Goal: Navigation & Orientation: Find specific page/section

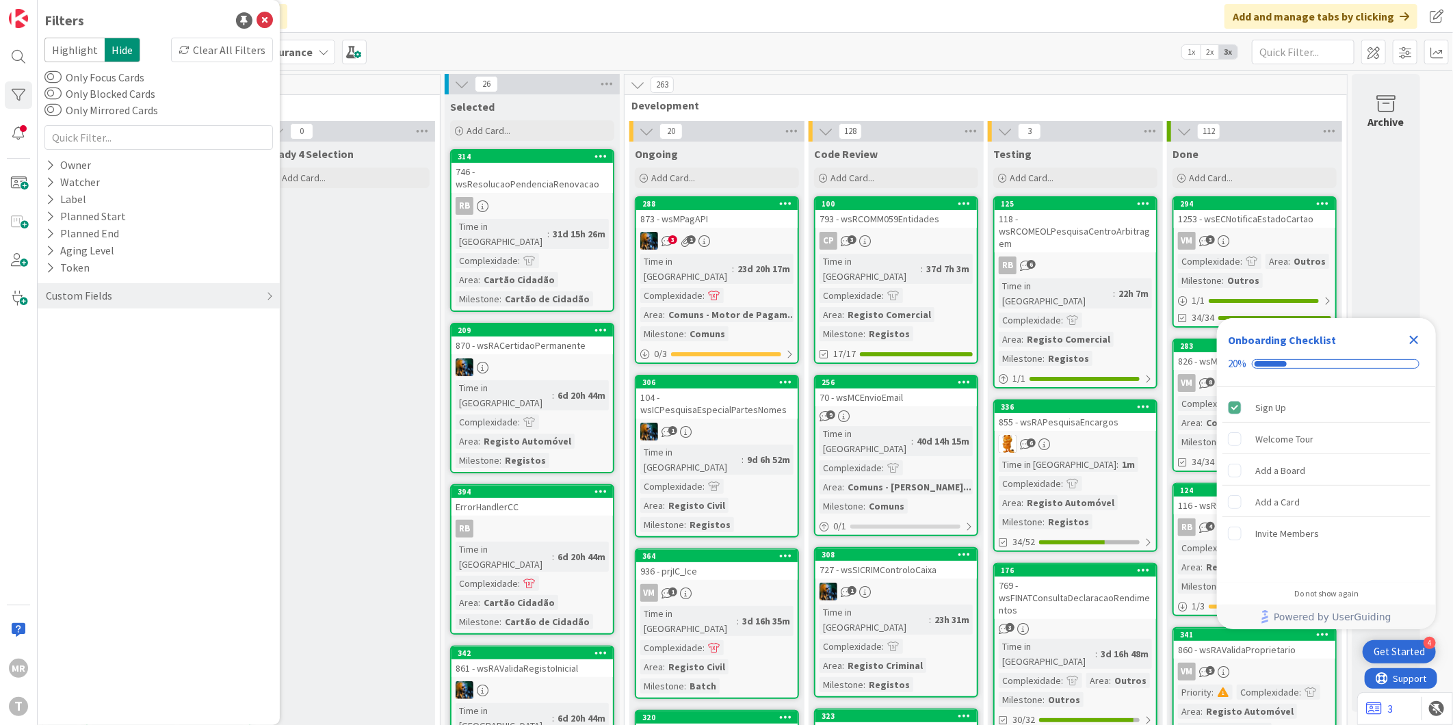
click at [1410, 339] on icon "Close Checklist" at bounding box center [1414, 340] width 16 height 16
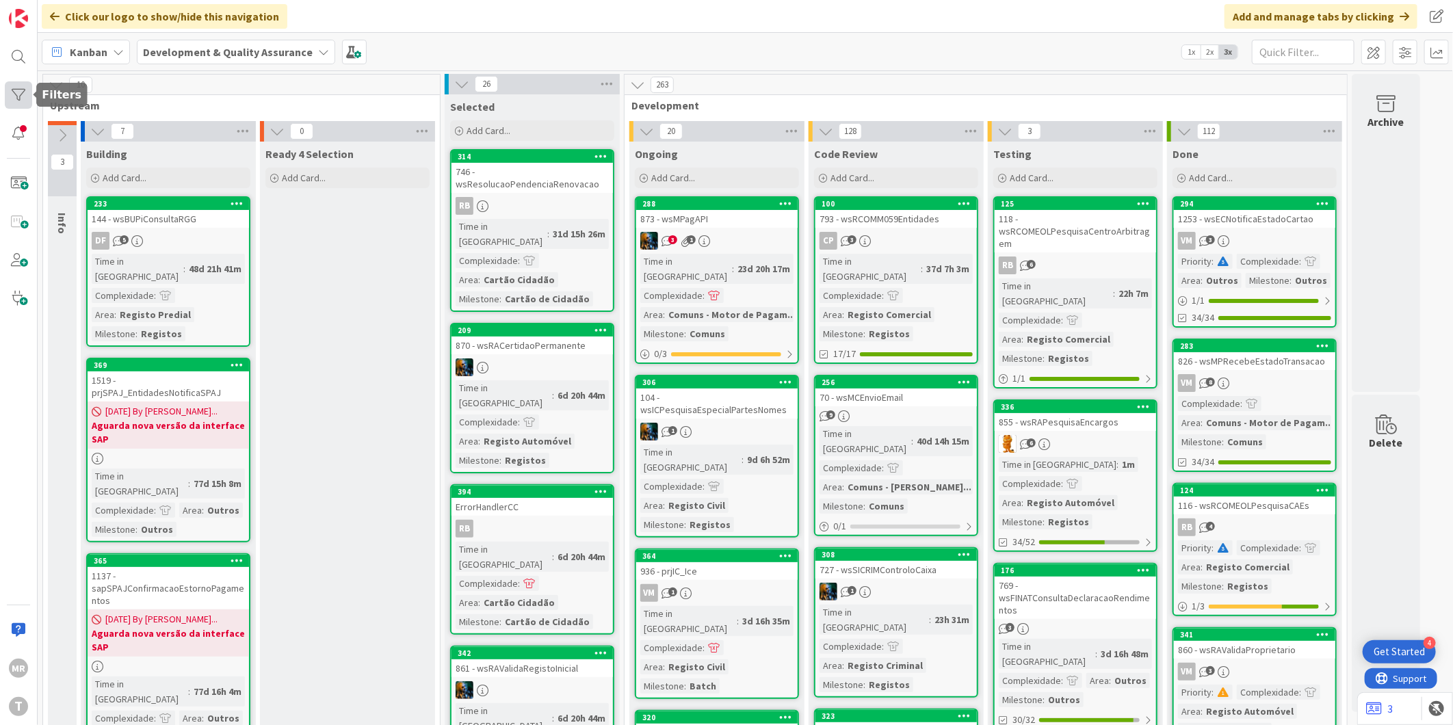
click at [17, 92] on div at bounding box center [18, 94] width 27 height 27
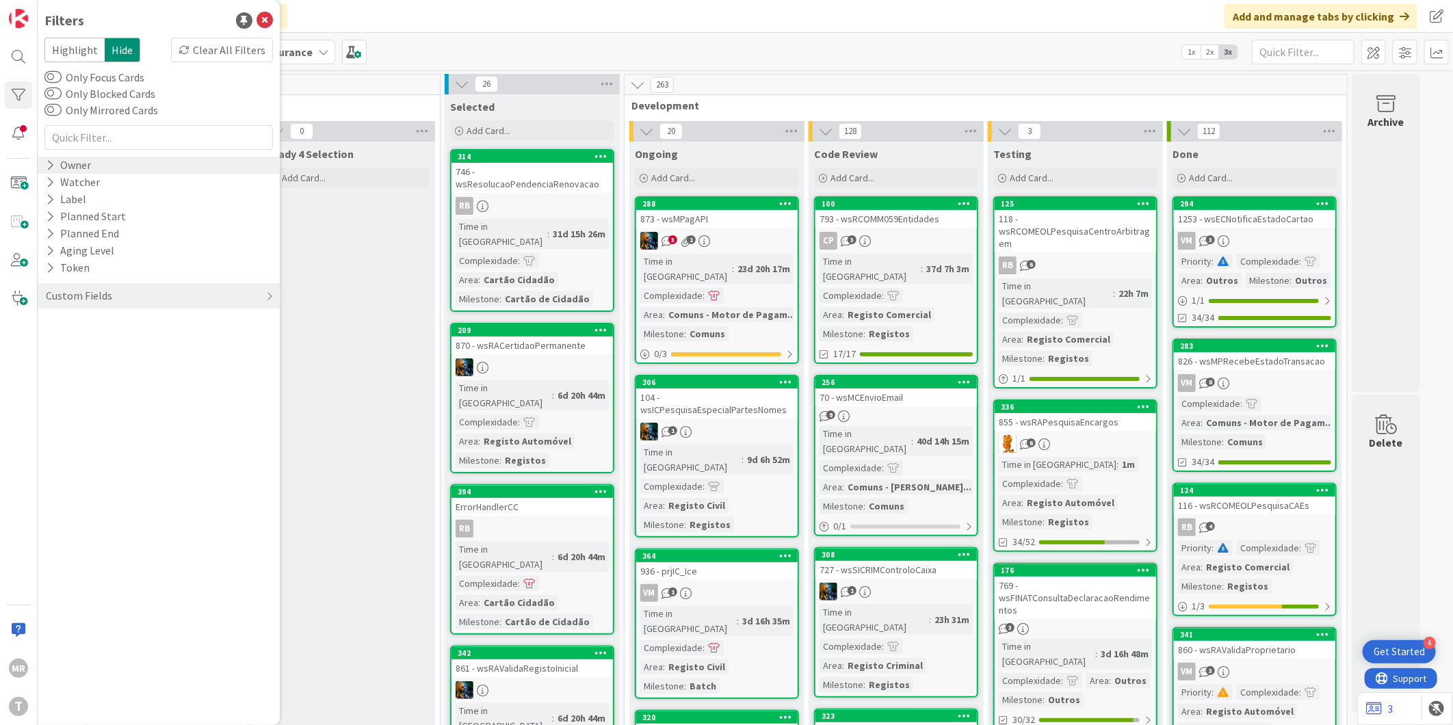
click at [47, 163] on icon at bounding box center [50, 165] width 9 height 12
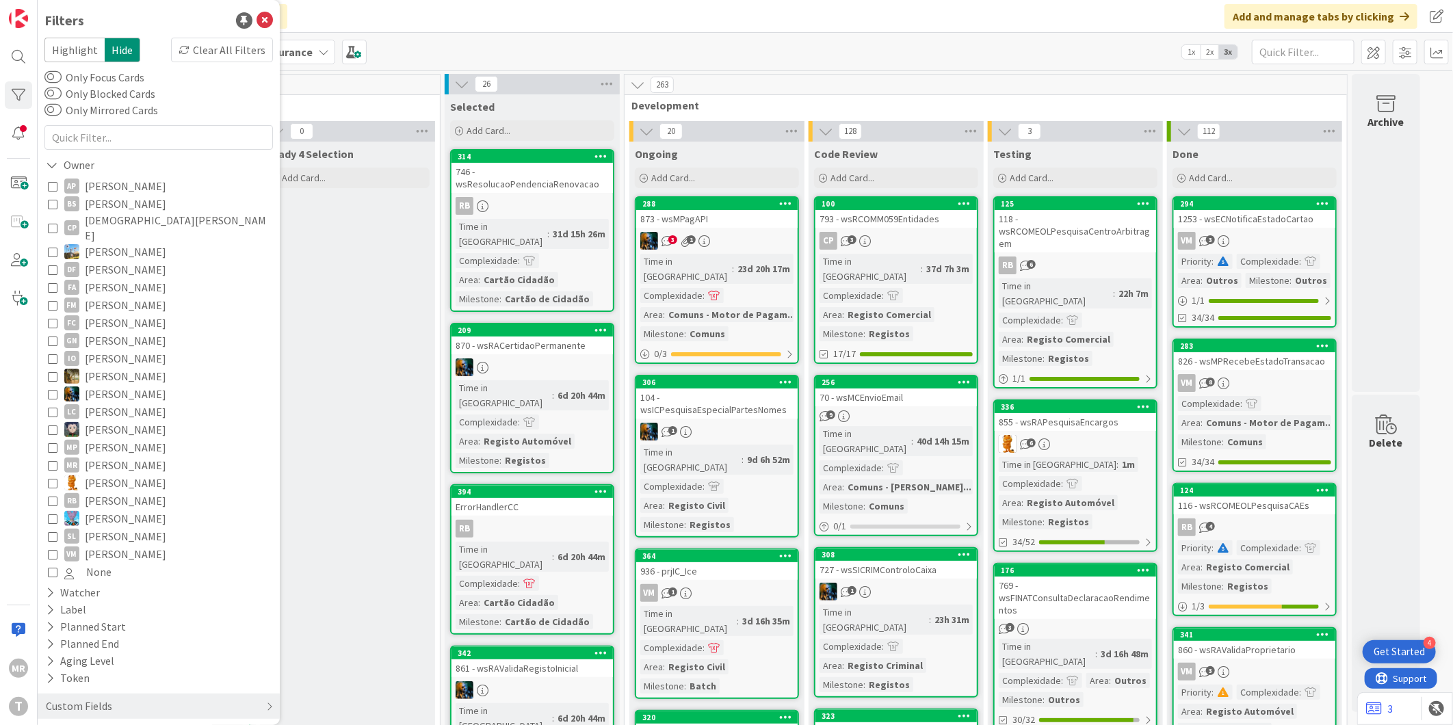
click at [114, 189] on span "[PERSON_NAME]" at bounding box center [125, 186] width 81 height 18
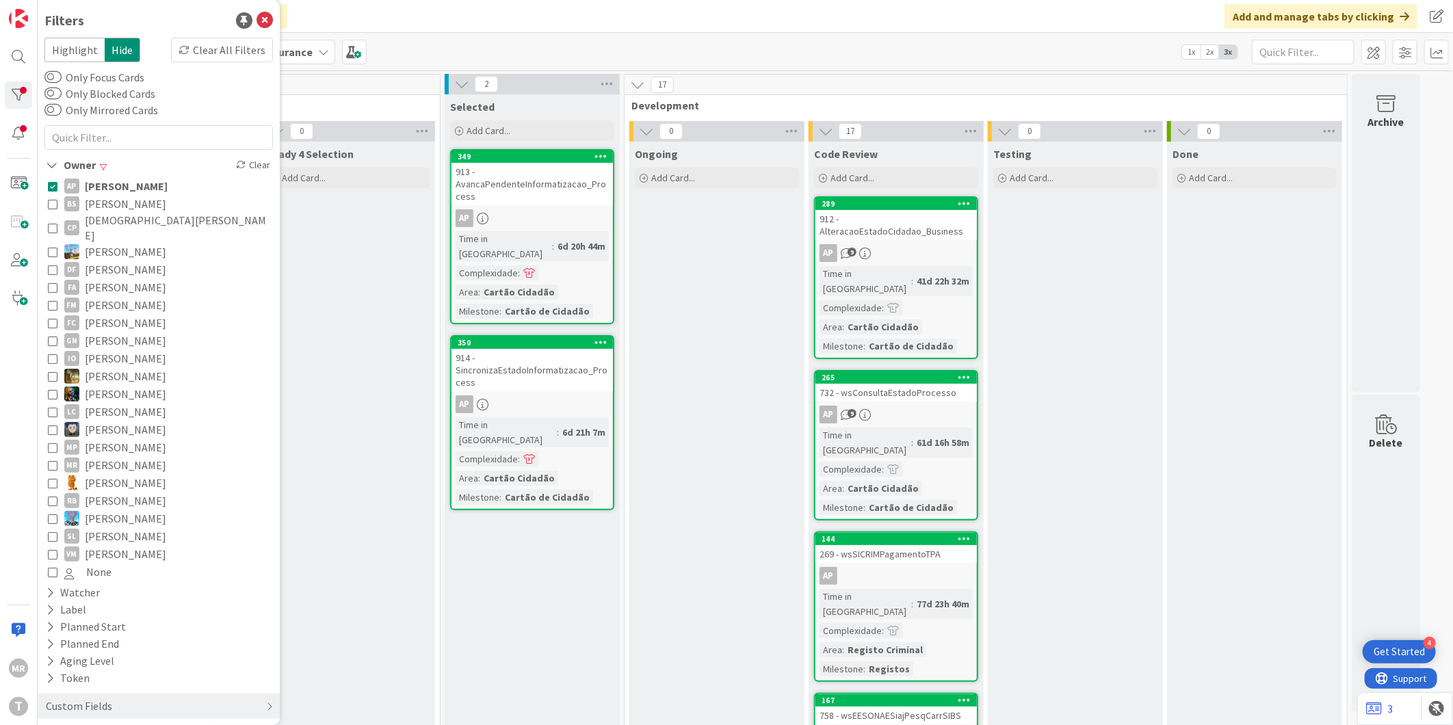
click at [114, 189] on span "[PERSON_NAME]" at bounding box center [126, 186] width 83 height 18
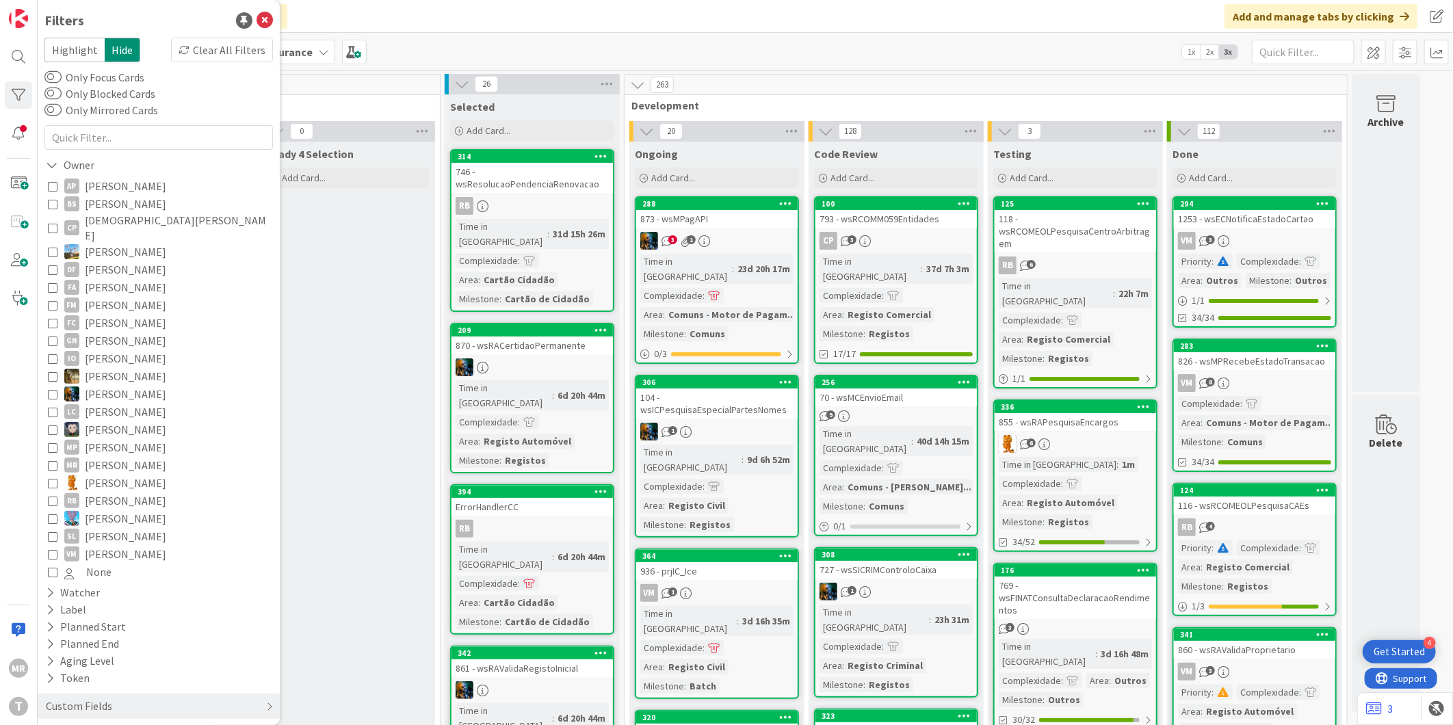
click at [114, 200] on span "[PERSON_NAME]" at bounding box center [125, 204] width 81 height 18
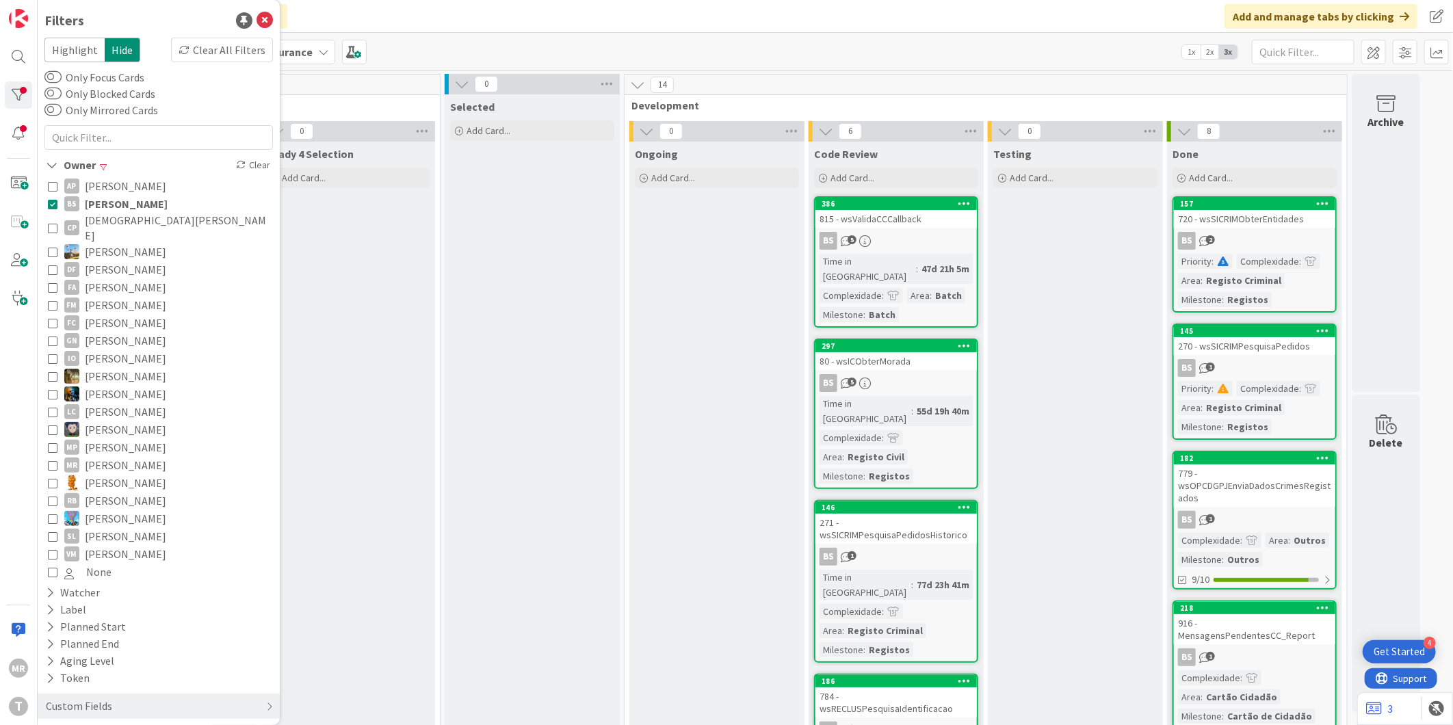
click at [114, 200] on span "[PERSON_NAME]" at bounding box center [126, 204] width 83 height 18
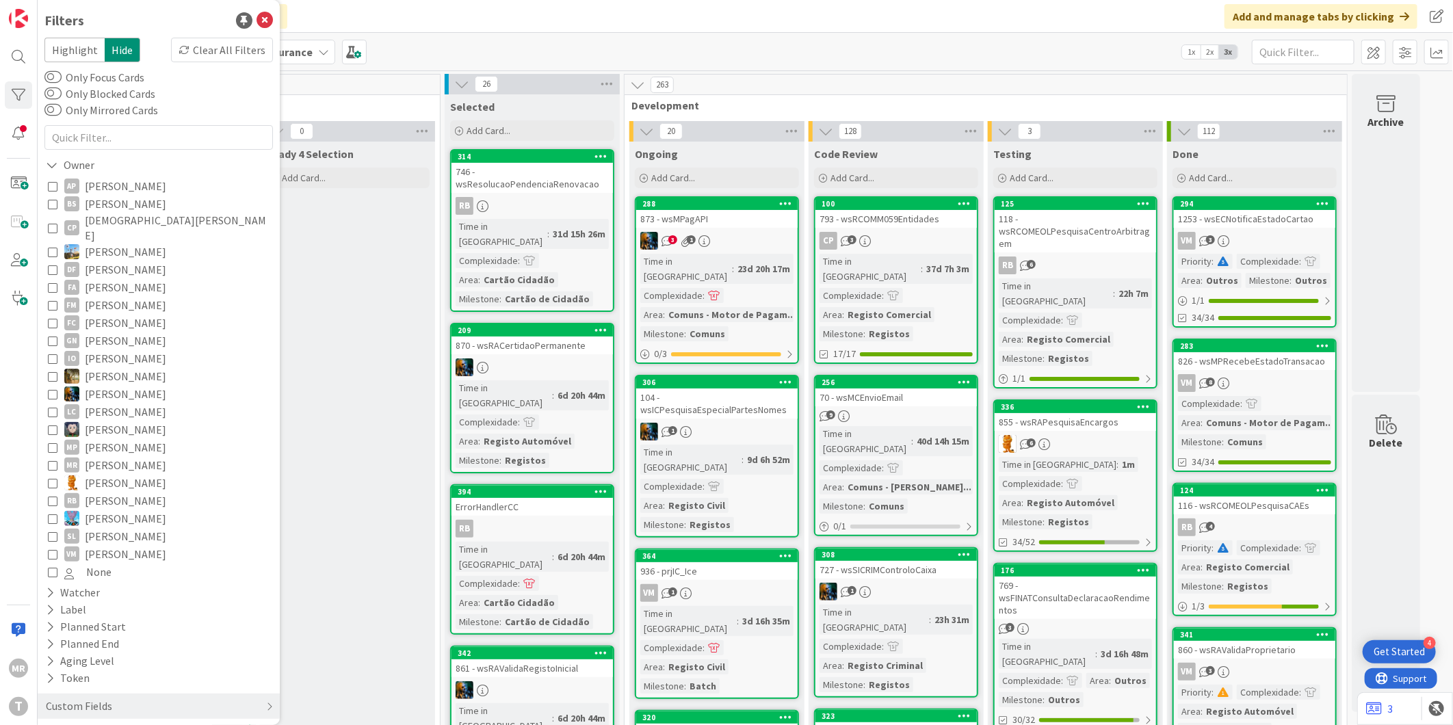
click at [114, 215] on span "[DEMOGRAPHIC_DATA][PERSON_NAME]" at bounding box center [177, 228] width 185 height 30
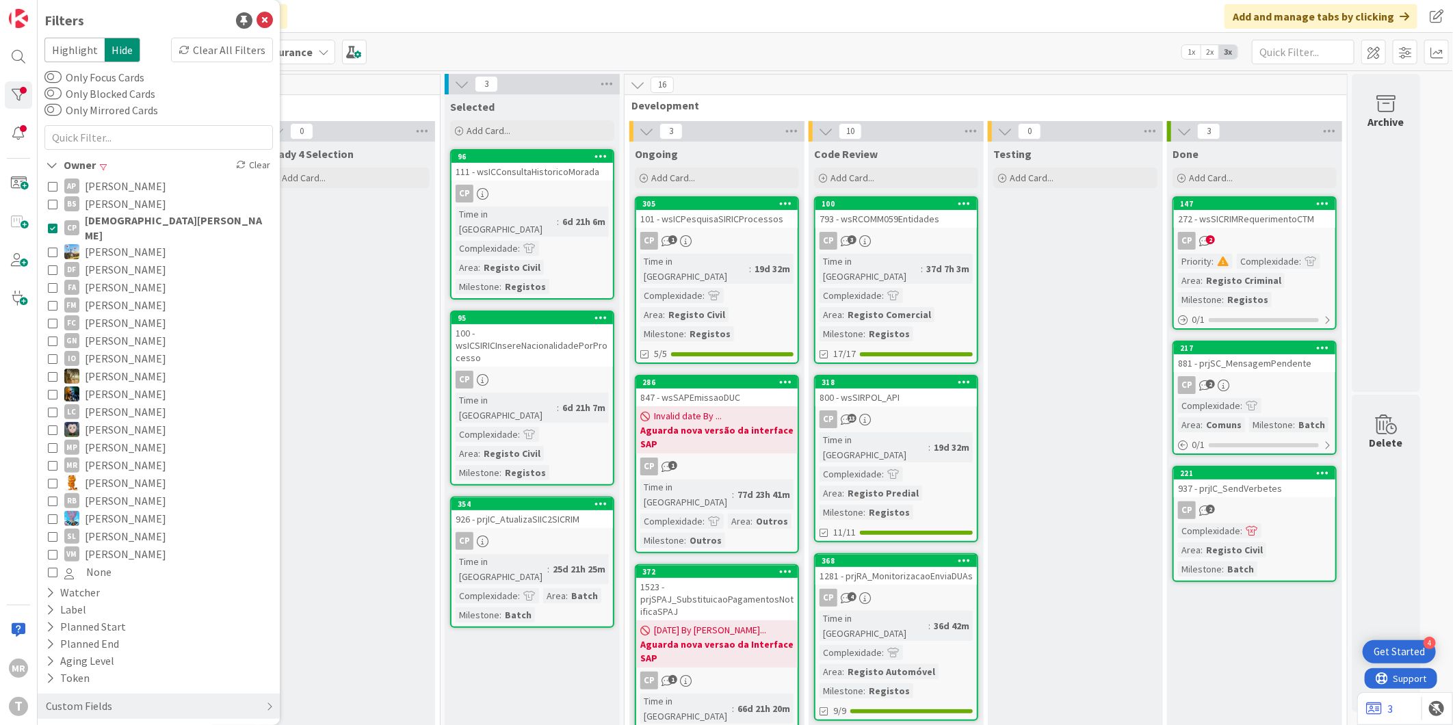
click at [115, 261] on span "[PERSON_NAME]" at bounding box center [125, 270] width 81 height 18
click at [115, 261] on span "[PERSON_NAME]" at bounding box center [126, 270] width 83 height 18
click at [122, 223] on span "[DEMOGRAPHIC_DATA][PERSON_NAME]" at bounding box center [177, 228] width 185 height 30
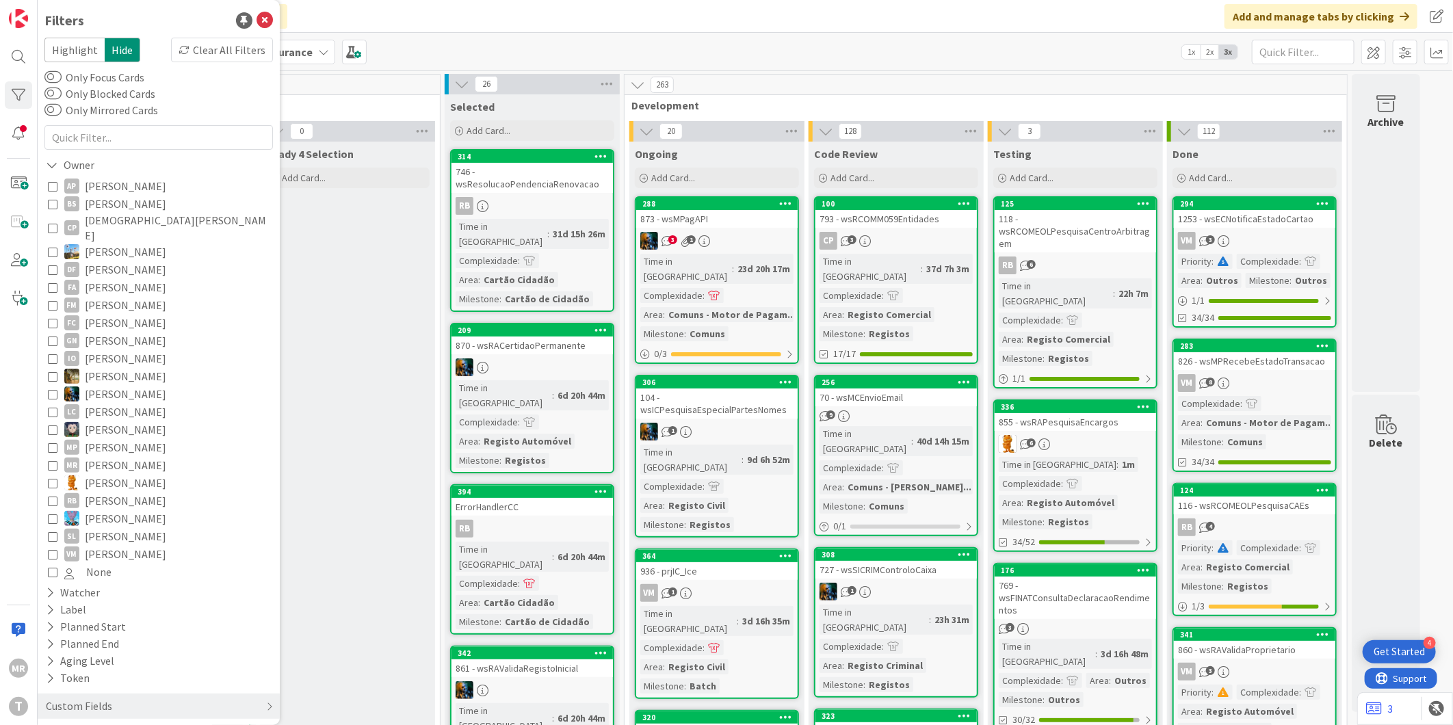
click at [123, 278] on span "[PERSON_NAME]" at bounding box center [125, 287] width 81 height 18
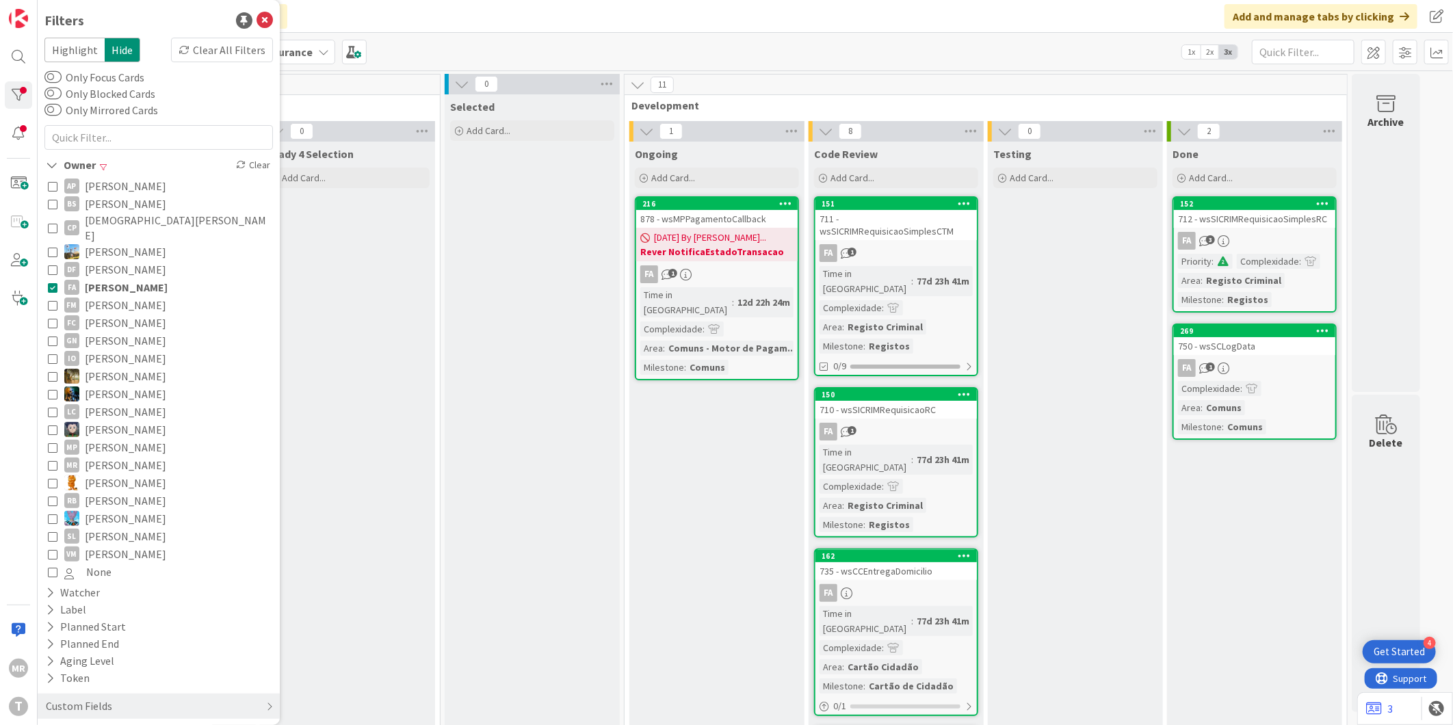
click at [123, 278] on span "[PERSON_NAME]" at bounding box center [126, 287] width 83 height 18
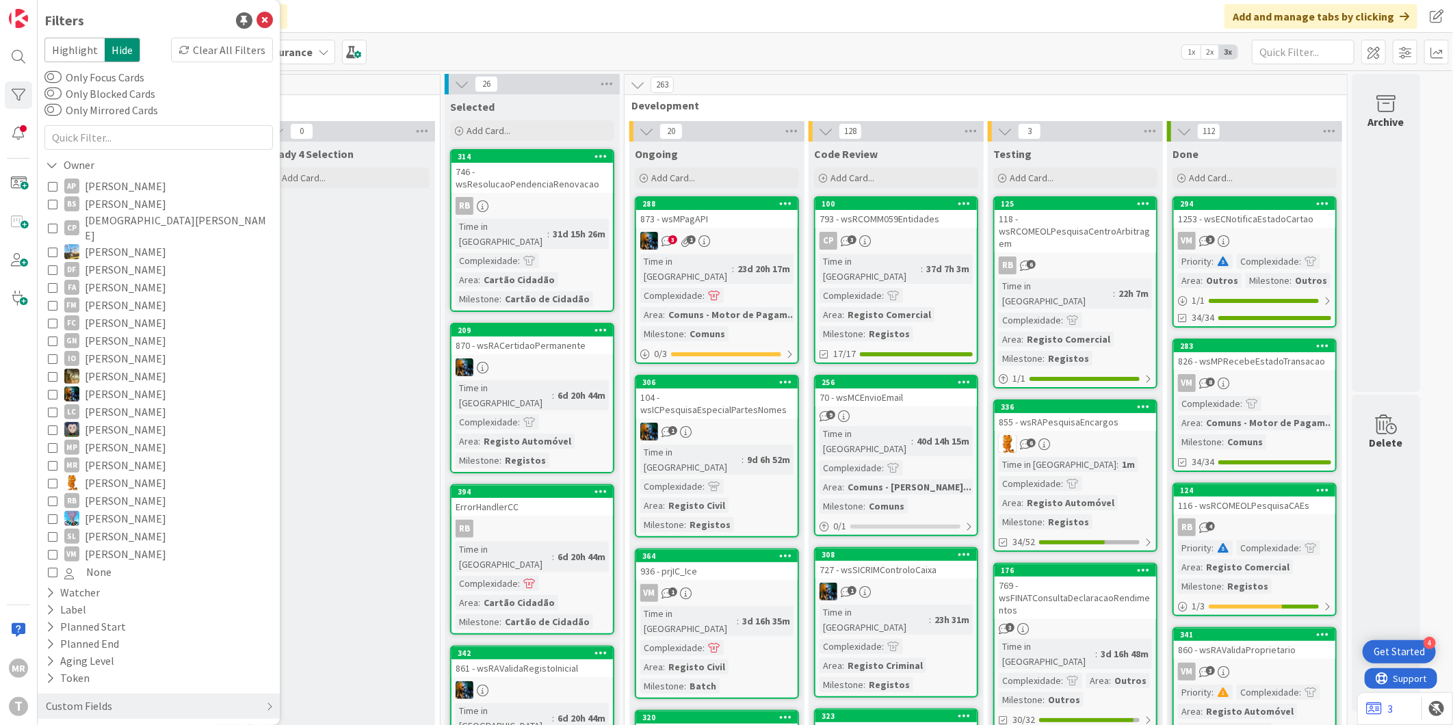
click at [126, 278] on span "[PERSON_NAME]" at bounding box center [125, 287] width 81 height 18
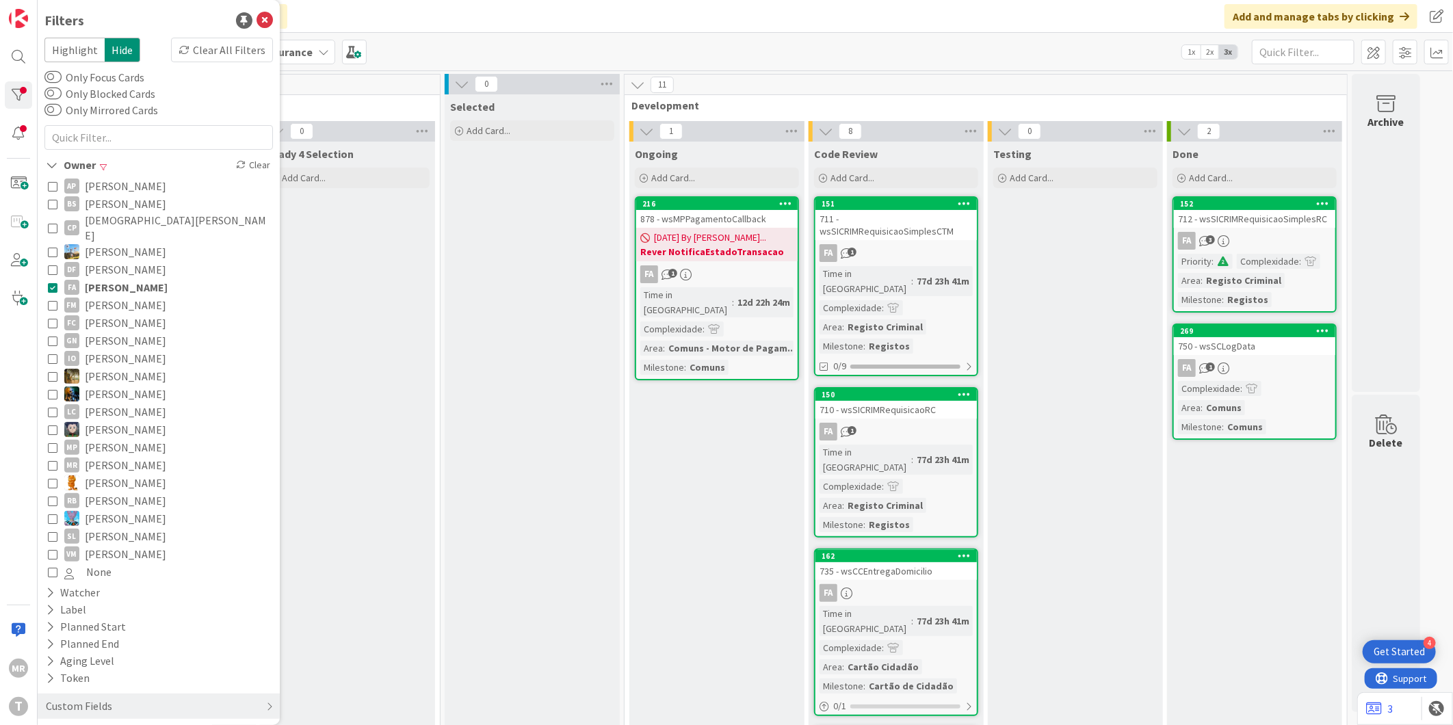
click at [94, 296] on span "[PERSON_NAME]" at bounding box center [125, 305] width 81 height 18
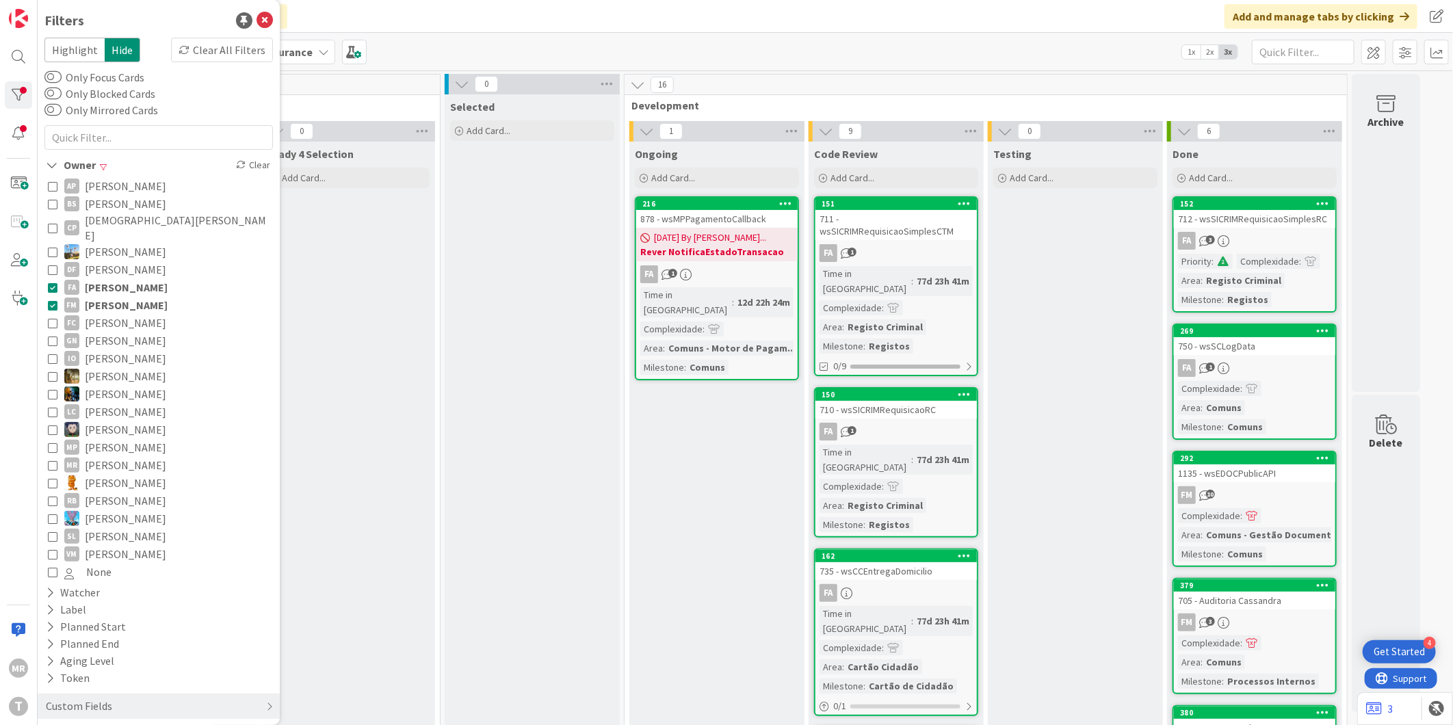
click at [101, 278] on span "[PERSON_NAME]" at bounding box center [126, 287] width 83 height 18
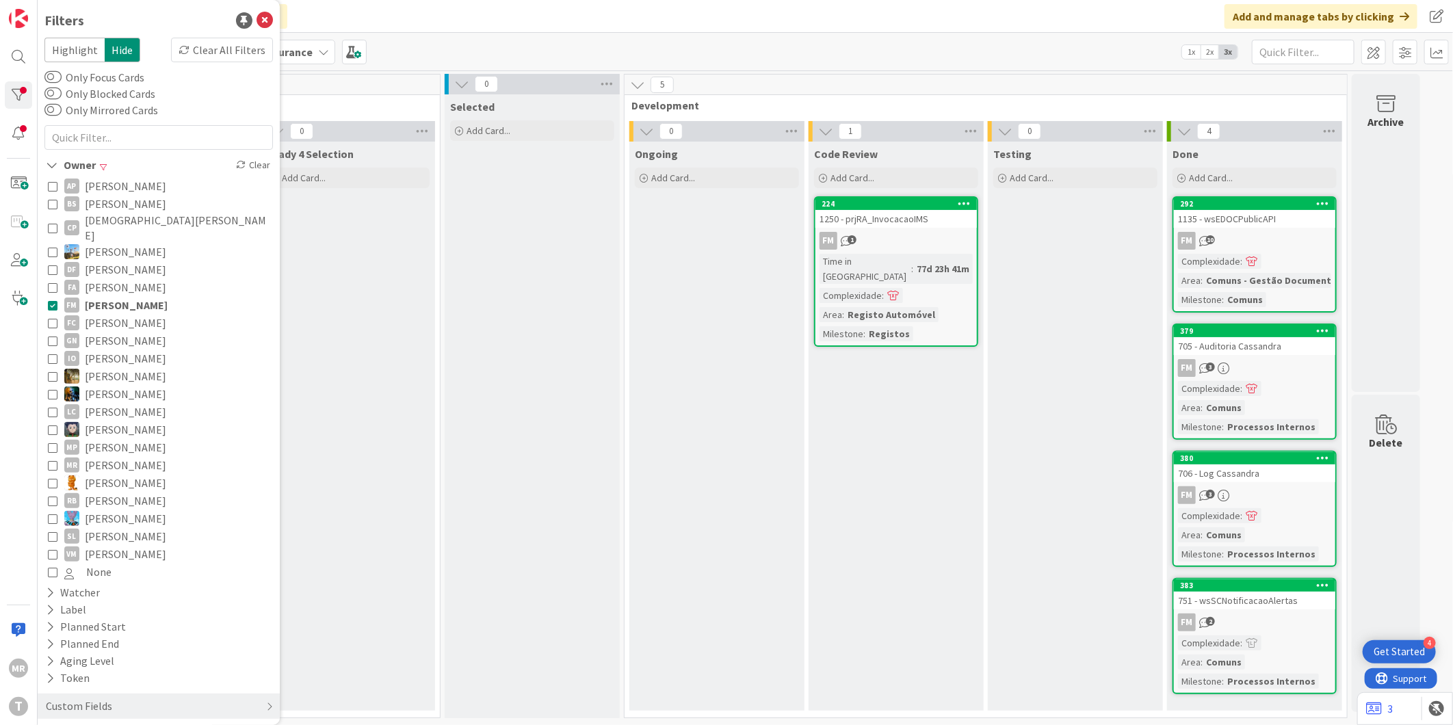
click at [101, 296] on span "[PERSON_NAME]" at bounding box center [126, 305] width 83 height 18
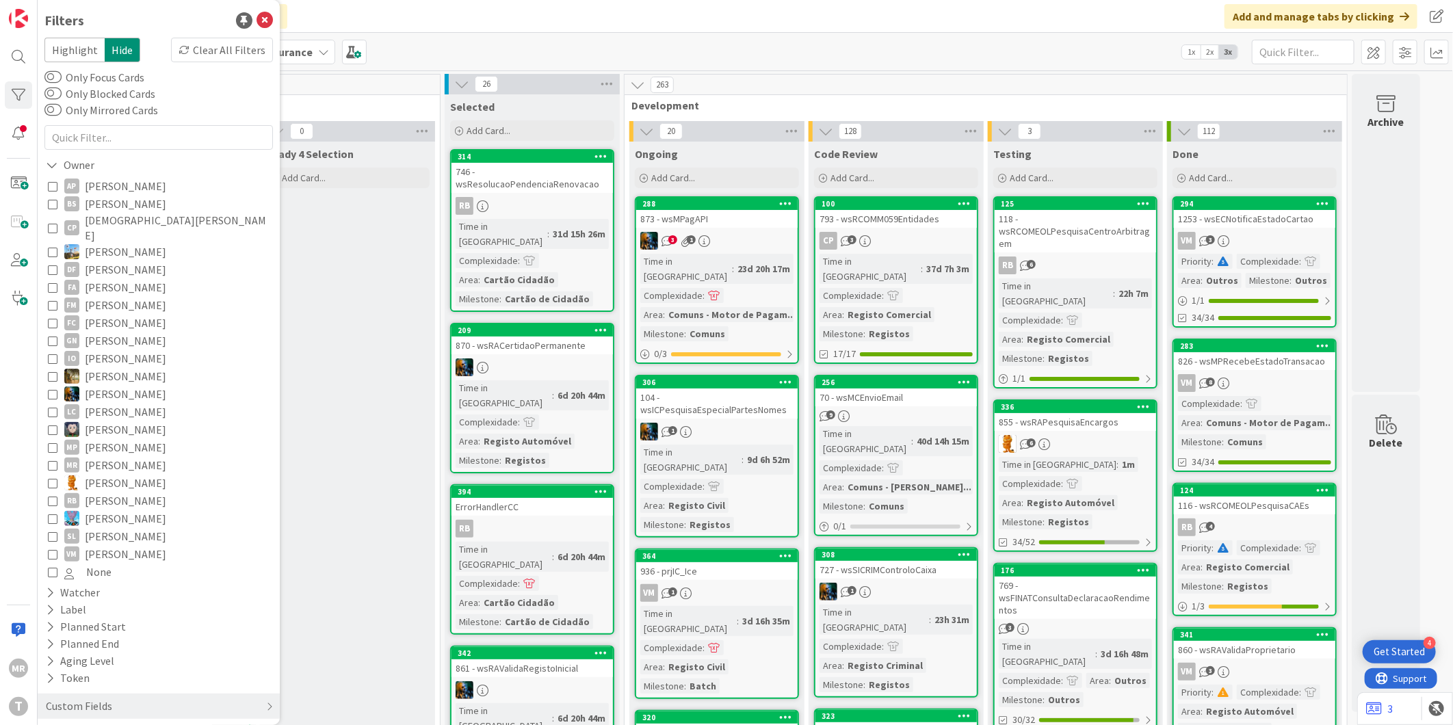
click at [101, 332] on span "[PERSON_NAME]" at bounding box center [125, 341] width 81 height 18
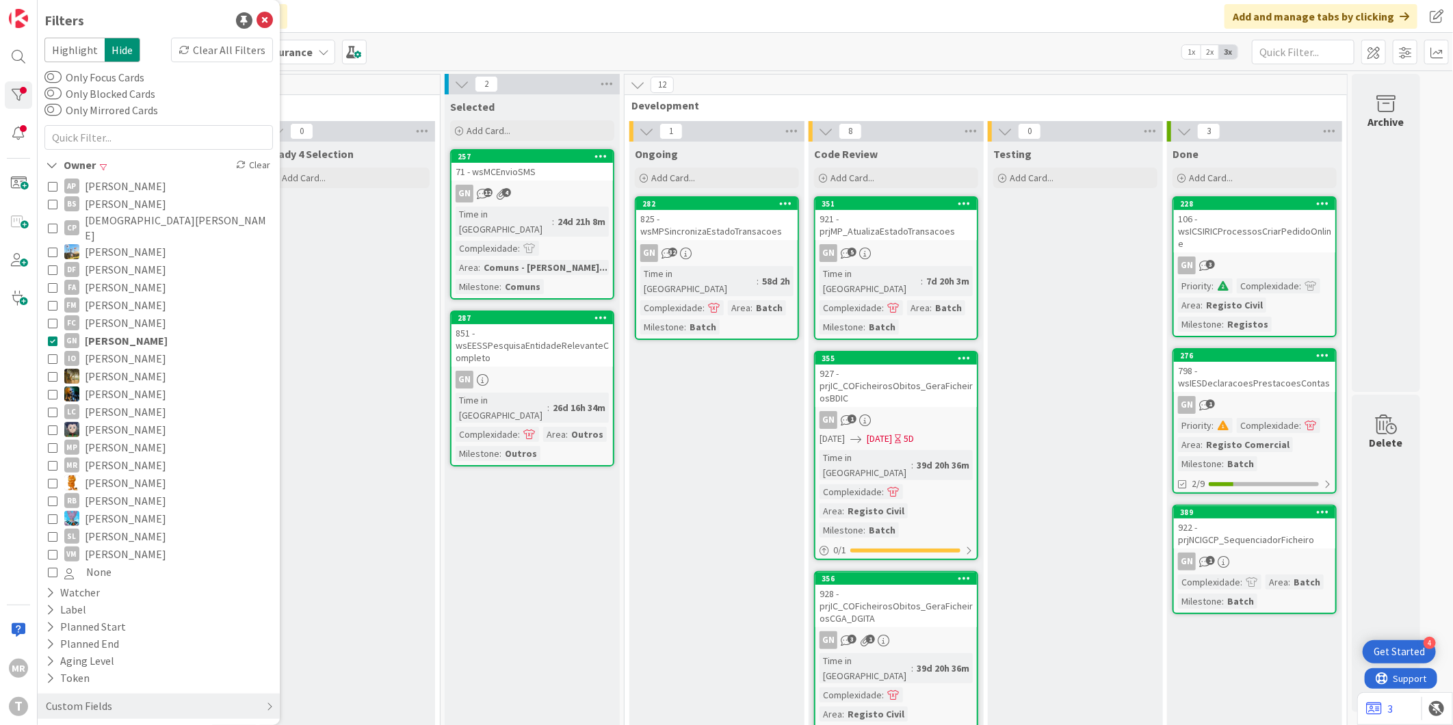
click at [100, 350] on span "[PERSON_NAME]" at bounding box center [125, 359] width 81 height 18
click at [107, 332] on span "[PERSON_NAME]" at bounding box center [126, 341] width 83 height 18
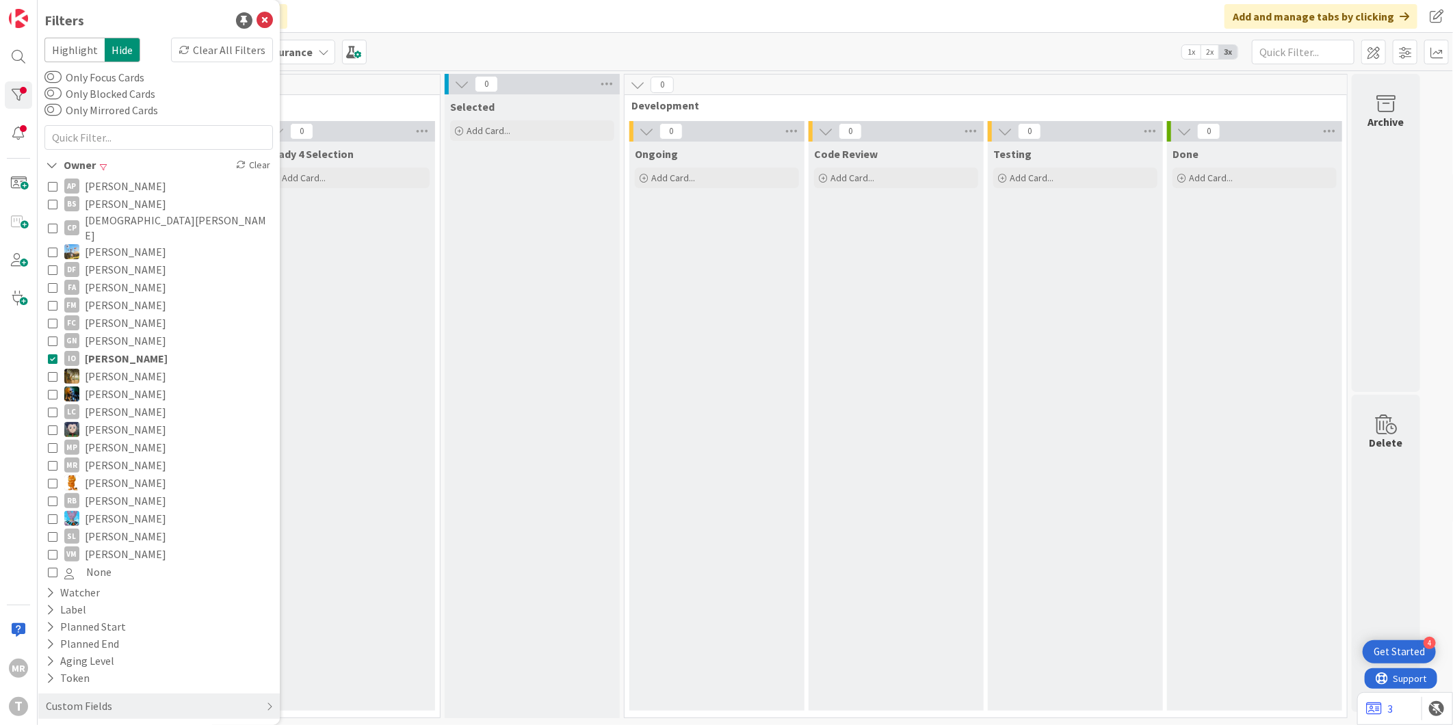
click at [101, 367] on span "[PERSON_NAME]" at bounding box center [125, 376] width 81 height 18
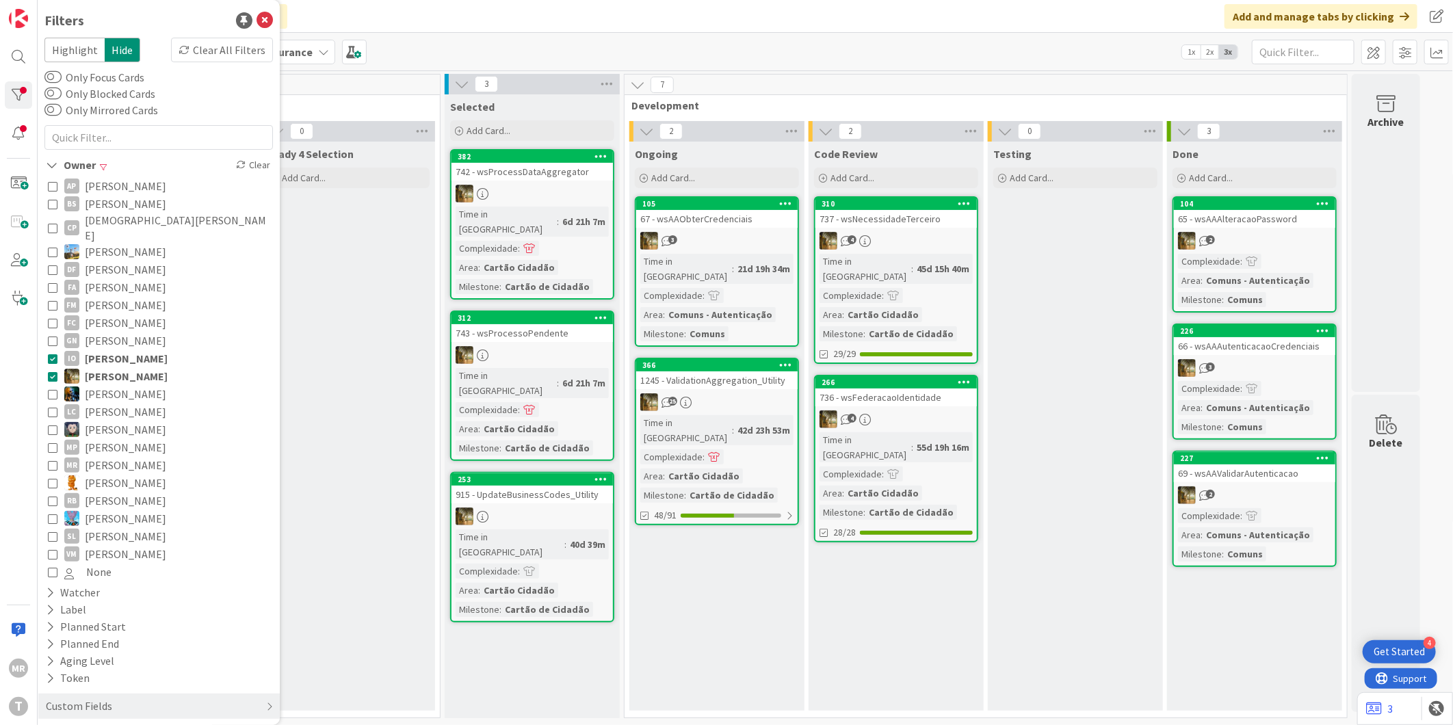
click at [107, 350] on span "[PERSON_NAME]" at bounding box center [126, 359] width 83 height 18
click at [105, 385] on span "[PERSON_NAME]" at bounding box center [125, 394] width 81 height 18
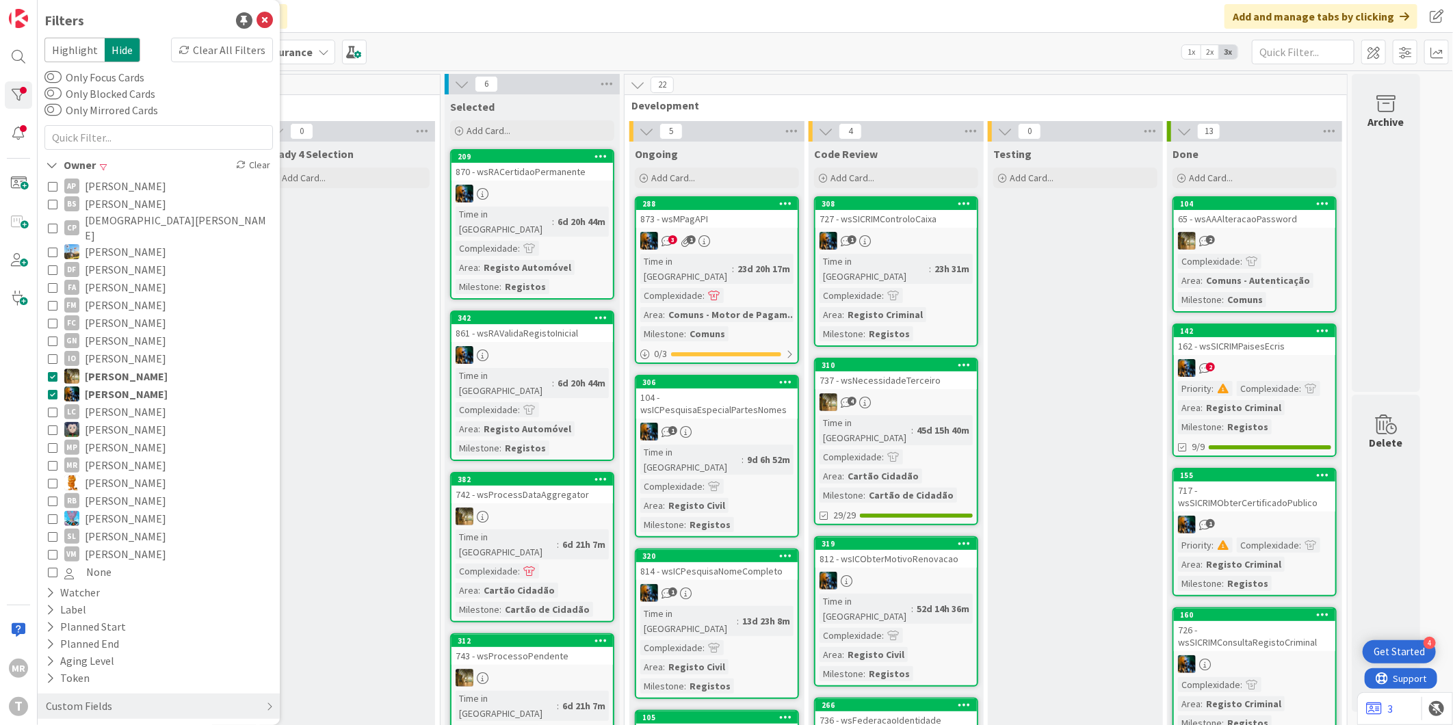
click at [109, 367] on span "[PERSON_NAME]" at bounding box center [126, 376] width 83 height 18
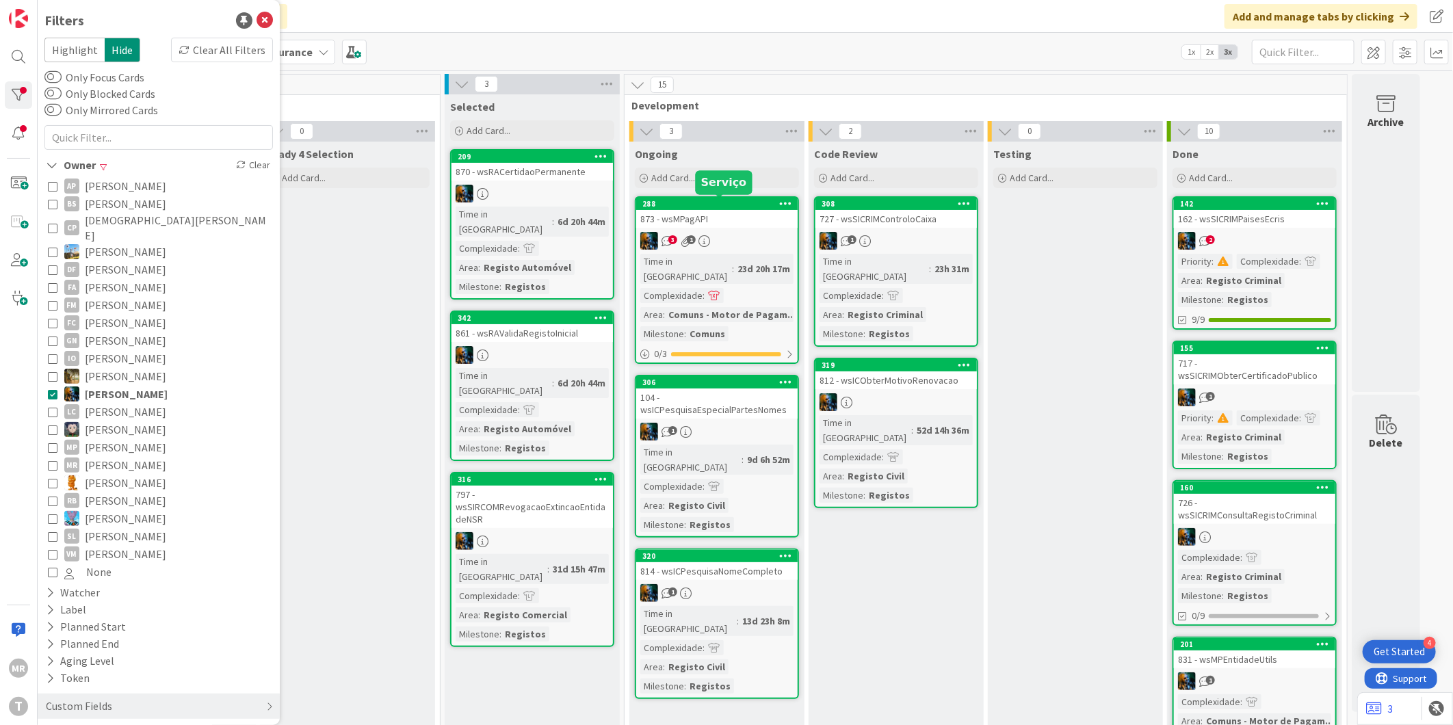
click at [703, 200] on div "288" at bounding box center [719, 204] width 155 height 10
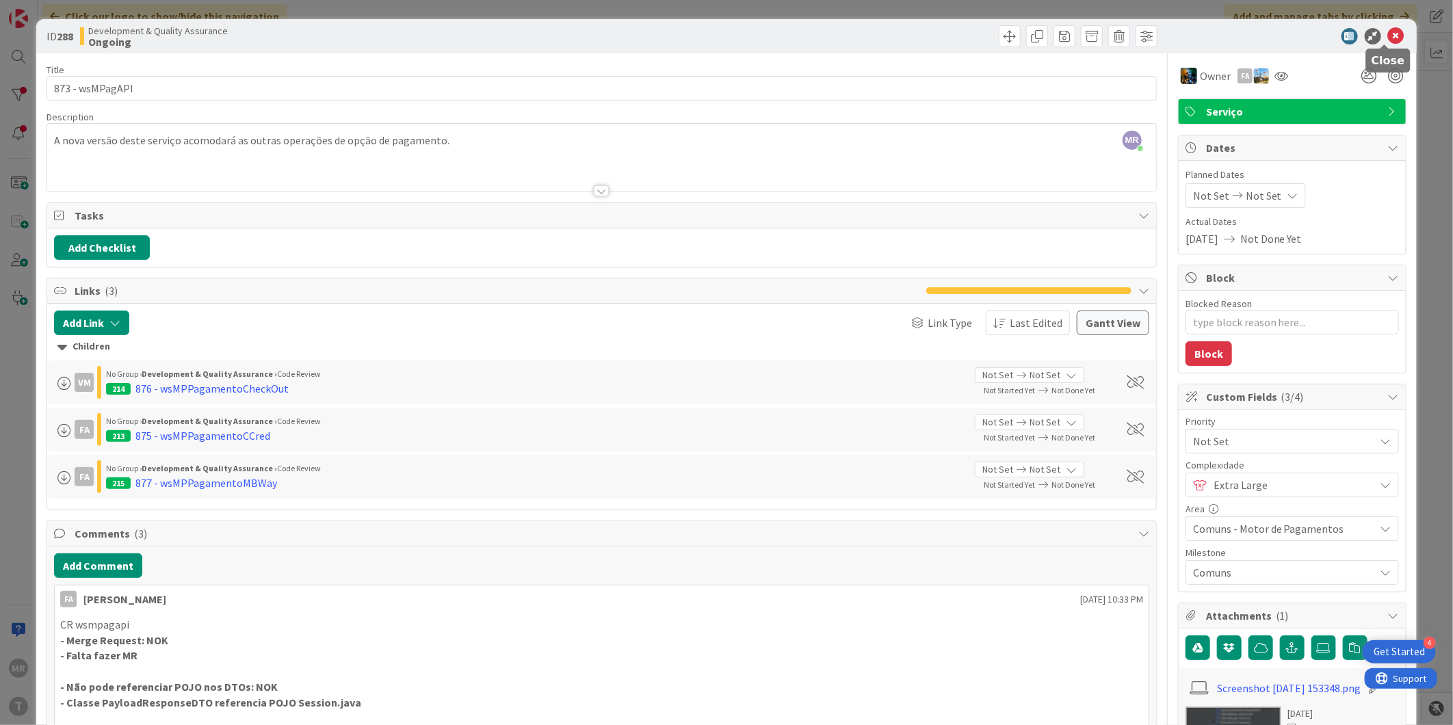
click at [1391, 38] on icon at bounding box center [1396, 36] width 16 height 16
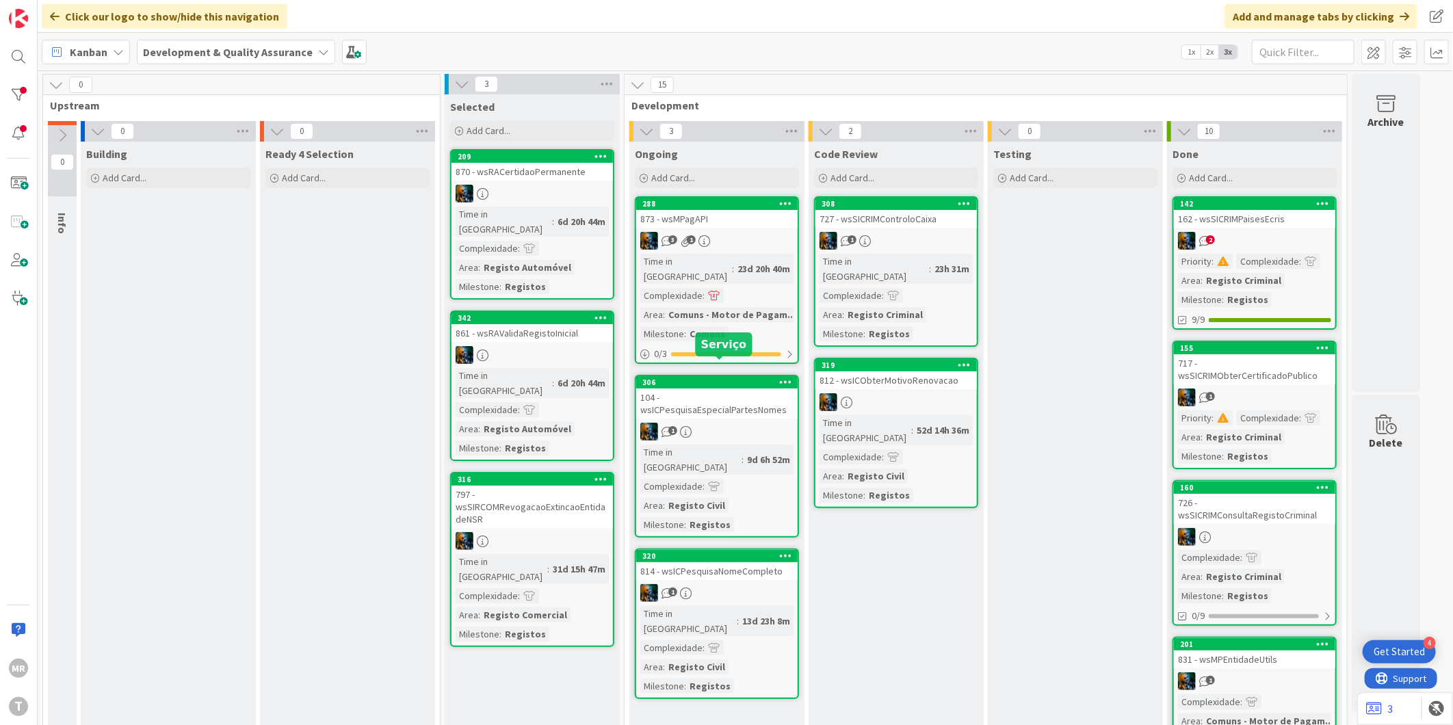
click at [700, 378] on div "306" at bounding box center [719, 383] width 155 height 10
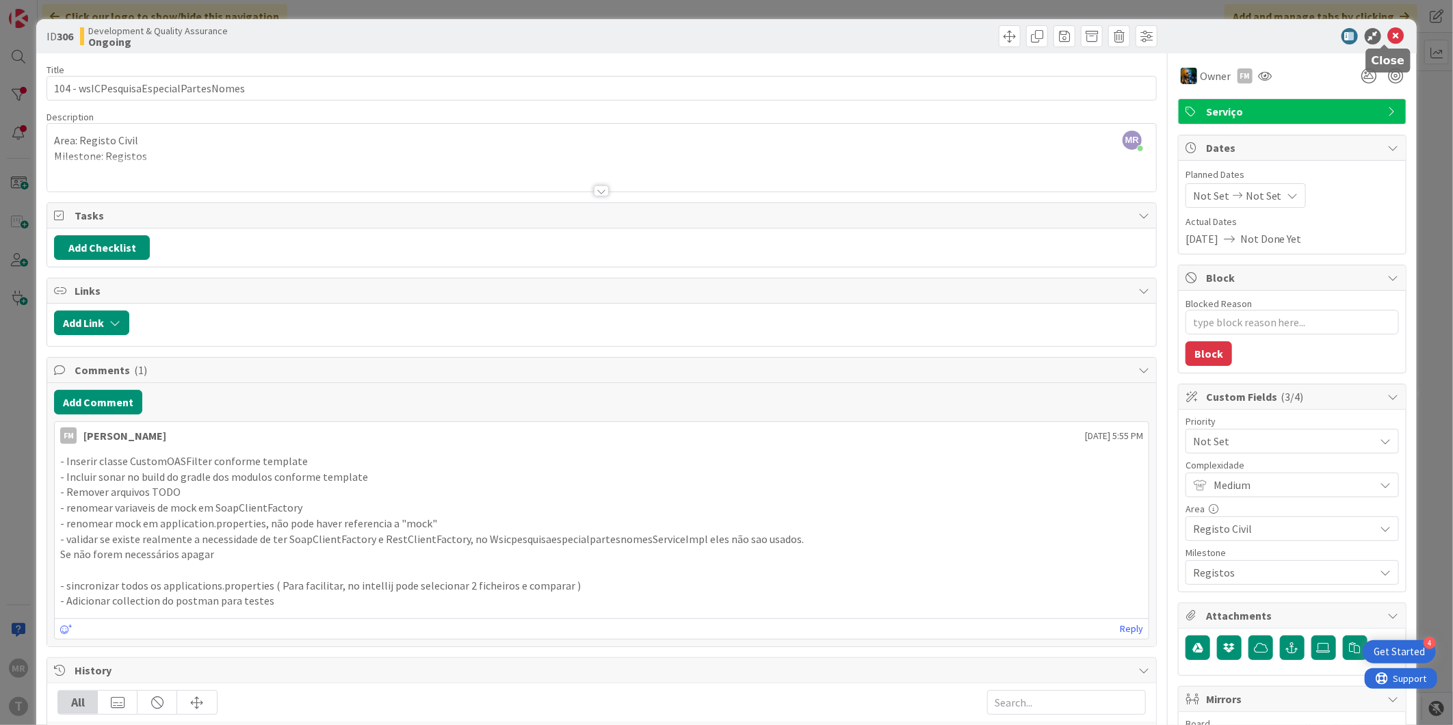
click at [1388, 38] on icon at bounding box center [1396, 36] width 16 height 16
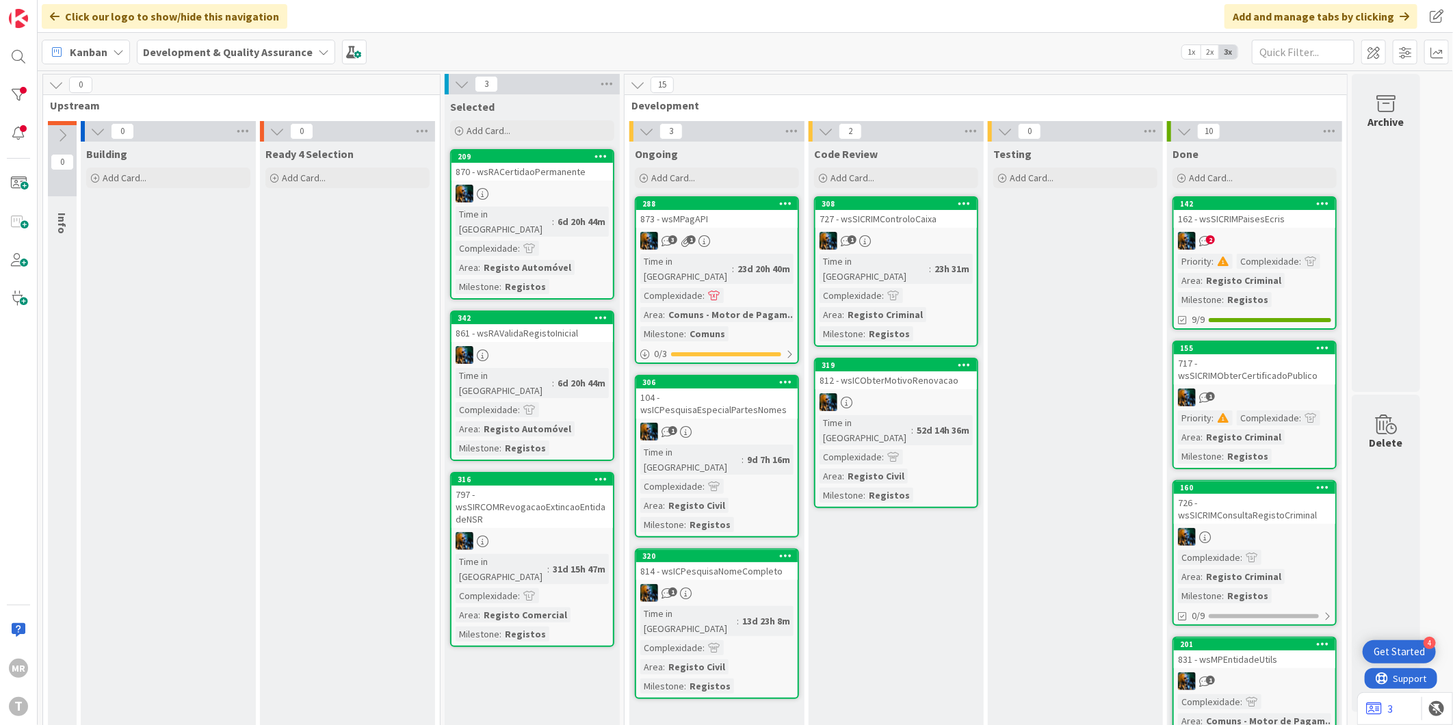
click at [703, 550] on div "320" at bounding box center [716, 556] width 161 height 12
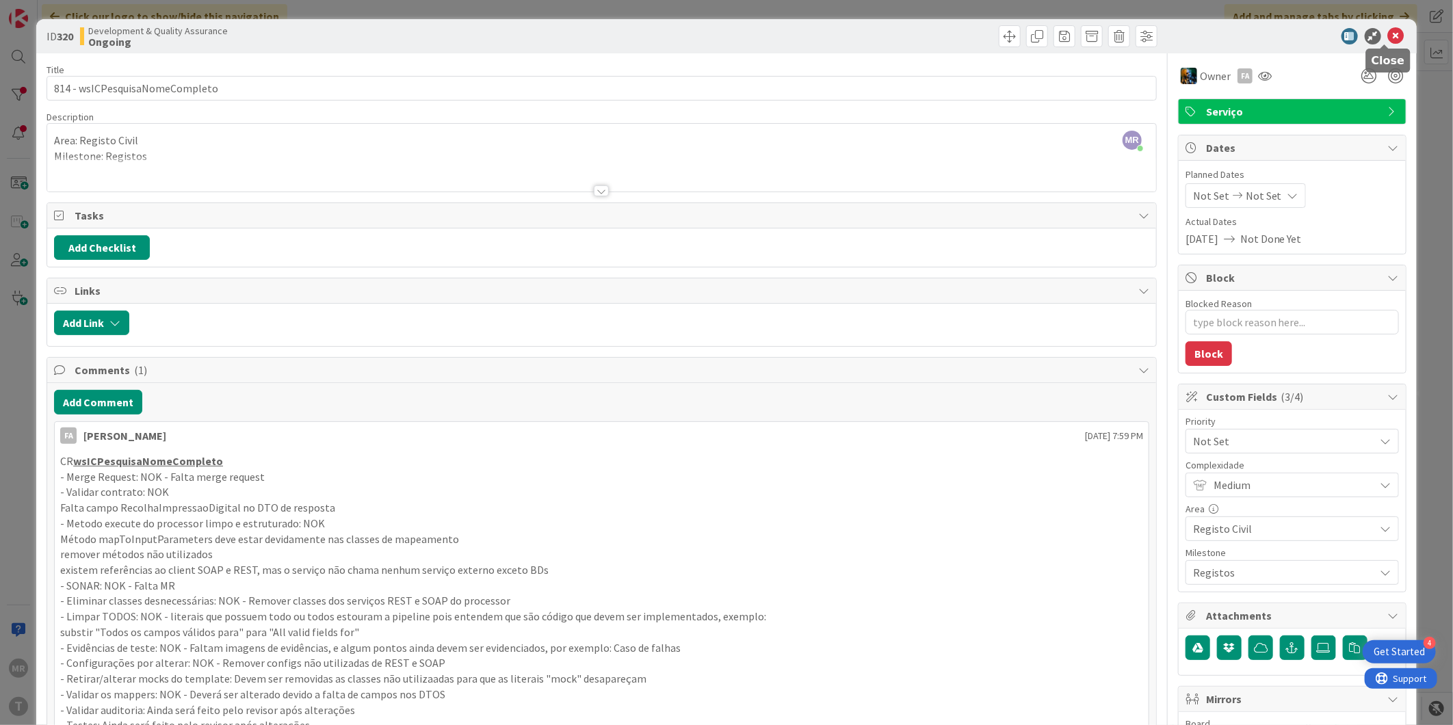
click at [1391, 31] on icon at bounding box center [1396, 36] width 16 height 16
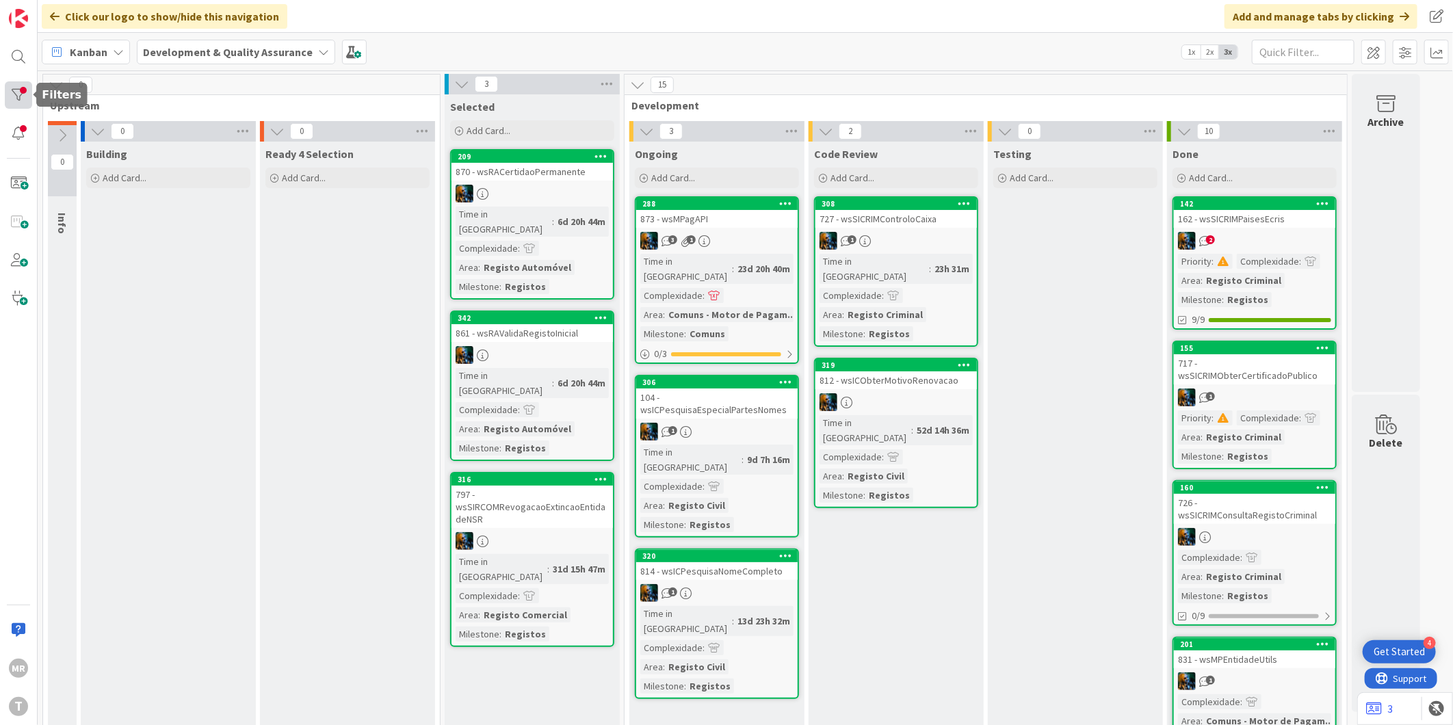
click at [19, 94] on div at bounding box center [18, 94] width 27 height 27
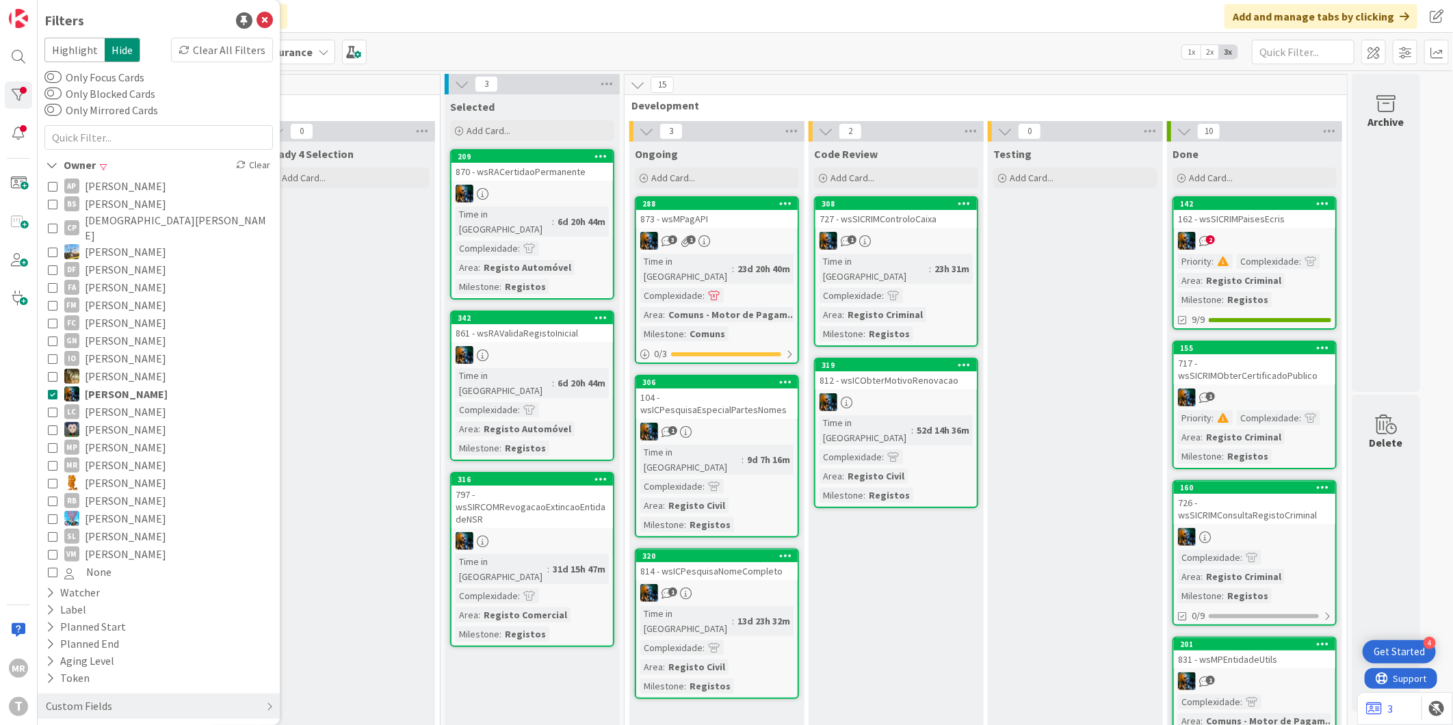
click at [53, 389] on icon at bounding box center [53, 394] width 10 height 10
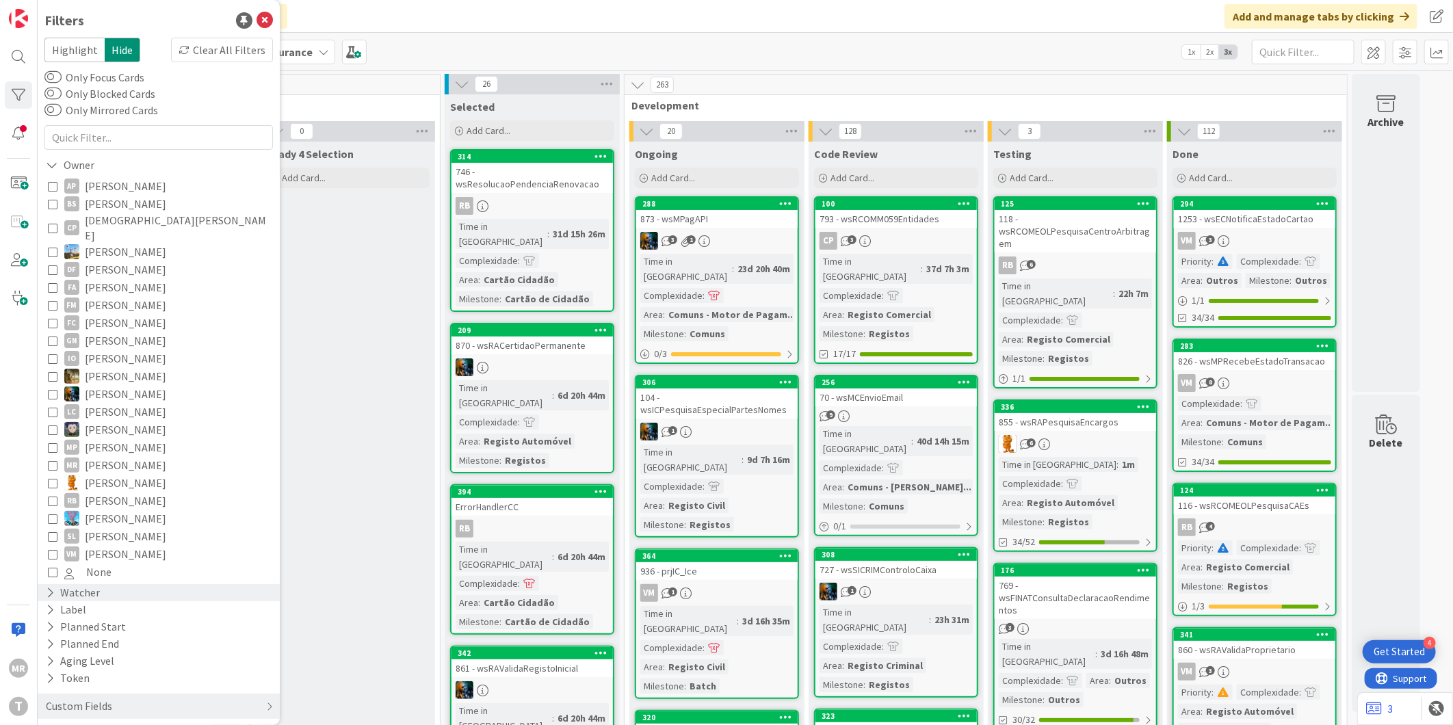
click at [51, 587] on icon at bounding box center [50, 593] width 9 height 12
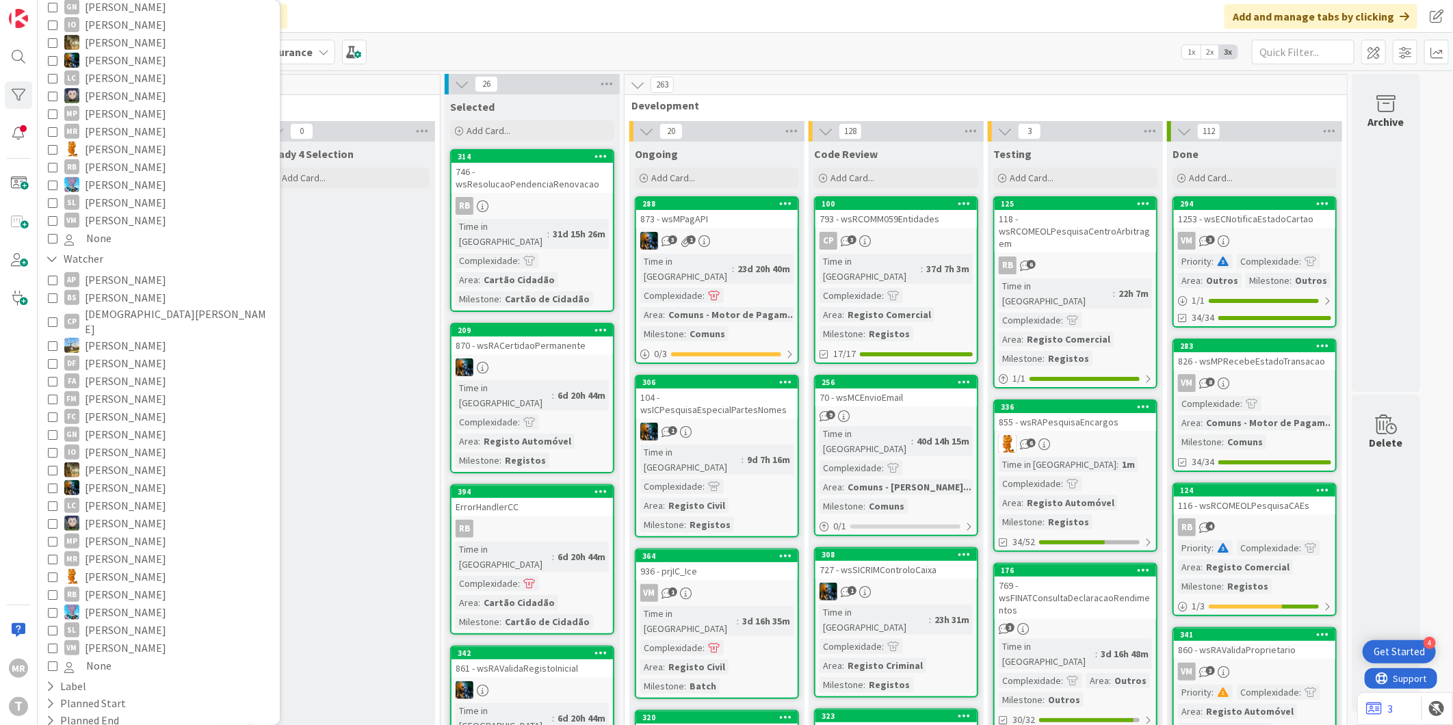
scroll to position [395, 0]
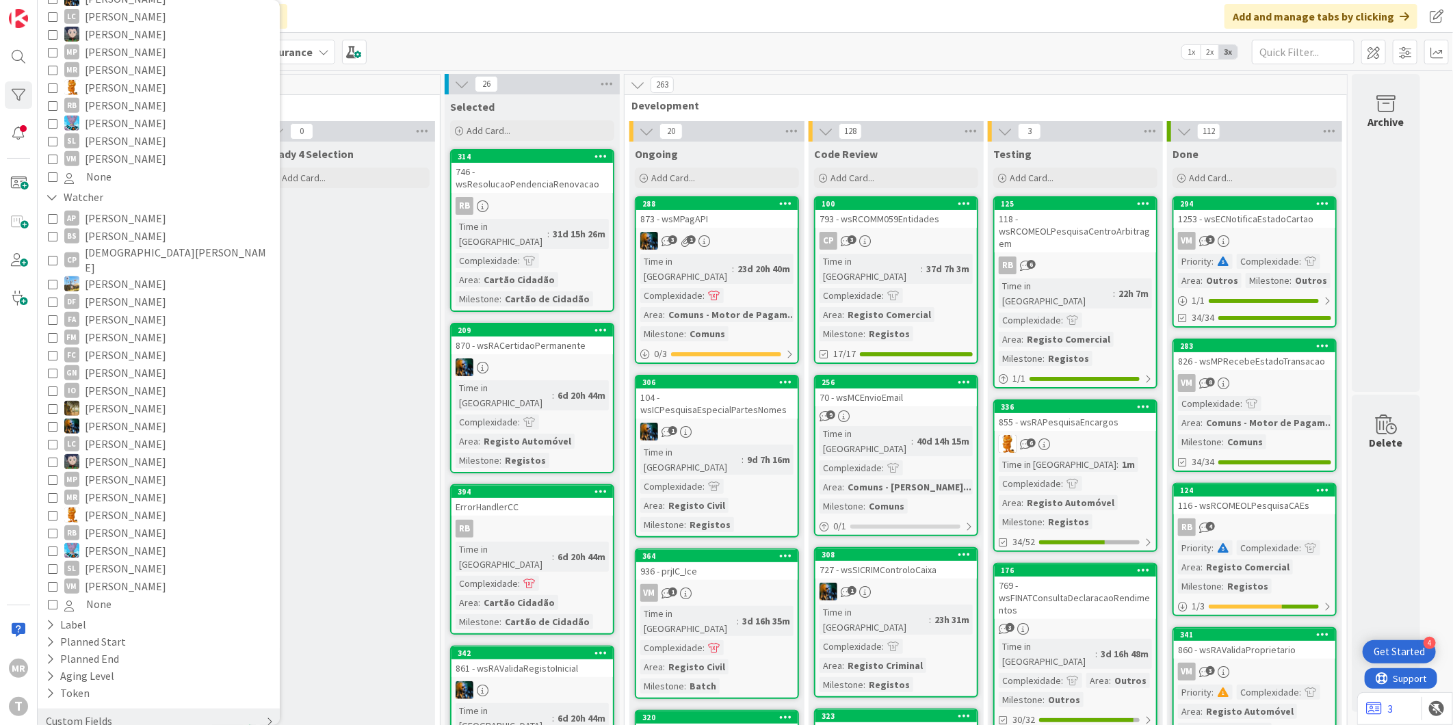
click at [57, 713] on div "Custom Fields" at bounding box center [78, 721] width 69 height 17
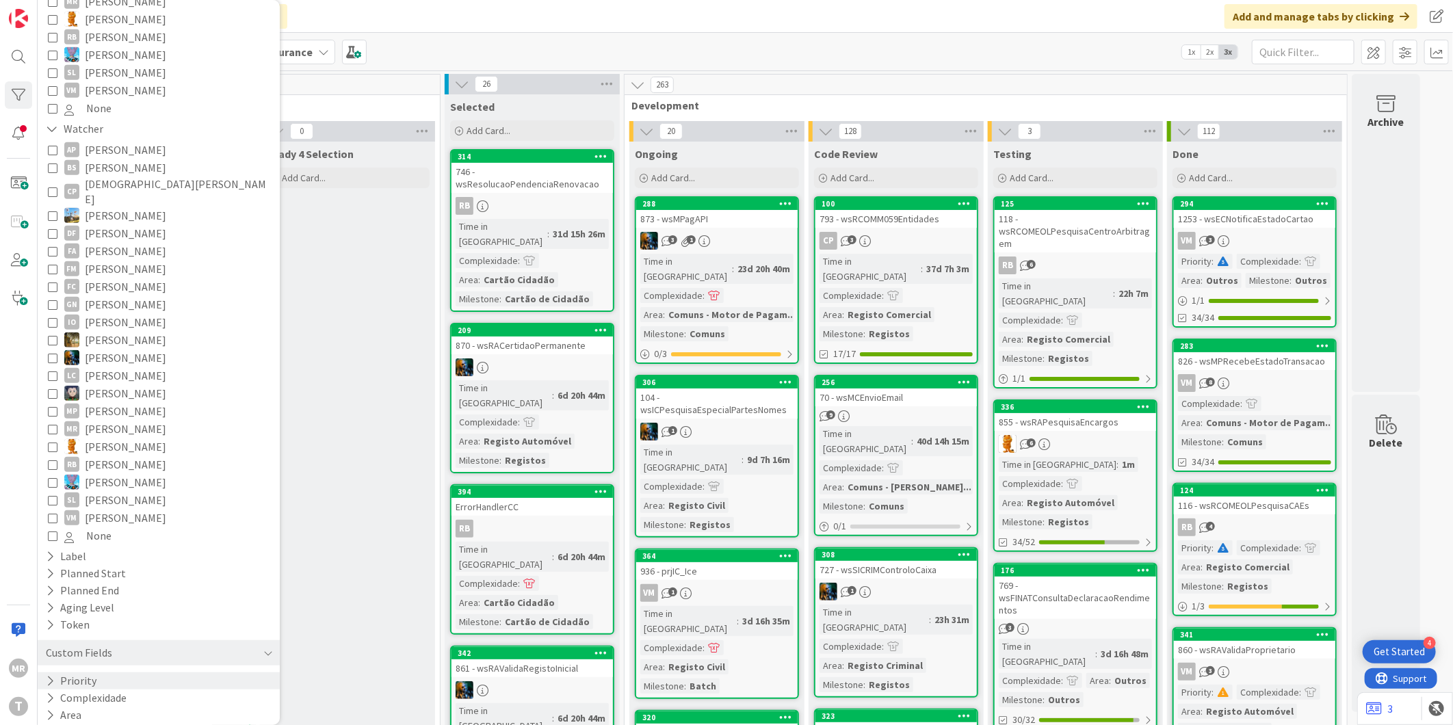
click at [58, 672] on button "Priority" at bounding box center [70, 680] width 53 height 17
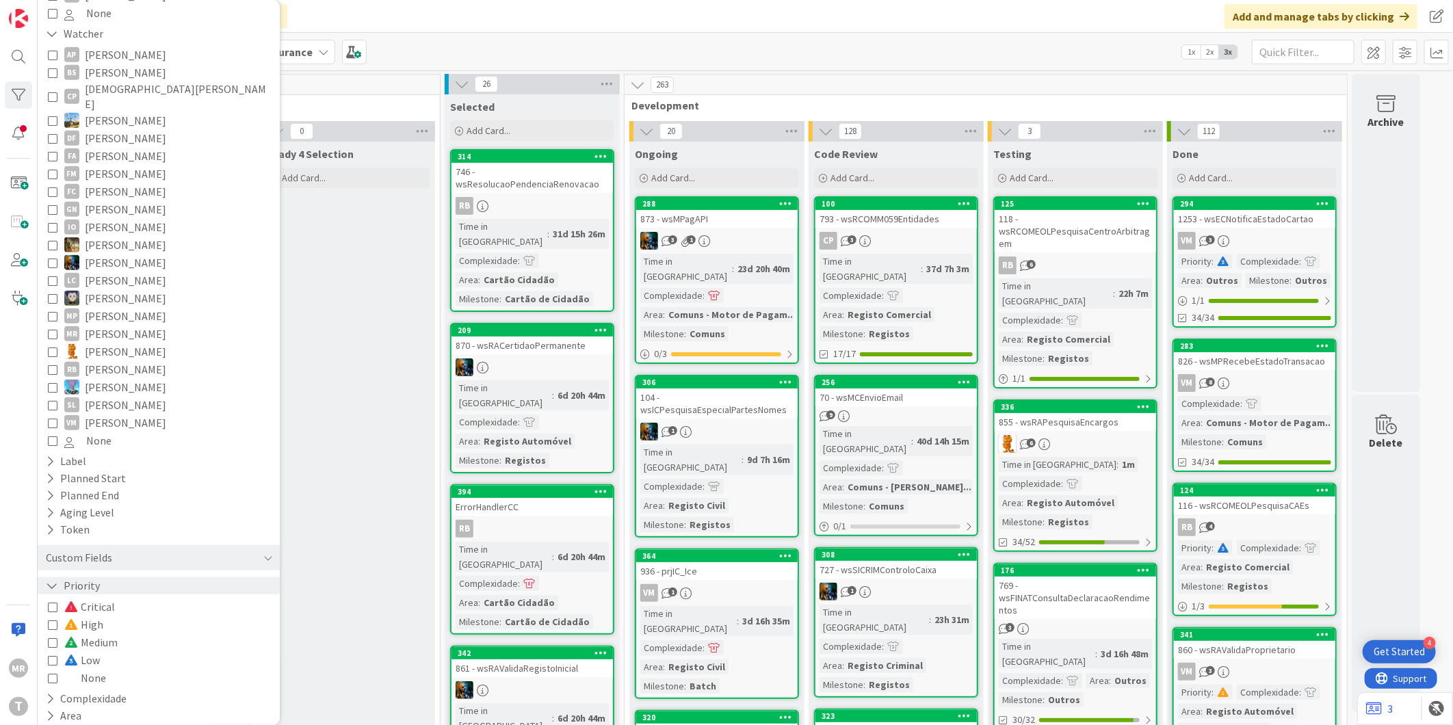
scroll to position [560, 0]
click at [92, 650] on span "Low" at bounding box center [82, 659] width 36 height 18
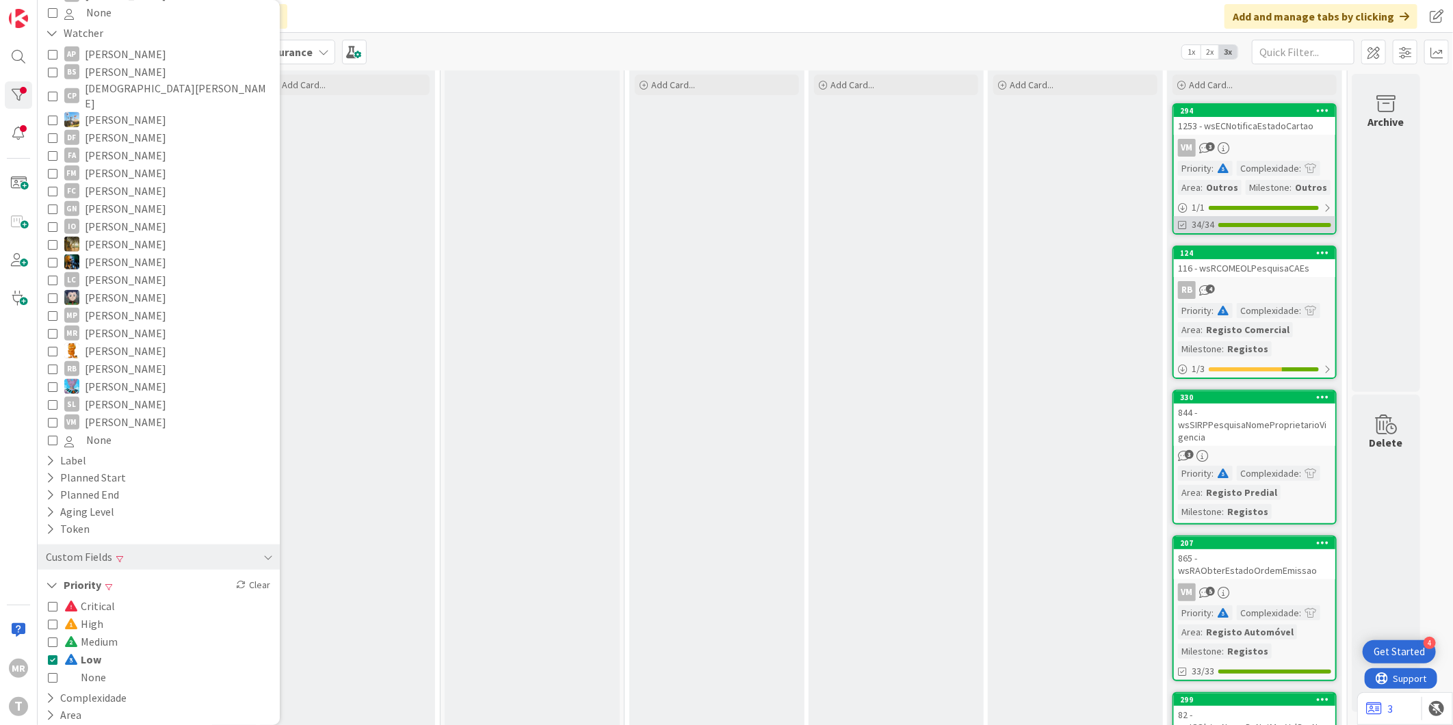
scroll to position [0, 0]
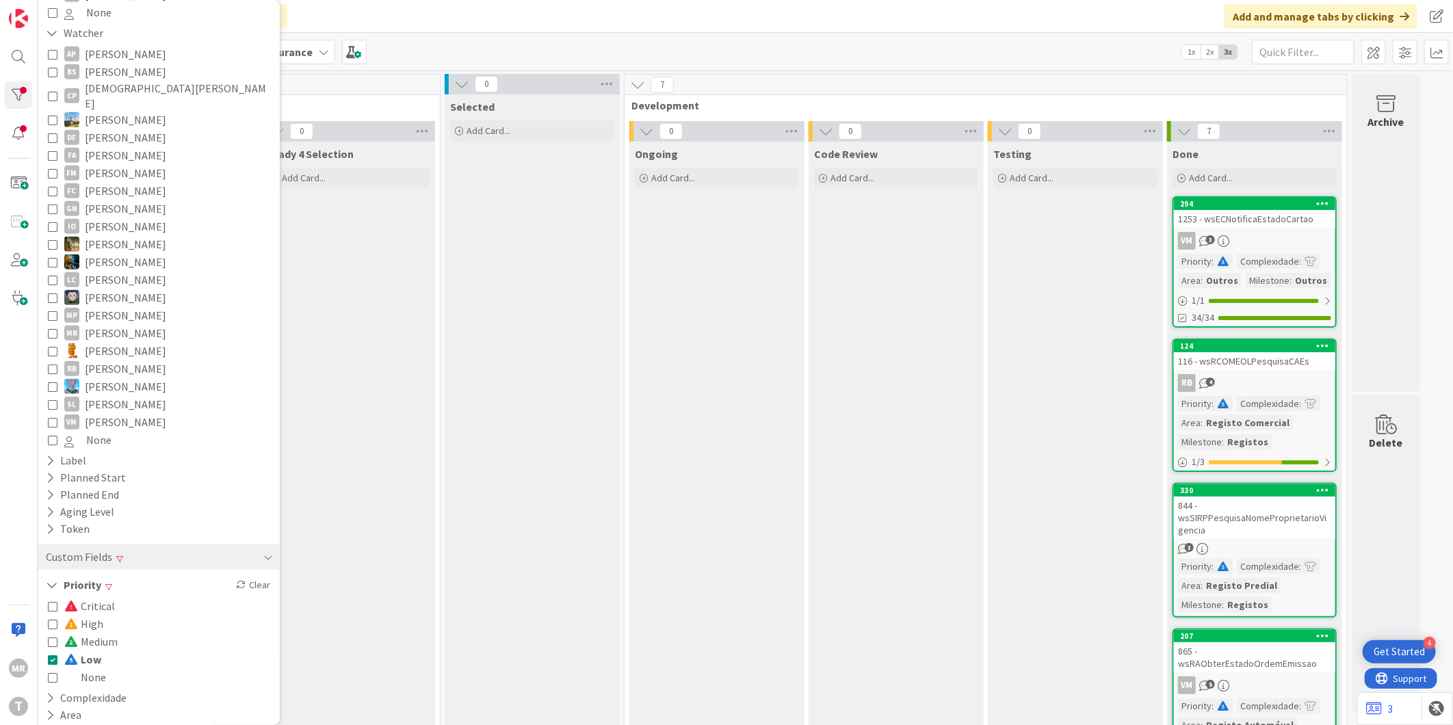
drag, startPoint x: 92, startPoint y: 597, endPoint x: 117, endPoint y: 631, distance: 42.0
click at [92, 615] on span "High" at bounding box center [83, 624] width 39 height 18
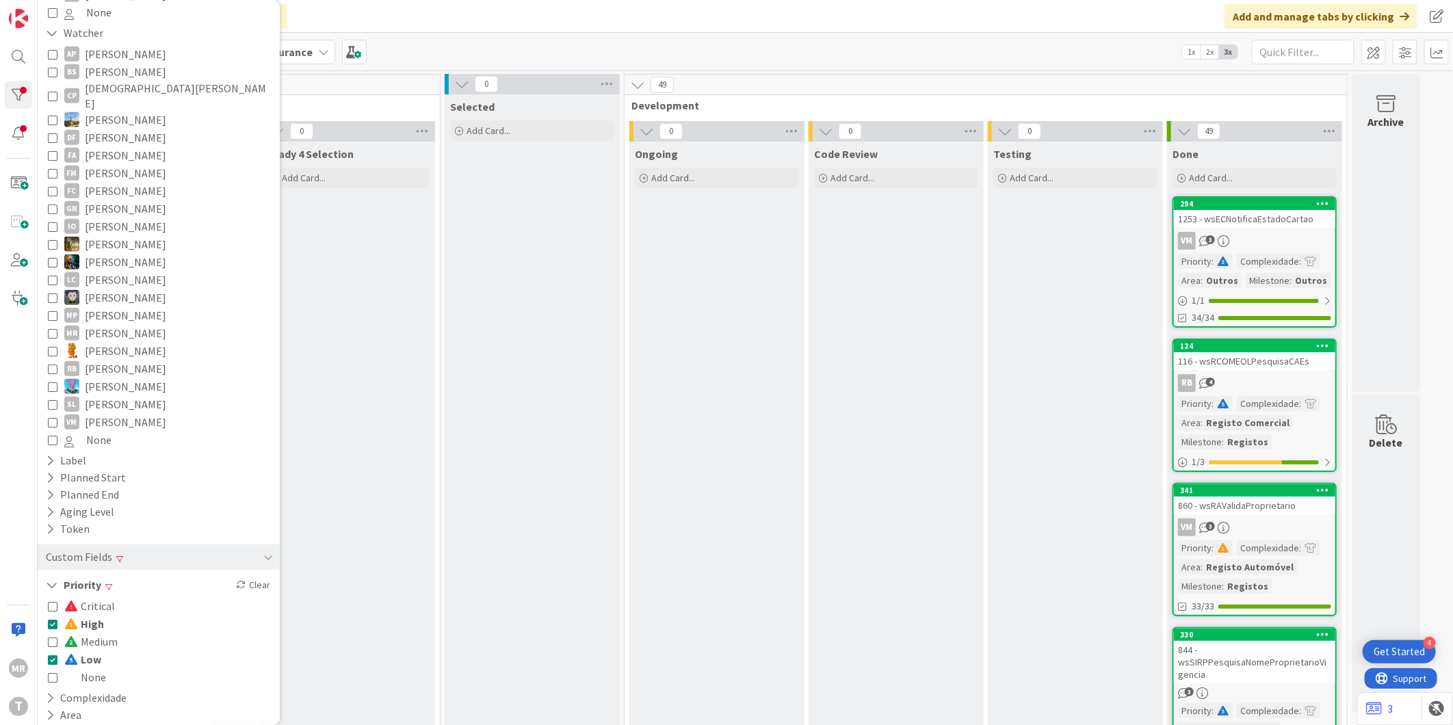
click at [96, 650] on span "Low" at bounding box center [82, 659] width 37 height 18
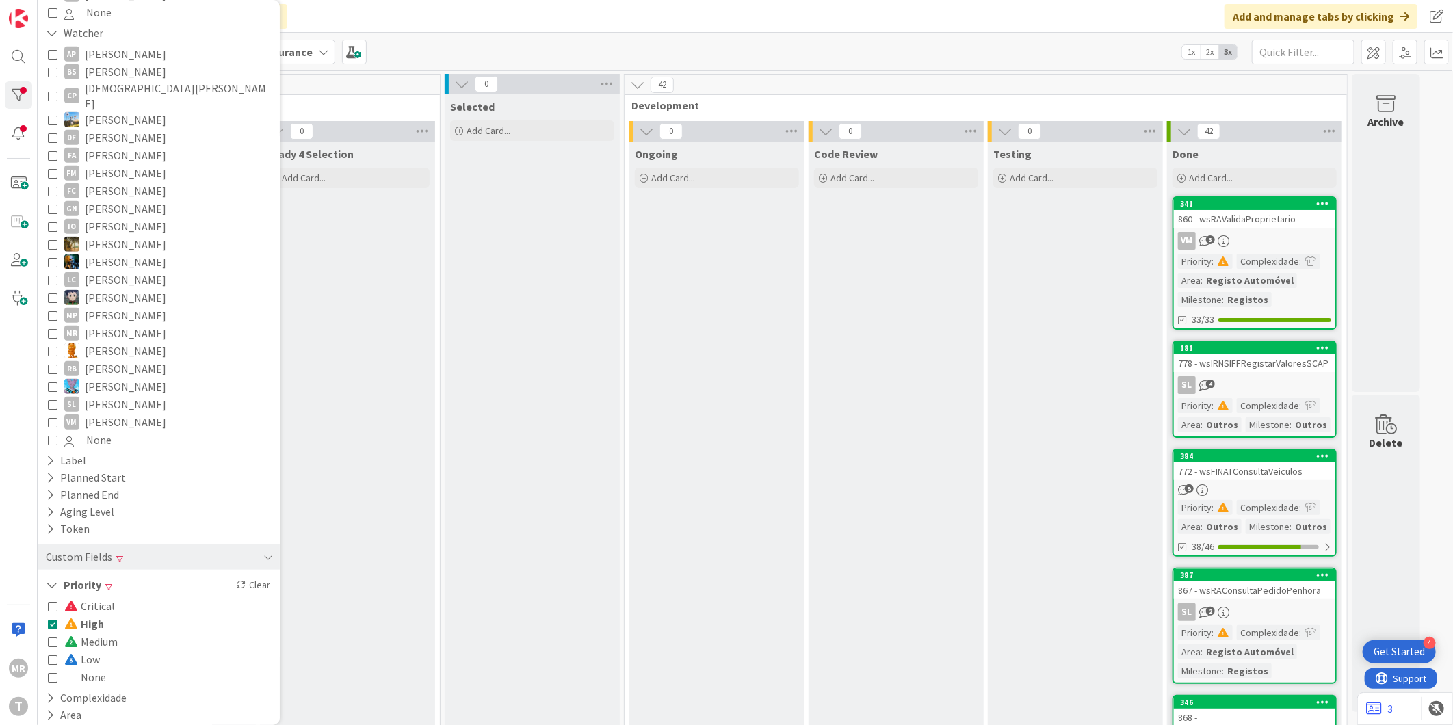
click at [55, 619] on icon at bounding box center [53, 624] width 10 height 10
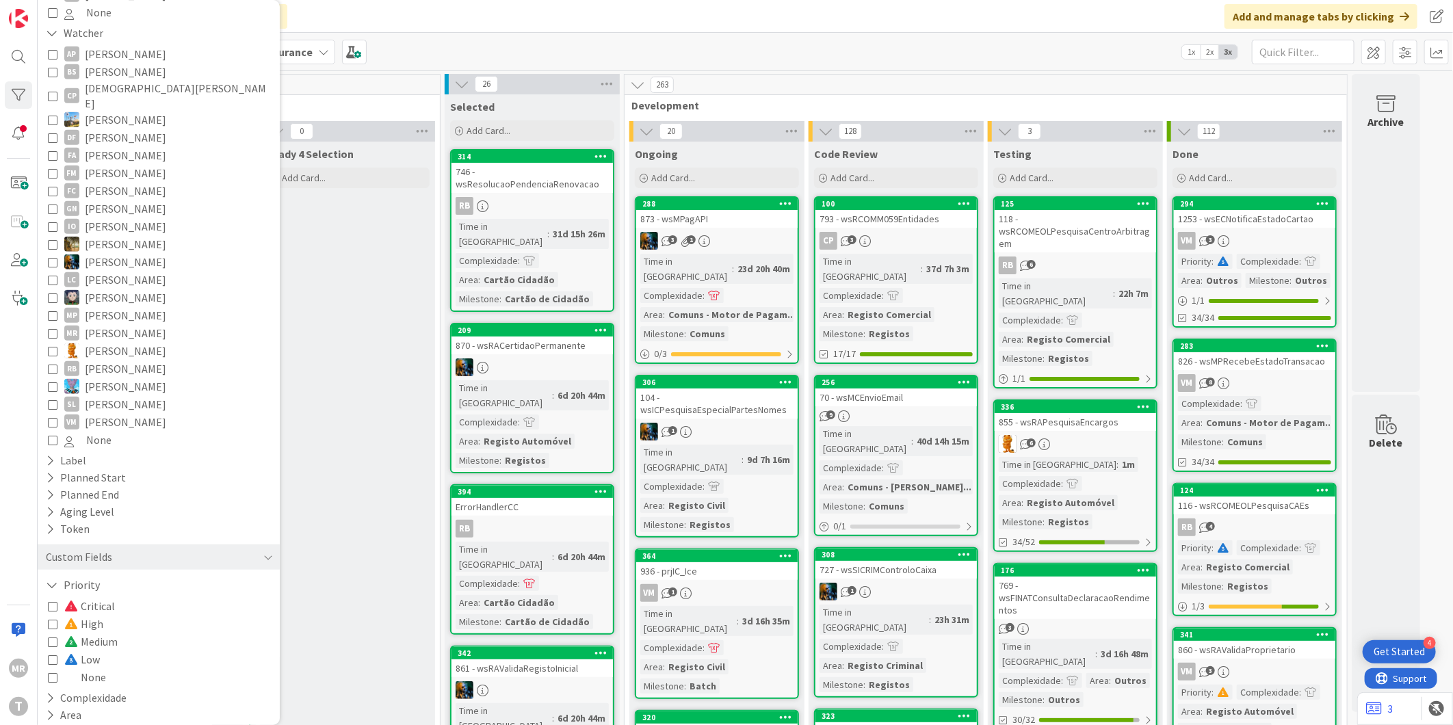
click at [53, 655] on icon at bounding box center [53, 660] width 10 height 10
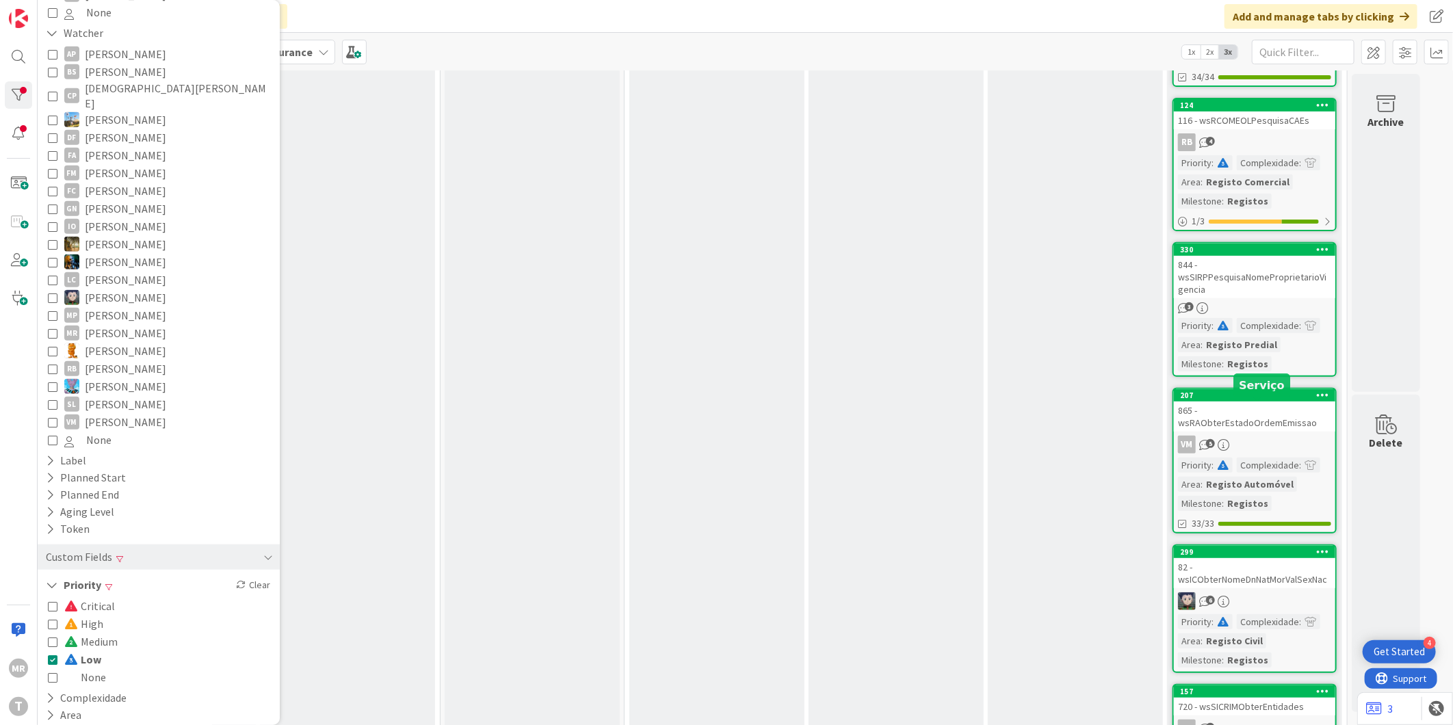
scroll to position [179, 0]
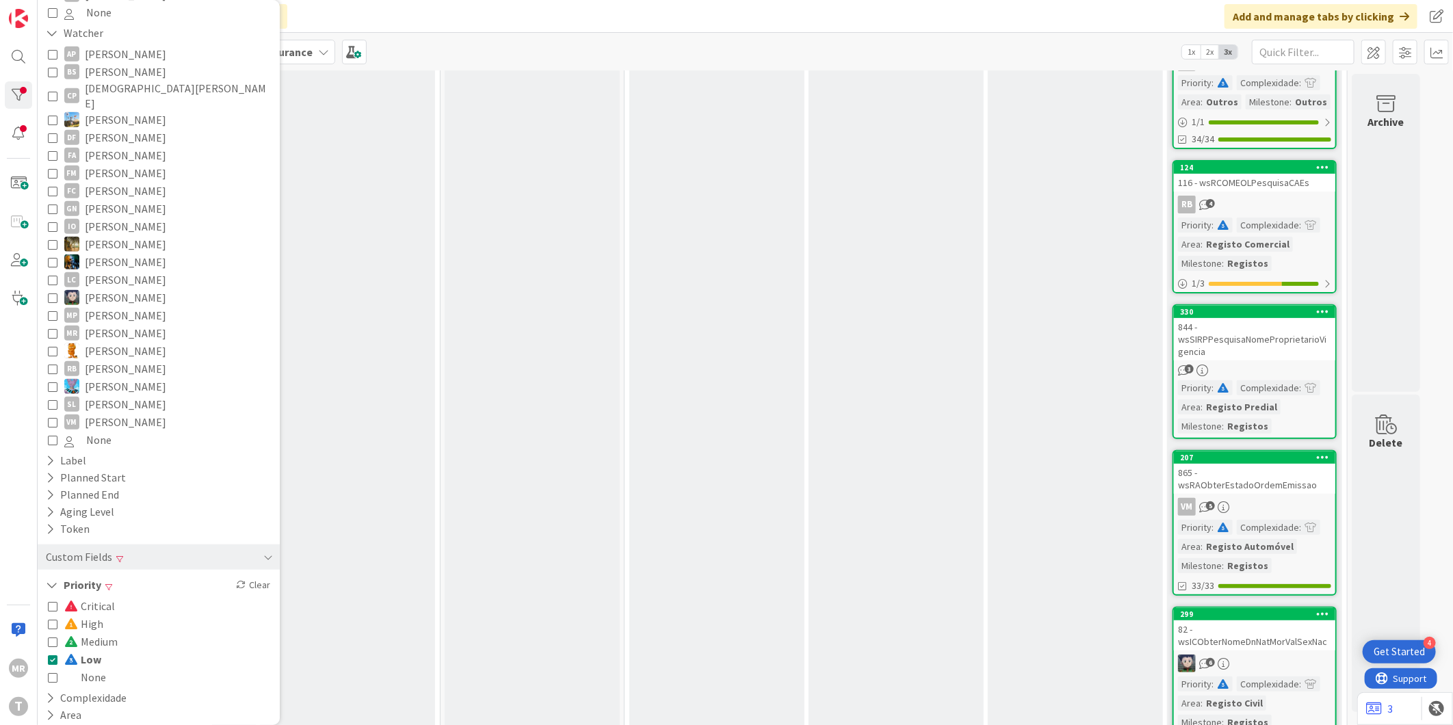
click at [47, 635] on div "Critical High Medium Low None" at bounding box center [158, 642] width 228 height 96
click at [50, 655] on icon at bounding box center [53, 660] width 10 height 10
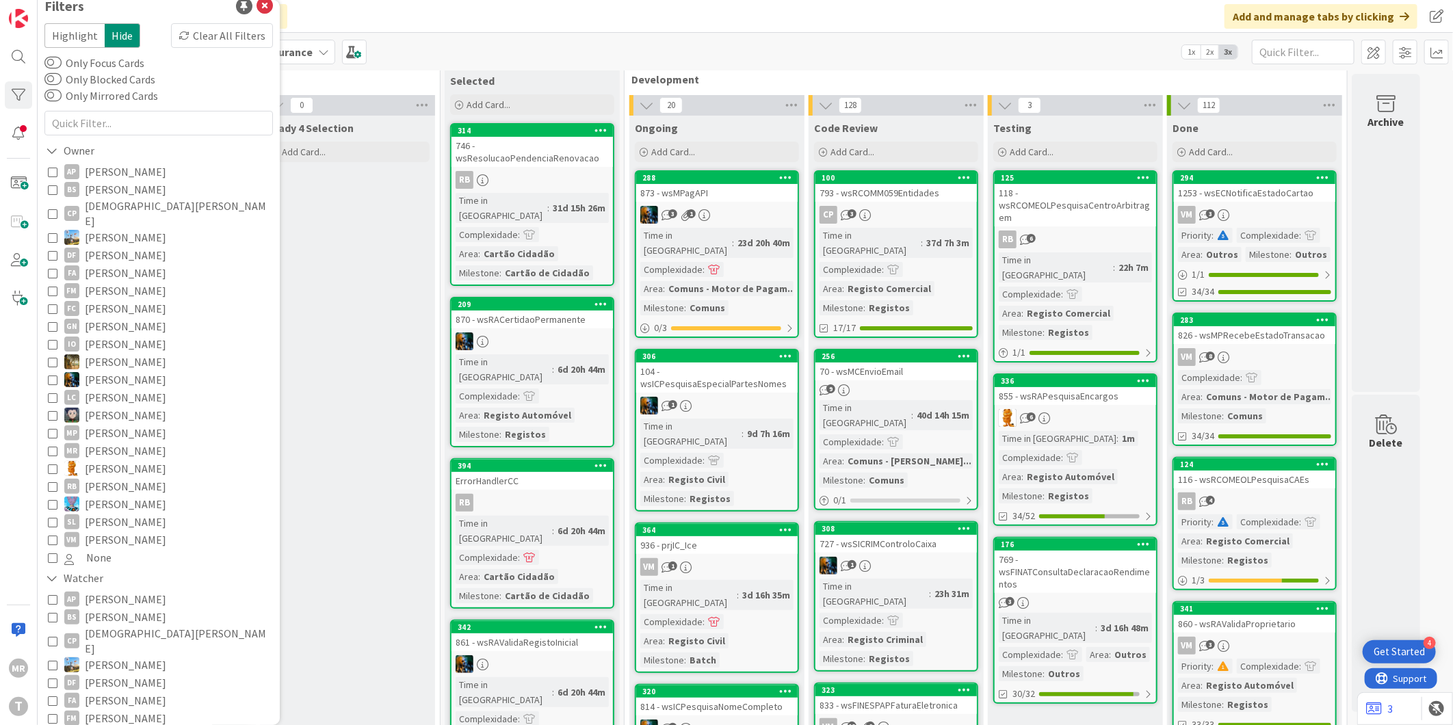
scroll to position [0, 0]
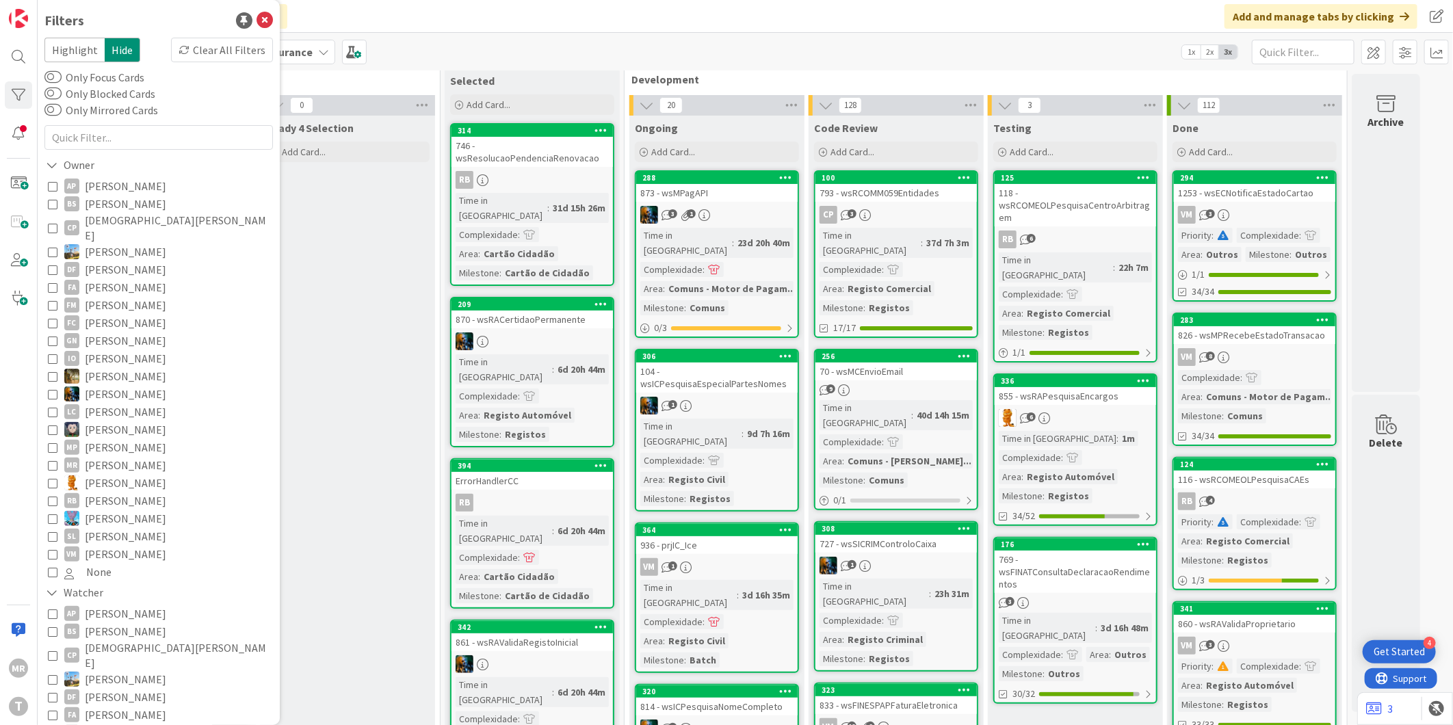
click at [103, 220] on span "[DEMOGRAPHIC_DATA][PERSON_NAME]" at bounding box center [177, 228] width 185 height 30
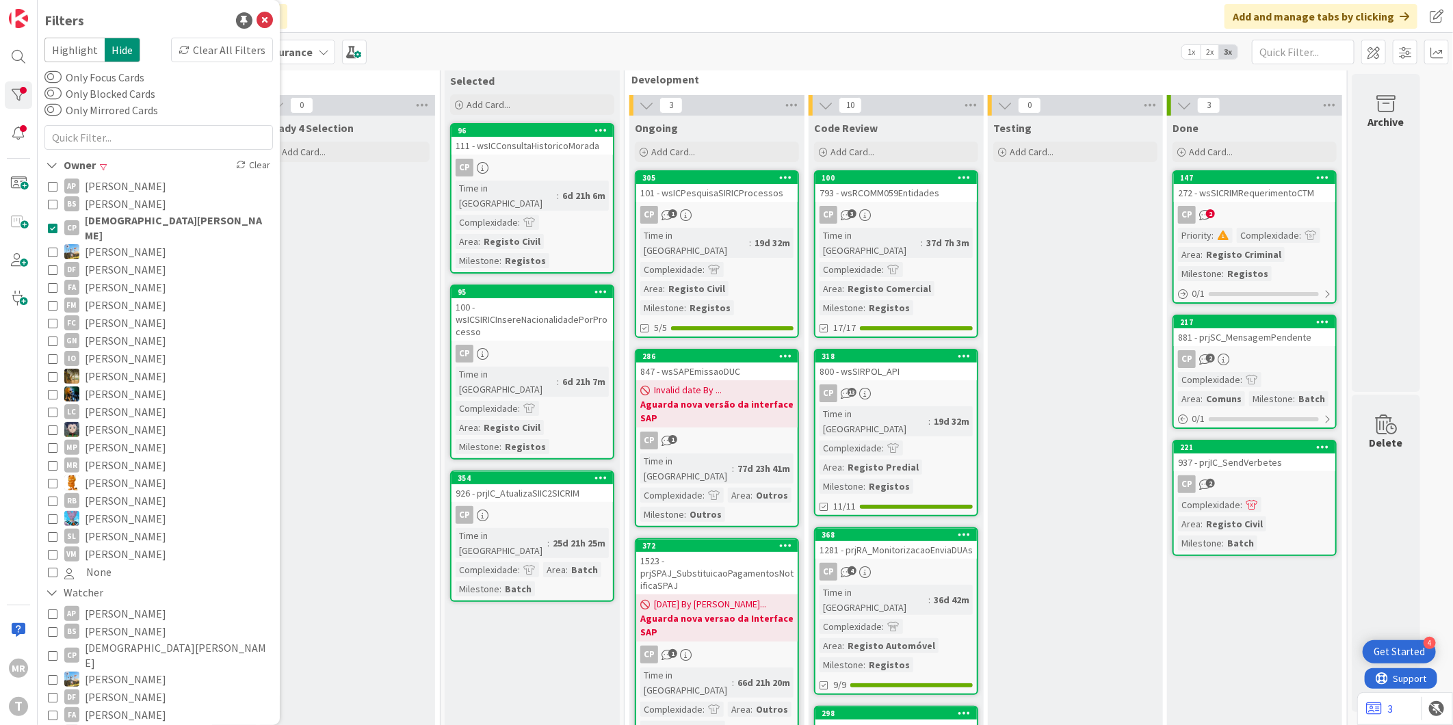
drag, startPoint x: 94, startPoint y: 327, endPoint x: 104, endPoint y: 298, distance: 30.5
click at [94, 332] on span "[PERSON_NAME]" at bounding box center [125, 341] width 81 height 18
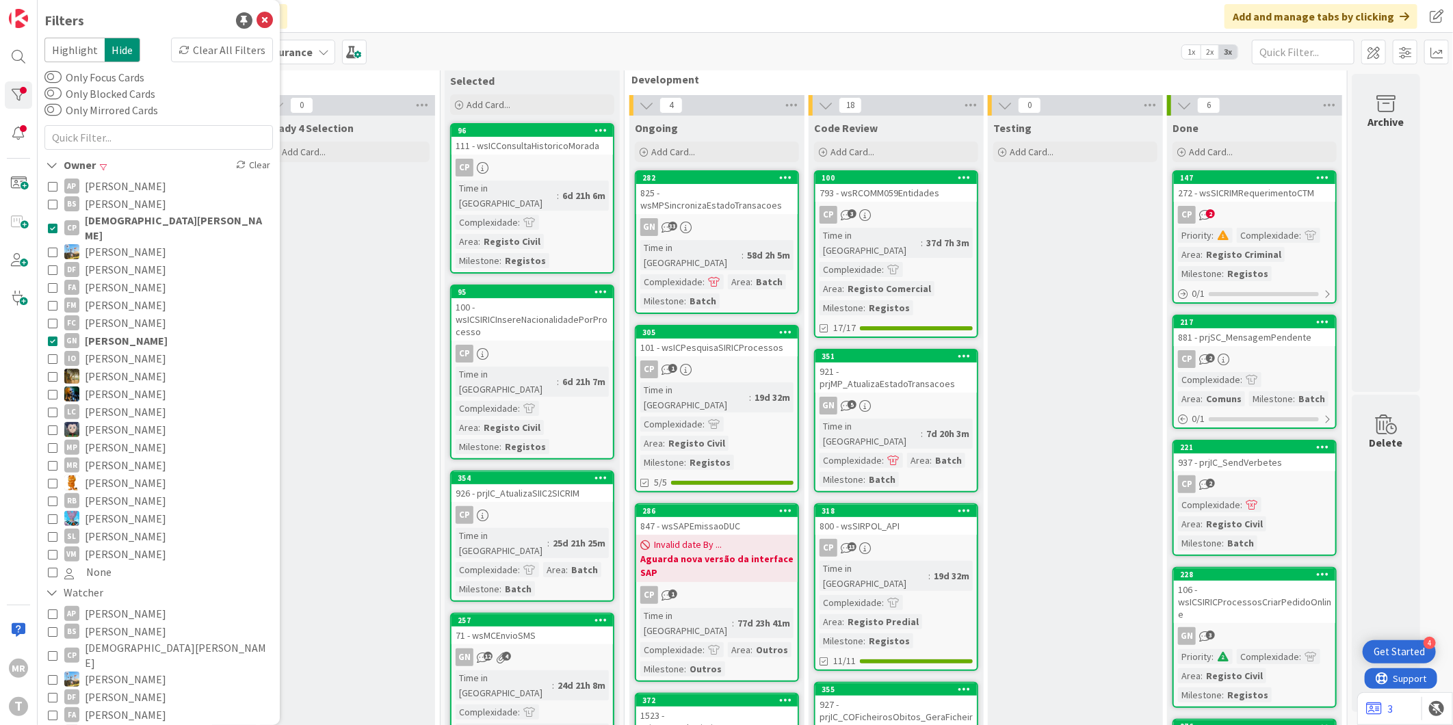
click at [127, 222] on span "[DEMOGRAPHIC_DATA][PERSON_NAME]" at bounding box center [177, 228] width 185 height 30
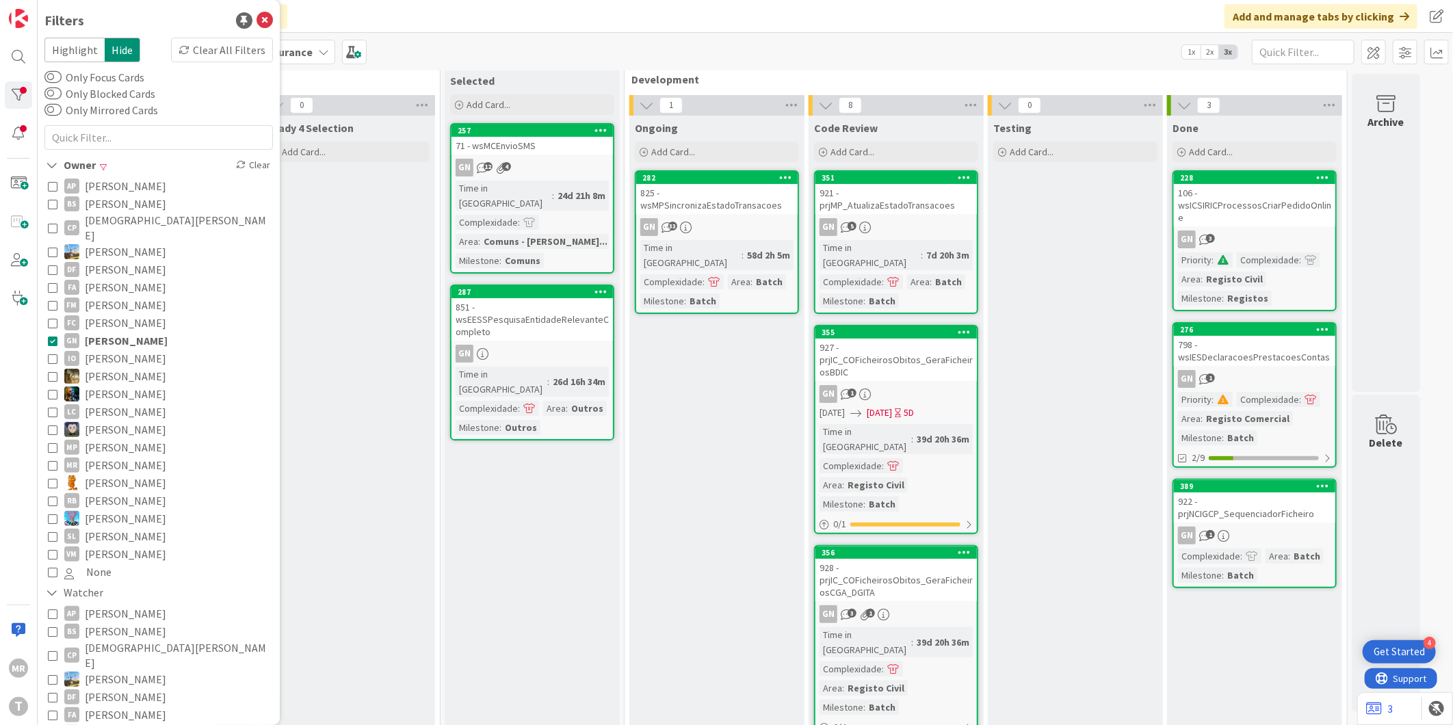
click at [120, 332] on span "[PERSON_NAME]" at bounding box center [126, 341] width 83 height 18
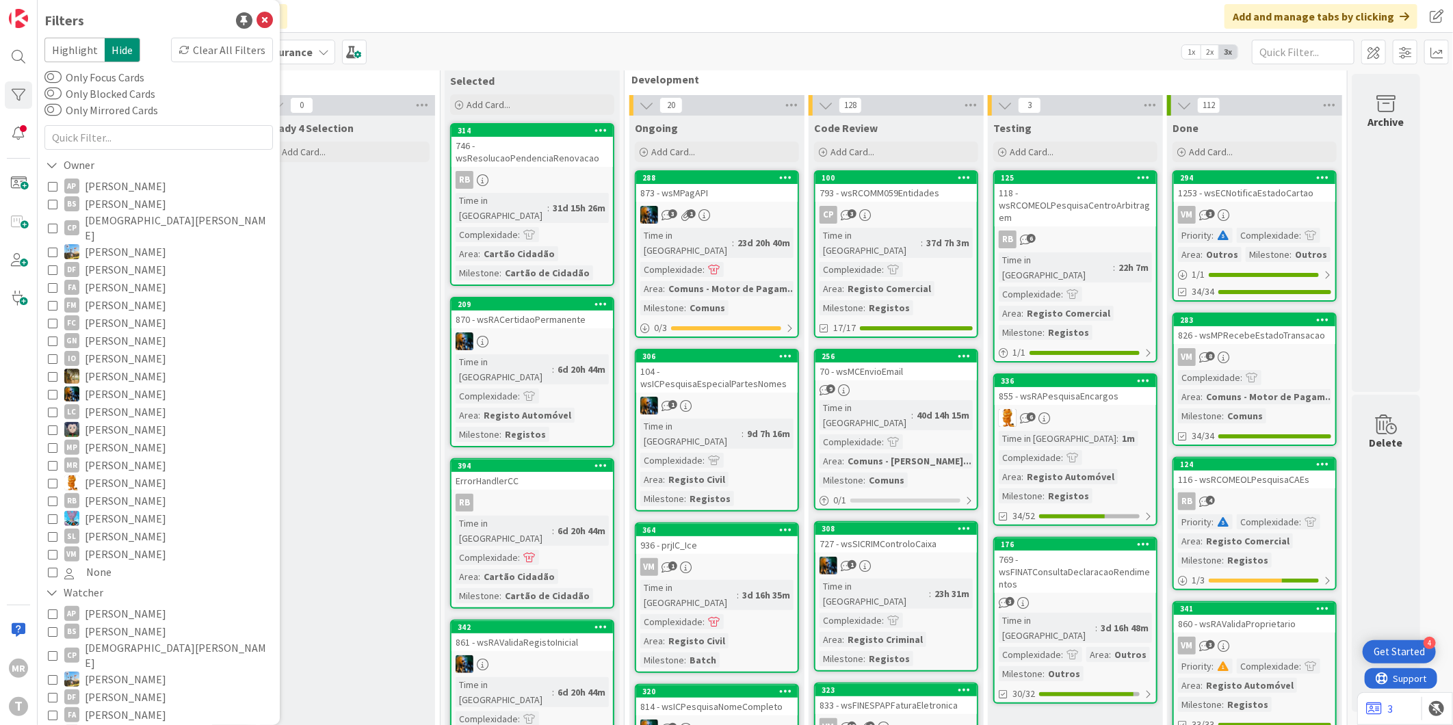
click at [113, 367] on span "[PERSON_NAME]" at bounding box center [125, 376] width 81 height 18
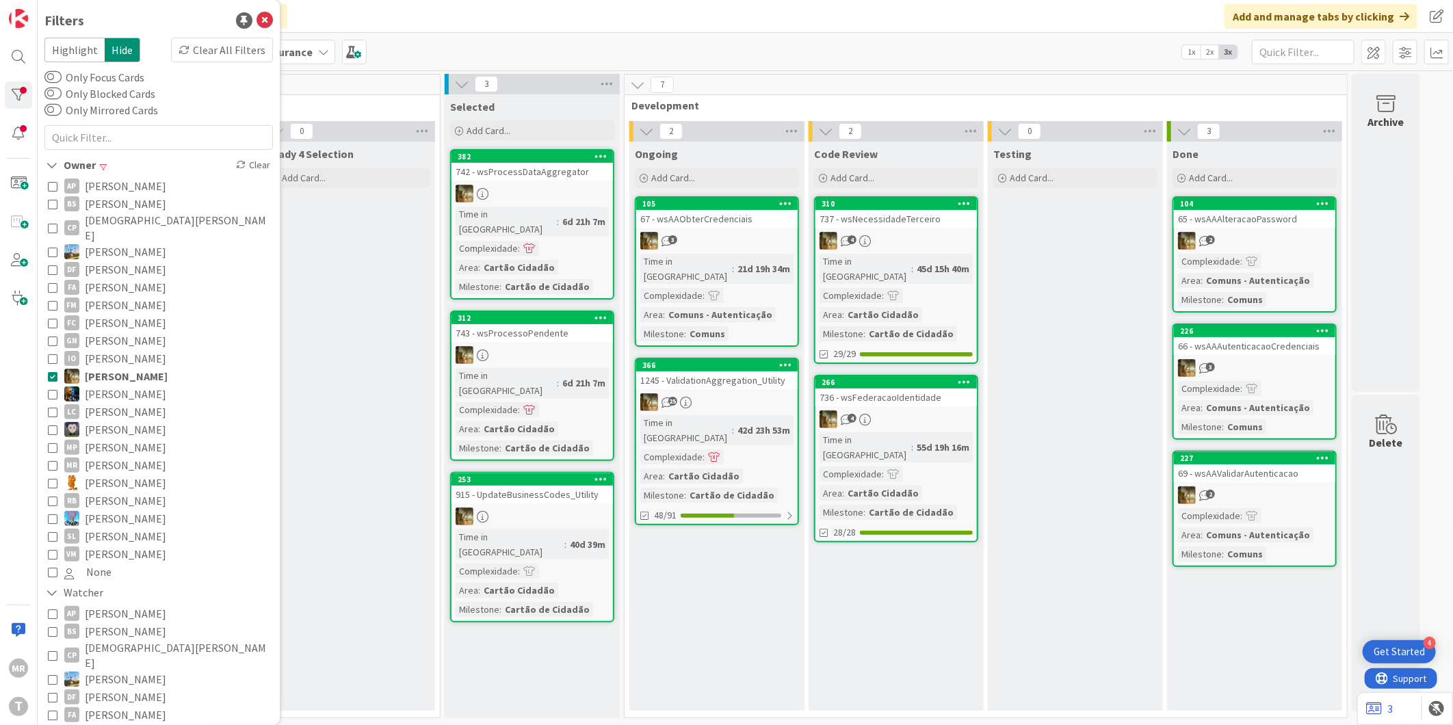
drag, startPoint x: 742, startPoint y: 559, endPoint x: 750, endPoint y: 553, distance: 10.3
click at [742, 559] on div "Ongoing Add Card... 105 67 - wsAAObterCredenciais 3 Time in [GEOGRAPHIC_DATA] :…" at bounding box center [716, 426] width 175 height 569
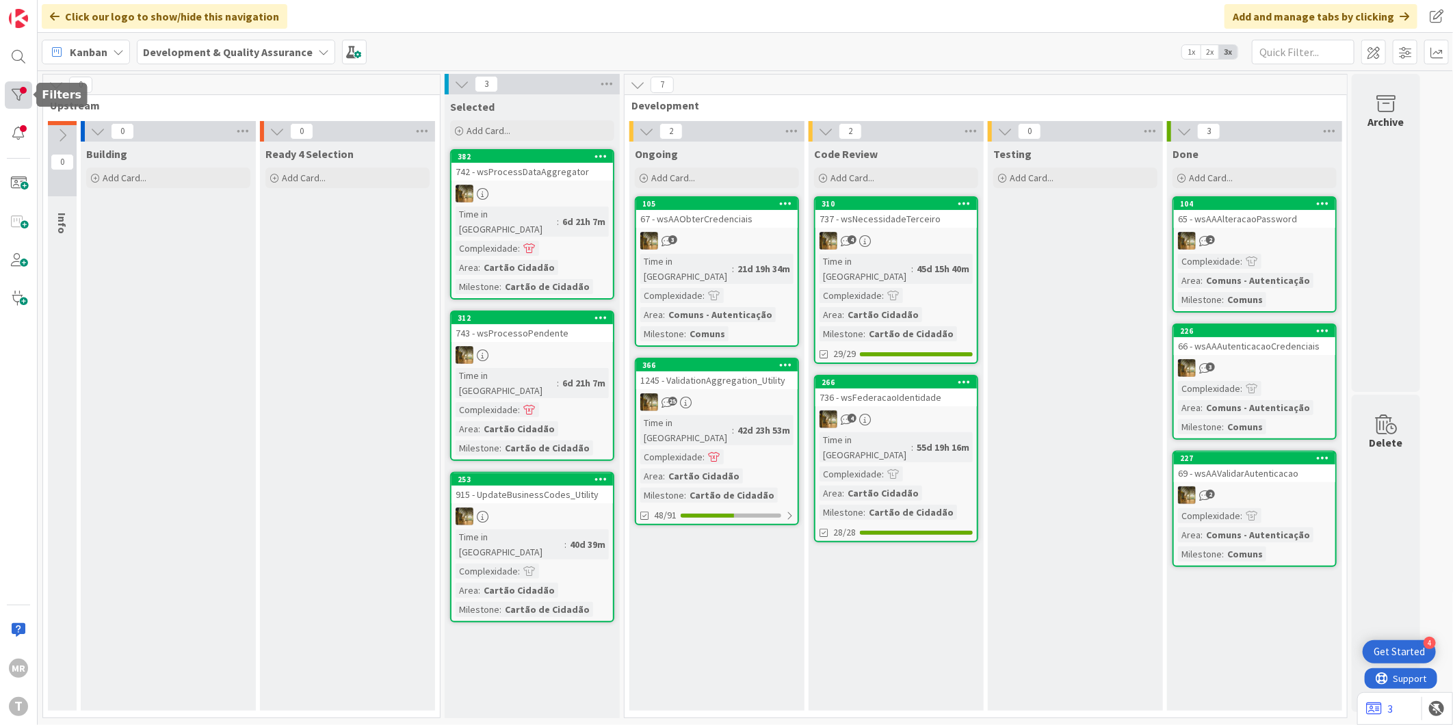
click at [29, 101] on div at bounding box center [18, 94] width 27 height 27
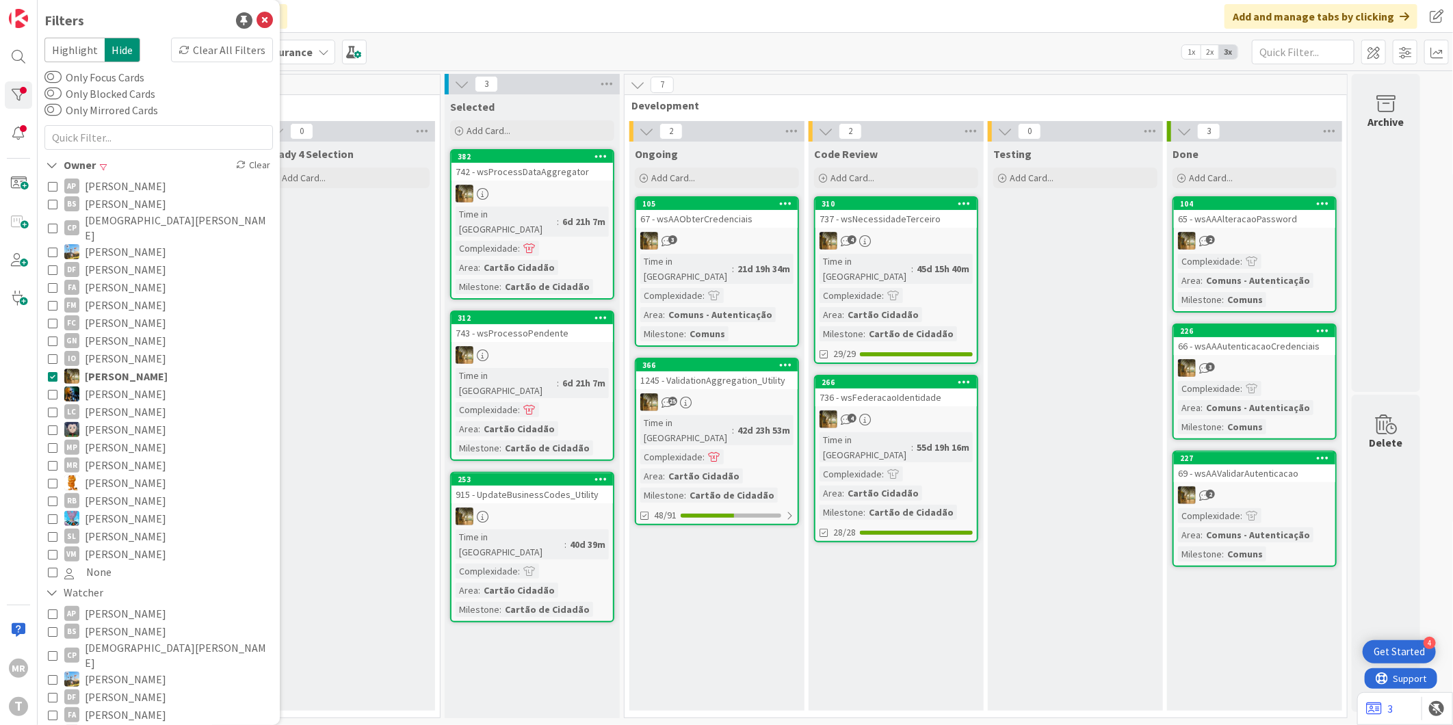
click at [107, 385] on span "[PERSON_NAME]" at bounding box center [125, 394] width 81 height 18
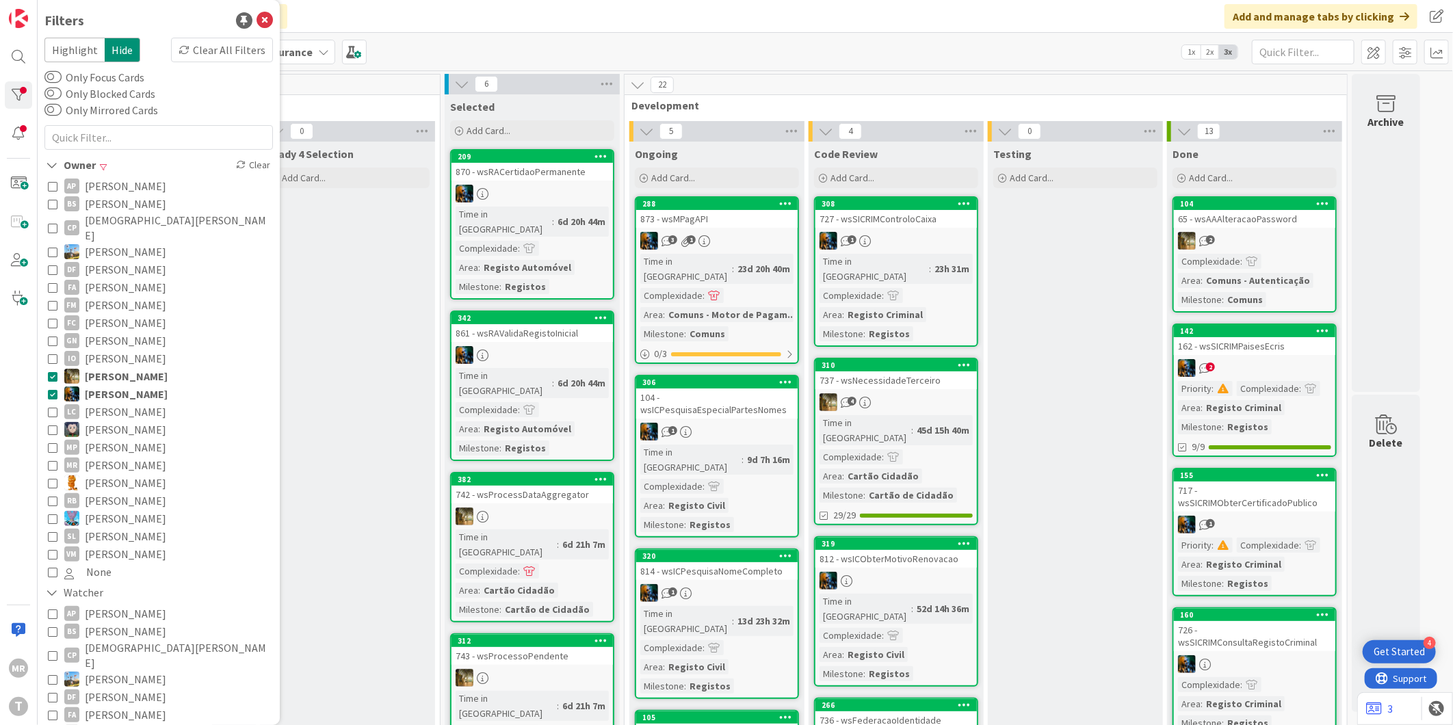
click at [114, 368] on span "[PERSON_NAME]" at bounding box center [126, 376] width 83 height 18
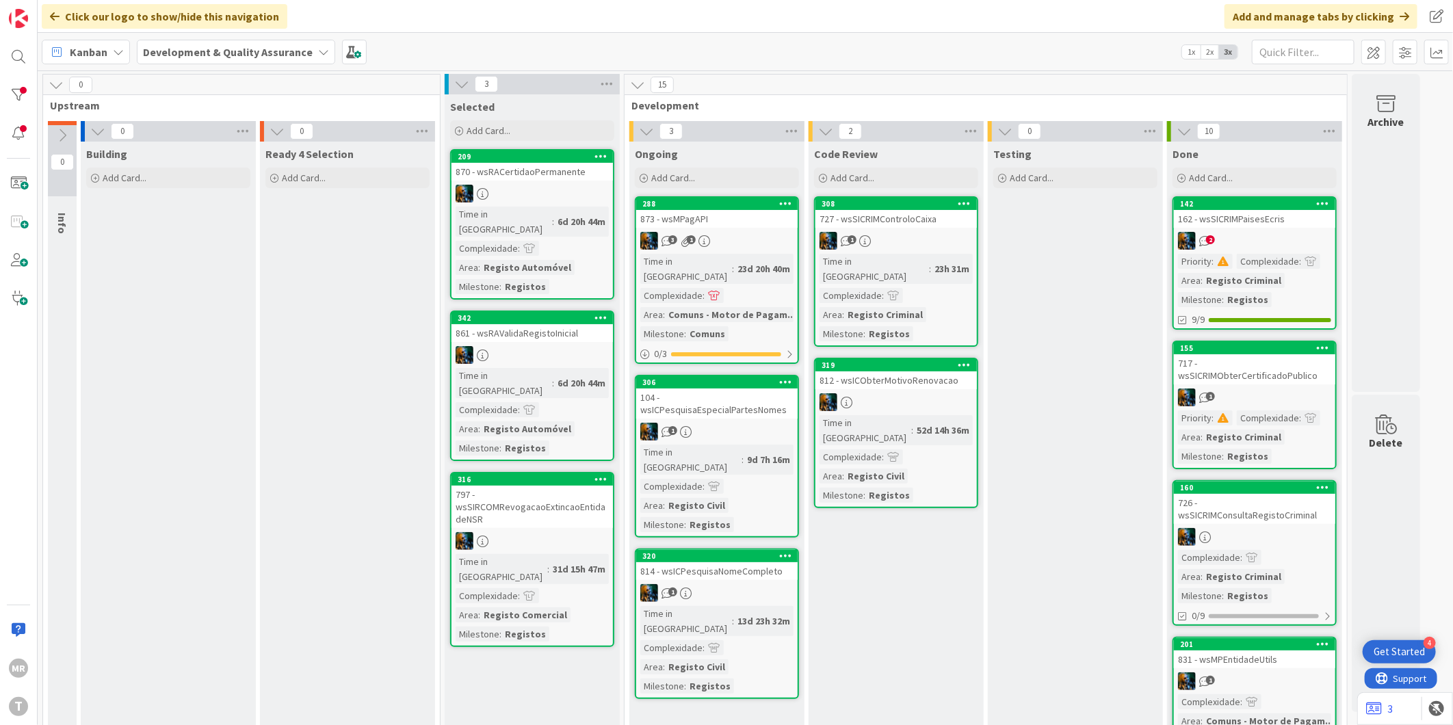
click at [733, 202] on div "288" at bounding box center [719, 204] width 155 height 10
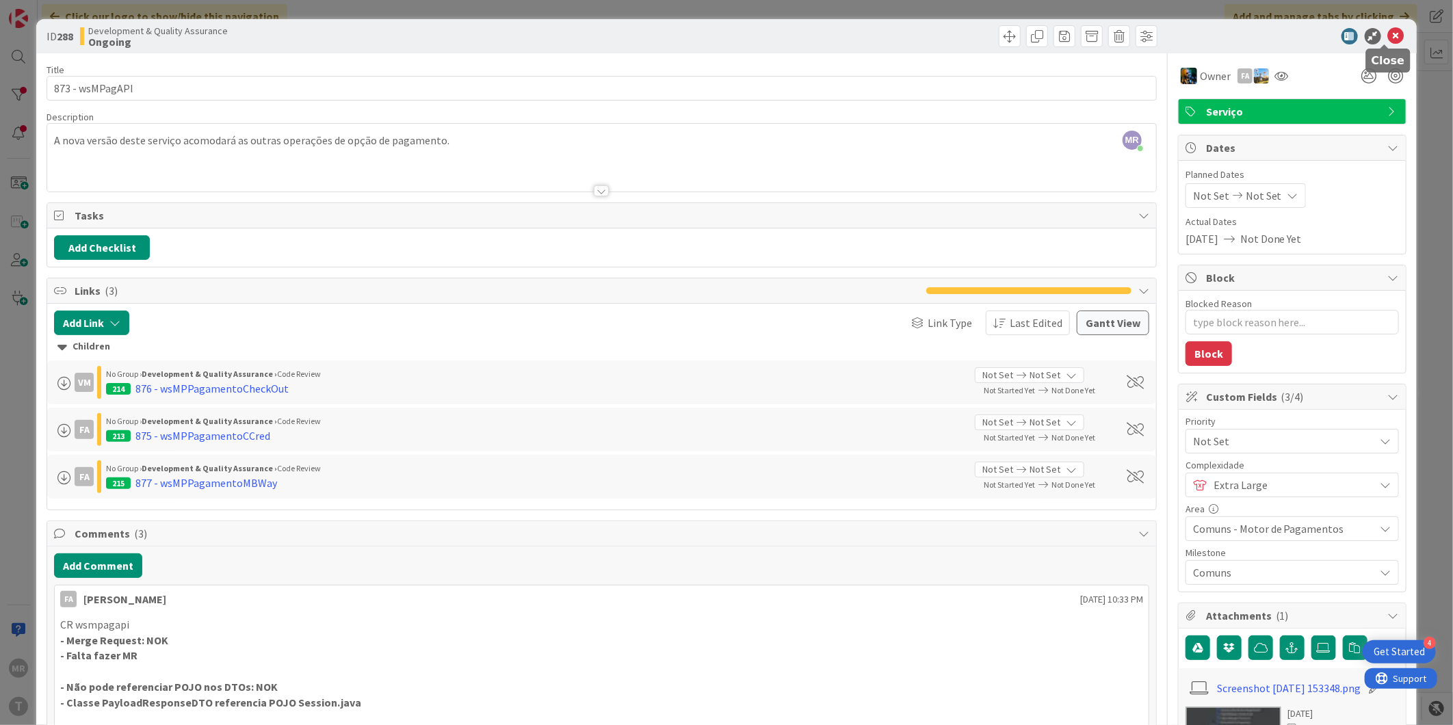
click at [1388, 38] on icon at bounding box center [1396, 36] width 16 height 16
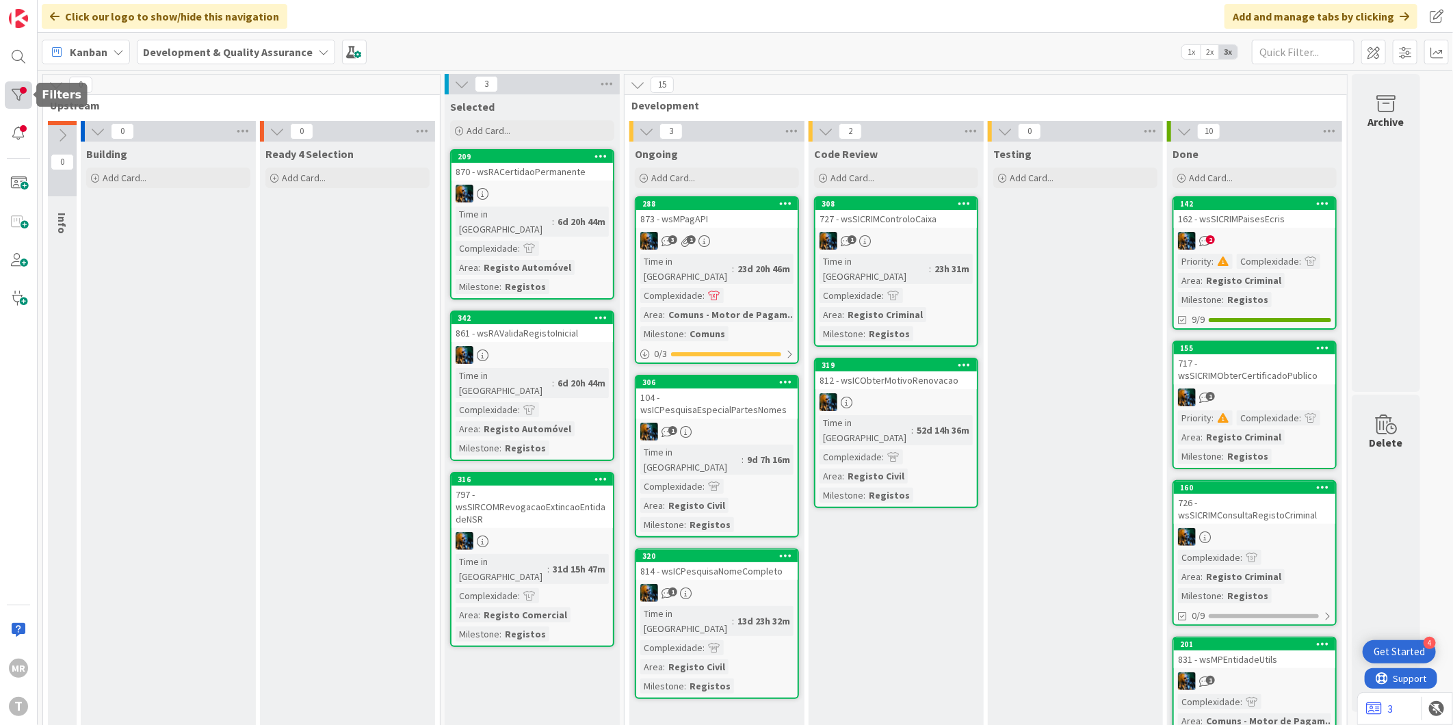
click at [8, 96] on div at bounding box center [18, 94] width 27 height 27
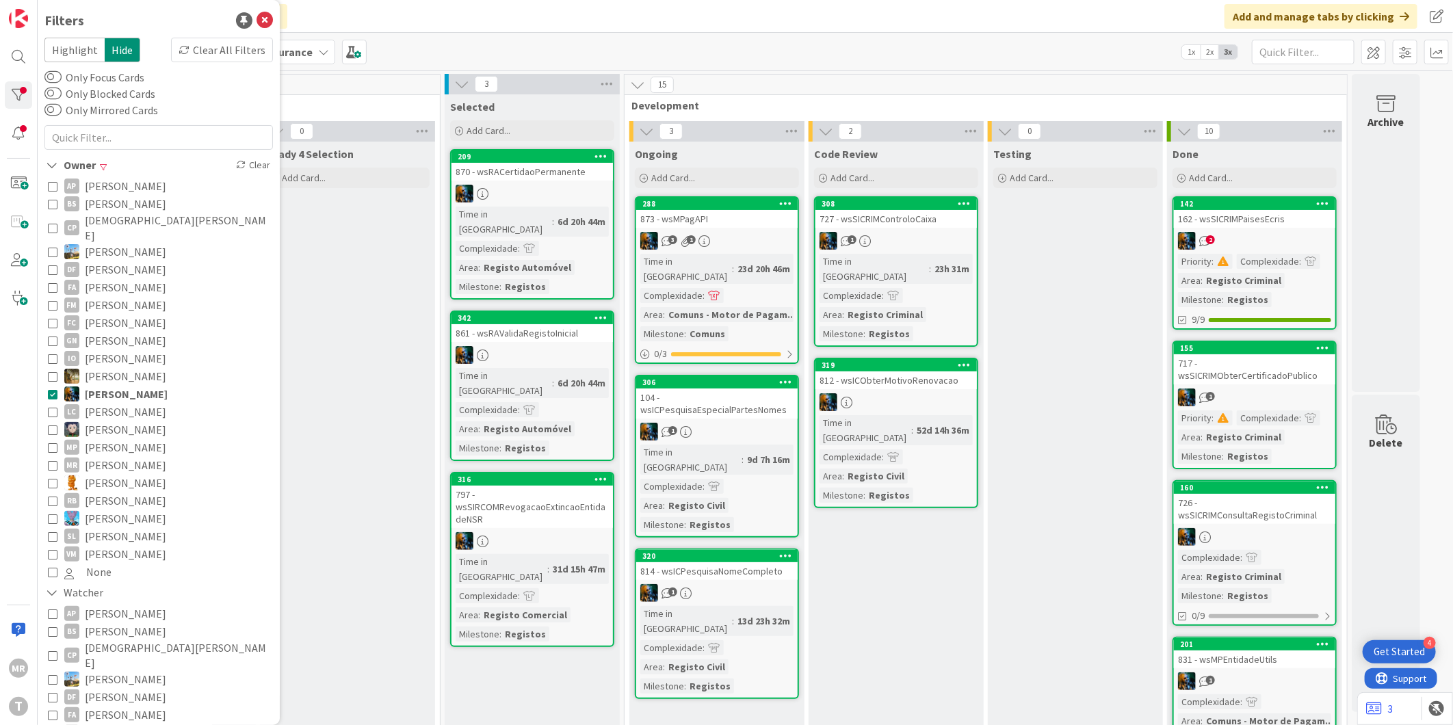
click at [111, 421] on span "[PERSON_NAME]" at bounding box center [125, 430] width 81 height 18
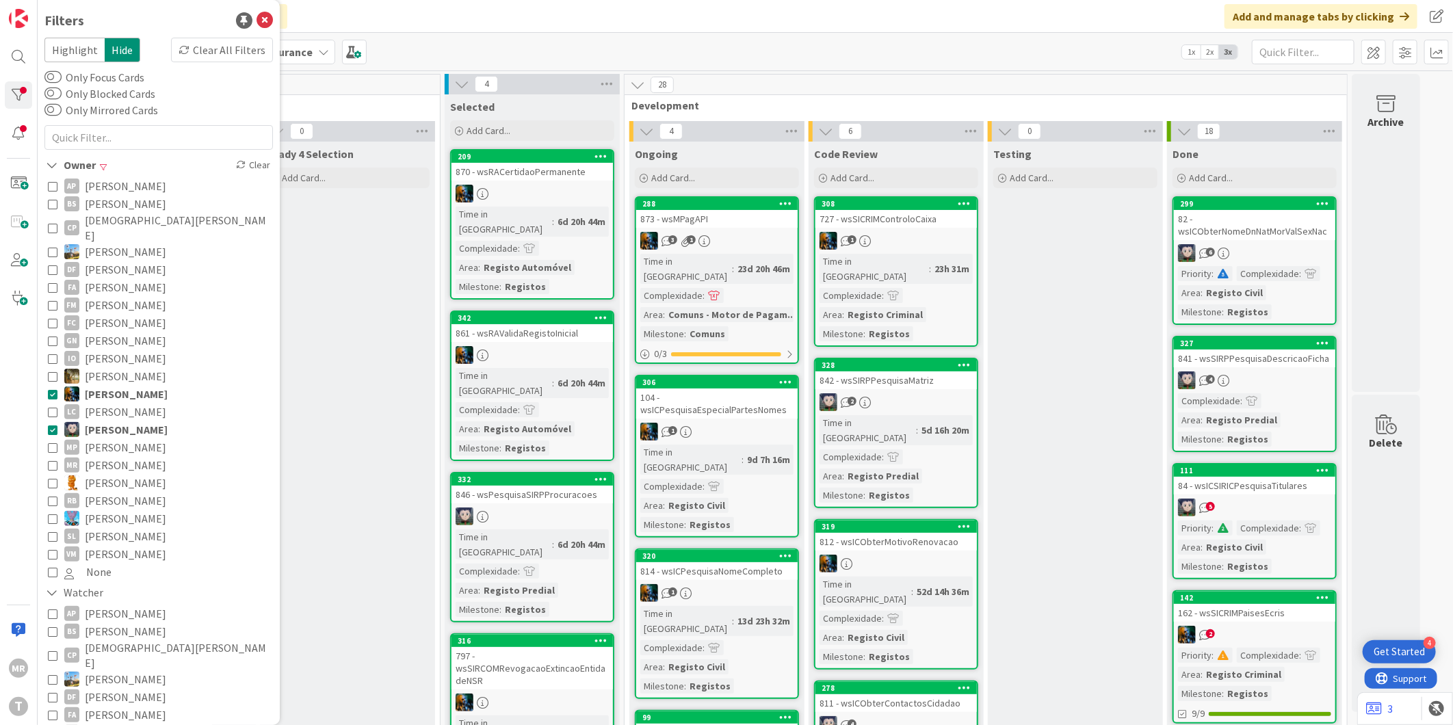
click at [116, 385] on span "[PERSON_NAME]" at bounding box center [126, 394] width 83 height 18
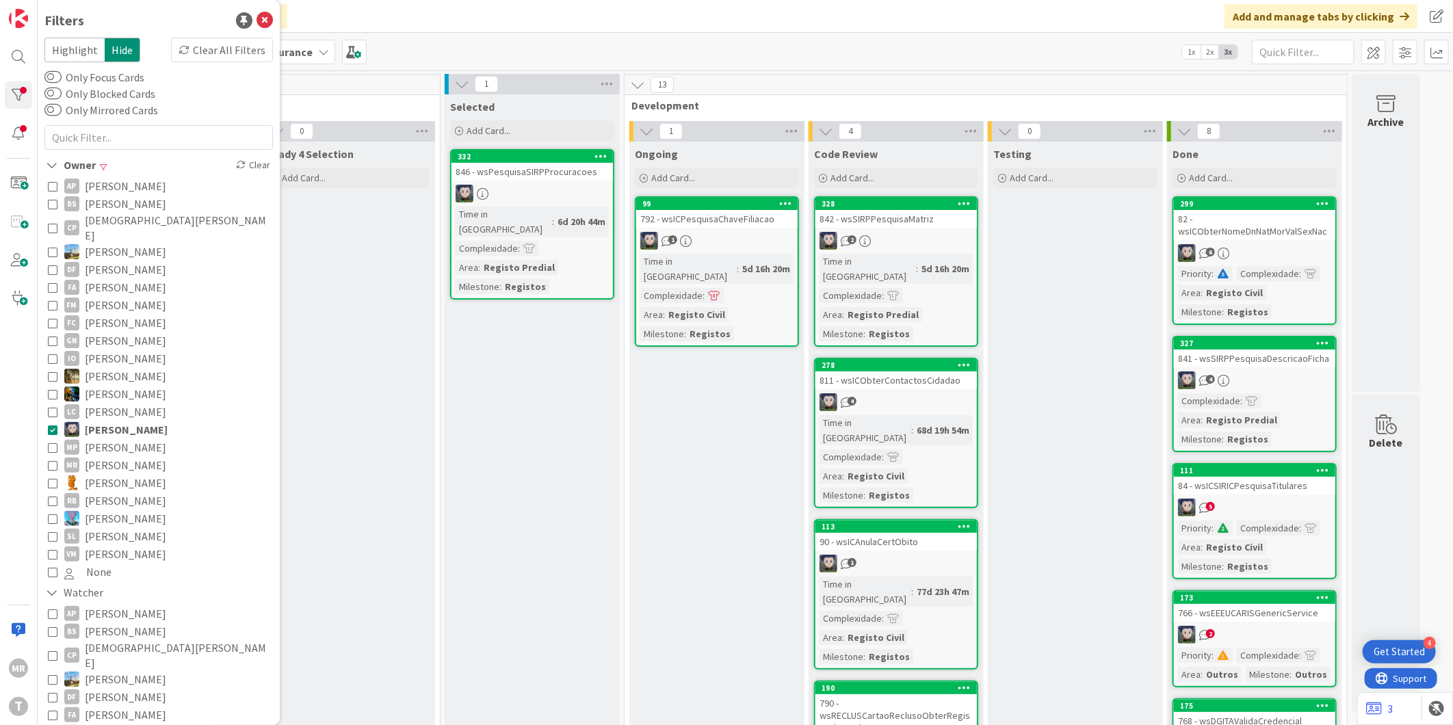
click at [705, 481] on div "Ongoing Add Card... 99 792 - wsICPesquisaChaveFiliacao 1 Time in [GEOGRAPHIC_DA…" at bounding box center [716, 696] width 175 height 1109
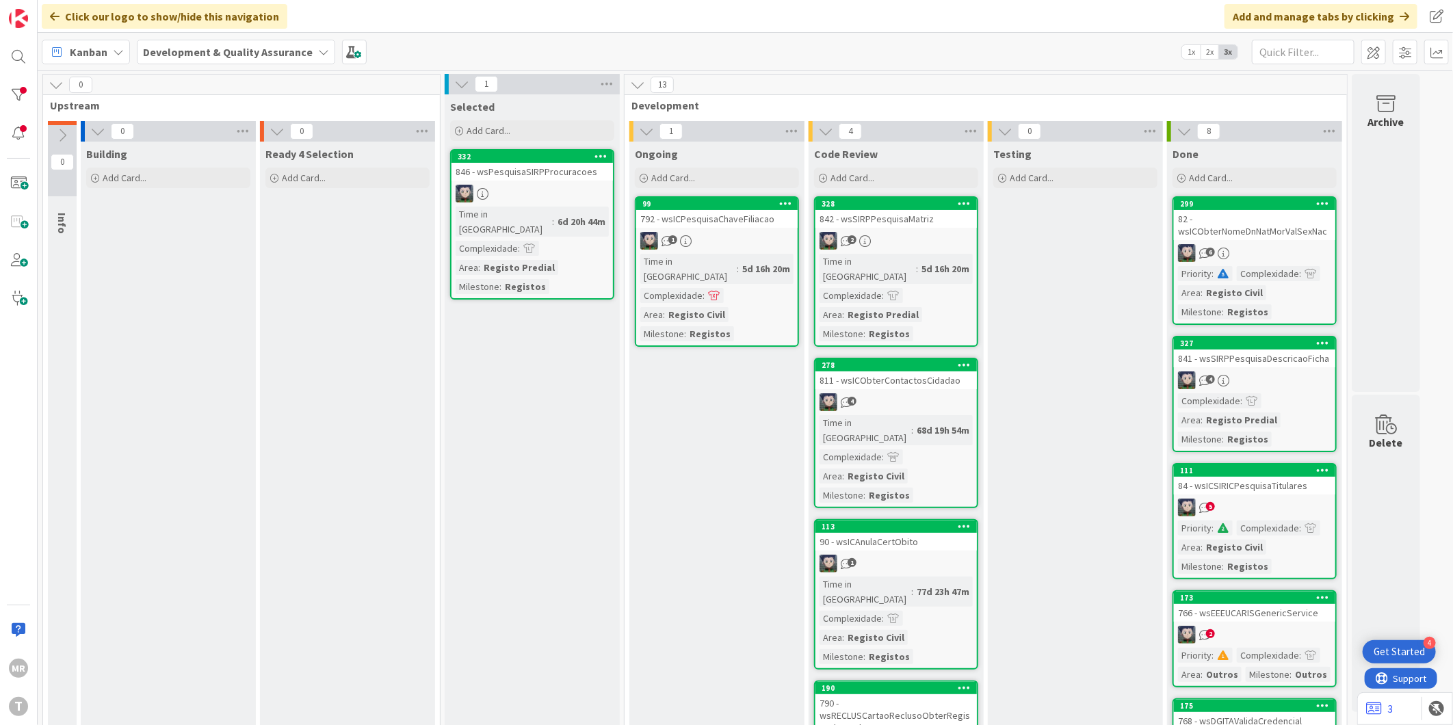
drag, startPoint x: 767, startPoint y: 378, endPoint x: 702, endPoint y: 373, distance: 65.2
click at [767, 378] on div "Ongoing Add Card... 99 792 - wsICPesquisaChaveFiliacao 1 Time in [GEOGRAPHIC_DA…" at bounding box center [716, 696] width 175 height 1109
click at [12, 93] on div at bounding box center [18, 94] width 27 height 27
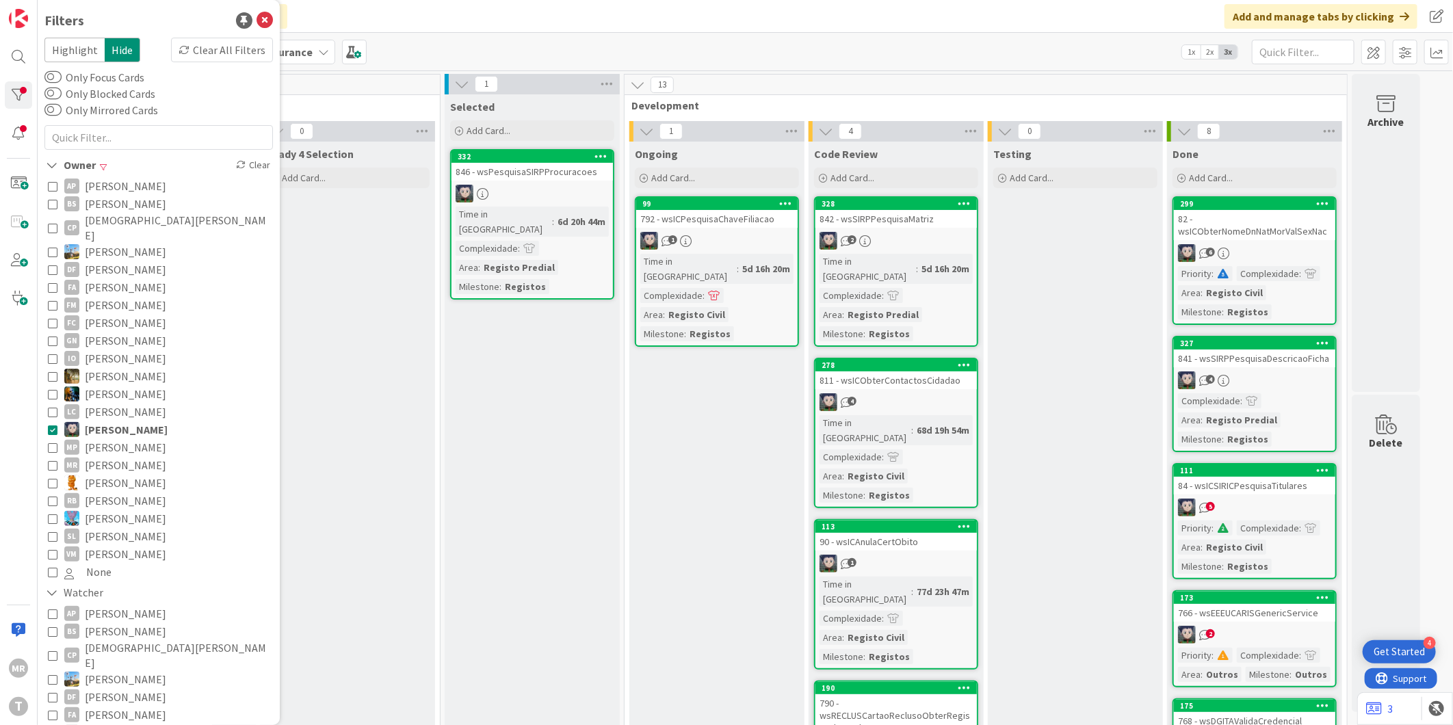
click at [105, 439] on span "[PERSON_NAME]" at bounding box center [125, 447] width 81 height 18
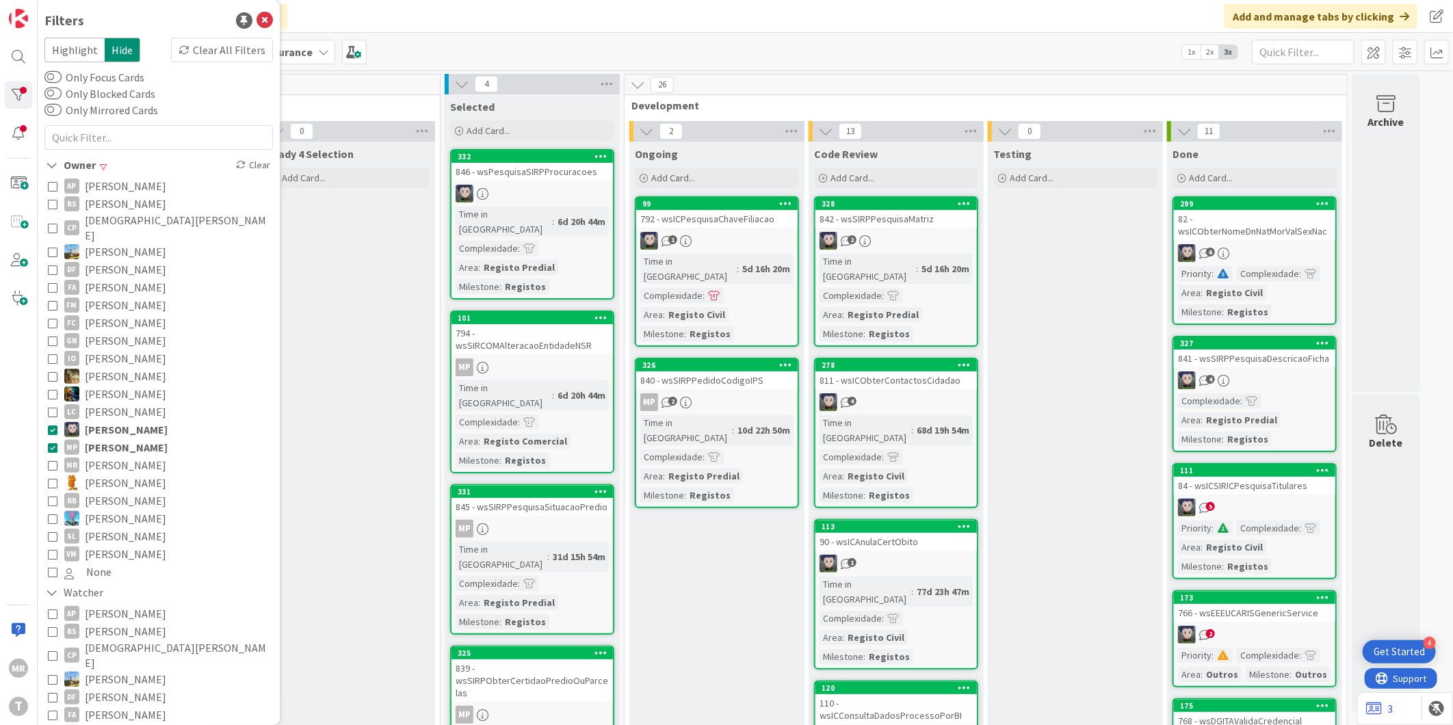
click at [119, 421] on span "[PERSON_NAME]" at bounding box center [126, 430] width 83 height 18
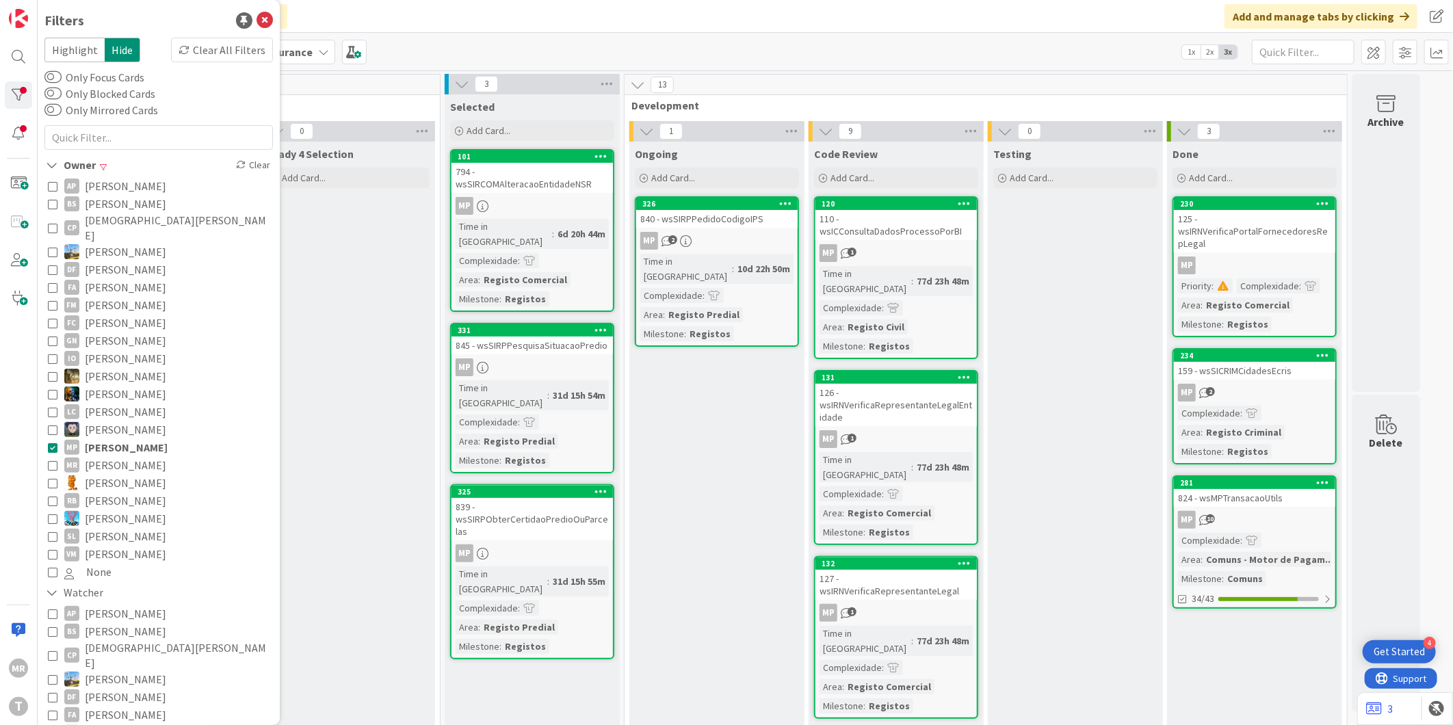
click at [98, 492] on span "[PERSON_NAME]" at bounding box center [125, 501] width 81 height 18
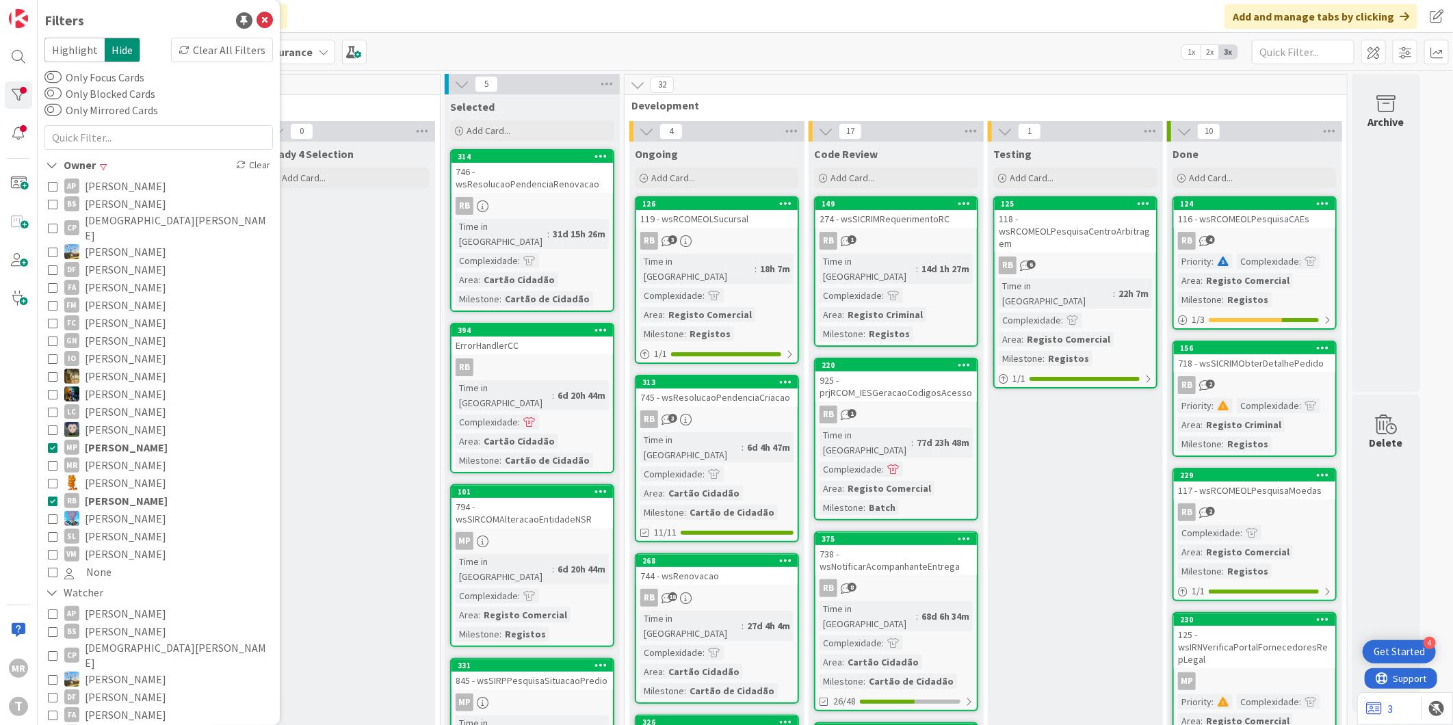
click at [135, 438] on span "[PERSON_NAME]" at bounding box center [126, 447] width 83 height 18
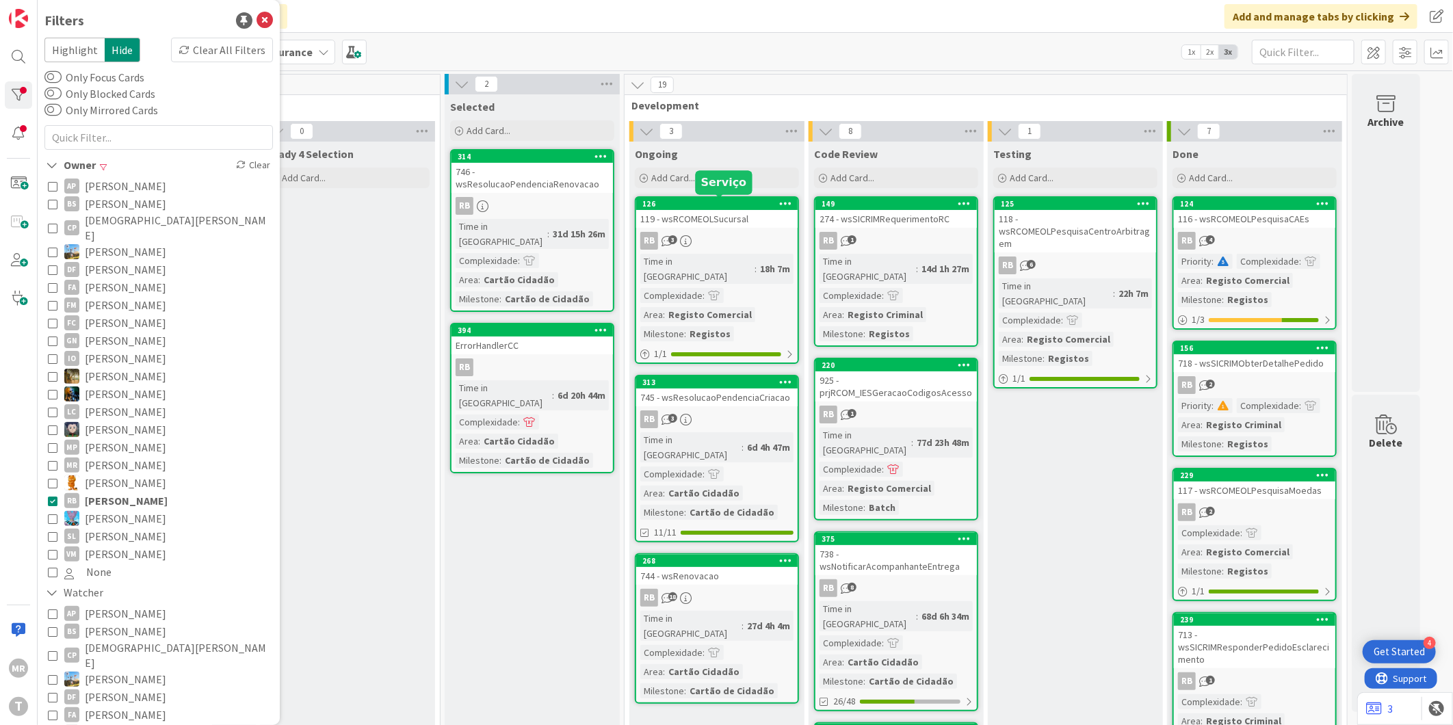
click at [726, 207] on div "126" at bounding box center [719, 204] width 155 height 10
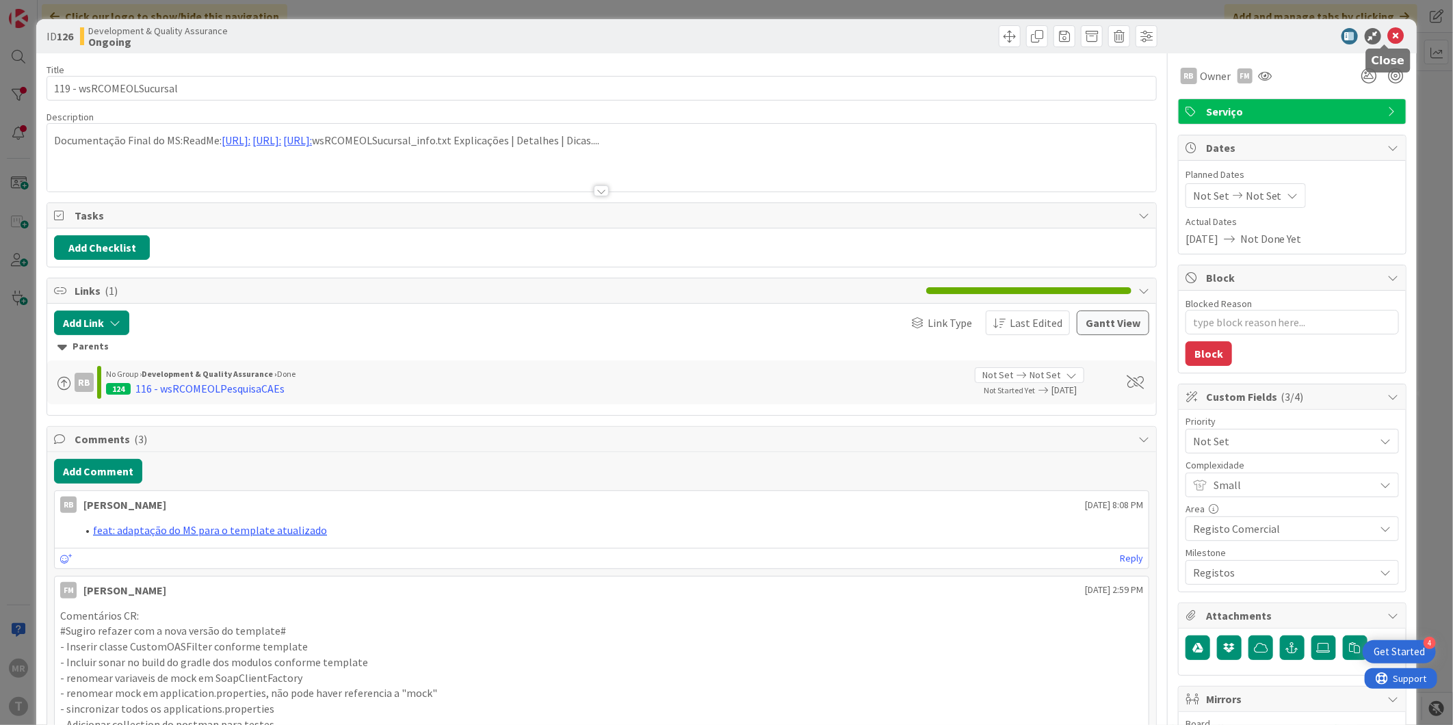
click at [1388, 38] on icon at bounding box center [1396, 36] width 16 height 16
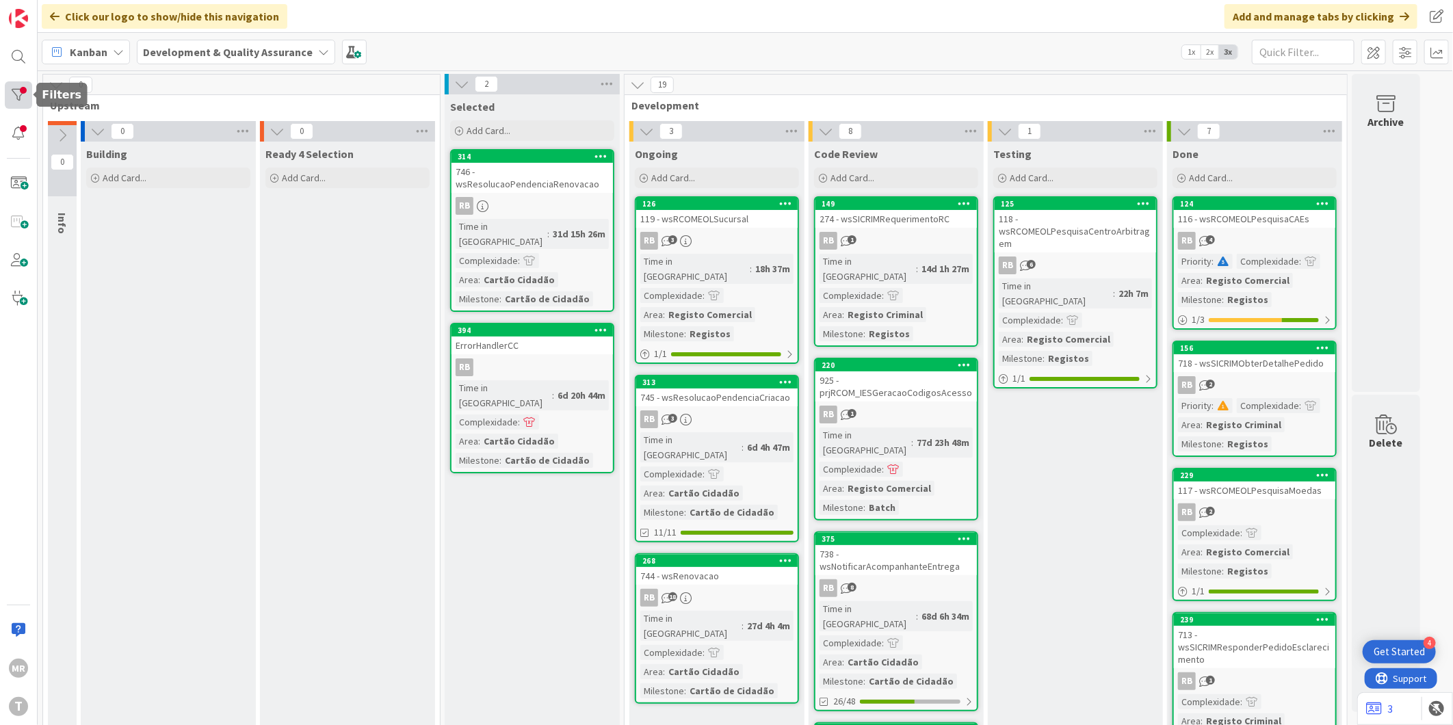
click at [16, 84] on div at bounding box center [18, 94] width 27 height 27
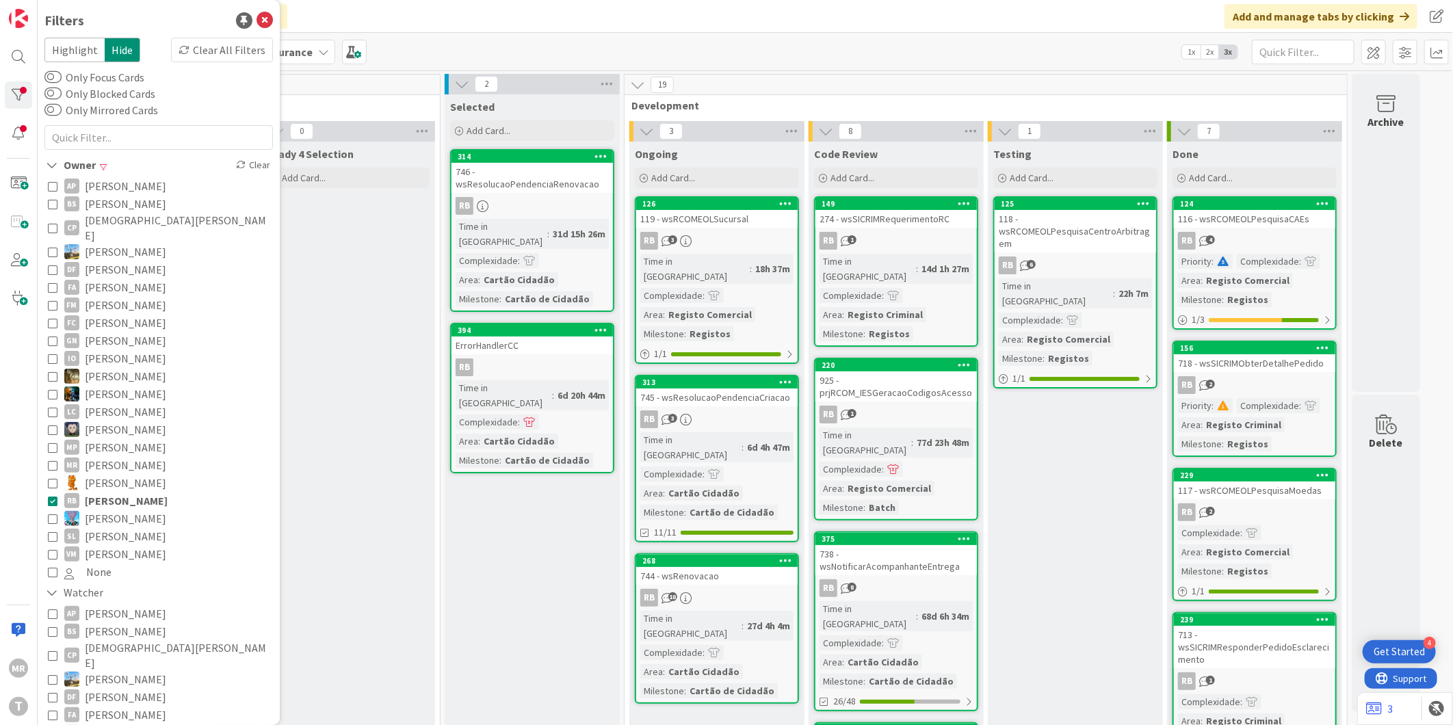
click at [114, 510] on span "[PERSON_NAME]" at bounding box center [125, 519] width 81 height 18
click at [116, 492] on span "[PERSON_NAME]" at bounding box center [126, 501] width 83 height 18
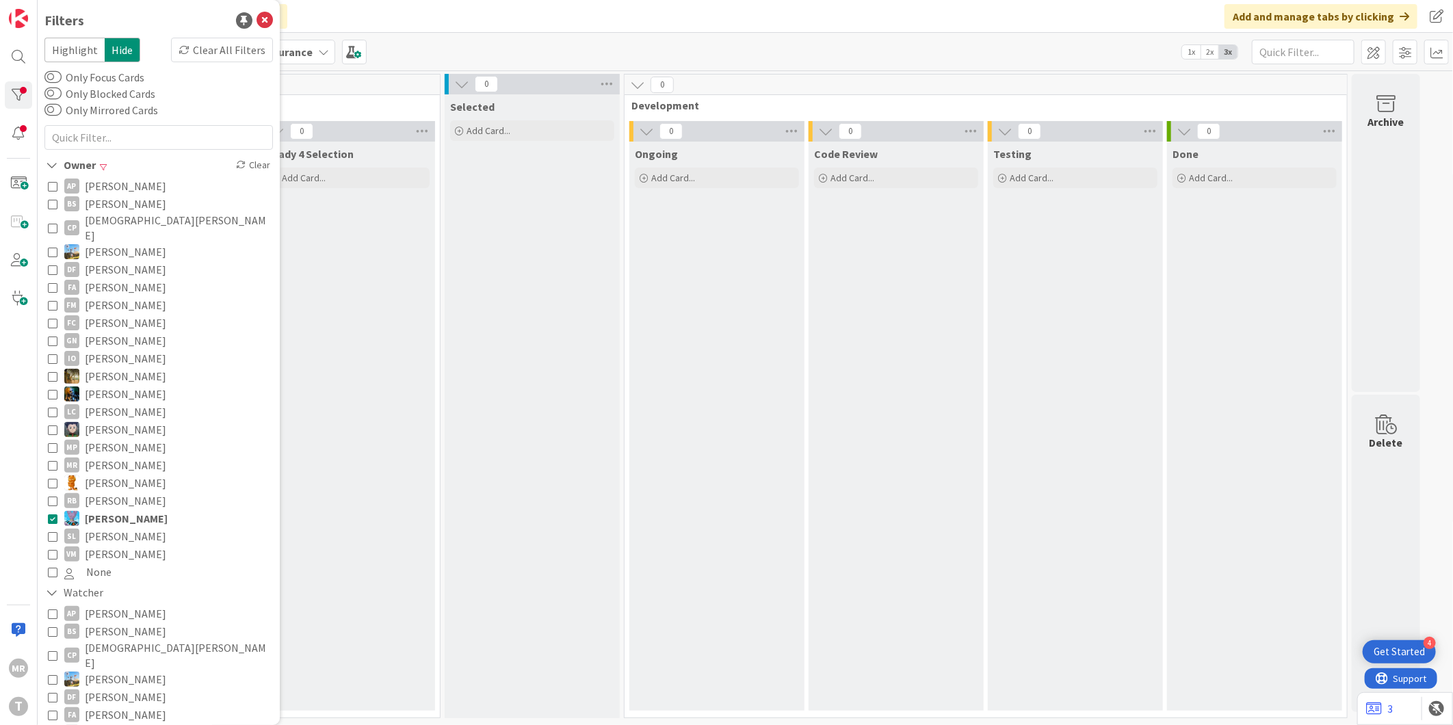
click at [137, 510] on span "[PERSON_NAME]" at bounding box center [126, 519] width 83 height 18
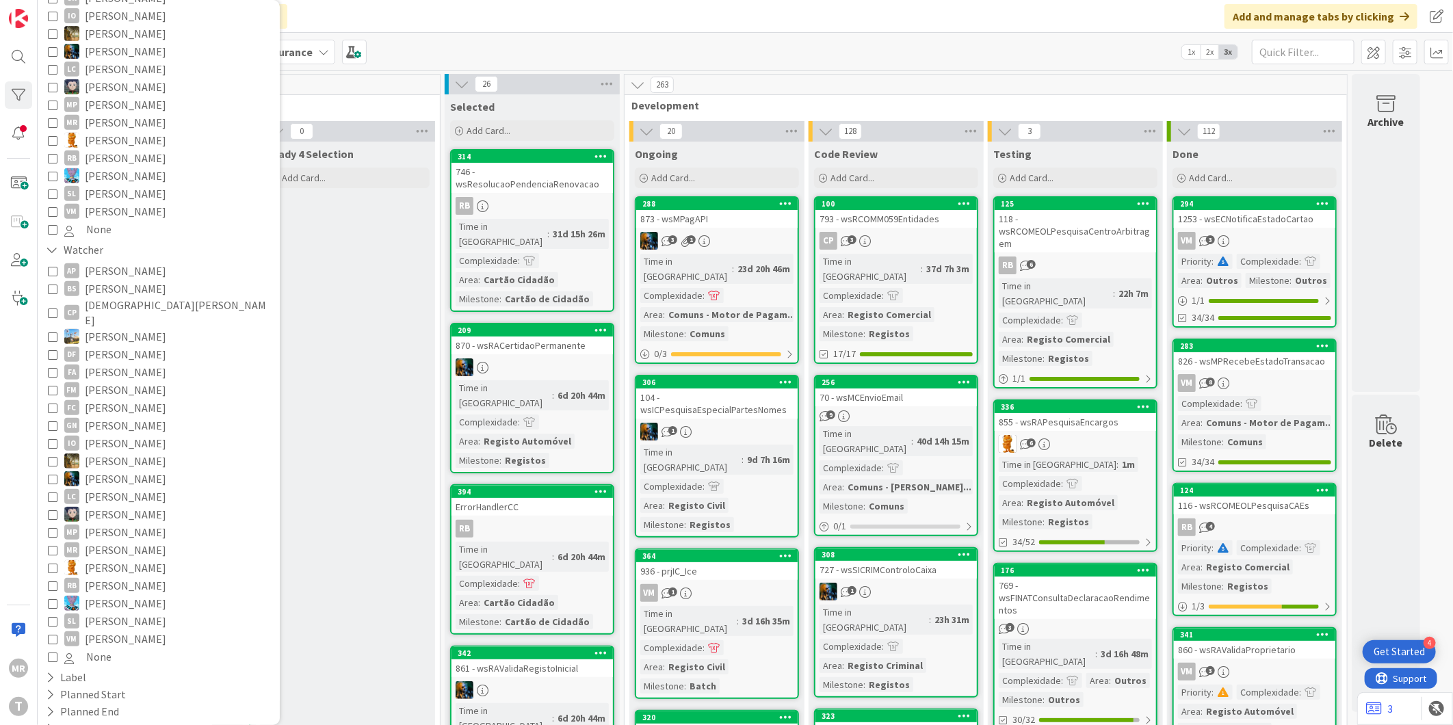
scroll to position [464, 0]
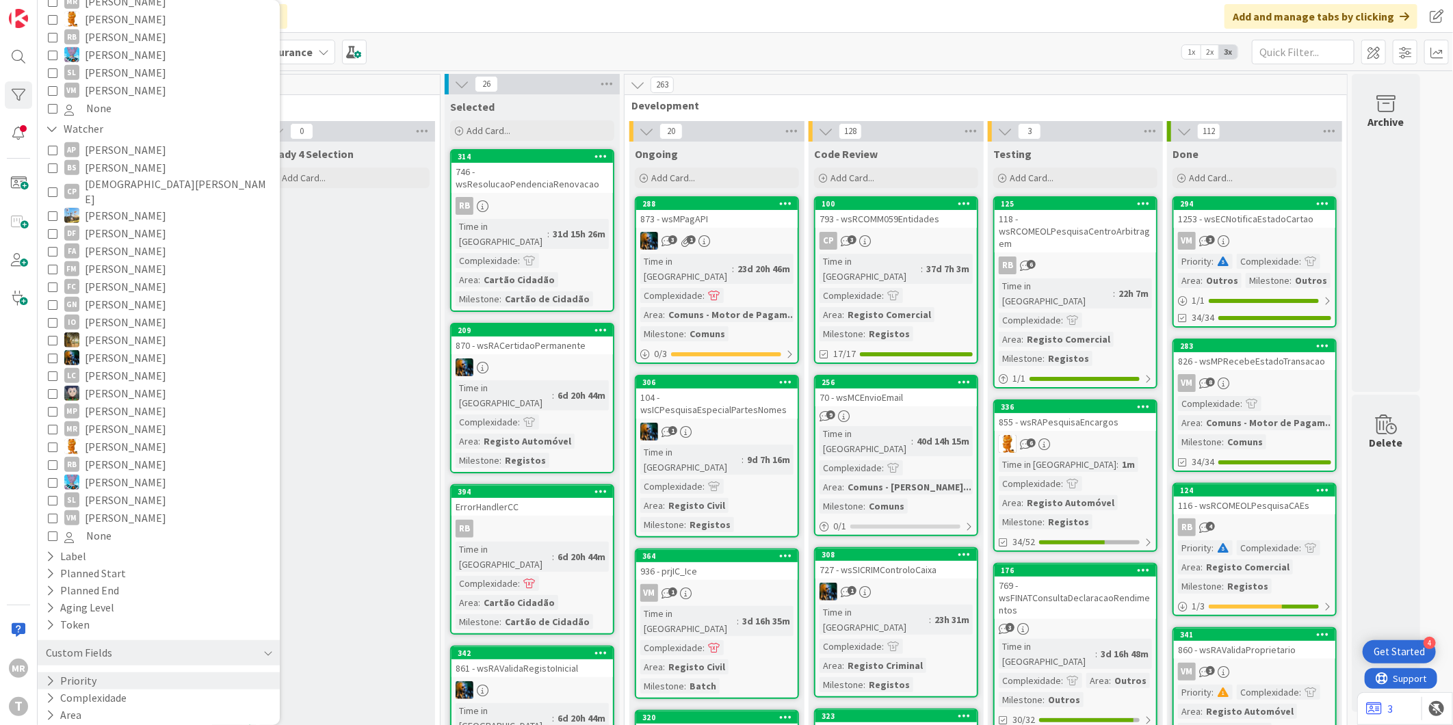
click at [51, 675] on icon at bounding box center [50, 681] width 9 height 12
click at [87, 711] on span "High" at bounding box center [83, 720] width 39 height 18
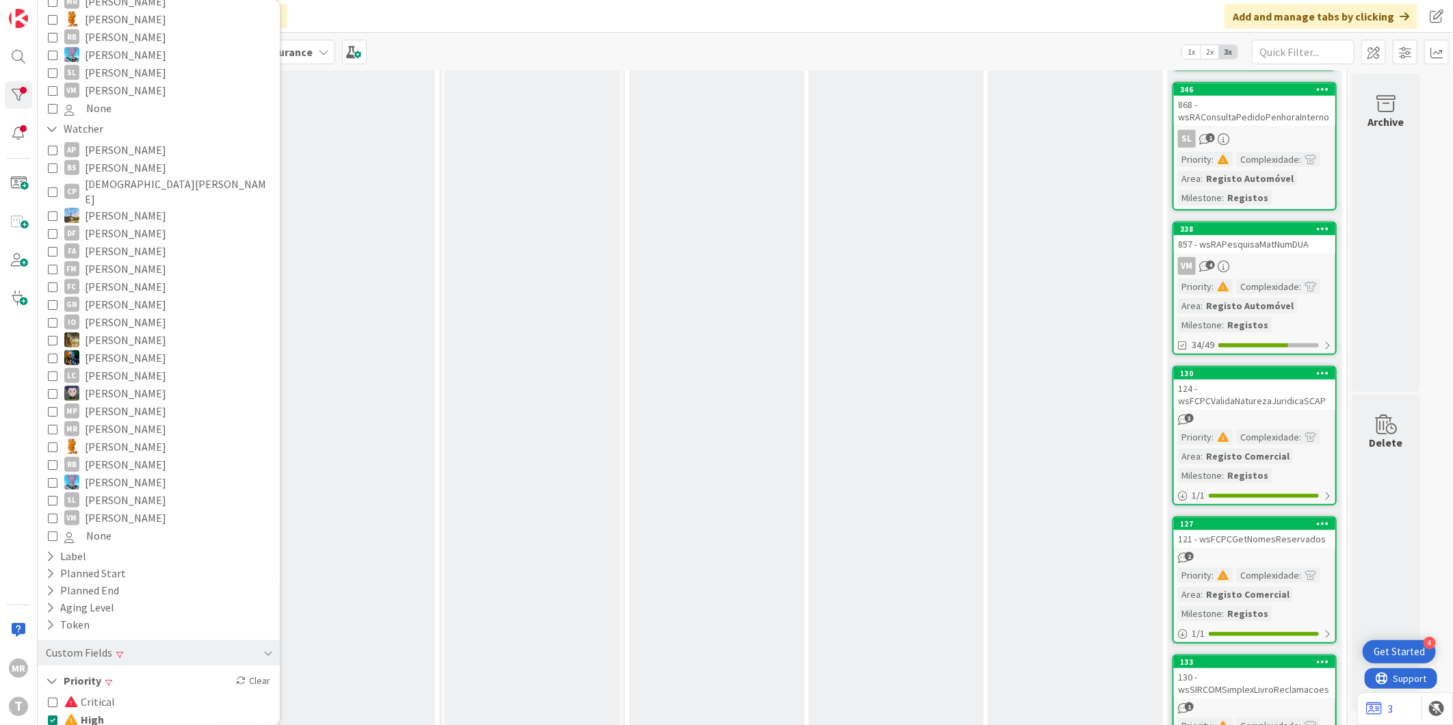
scroll to position [824, 0]
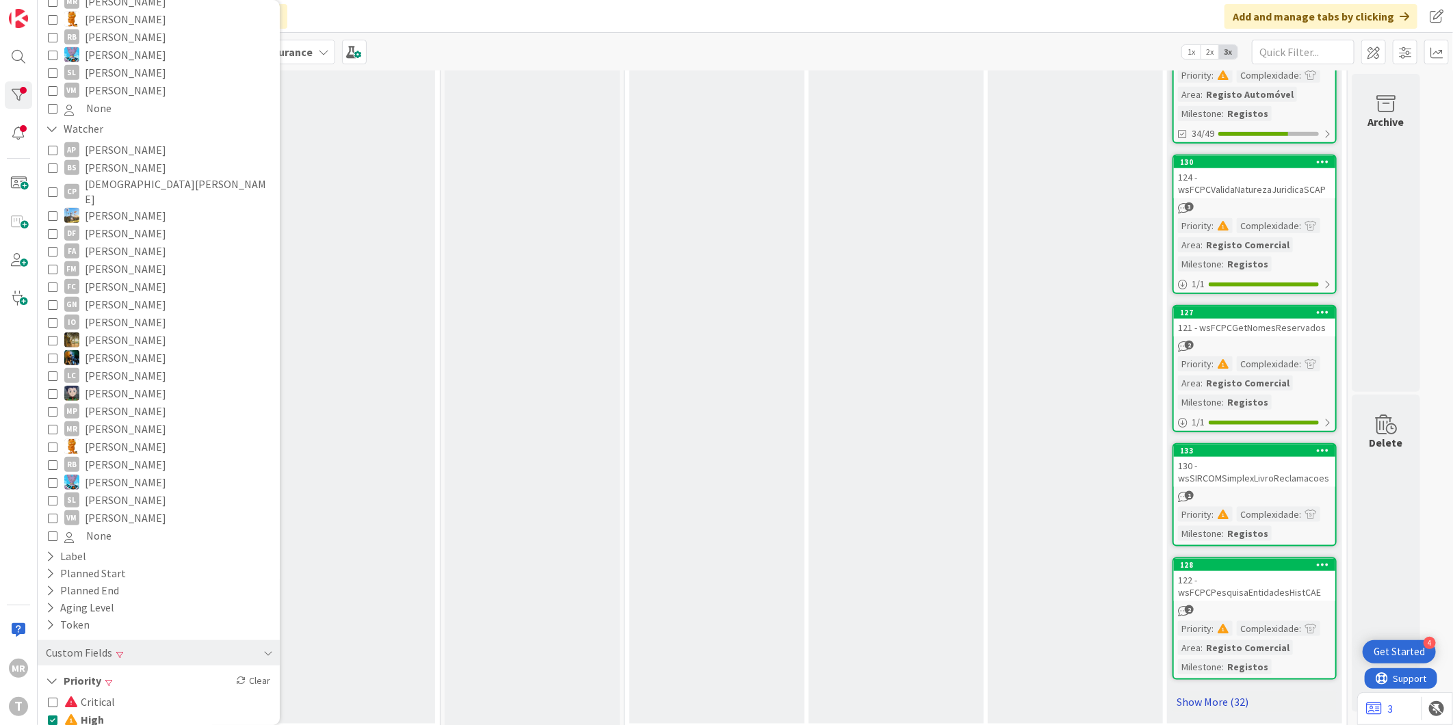
click at [1219, 691] on link "Show More (32)" at bounding box center [1254, 702] width 164 height 22
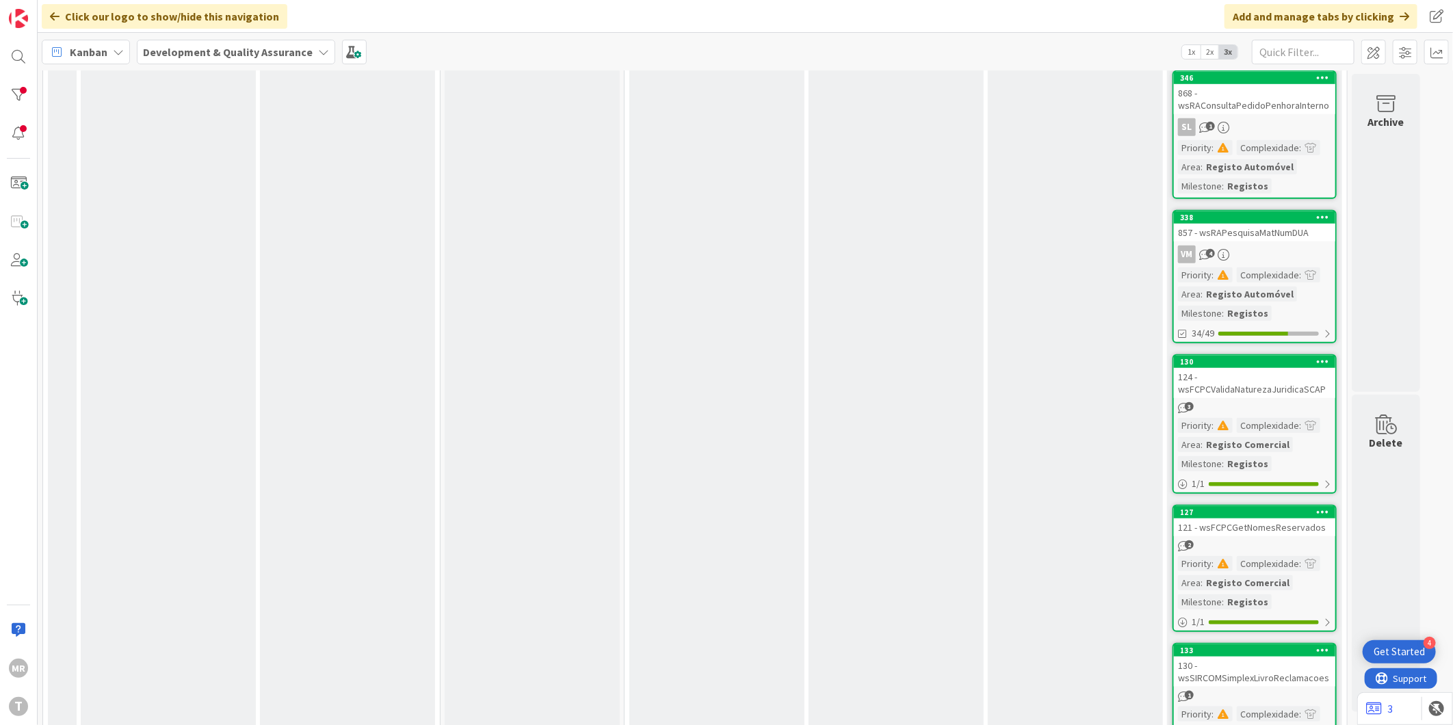
scroll to position [0, 0]
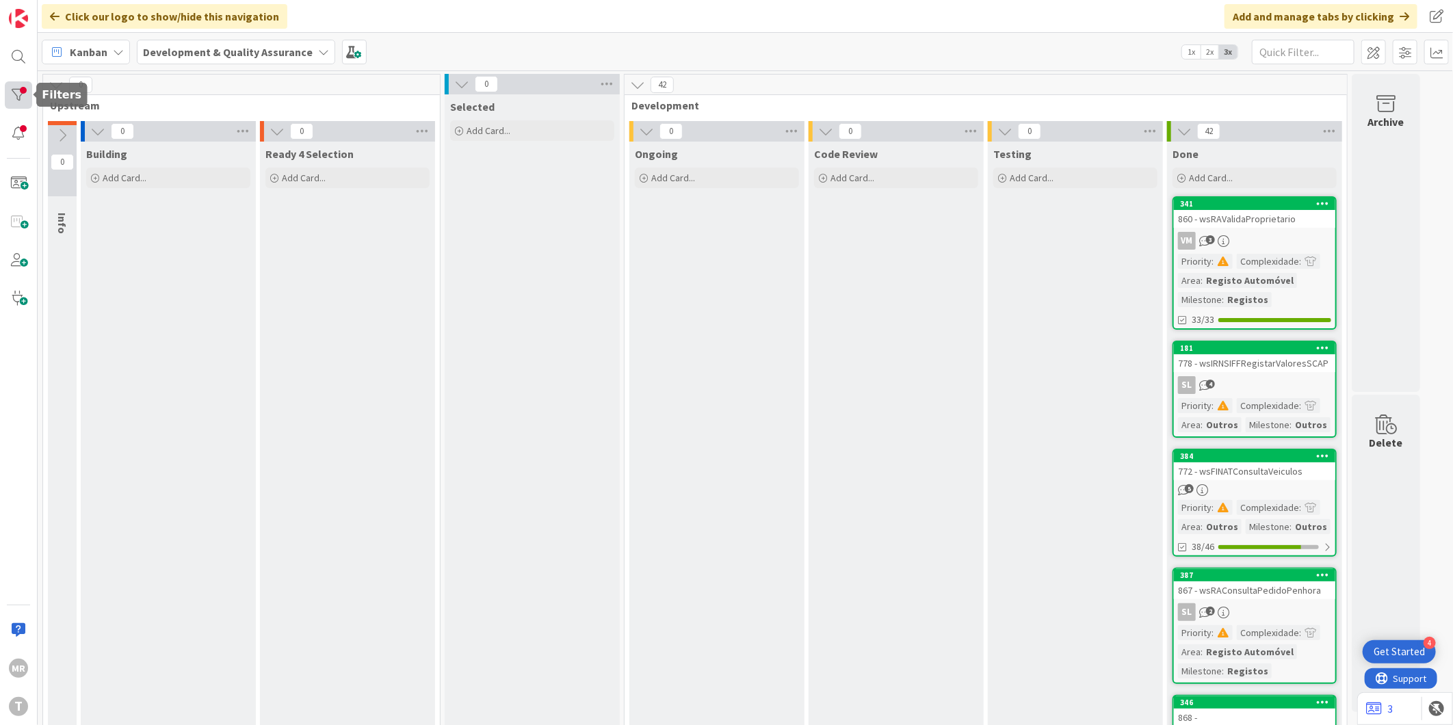
click at [24, 94] on div at bounding box center [18, 94] width 27 height 27
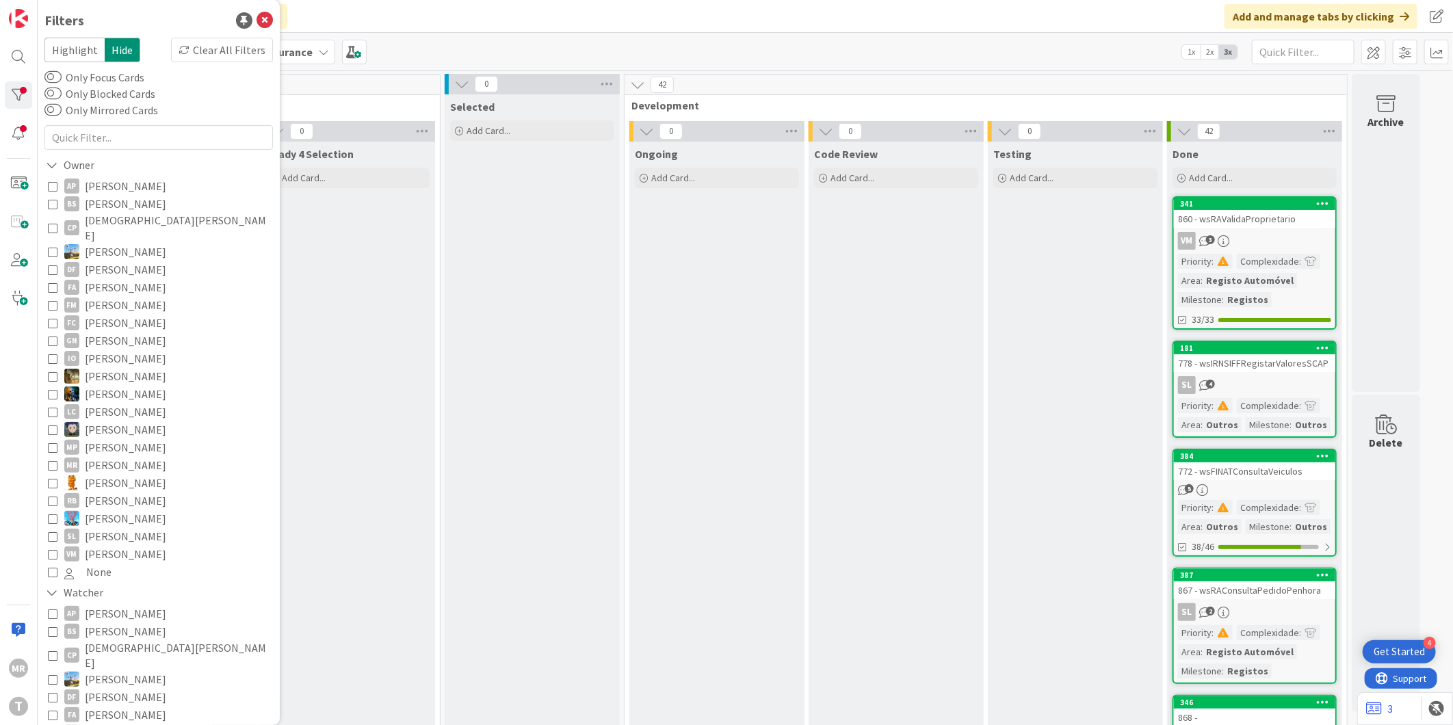
click at [130, 527] on span "[PERSON_NAME]" at bounding box center [125, 536] width 81 height 18
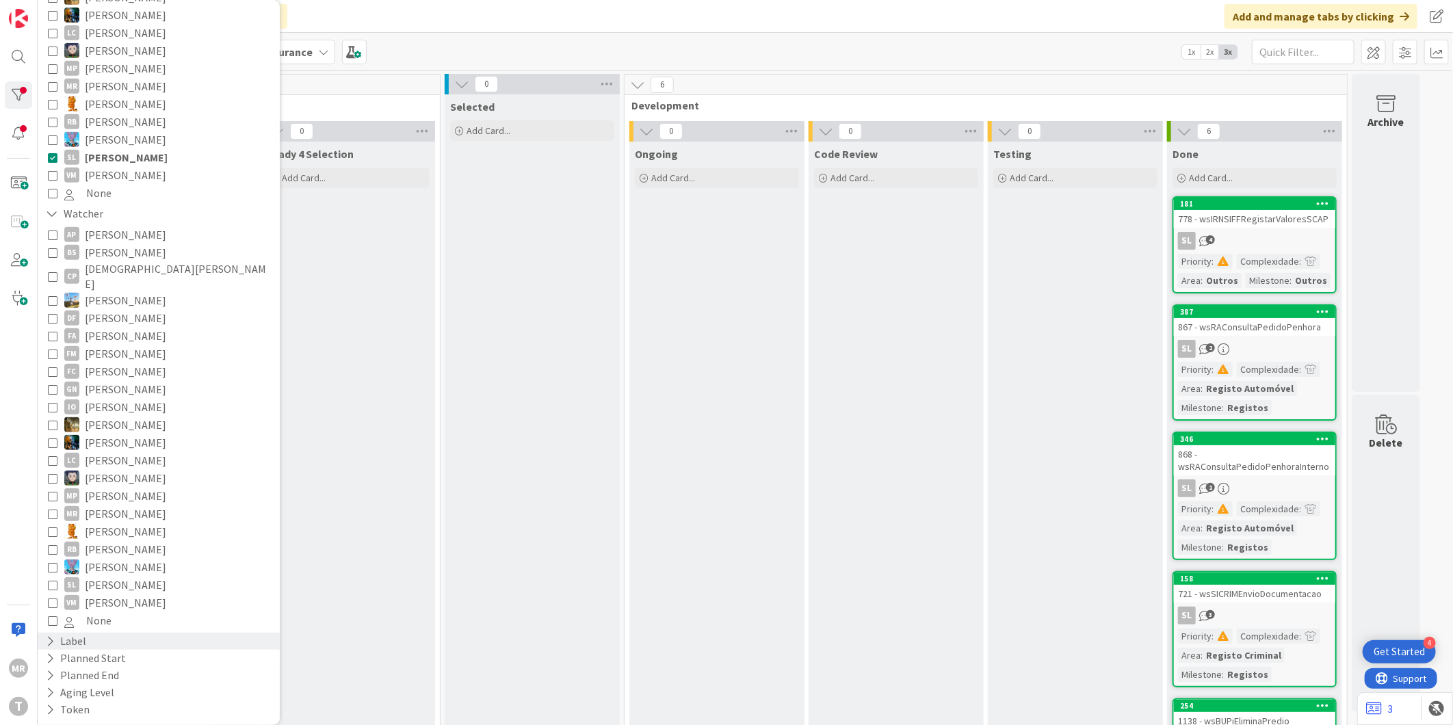
scroll to position [464, 0]
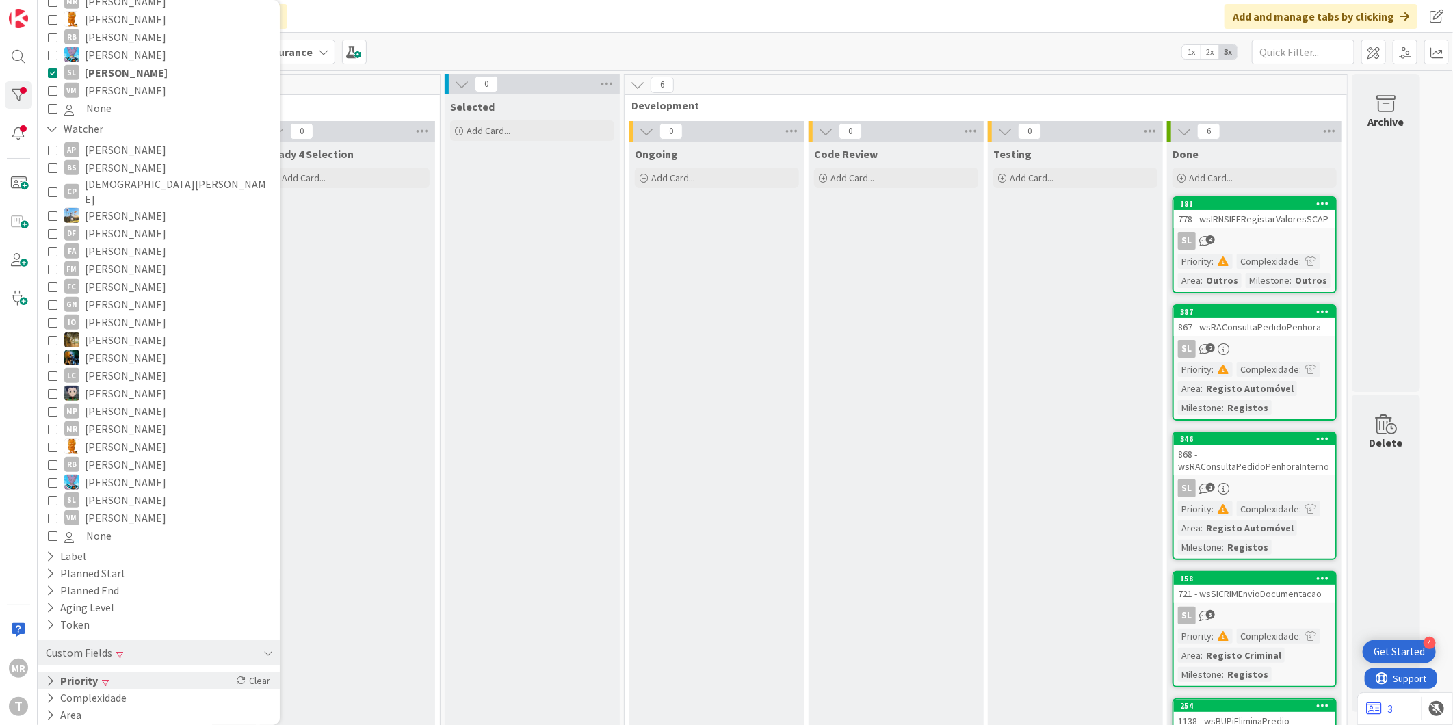
click at [83, 672] on button "Priority" at bounding box center [71, 680] width 55 height 17
click at [103, 711] on span "High" at bounding box center [84, 720] width 40 height 18
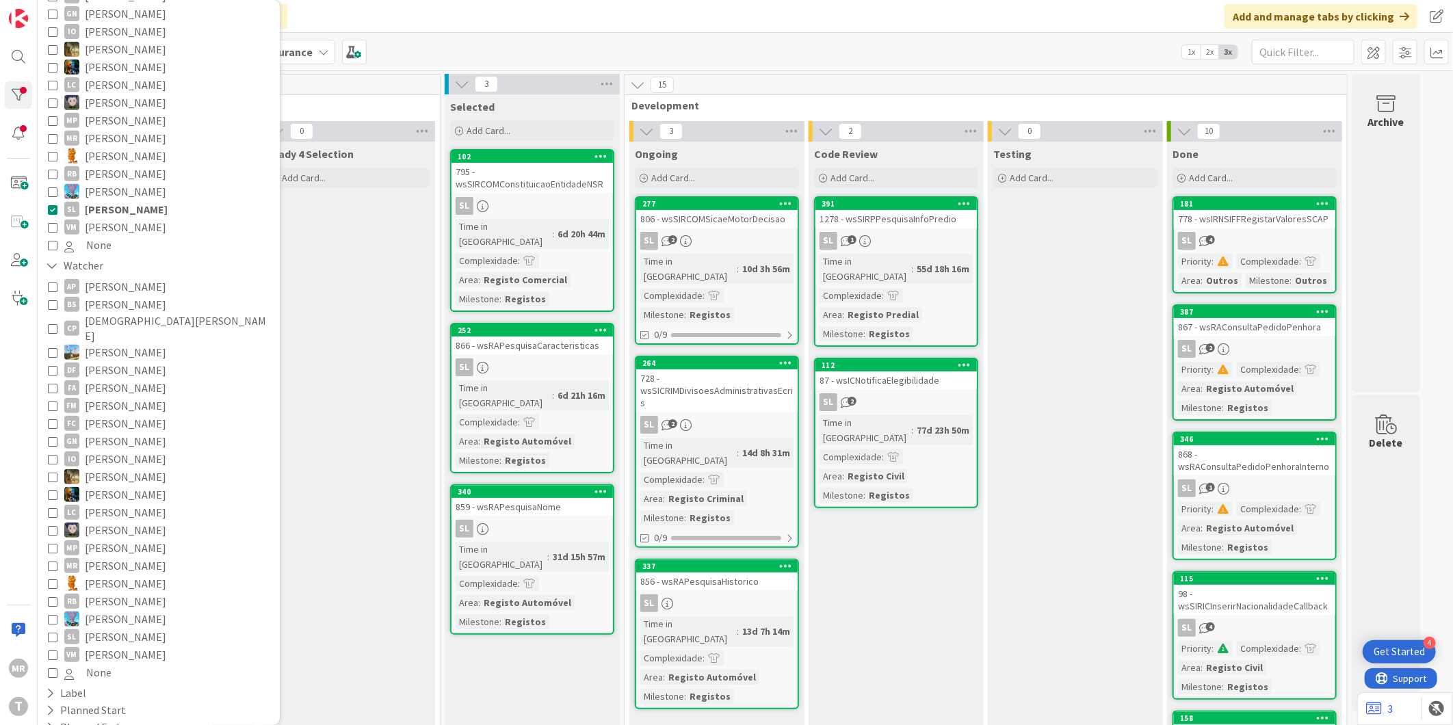
scroll to position [312, 0]
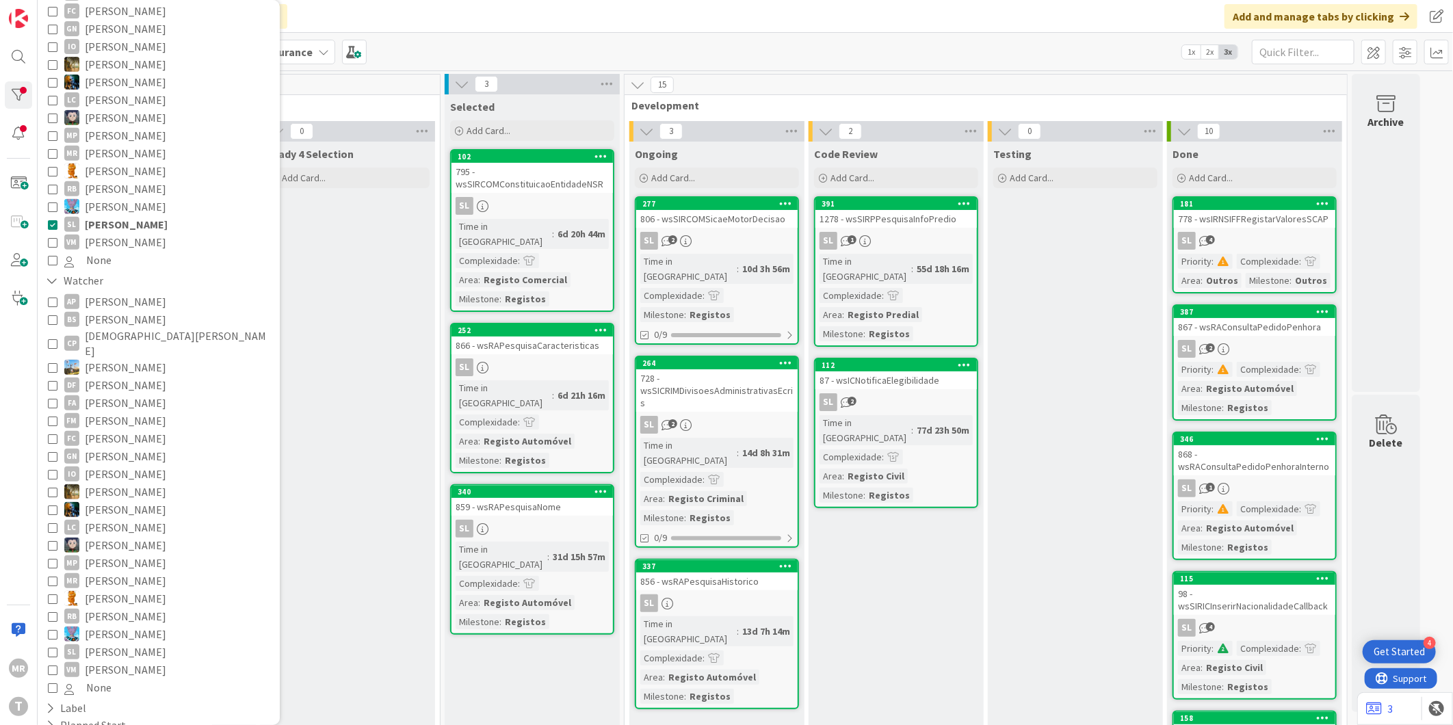
click at [123, 233] on span "[PERSON_NAME]" at bounding box center [125, 242] width 81 height 18
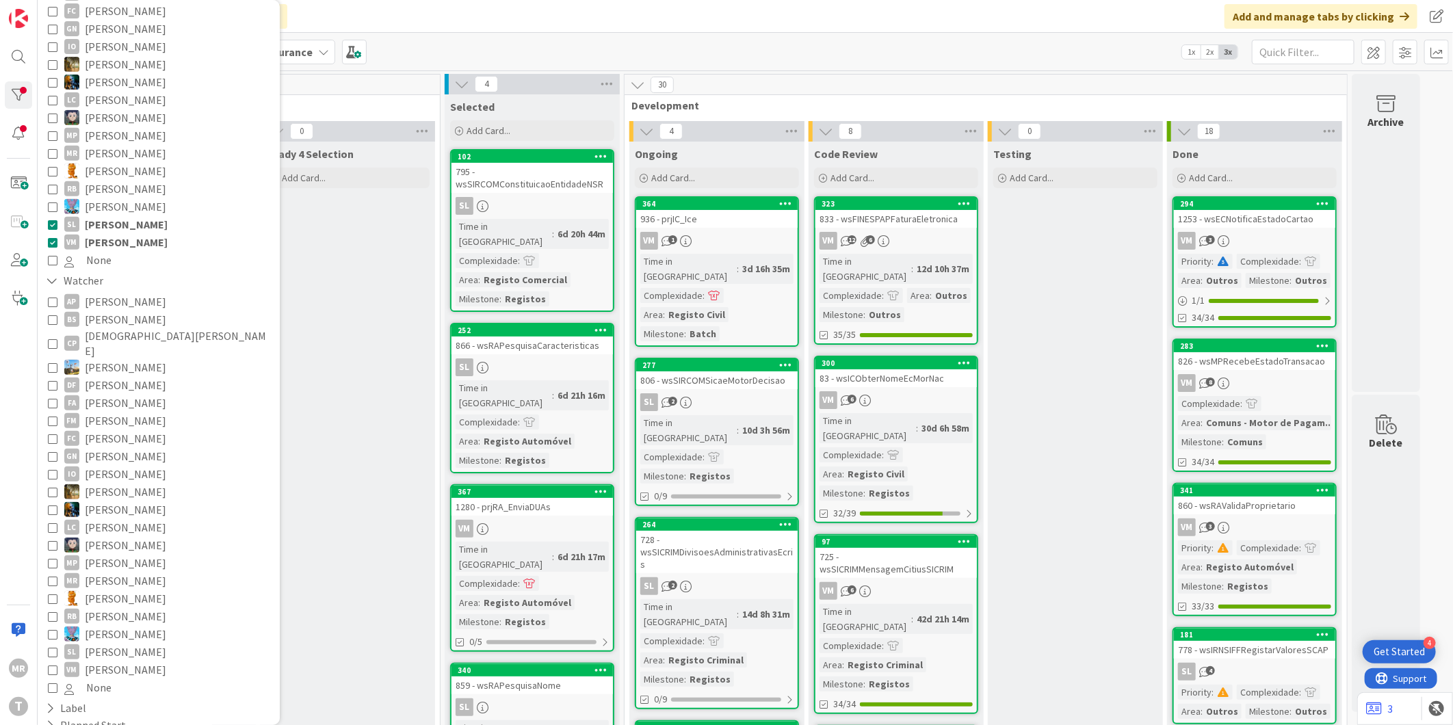
click at [131, 215] on span "[PERSON_NAME]" at bounding box center [126, 224] width 83 height 18
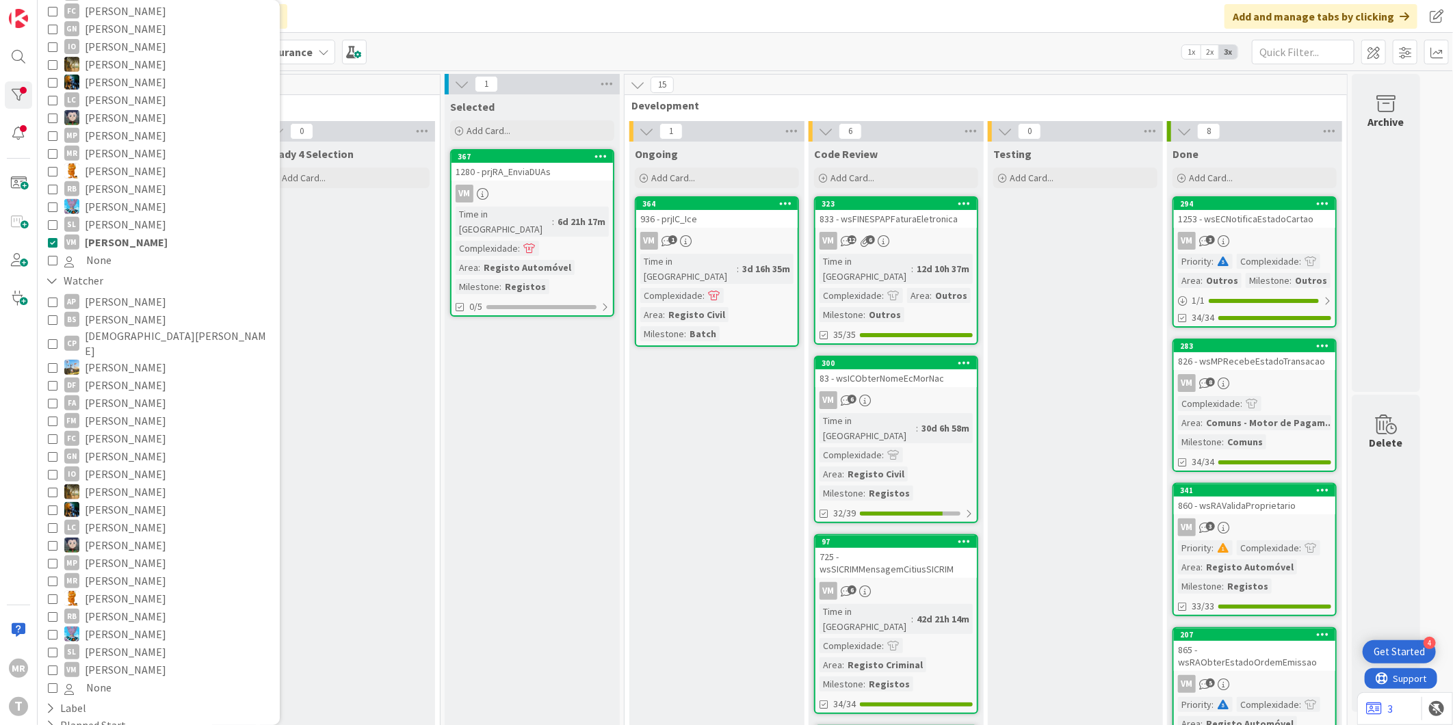
click at [98, 233] on span "[PERSON_NAME]" at bounding box center [126, 242] width 83 height 18
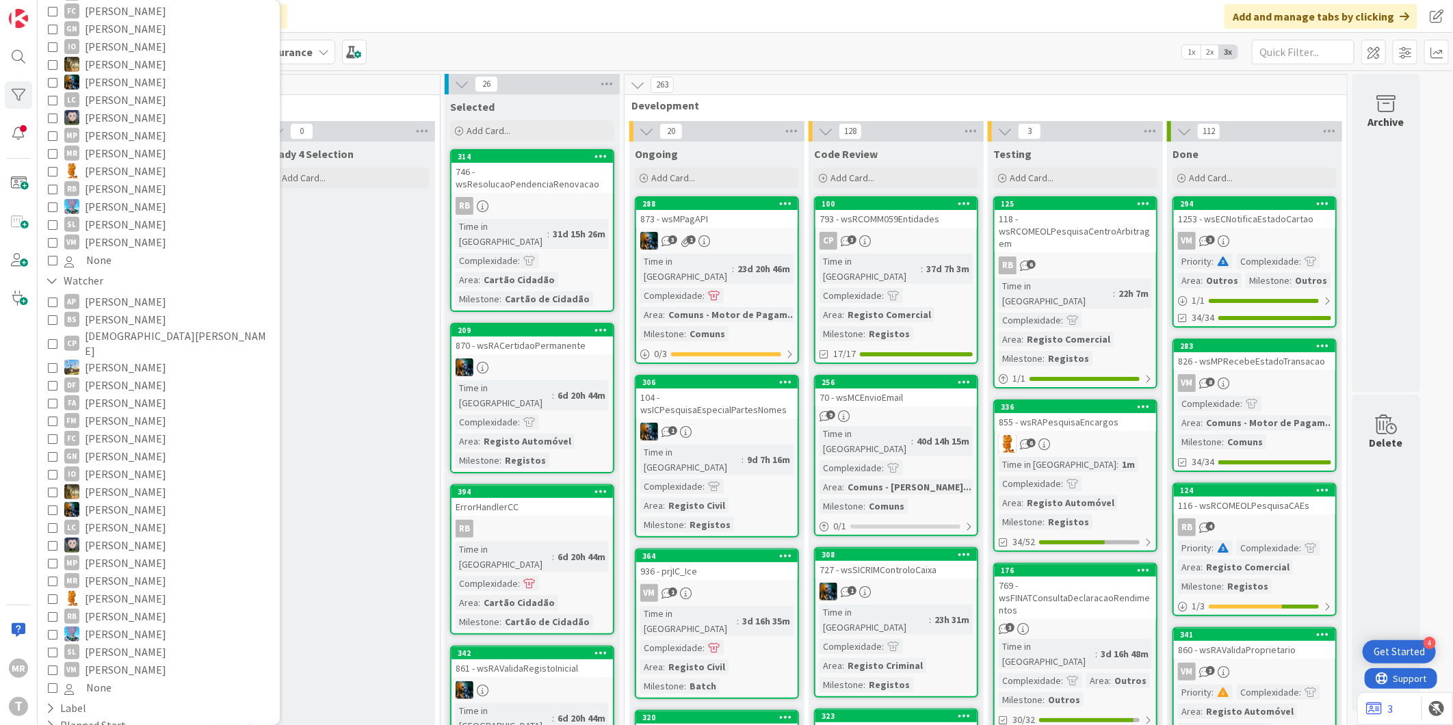
click at [145, 73] on span "[PERSON_NAME]" at bounding box center [125, 82] width 81 height 18
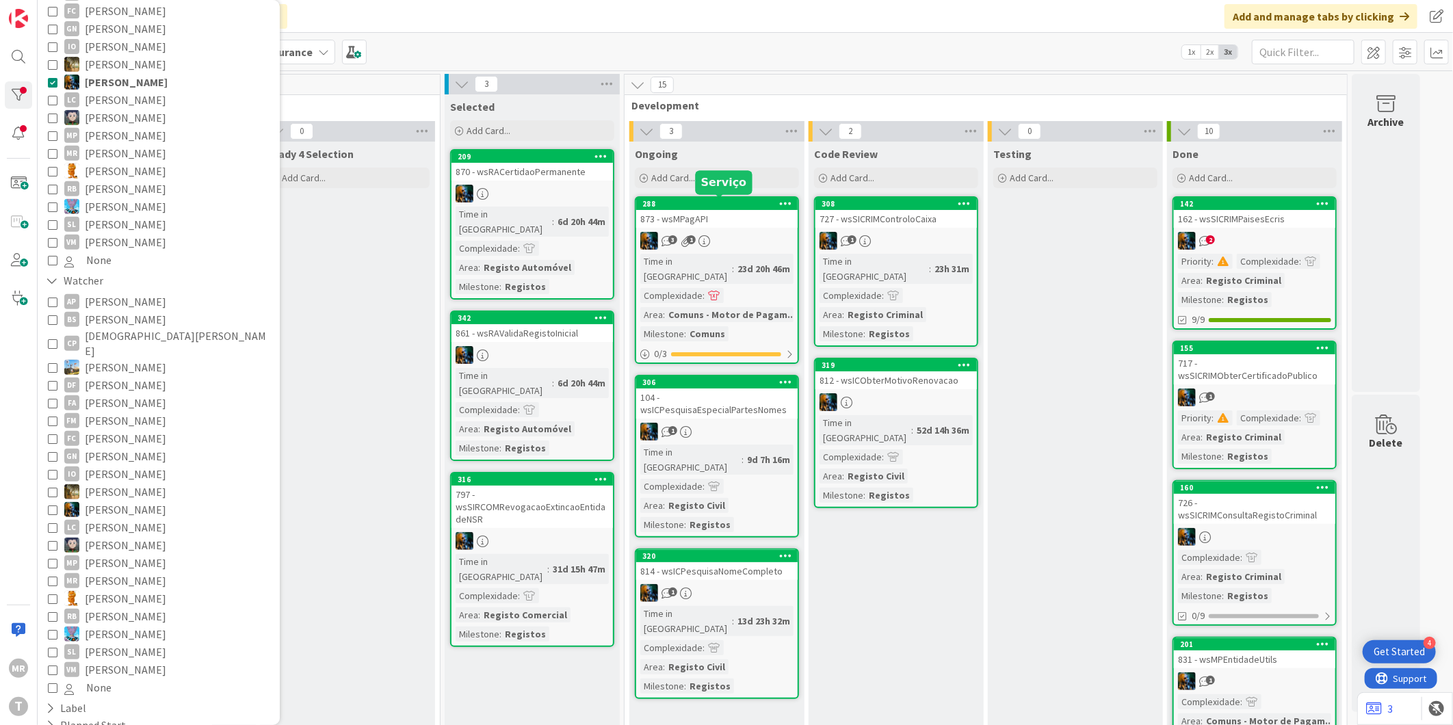
click at [706, 203] on div "288" at bounding box center [719, 204] width 155 height 10
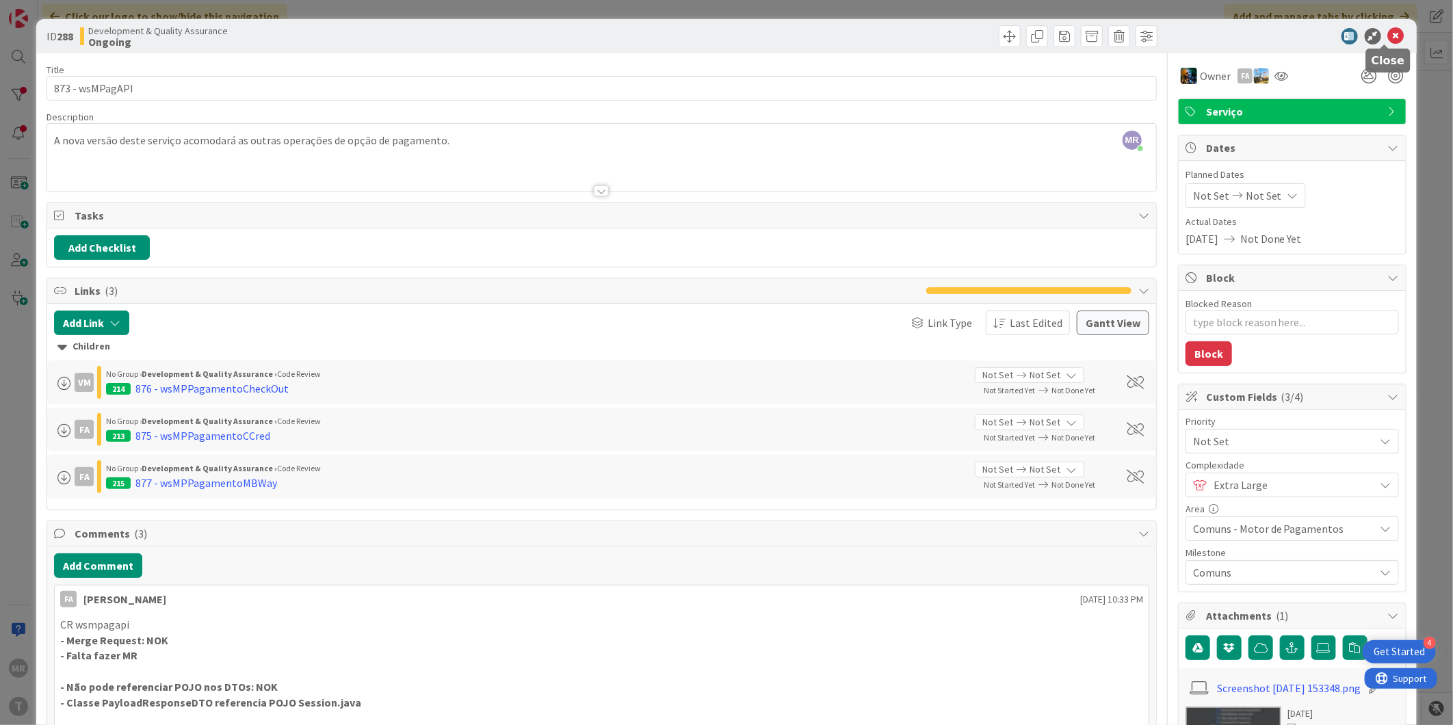
click at [1388, 36] on icon at bounding box center [1396, 36] width 16 height 16
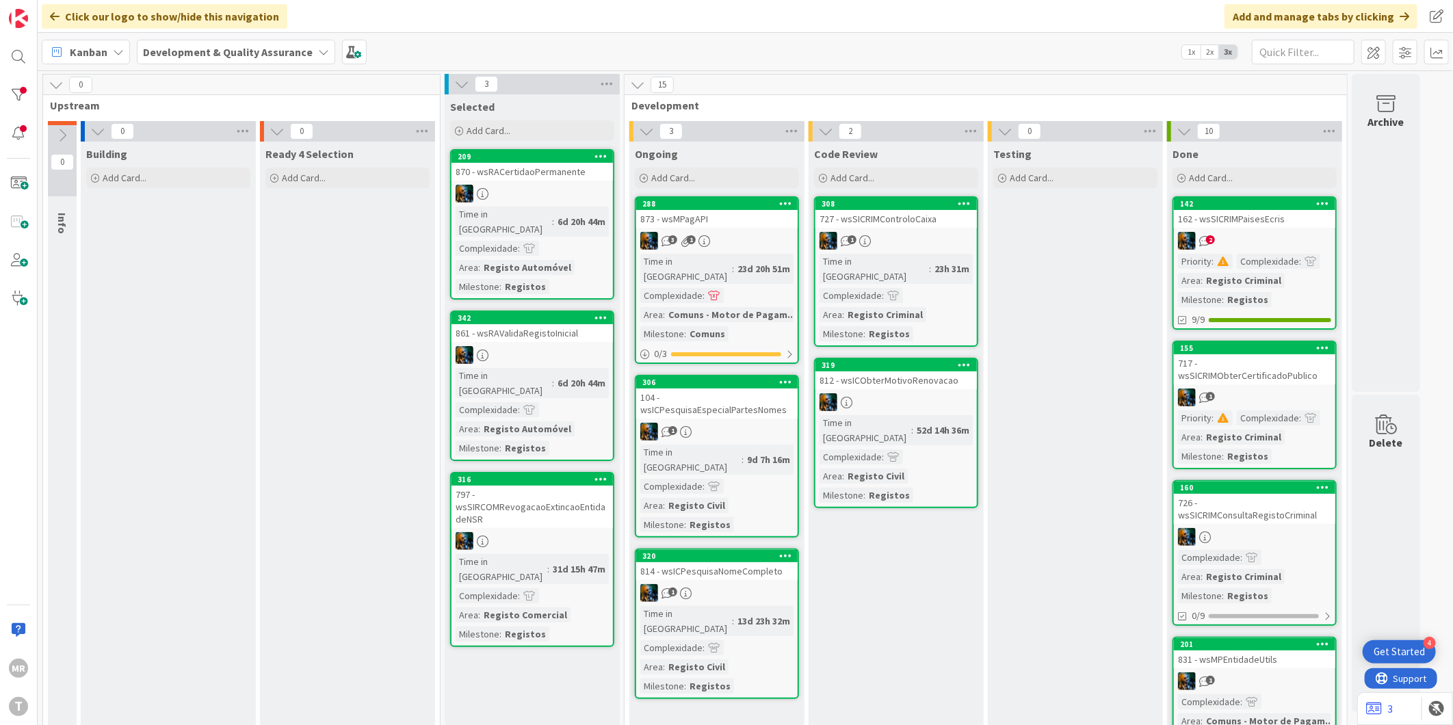
click at [709, 375] on link "306 104 - wsICPesquisaEspecialPartesNomes 1 Time in [GEOGRAPHIC_DATA] : 9d 7h 1…" at bounding box center [717, 456] width 164 height 163
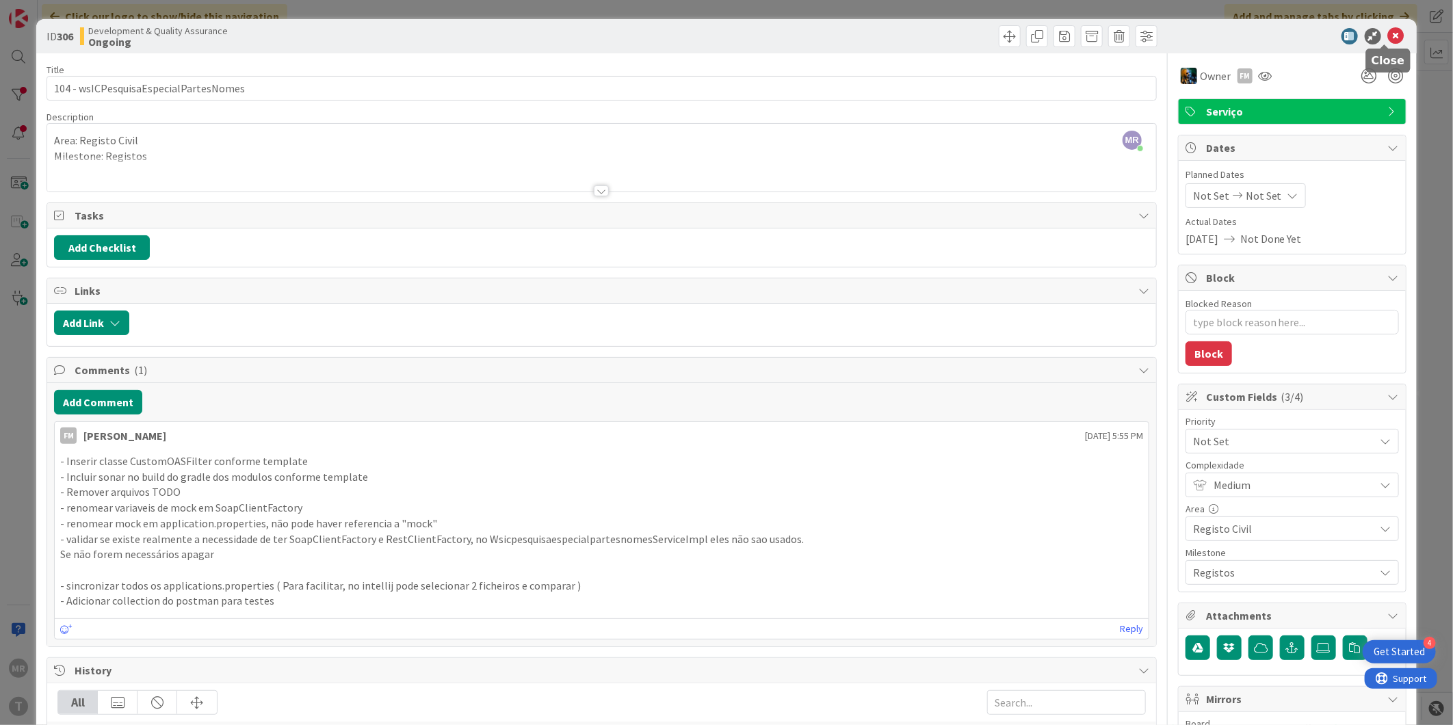
click at [1388, 36] on icon at bounding box center [1396, 36] width 16 height 16
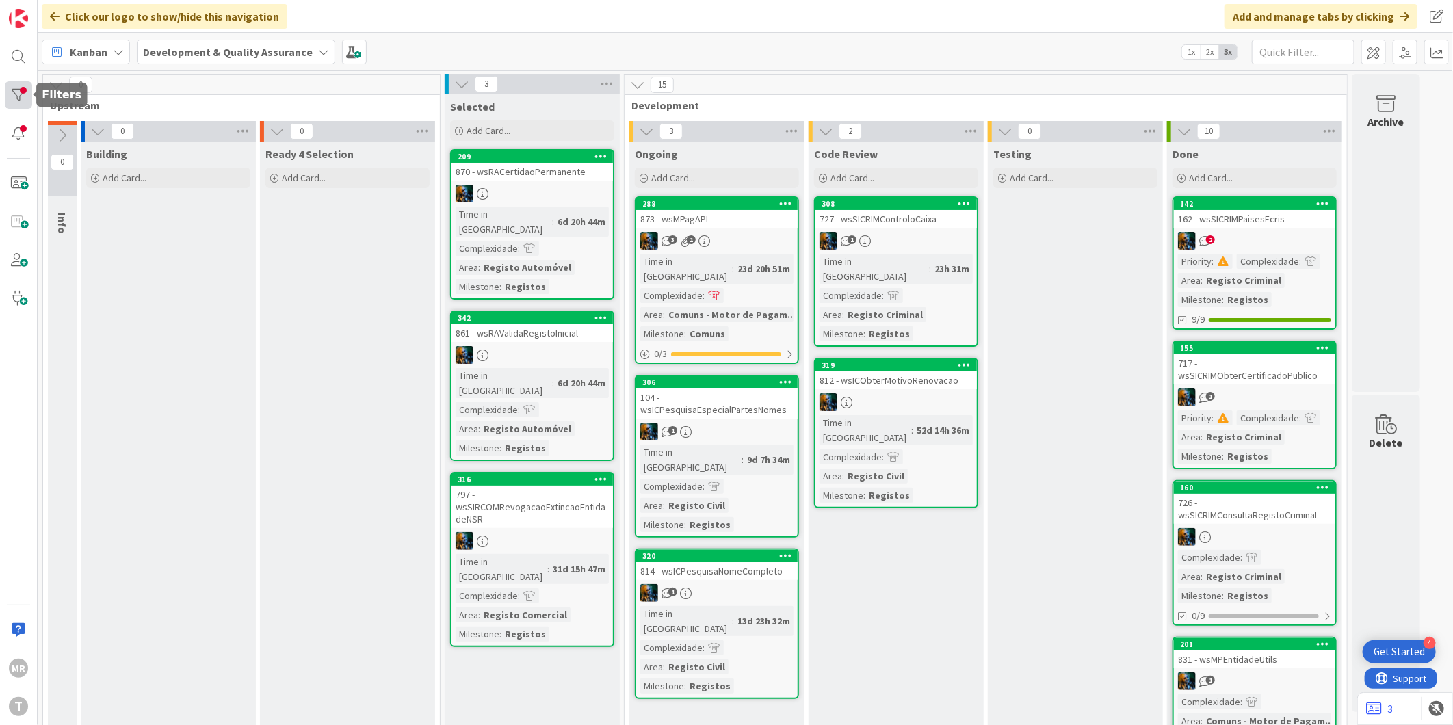
click at [10, 101] on div at bounding box center [18, 94] width 27 height 27
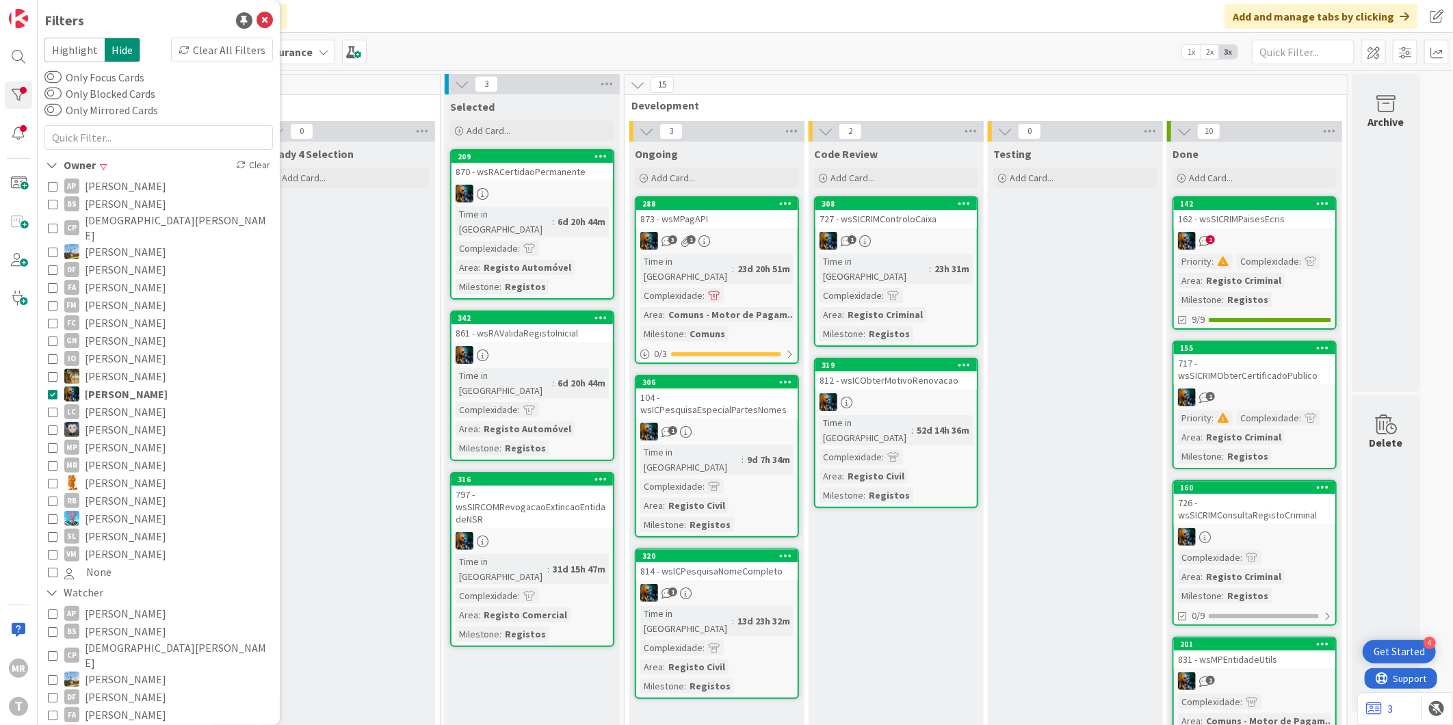
click at [97, 385] on span "[PERSON_NAME]" at bounding box center [126, 394] width 83 height 18
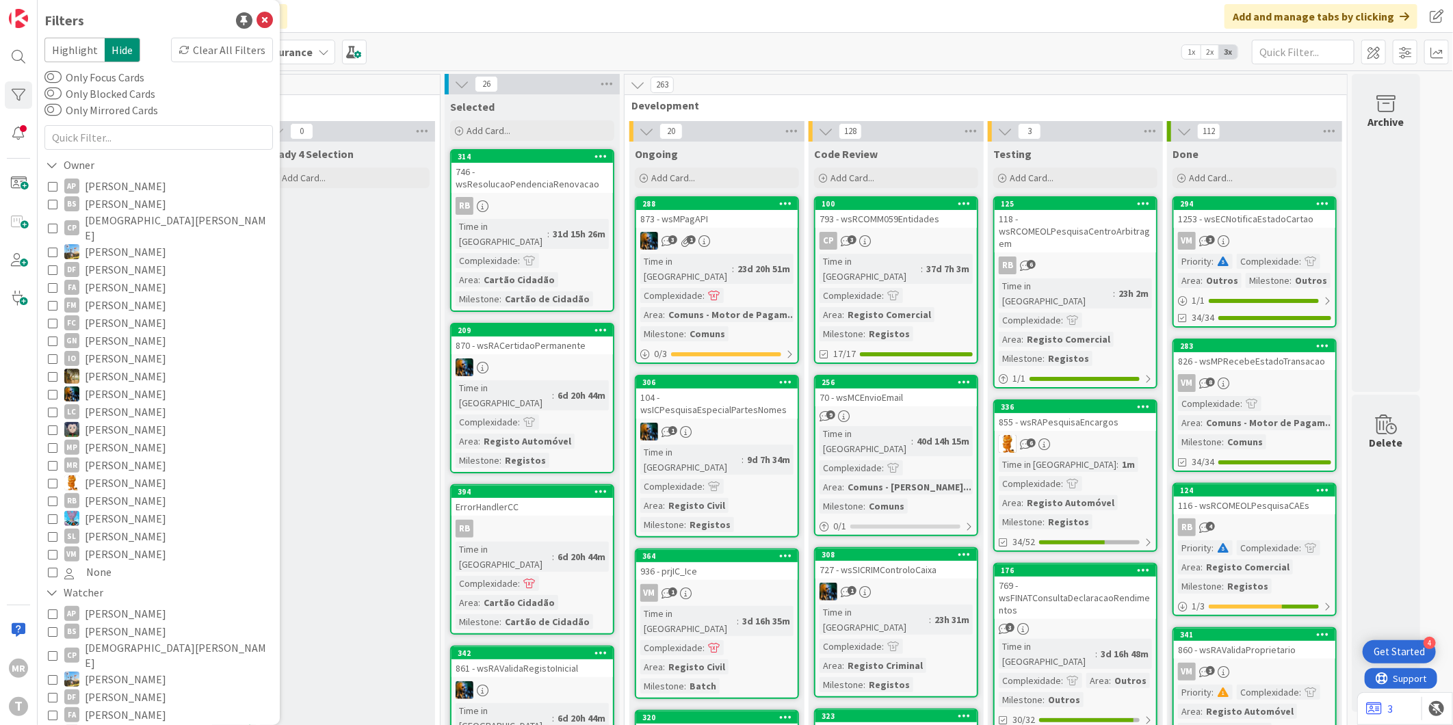
click at [97, 545] on span "[PERSON_NAME]" at bounding box center [125, 554] width 81 height 18
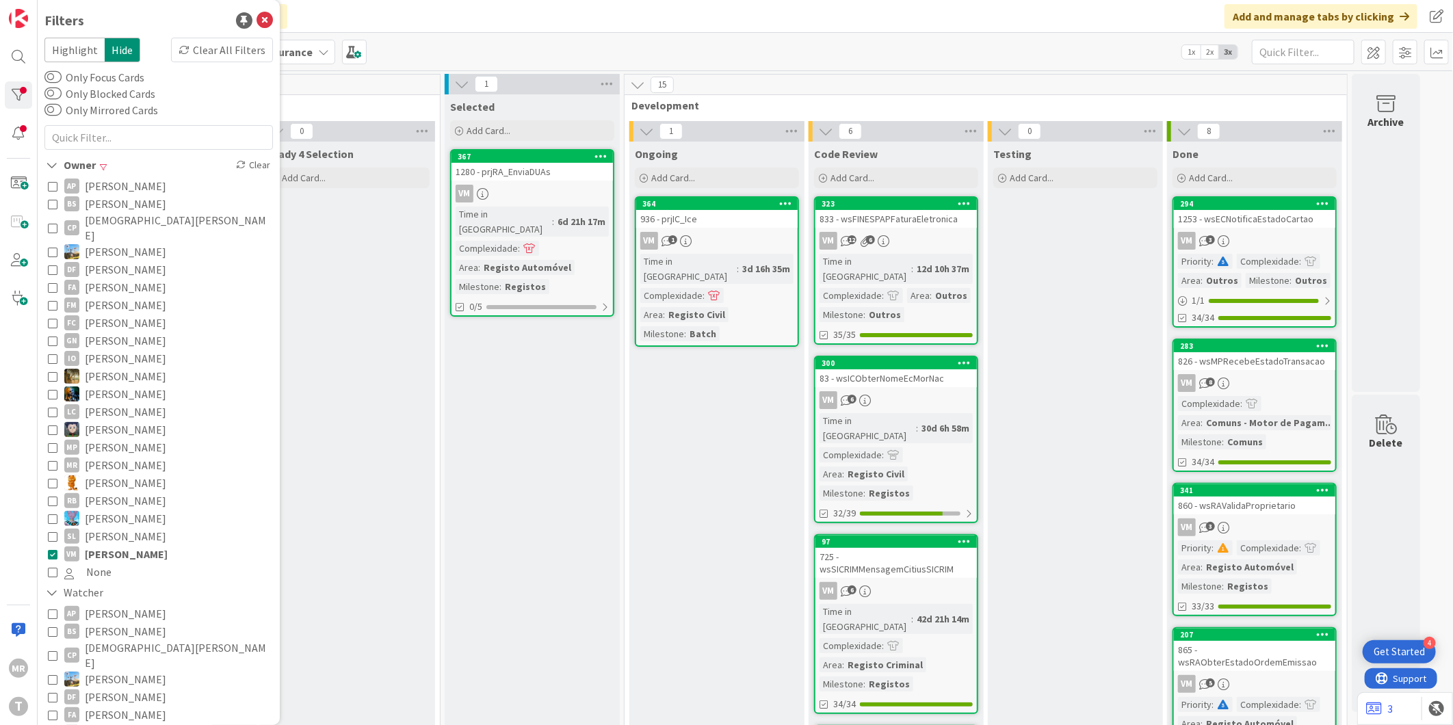
click at [97, 545] on span "[PERSON_NAME]" at bounding box center [126, 554] width 83 height 18
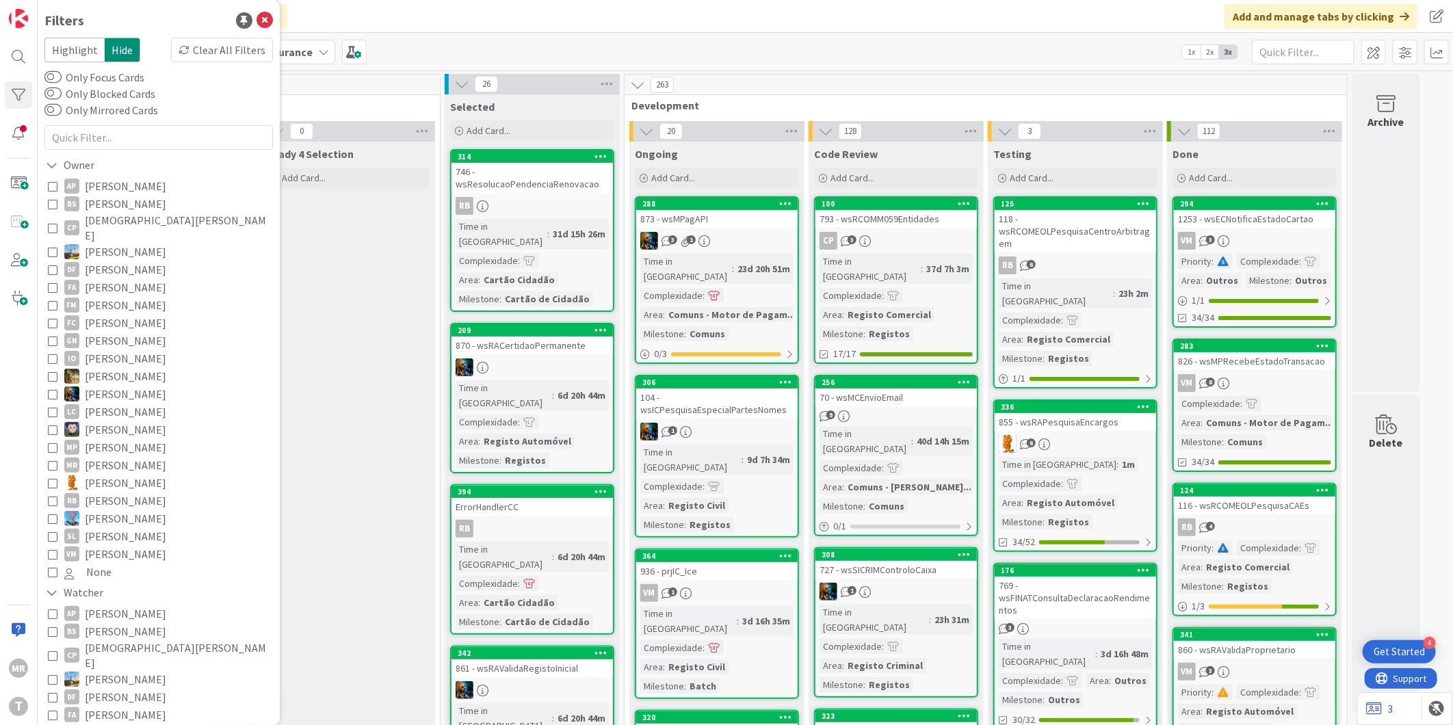
click at [109, 527] on span "[PERSON_NAME]" at bounding box center [125, 536] width 81 height 18
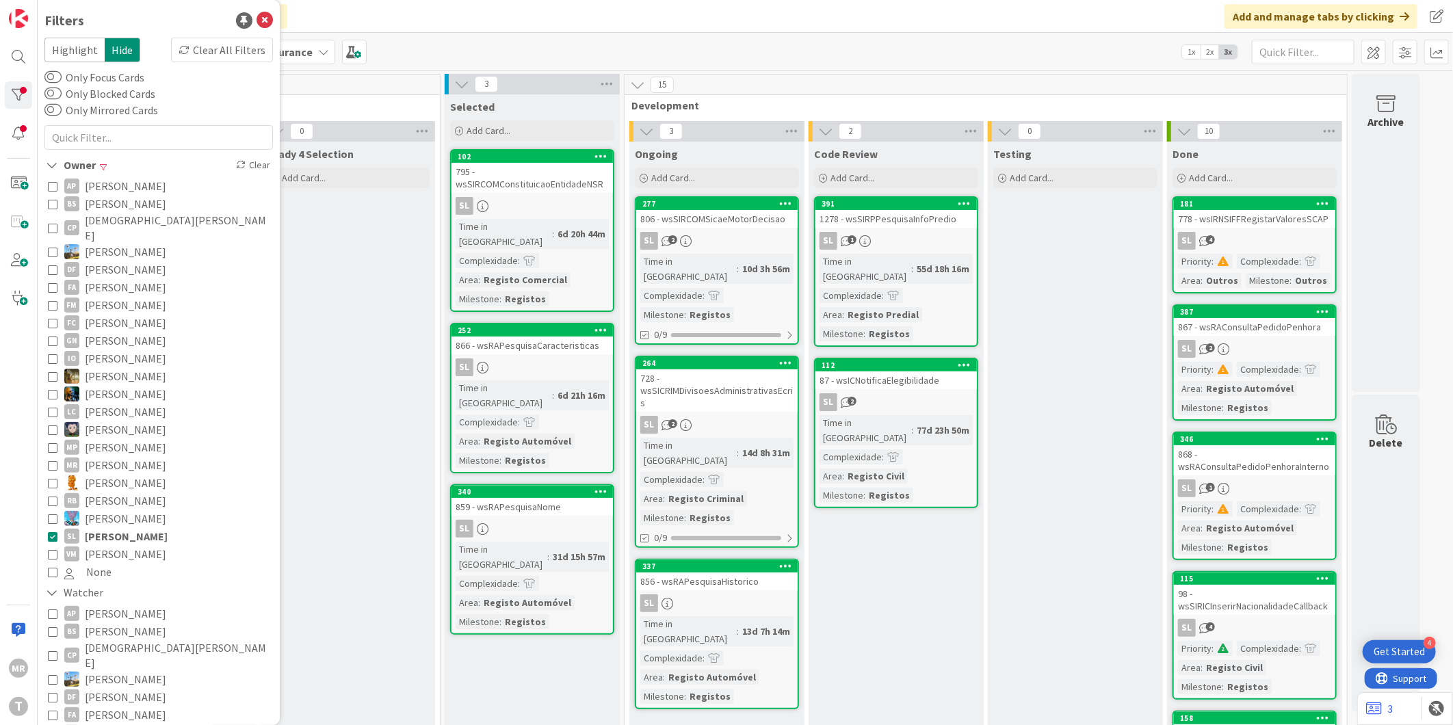
click at [105, 492] on span "[PERSON_NAME]" at bounding box center [125, 501] width 81 height 18
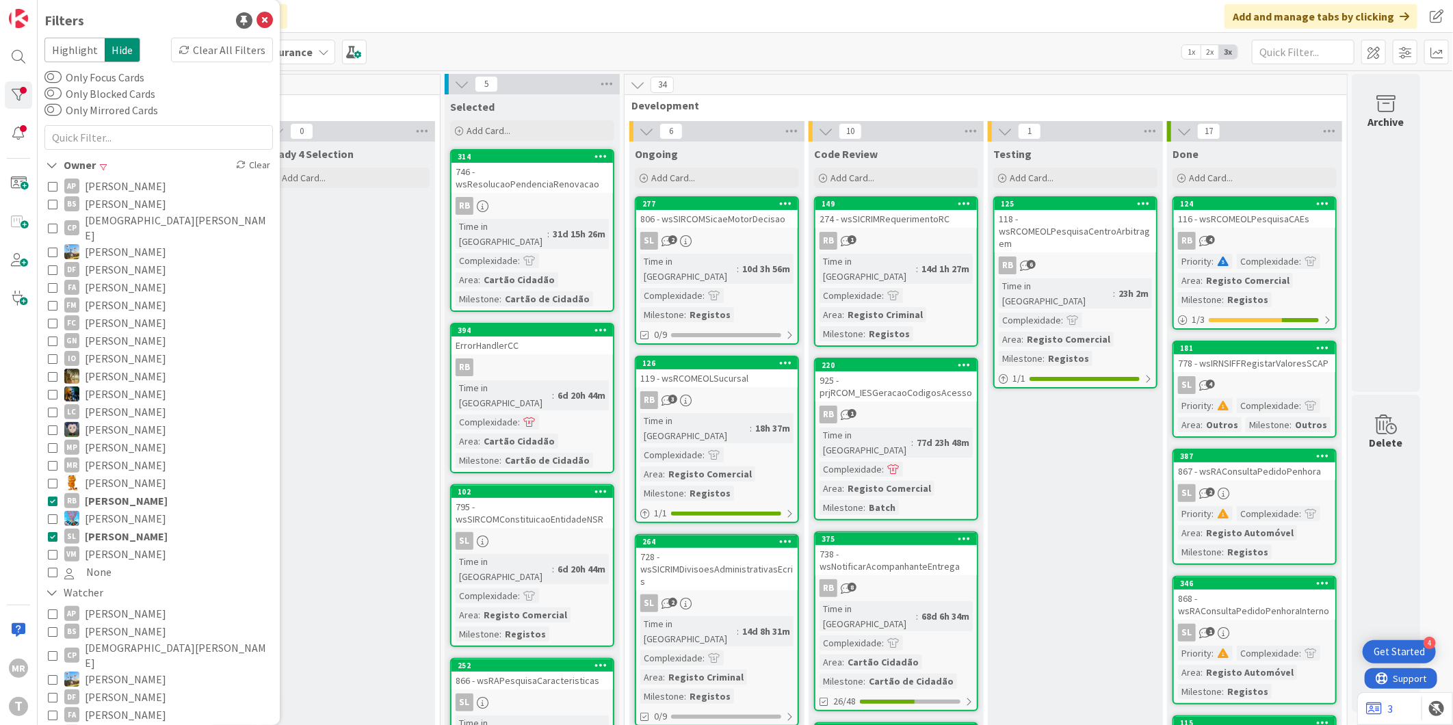
click at [104, 527] on span "[PERSON_NAME]" at bounding box center [126, 536] width 83 height 18
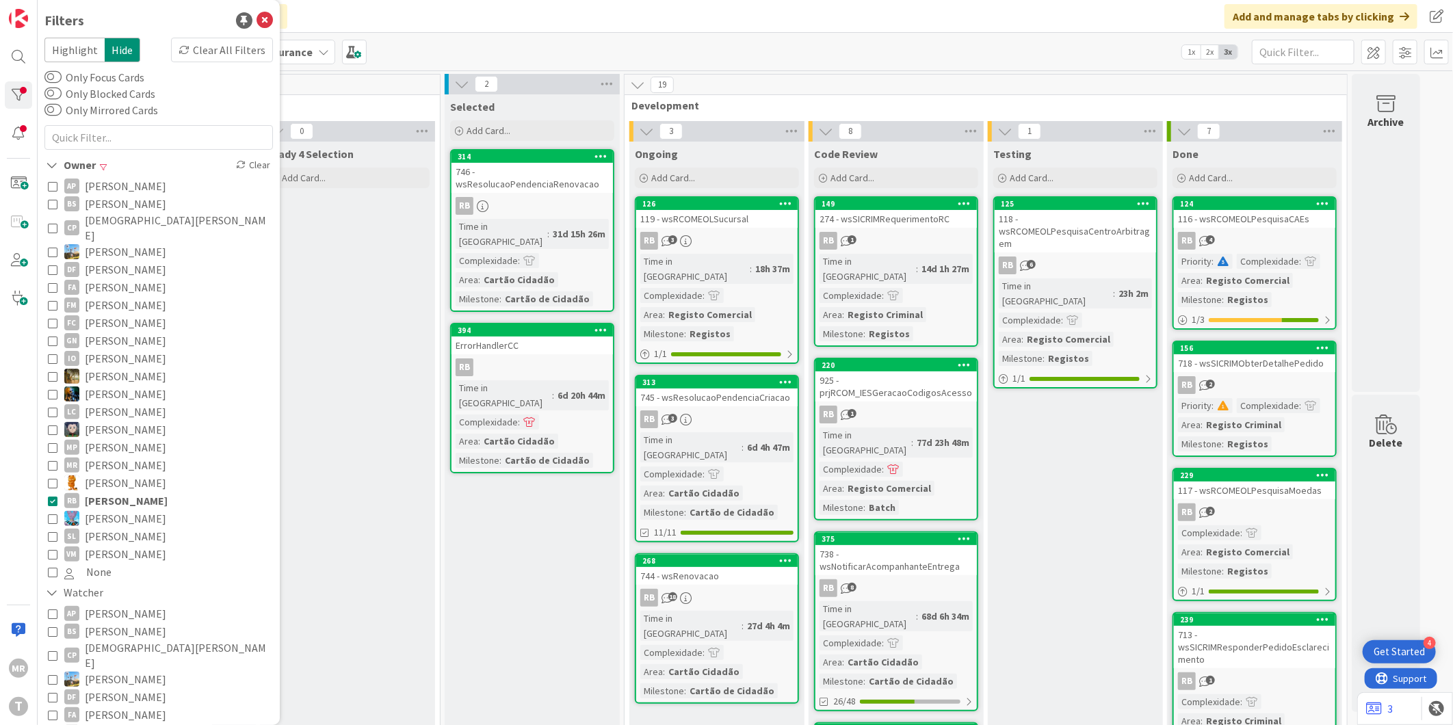
click at [105, 475] on span "[PERSON_NAME]" at bounding box center [125, 483] width 81 height 18
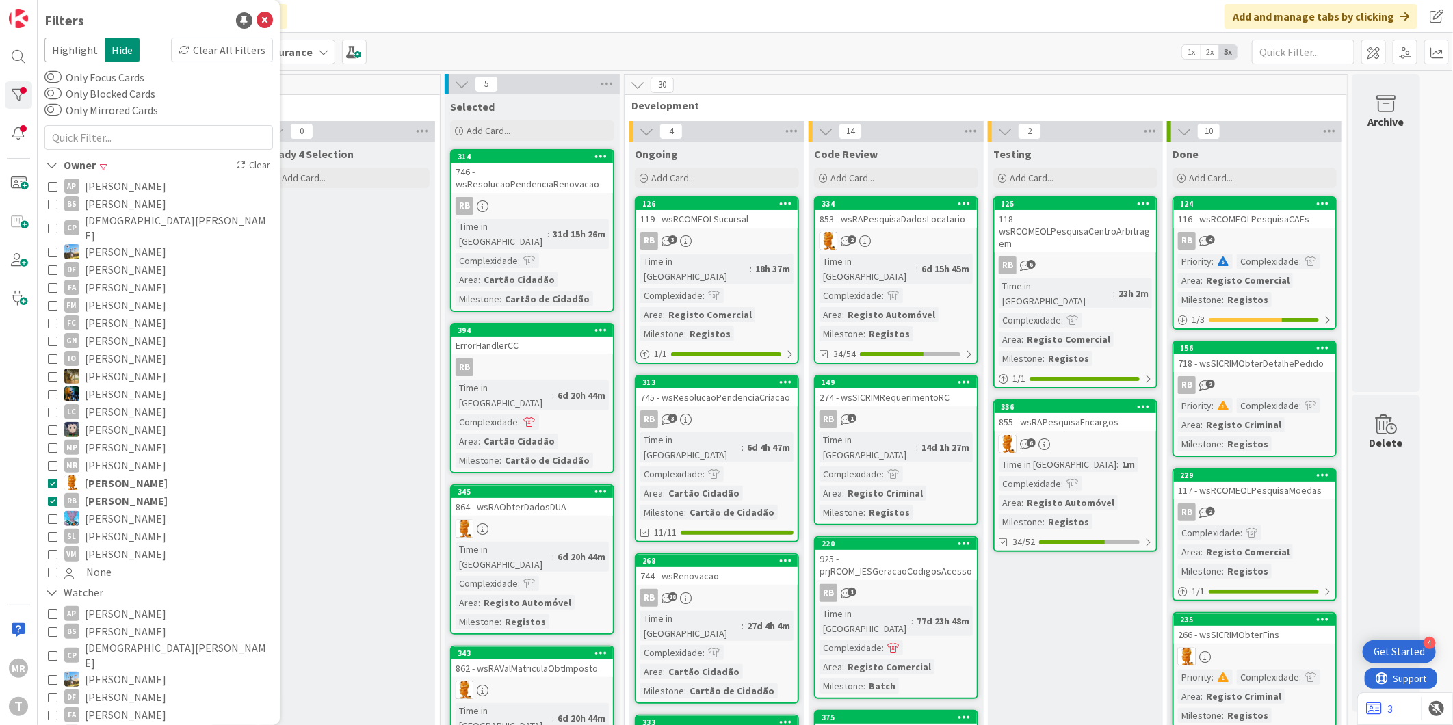
click at [105, 475] on span "[PERSON_NAME]" at bounding box center [126, 483] width 83 height 18
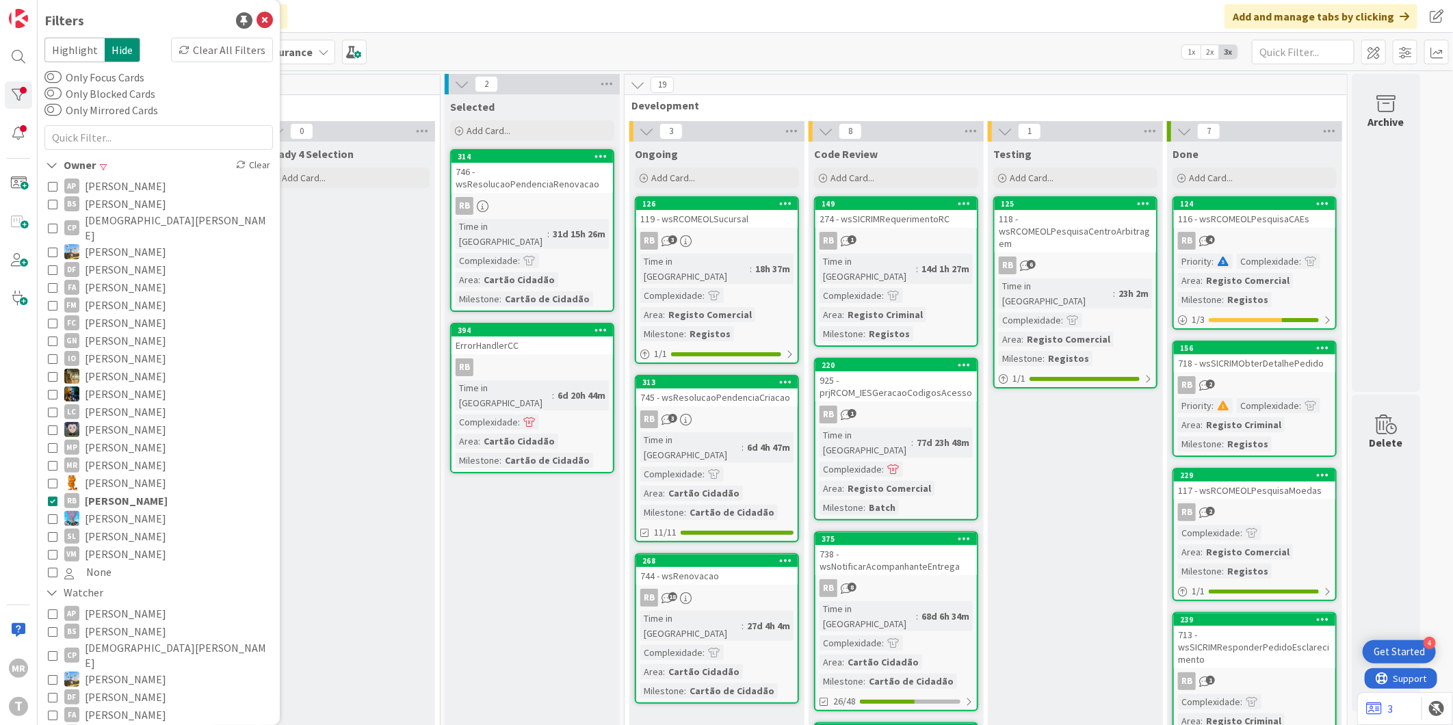
click at [105, 492] on span "[PERSON_NAME]" at bounding box center [126, 501] width 83 height 18
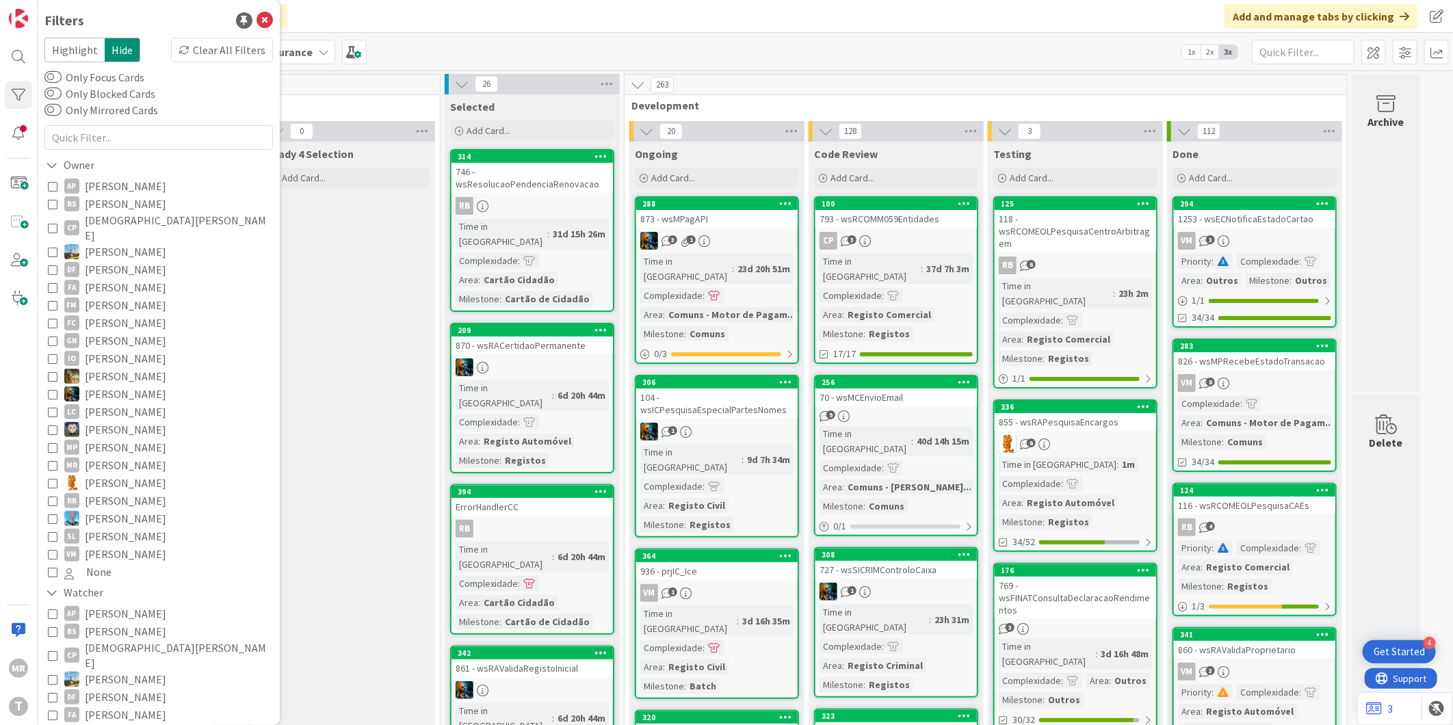
click at [109, 192] on span "[PERSON_NAME]" at bounding box center [125, 186] width 81 height 18
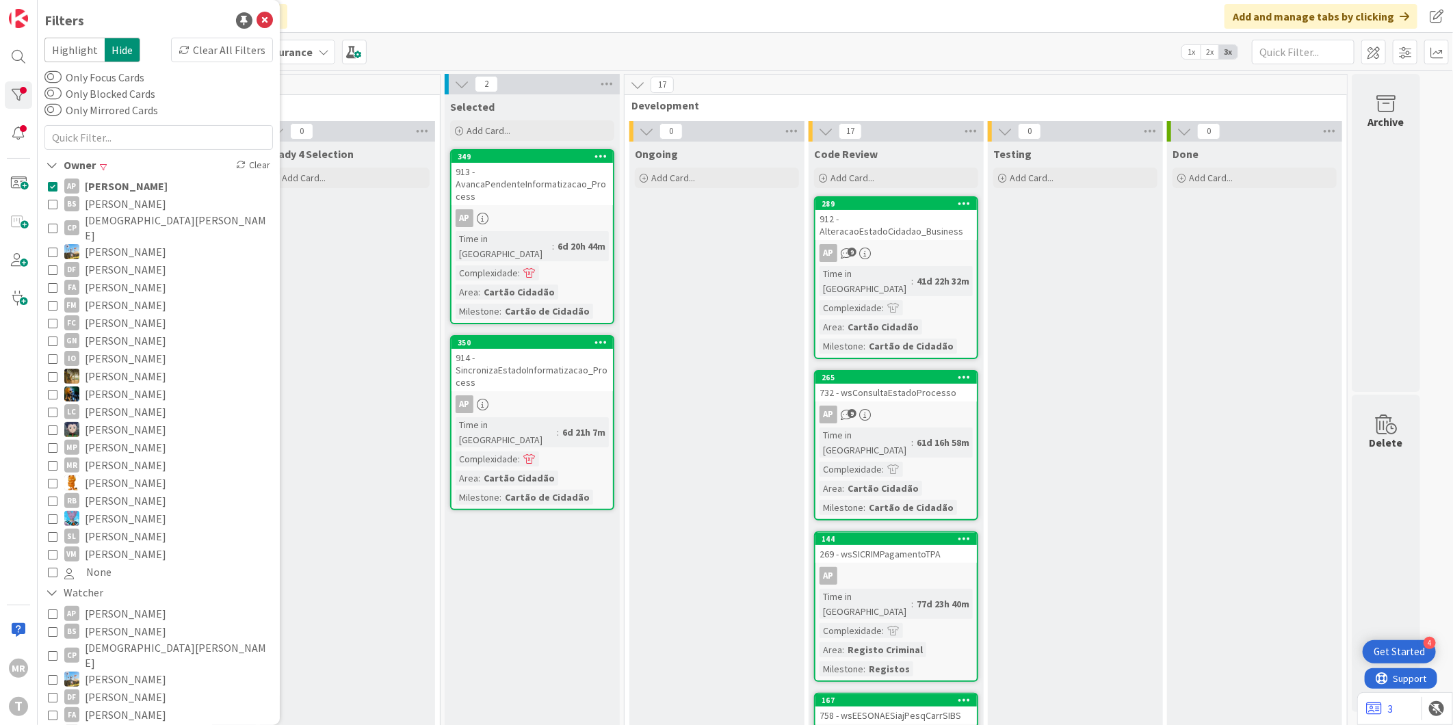
click at [109, 192] on span "[PERSON_NAME]" at bounding box center [126, 186] width 83 height 18
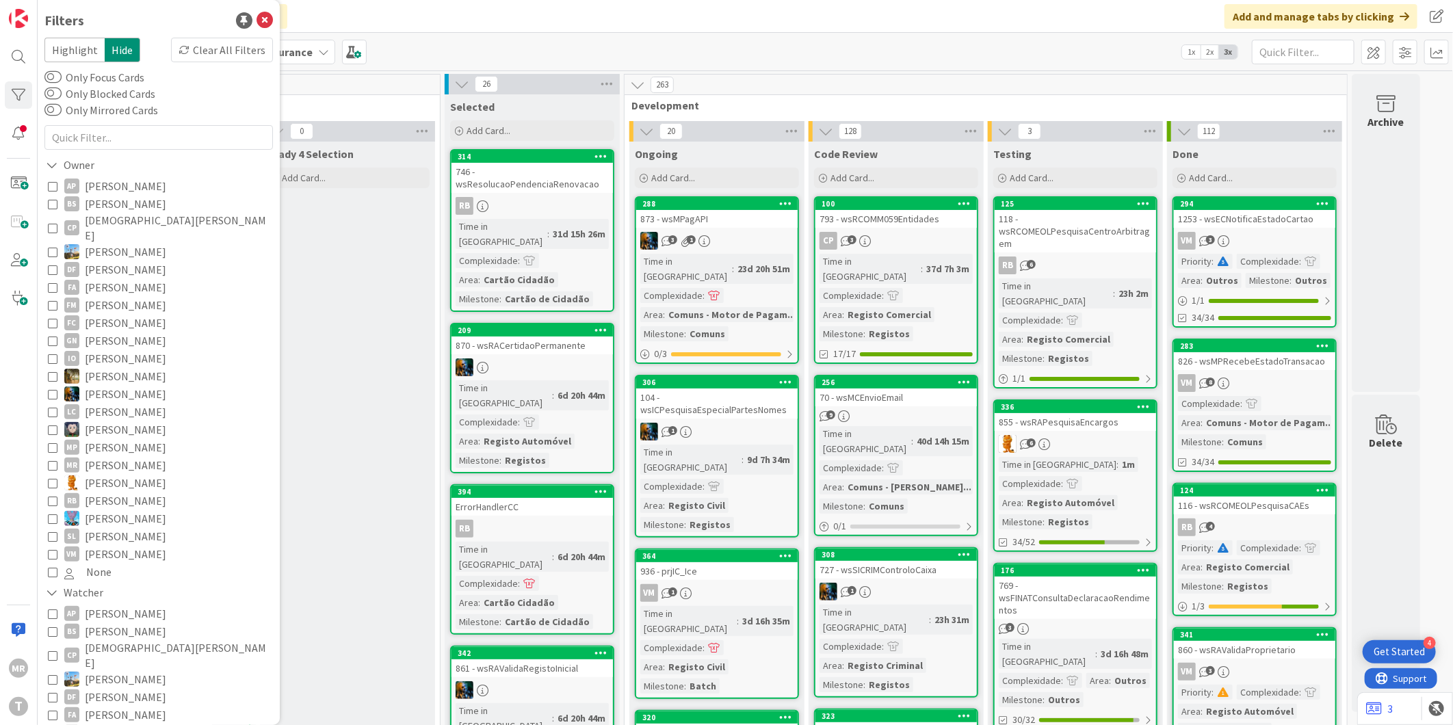
click at [110, 206] on span "[PERSON_NAME]" at bounding box center [125, 204] width 81 height 18
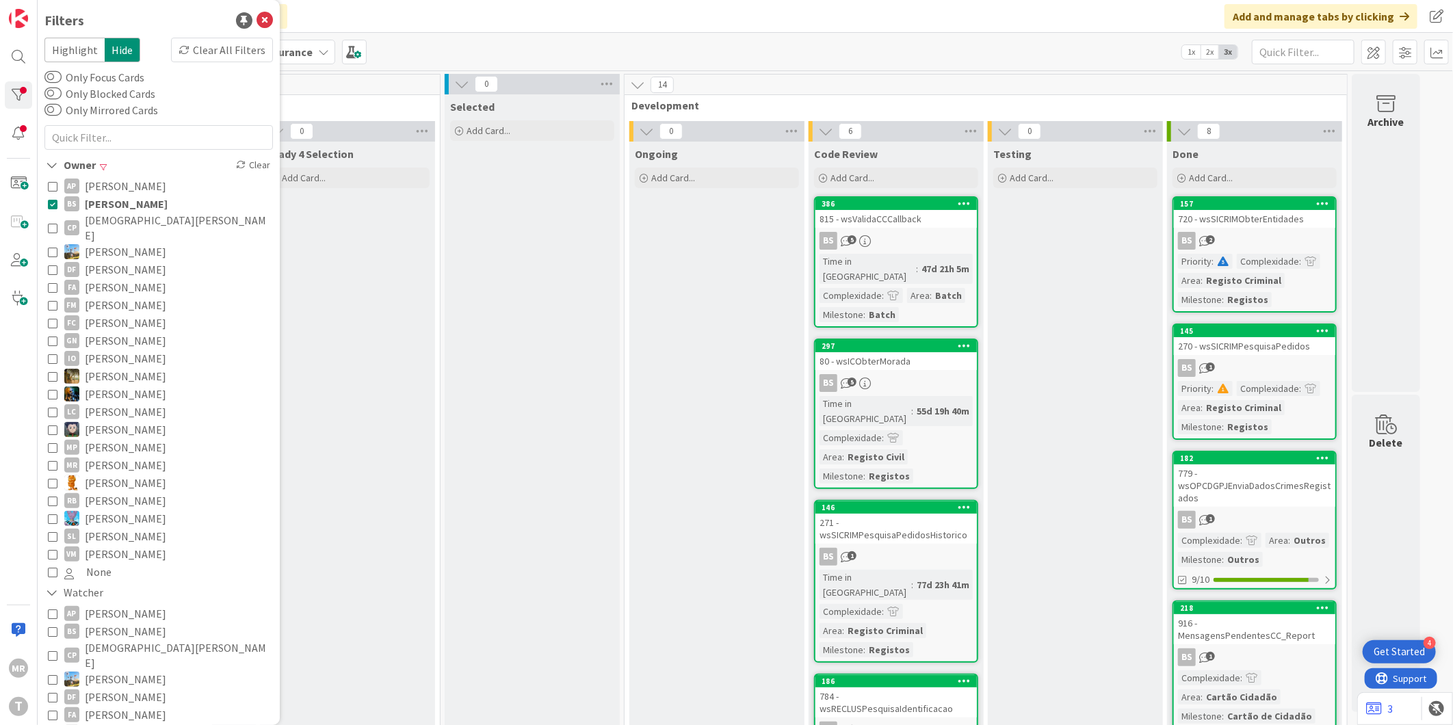
click at [110, 206] on span "[PERSON_NAME]" at bounding box center [126, 204] width 83 height 18
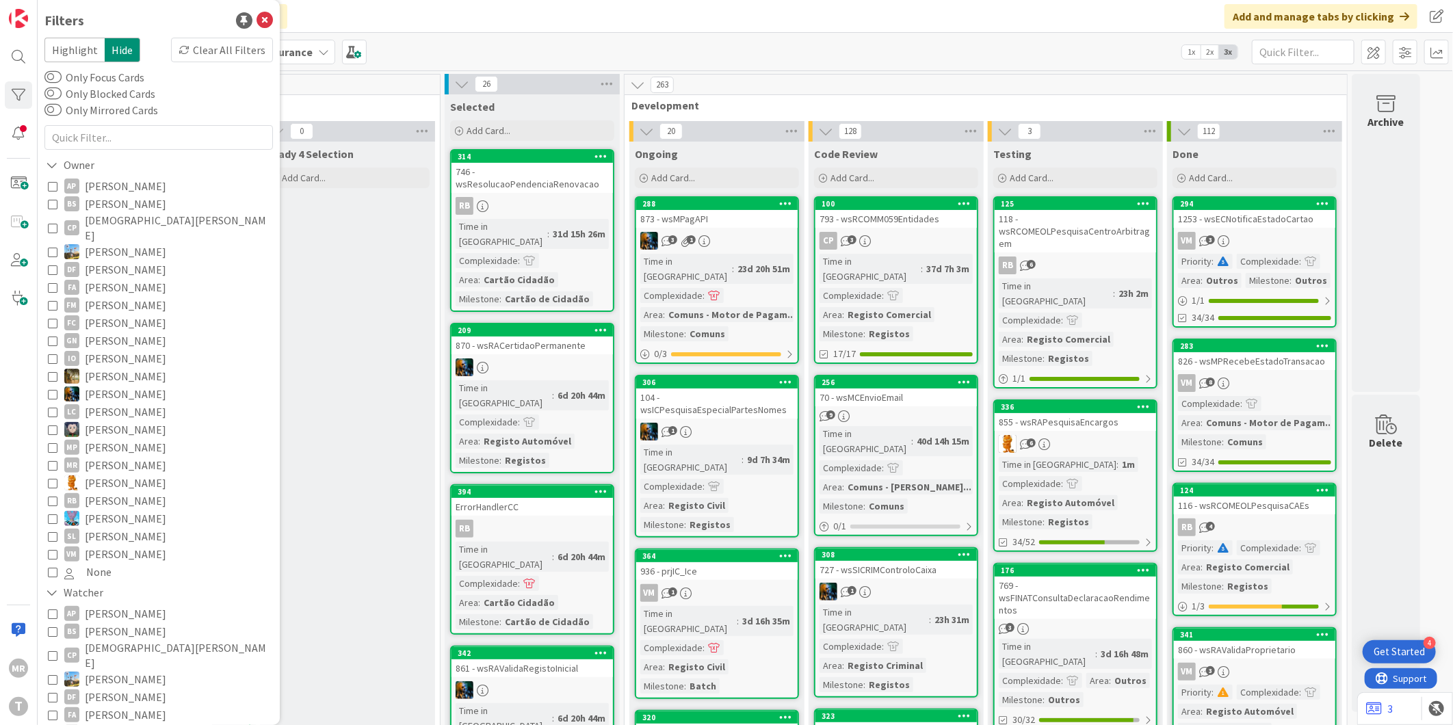
click at [126, 367] on span "[PERSON_NAME]" at bounding box center [125, 376] width 81 height 18
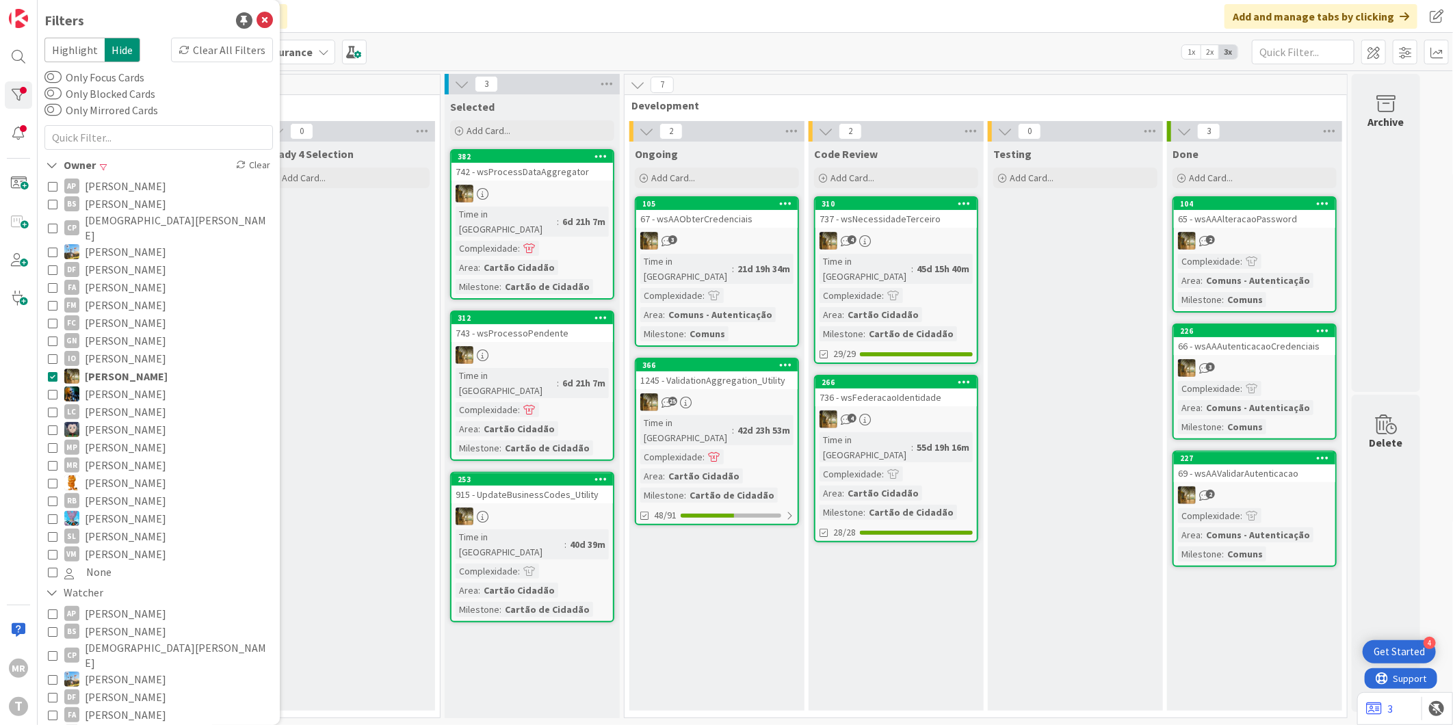
click at [126, 385] on span "[PERSON_NAME]" at bounding box center [125, 394] width 81 height 18
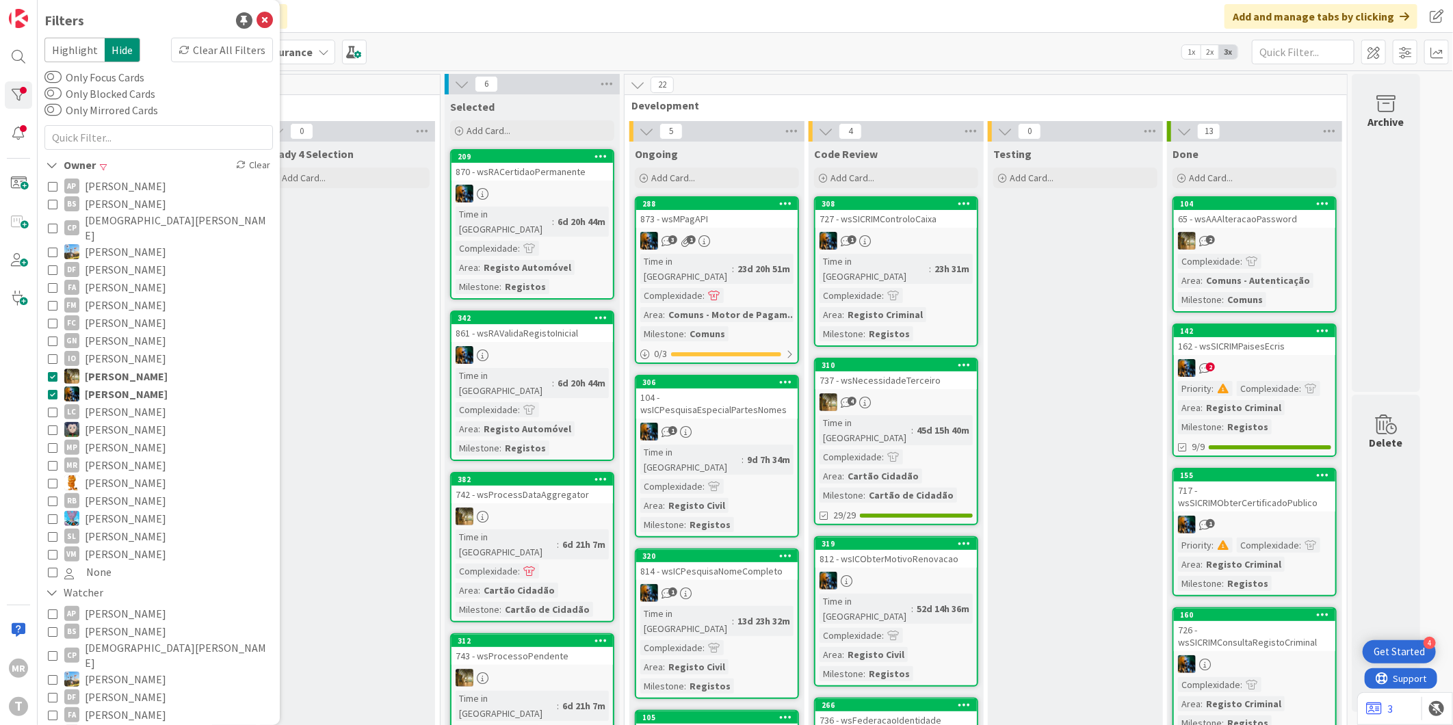
click at [130, 367] on span "[PERSON_NAME]" at bounding box center [126, 376] width 83 height 18
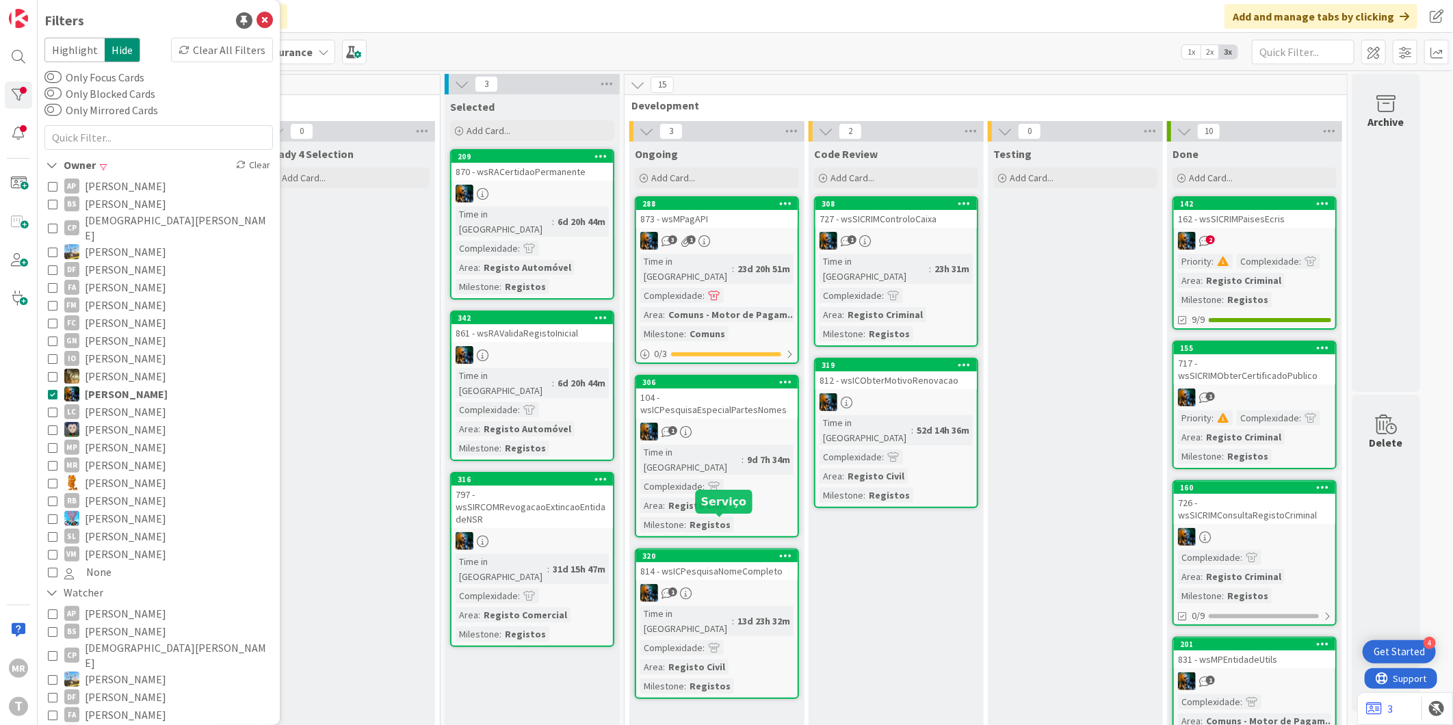
click at [681, 551] on div "320" at bounding box center [719, 556] width 155 height 10
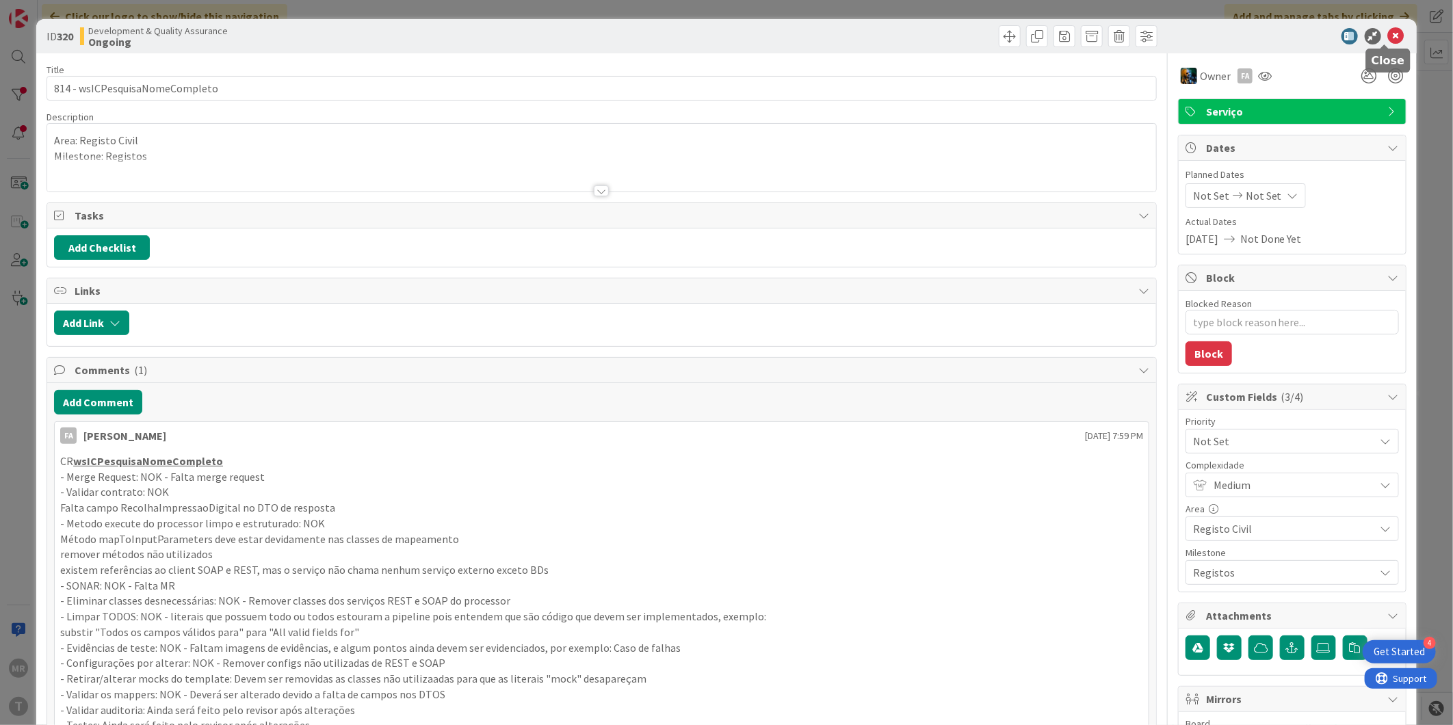
click at [1388, 31] on icon at bounding box center [1396, 36] width 16 height 16
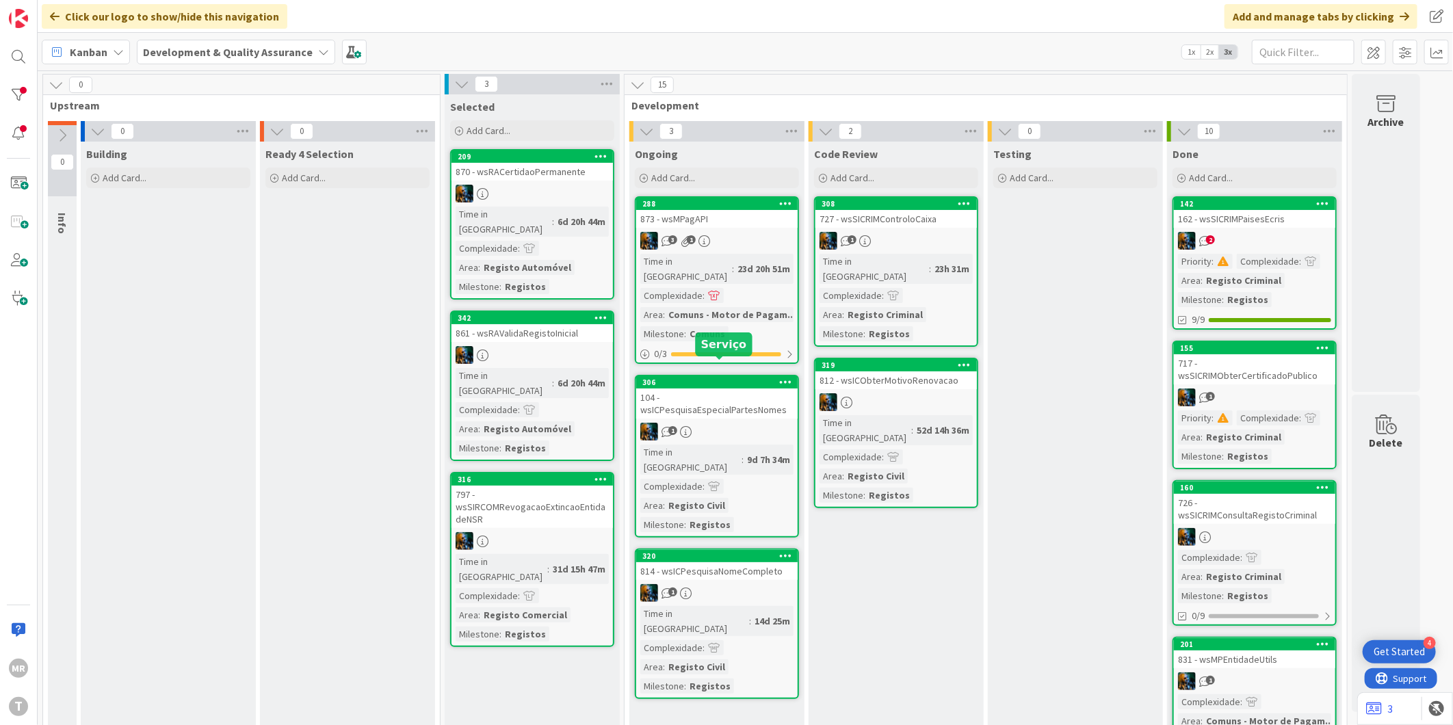
click at [698, 378] on div "306" at bounding box center [719, 383] width 155 height 10
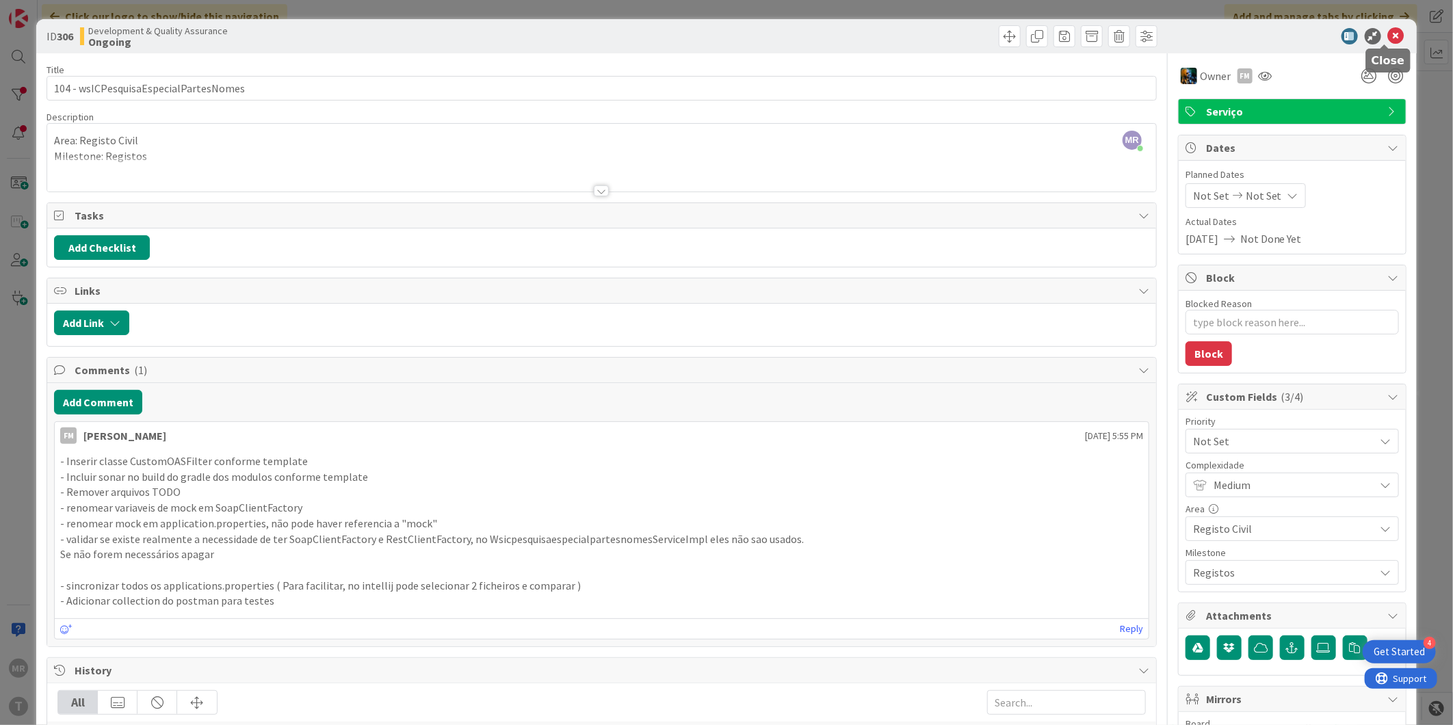
click at [1388, 34] on icon at bounding box center [1396, 36] width 16 height 16
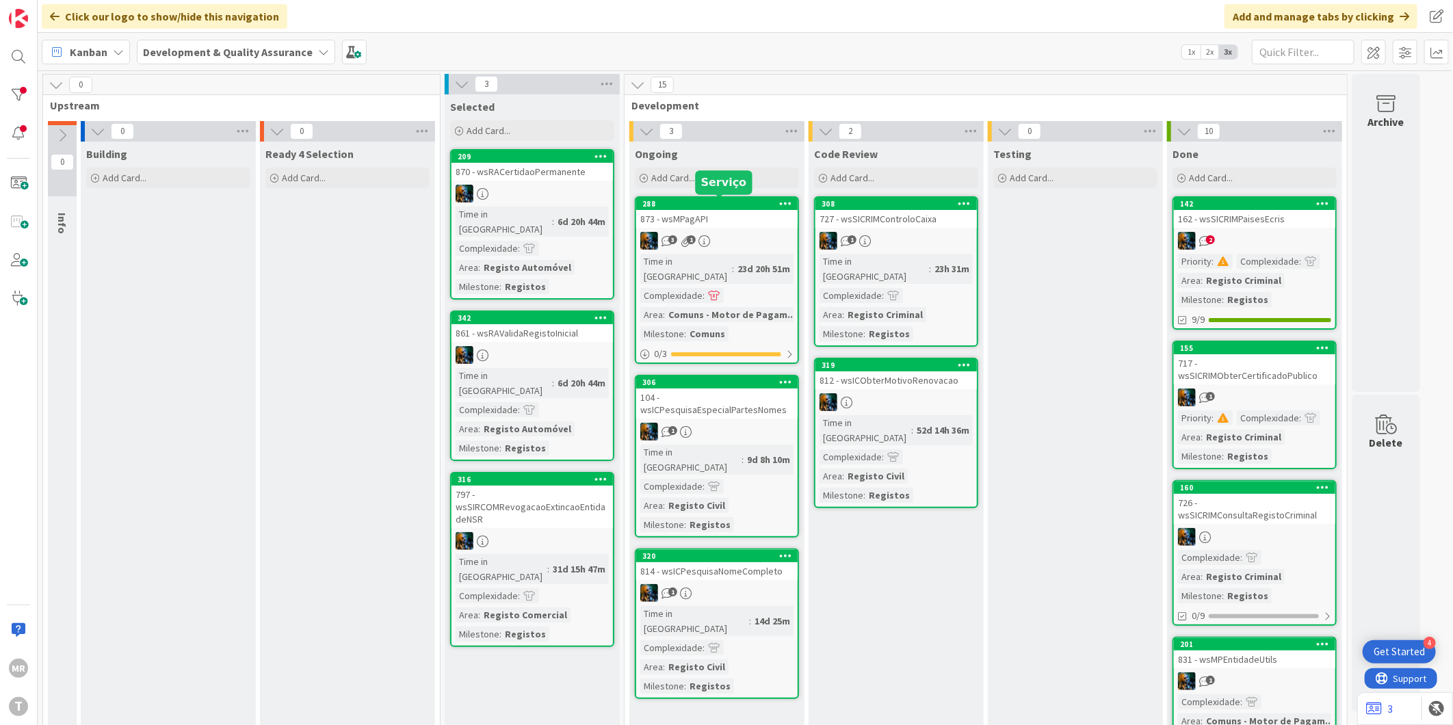
click at [686, 200] on div "288" at bounding box center [719, 204] width 155 height 10
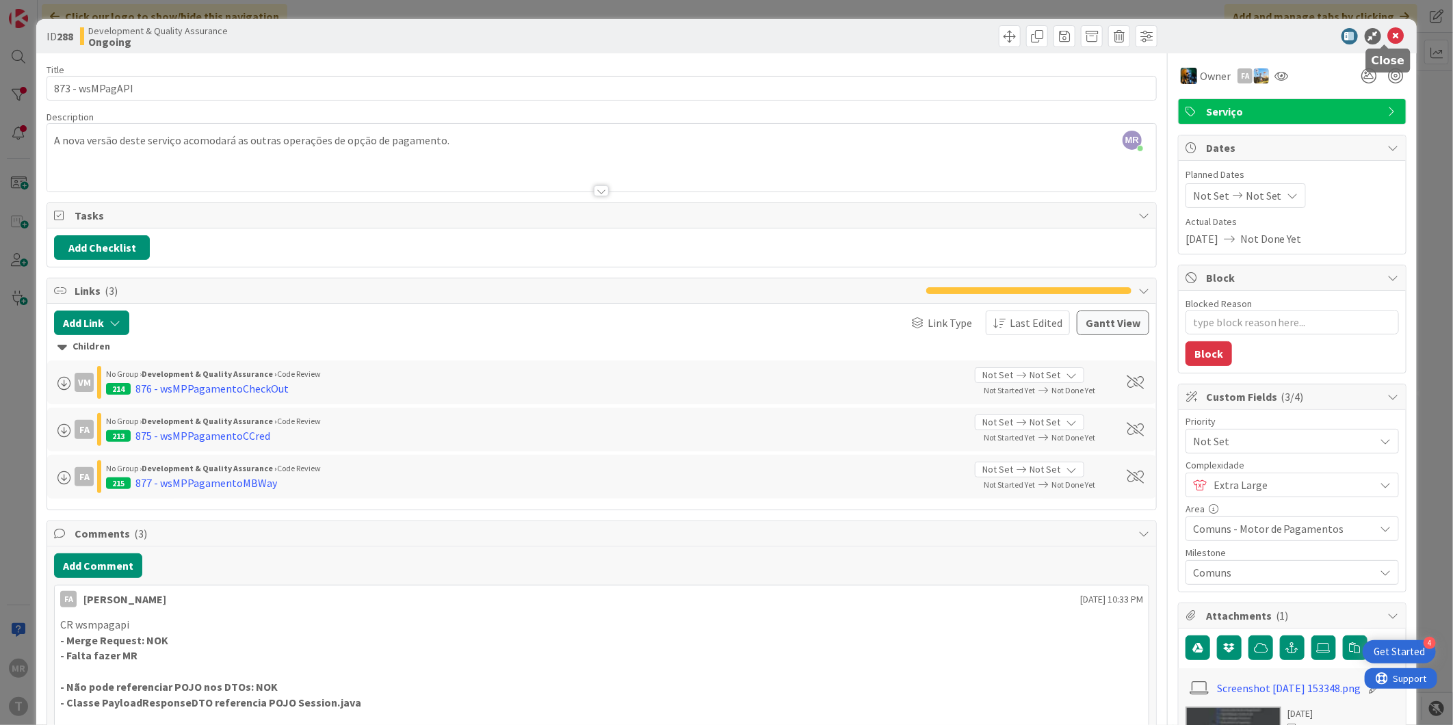
click at [1388, 32] on icon at bounding box center [1396, 36] width 16 height 16
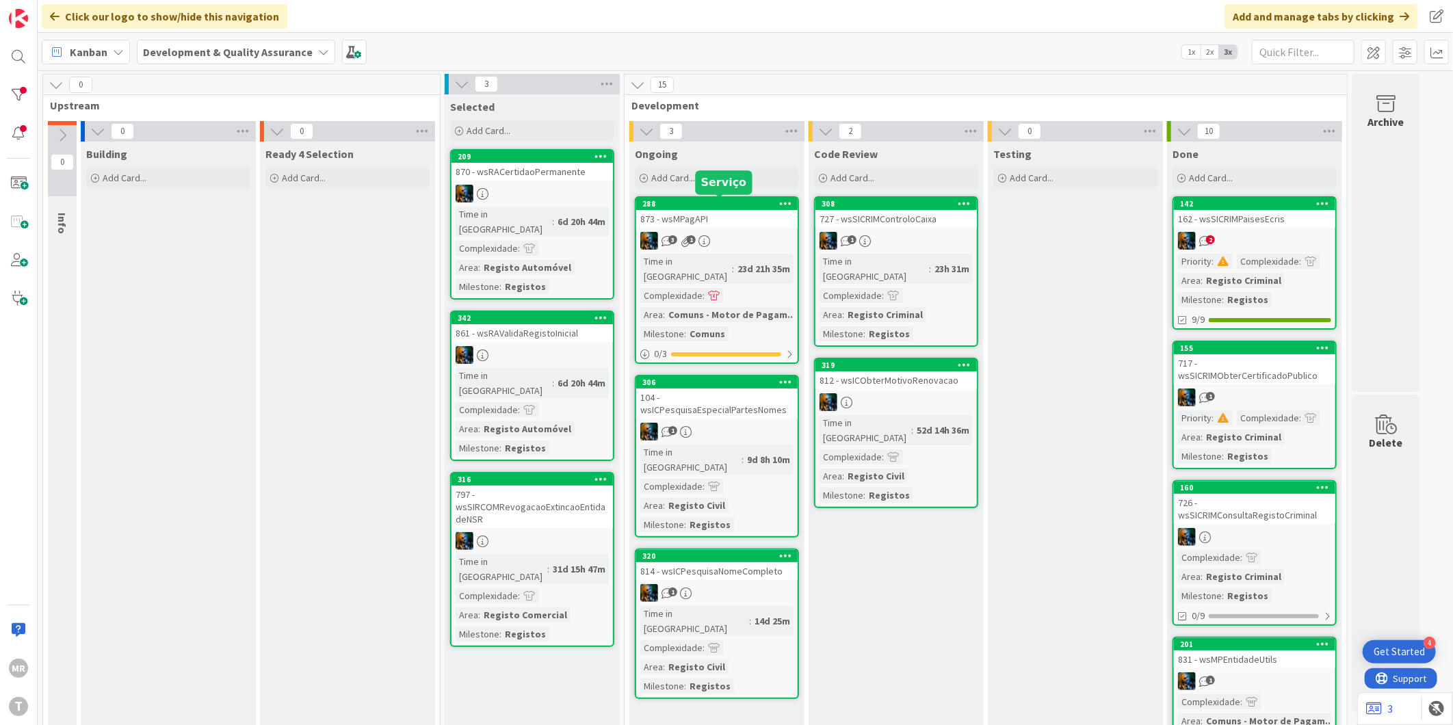
click at [722, 207] on div "288" at bounding box center [719, 204] width 155 height 10
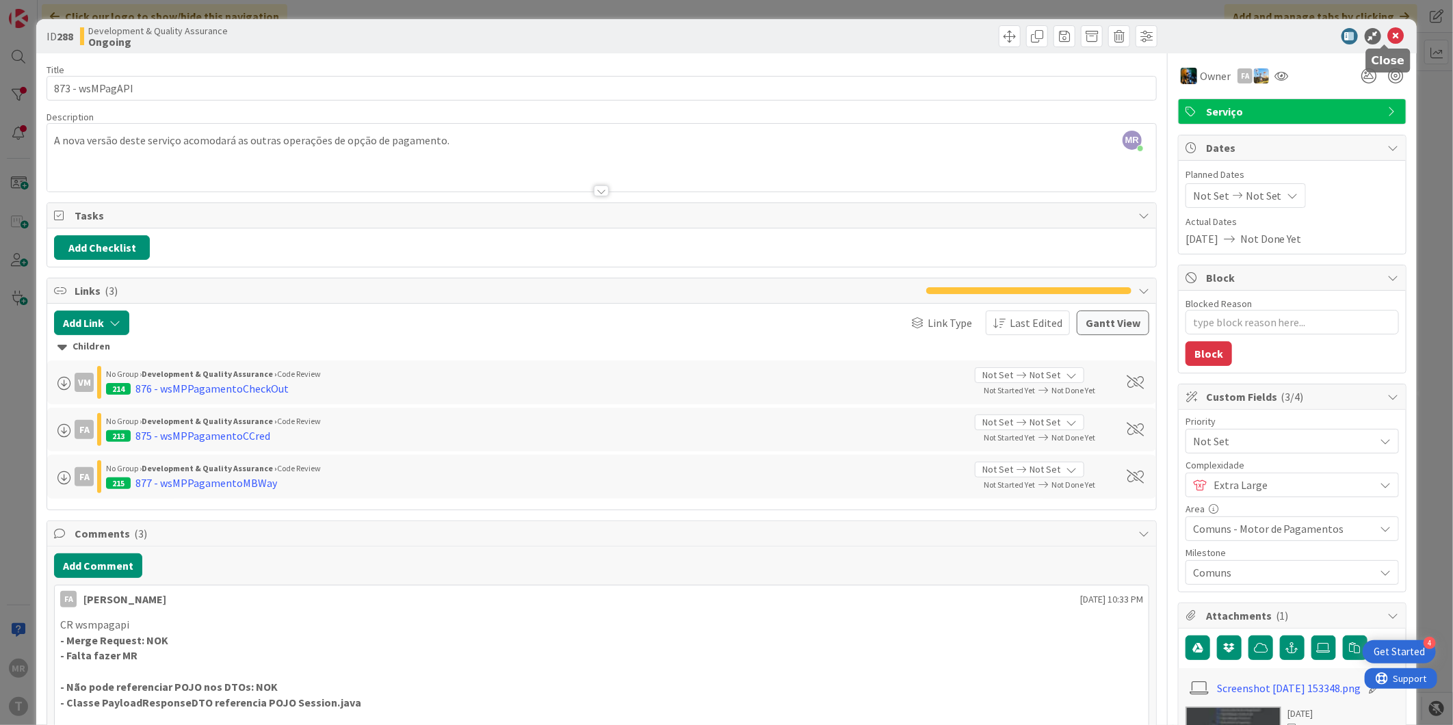
click at [1388, 31] on icon at bounding box center [1396, 36] width 16 height 16
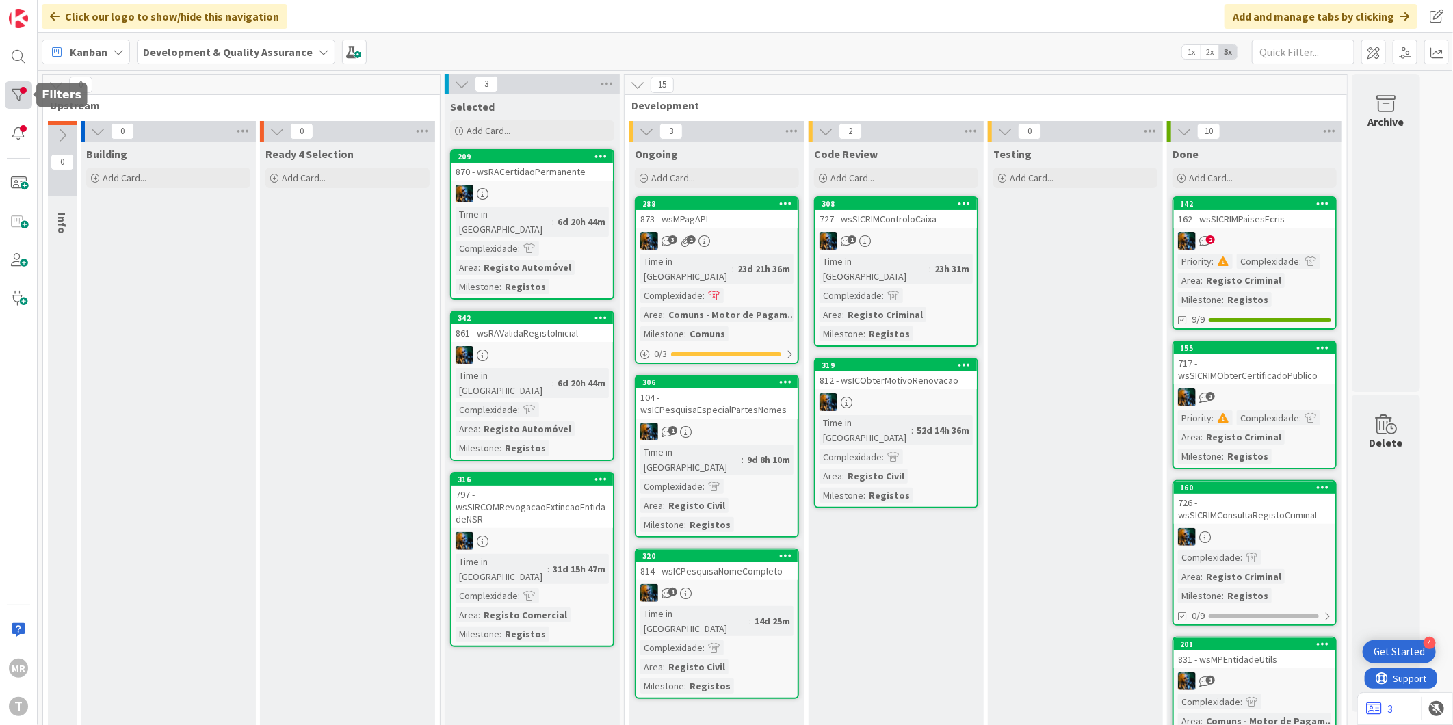
click at [5, 82] on div at bounding box center [18, 94] width 27 height 27
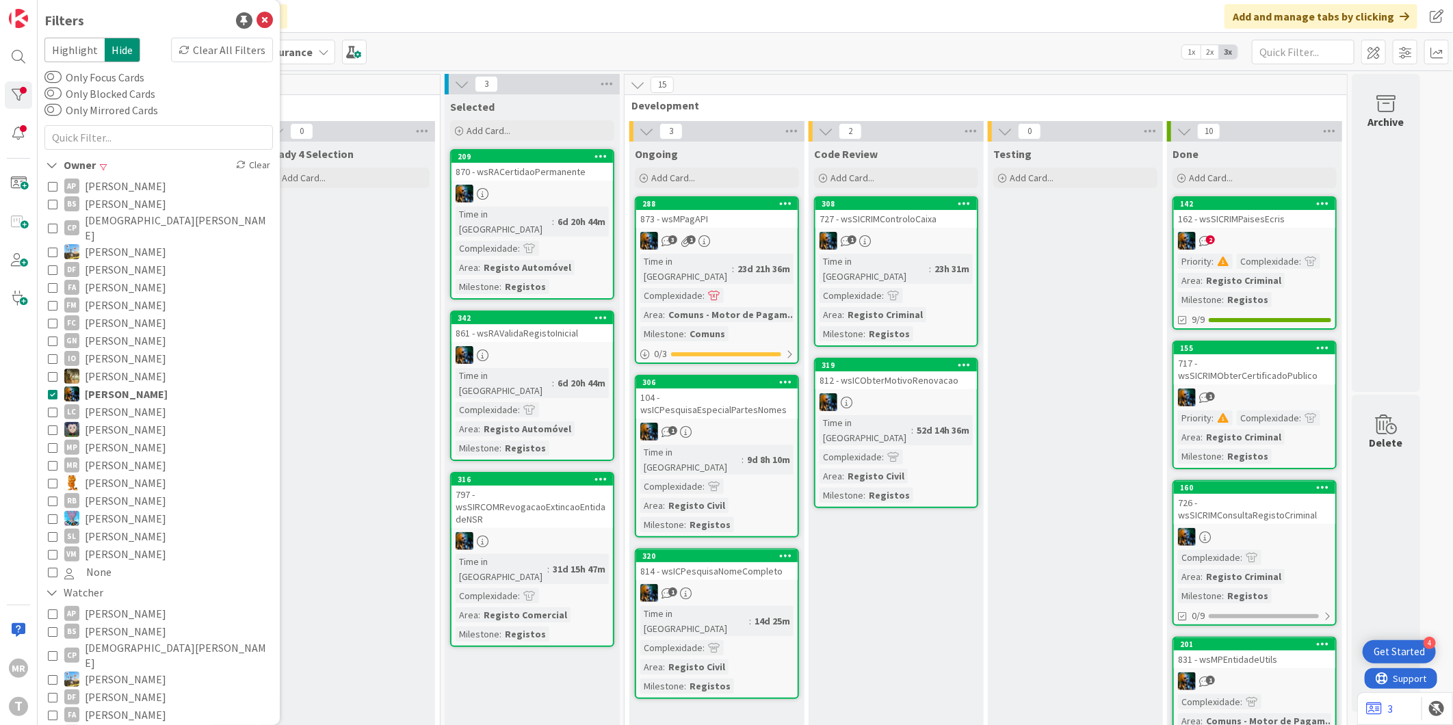
click at [133, 385] on span "[PERSON_NAME]" at bounding box center [126, 394] width 83 height 18
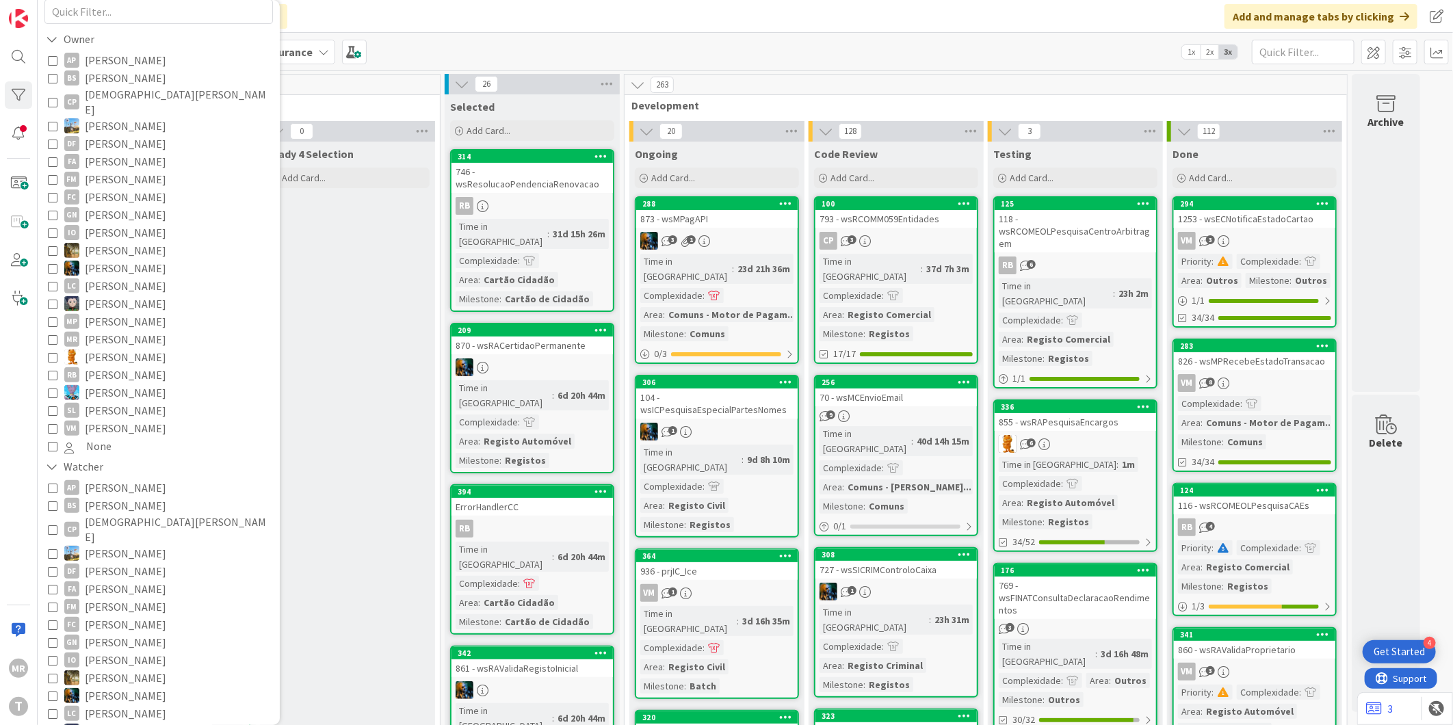
scroll to position [152, 0]
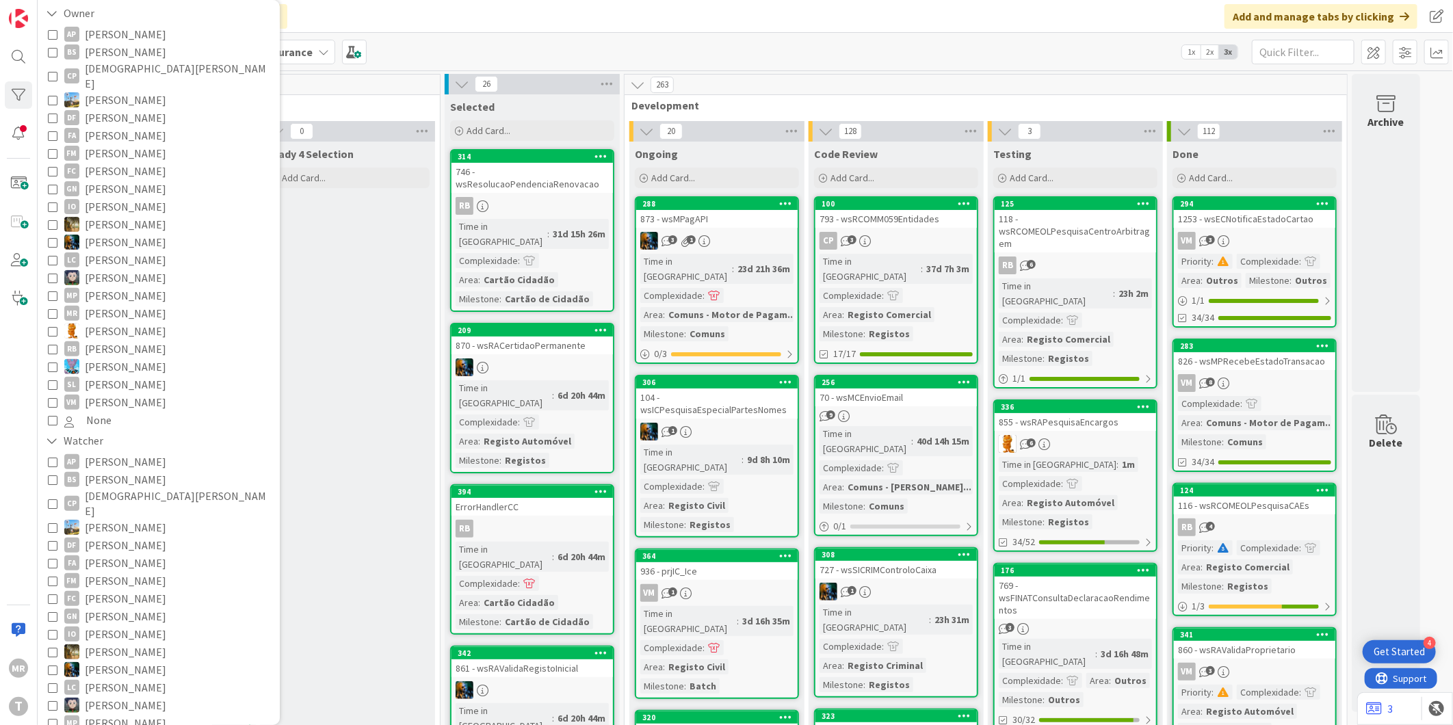
click at [124, 554] on span "[PERSON_NAME]" at bounding box center [125, 563] width 81 height 18
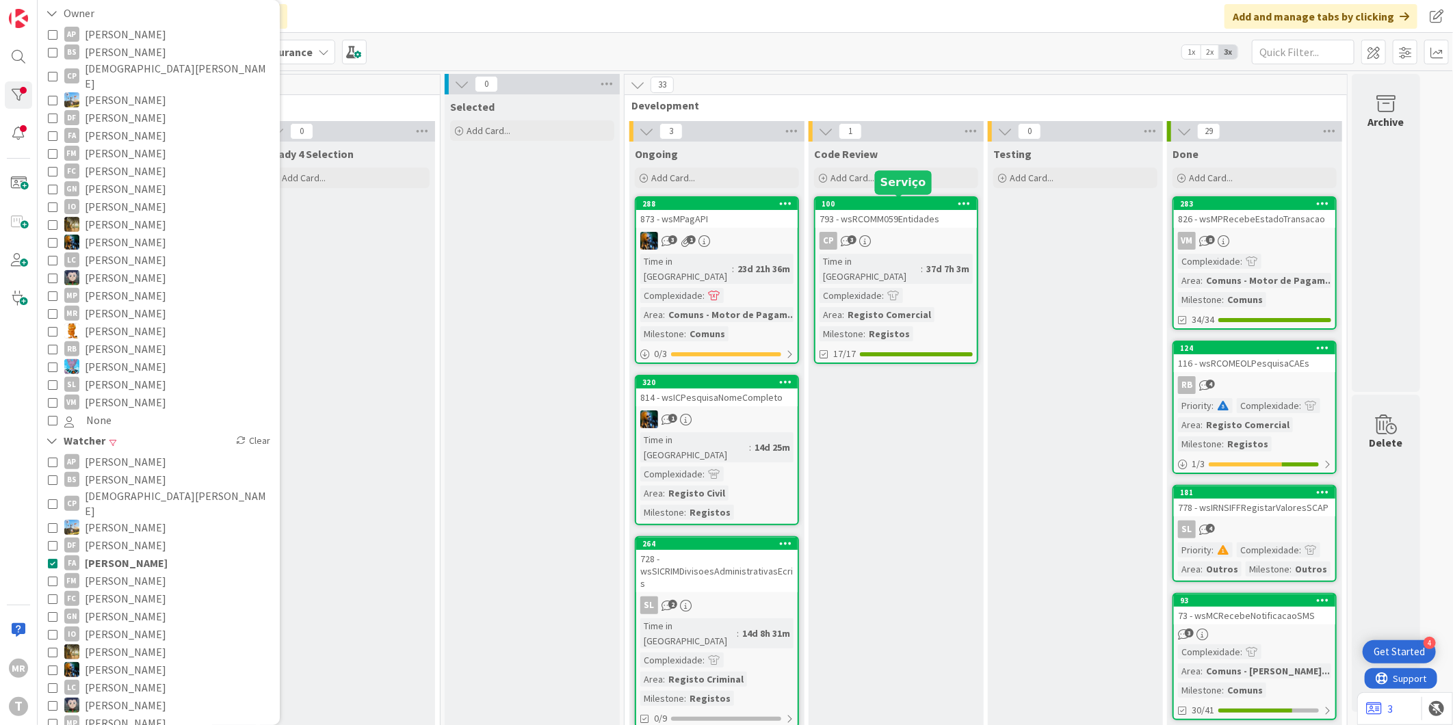
click at [864, 204] on div "100" at bounding box center [898, 204] width 155 height 10
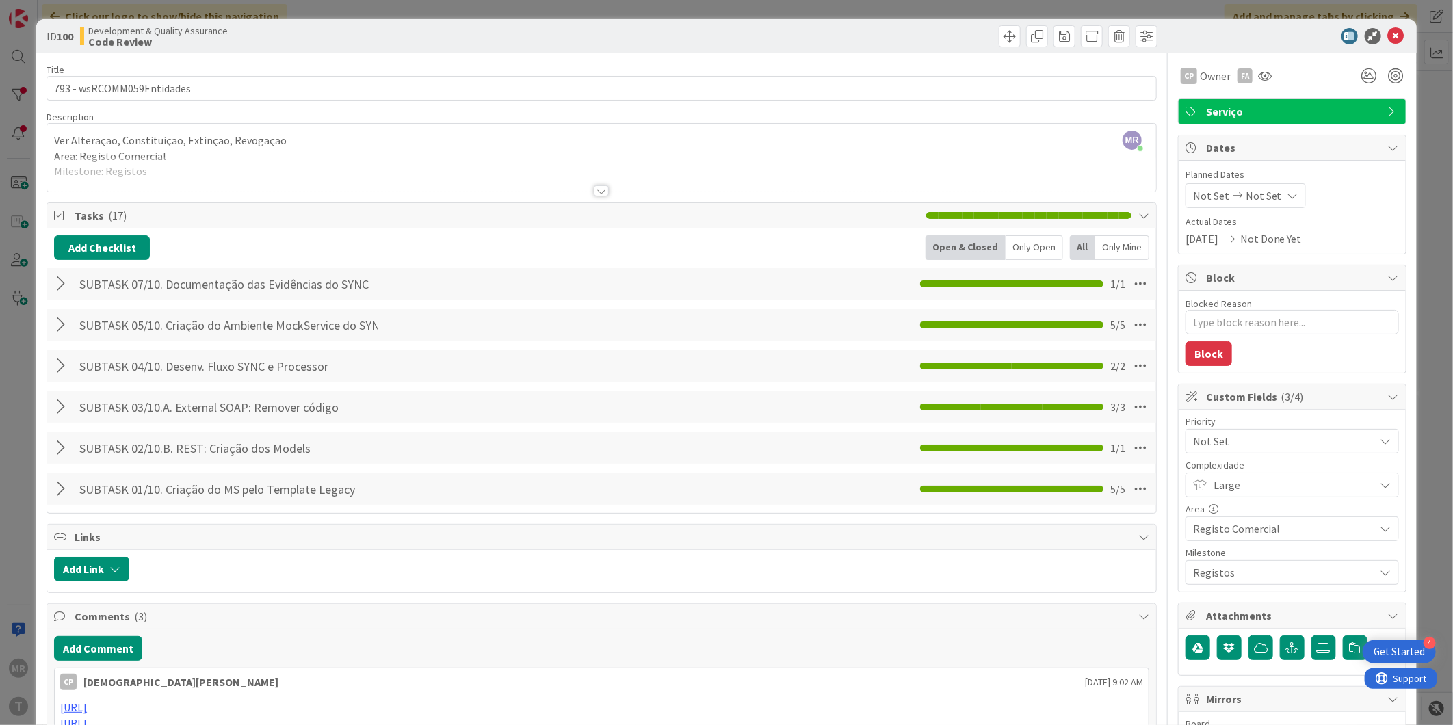
click at [1391, 36] on icon at bounding box center [1396, 36] width 16 height 16
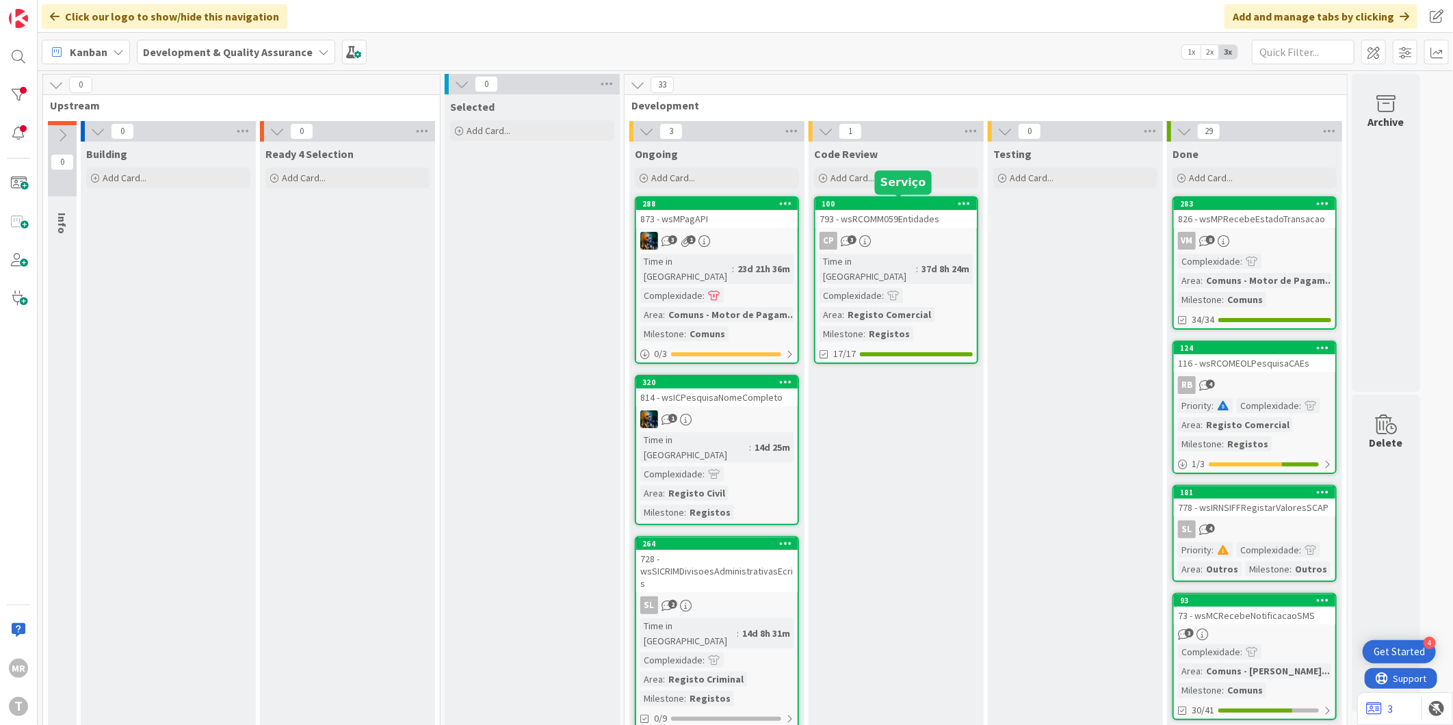
click at [873, 199] on div "100" at bounding box center [898, 204] width 155 height 10
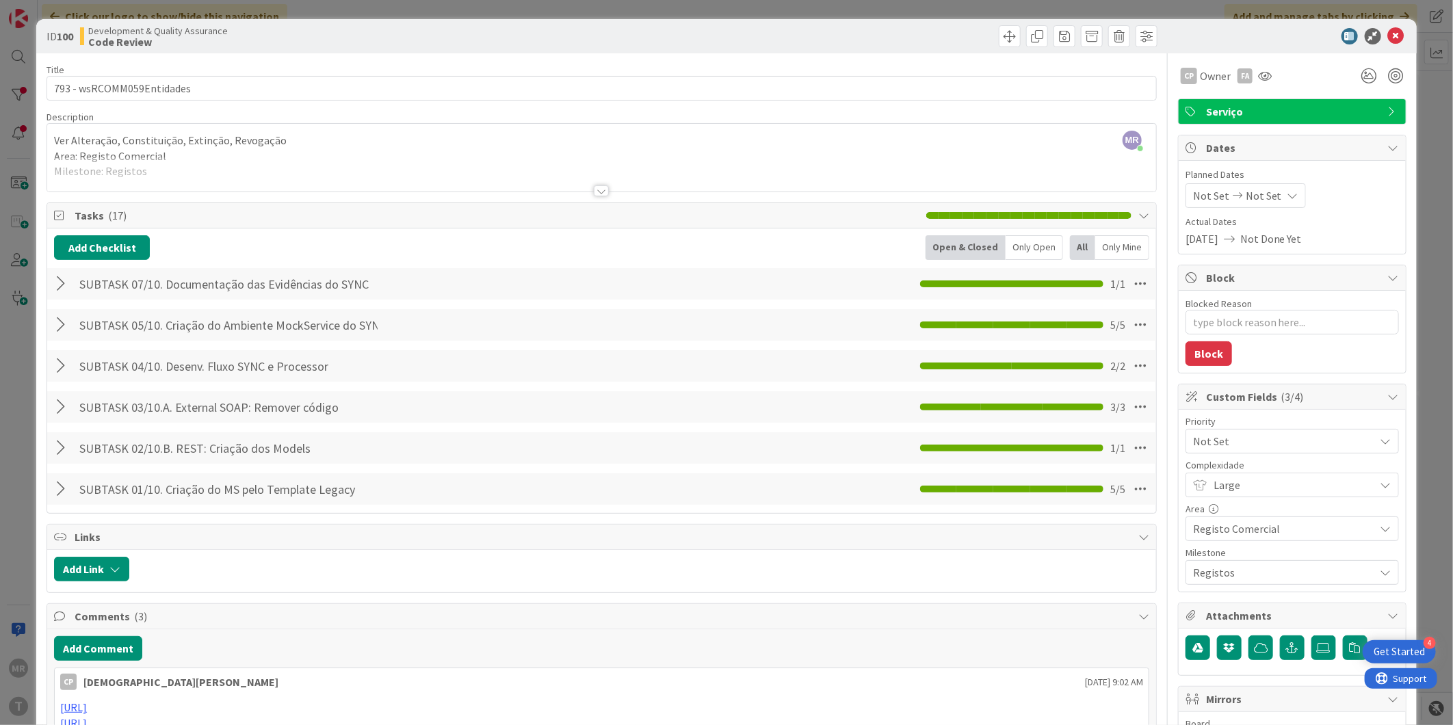
click at [1386, 45] on div "ID 100 Development & Quality Assurance Code Review" at bounding box center [726, 36] width 1380 height 34
click at [1388, 38] on icon at bounding box center [1396, 36] width 16 height 16
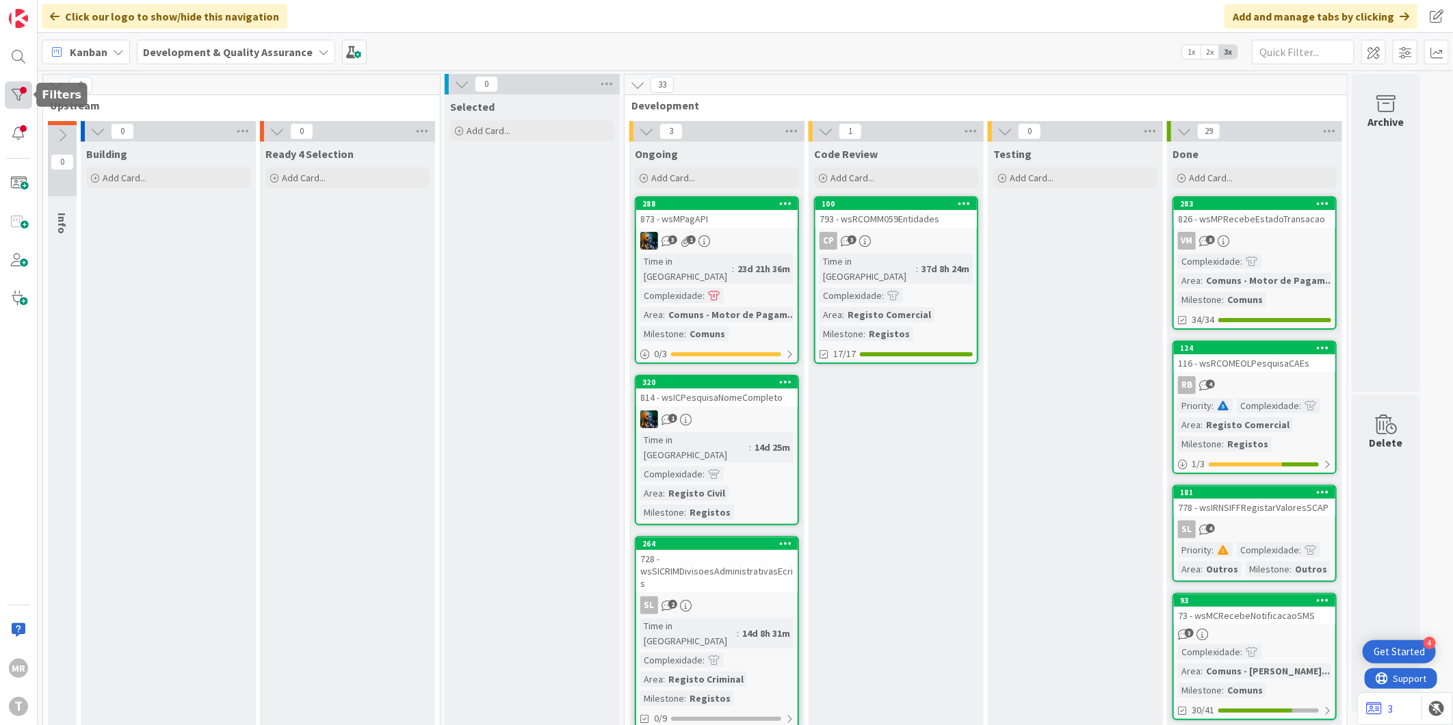
click at [12, 97] on div at bounding box center [18, 94] width 27 height 27
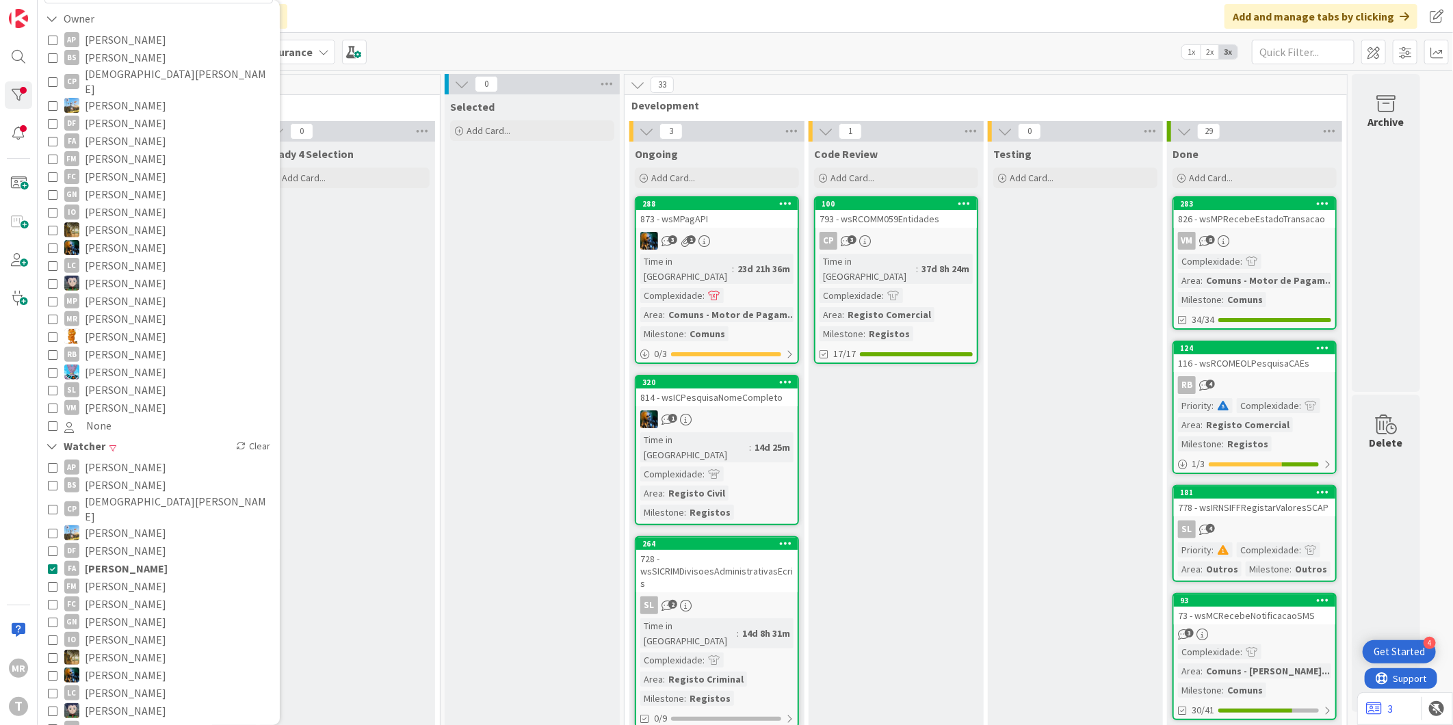
scroll to position [152, 0]
click at [670, 539] on div "264" at bounding box center [719, 544] width 155 height 10
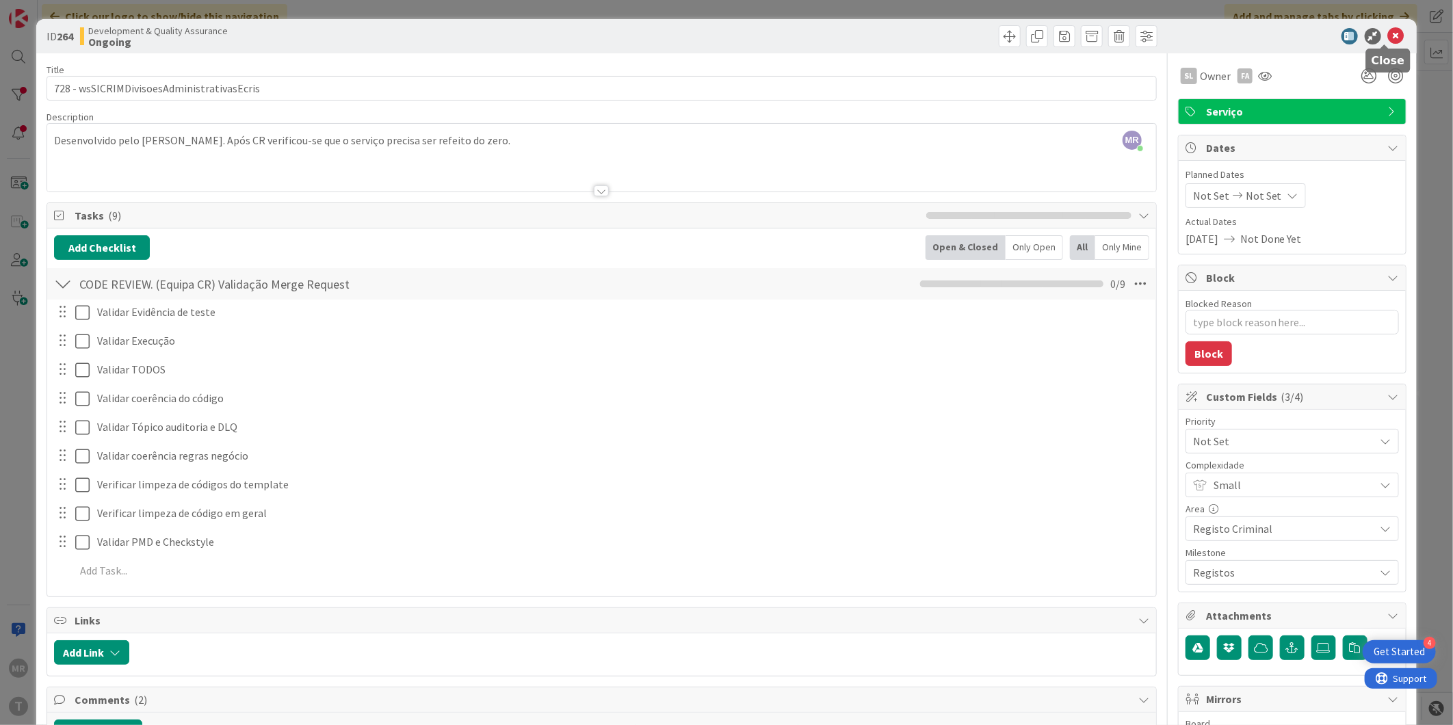
click at [1388, 38] on icon at bounding box center [1396, 36] width 16 height 16
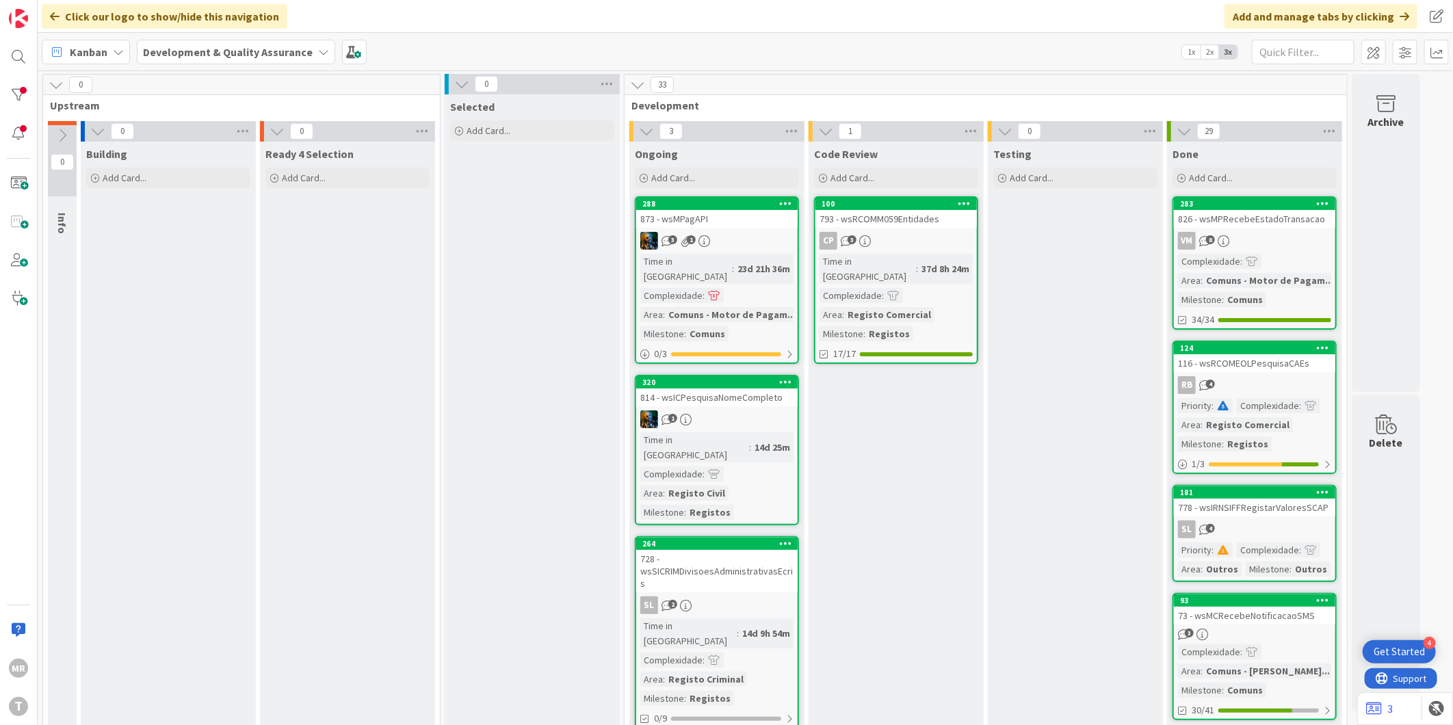
click at [32, 103] on div "[PERSON_NAME]" at bounding box center [19, 362] width 38 height 725
click at [32, 98] on div at bounding box center [34, 94] width 4 height 9
click at [28, 98] on div at bounding box center [18, 94] width 27 height 27
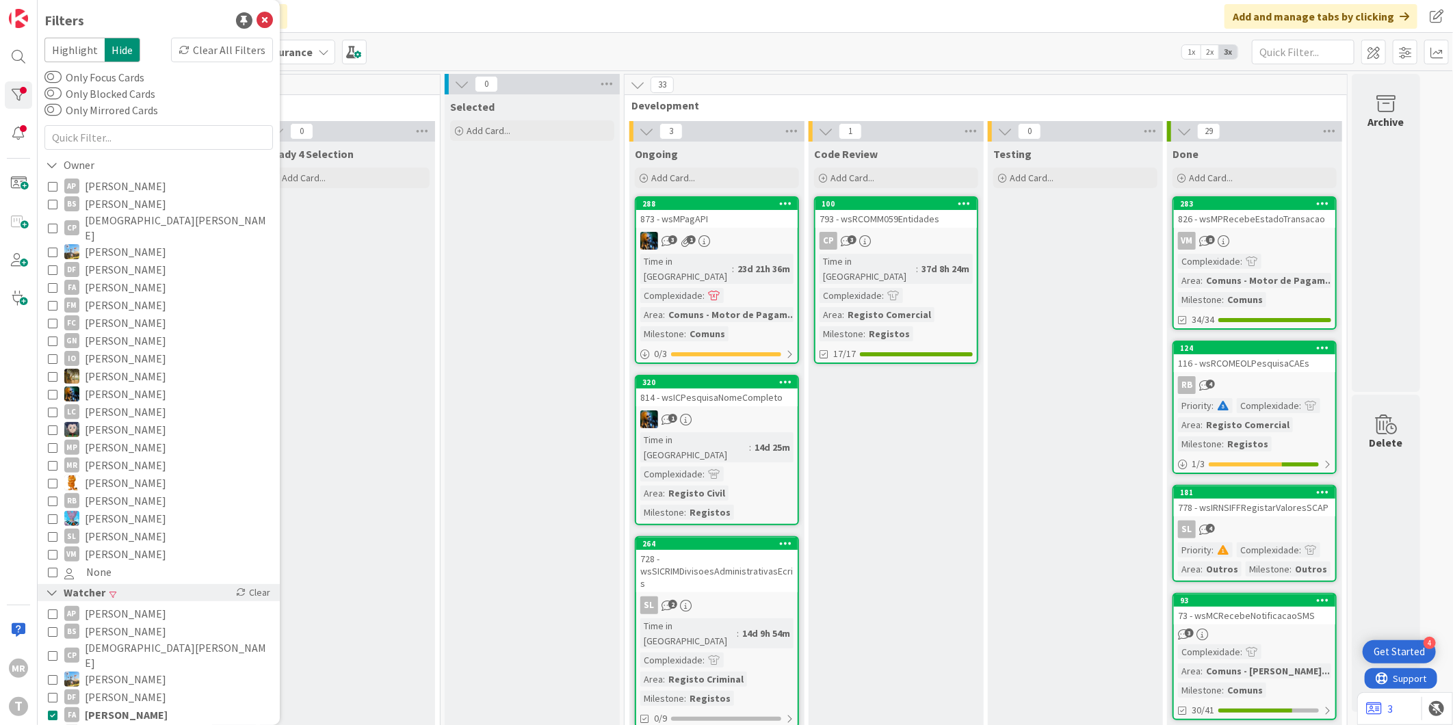
scroll to position [76, 0]
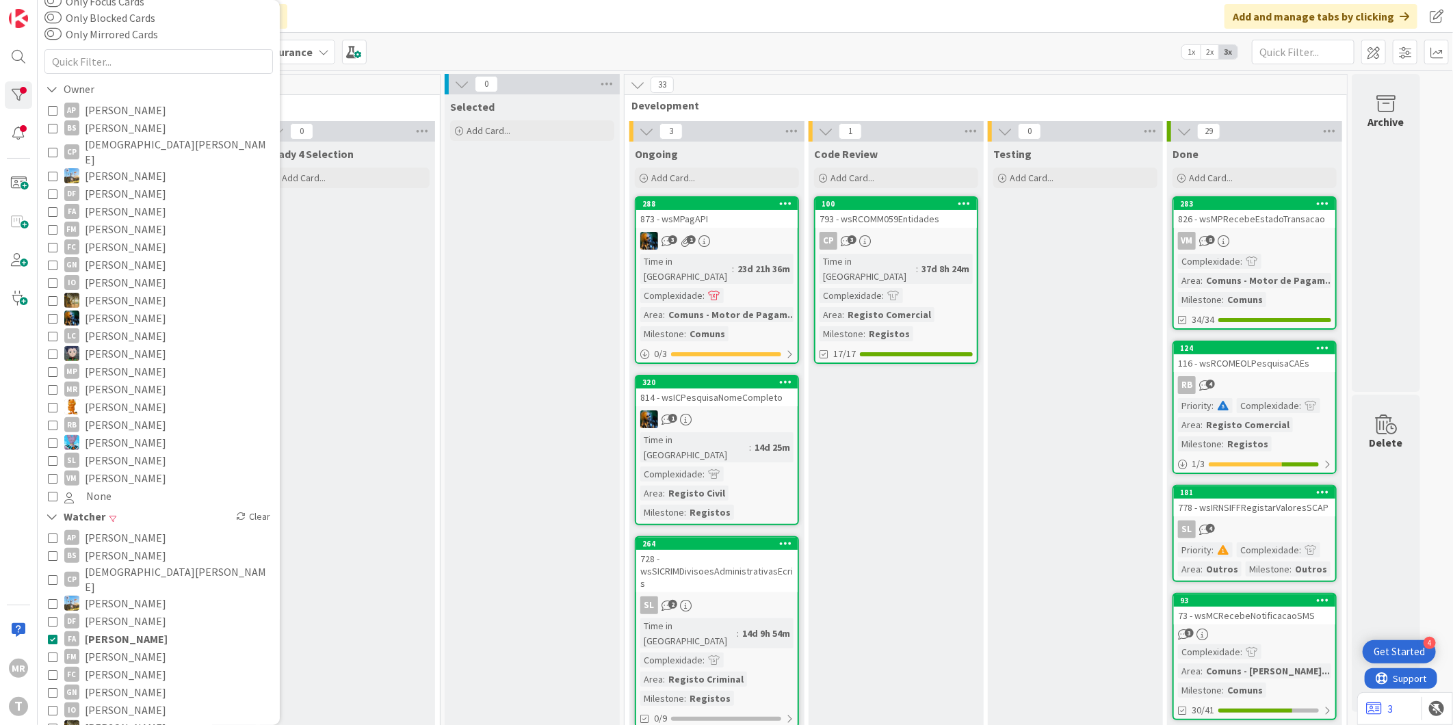
click at [123, 648] on span "[PERSON_NAME]" at bounding box center [125, 657] width 81 height 18
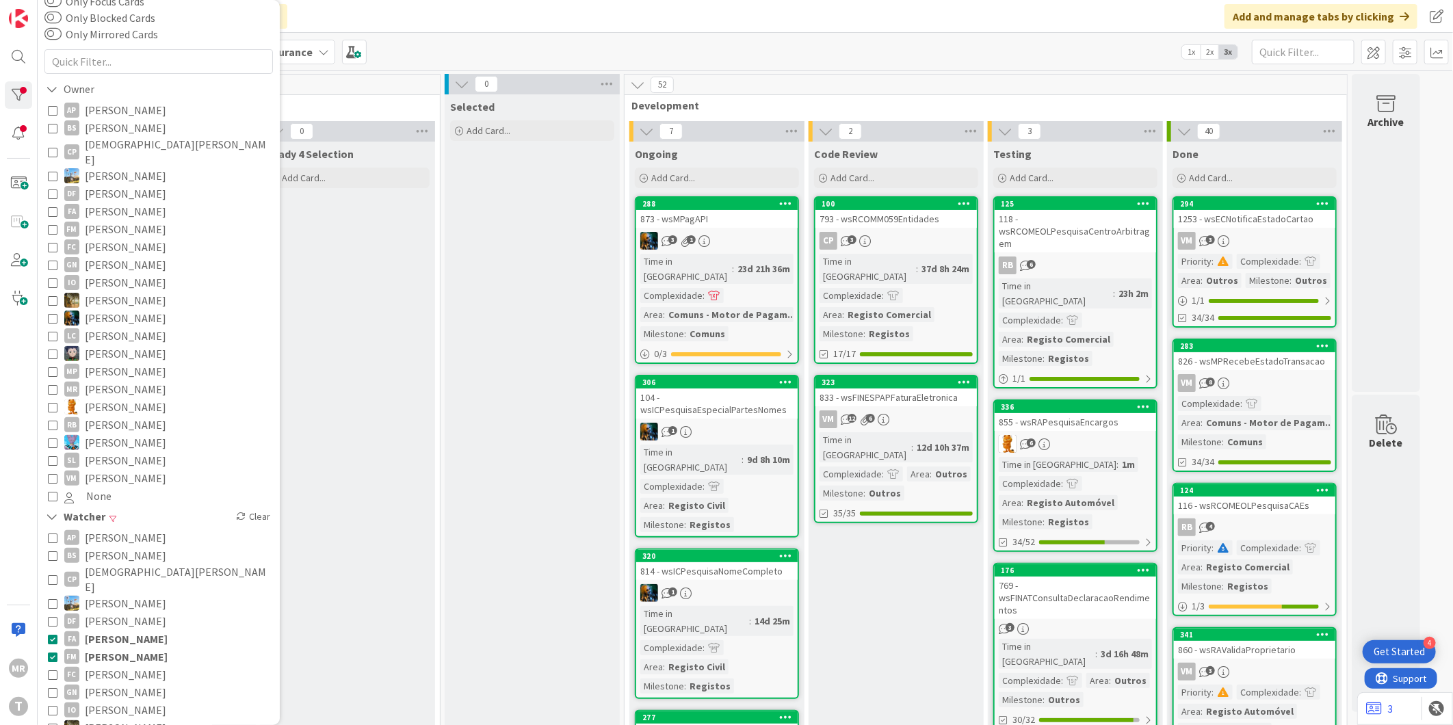
click at [123, 630] on span "[PERSON_NAME]" at bounding box center [126, 639] width 83 height 18
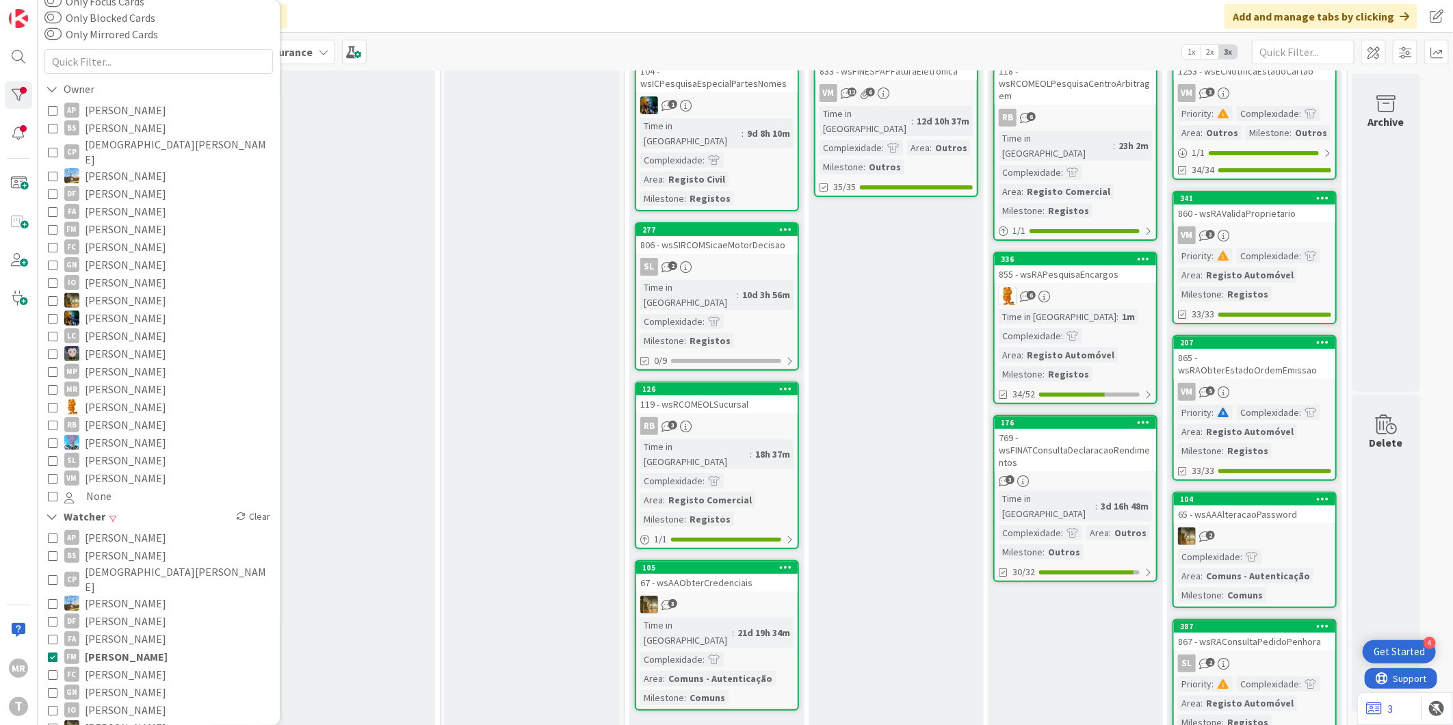
scroll to position [152, 0]
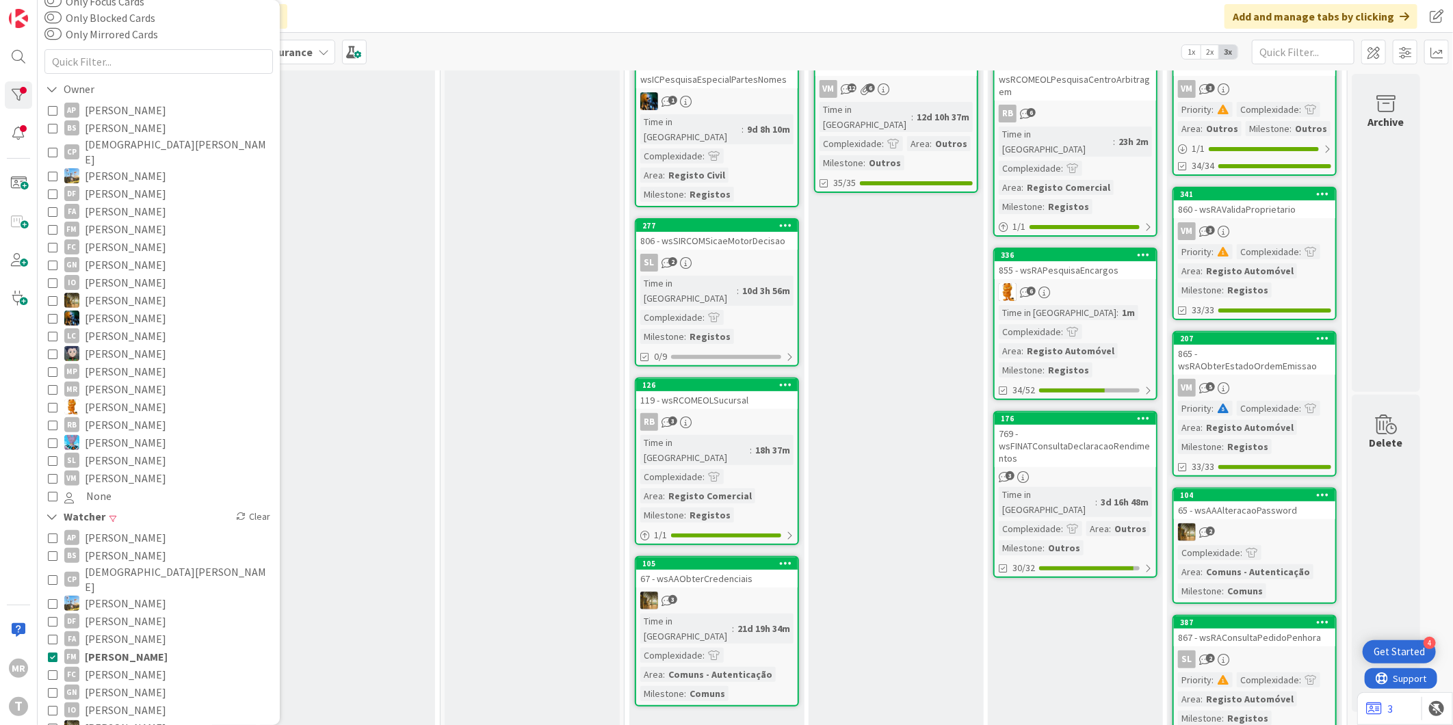
click at [107, 648] on span "[PERSON_NAME]" at bounding box center [126, 657] width 83 height 18
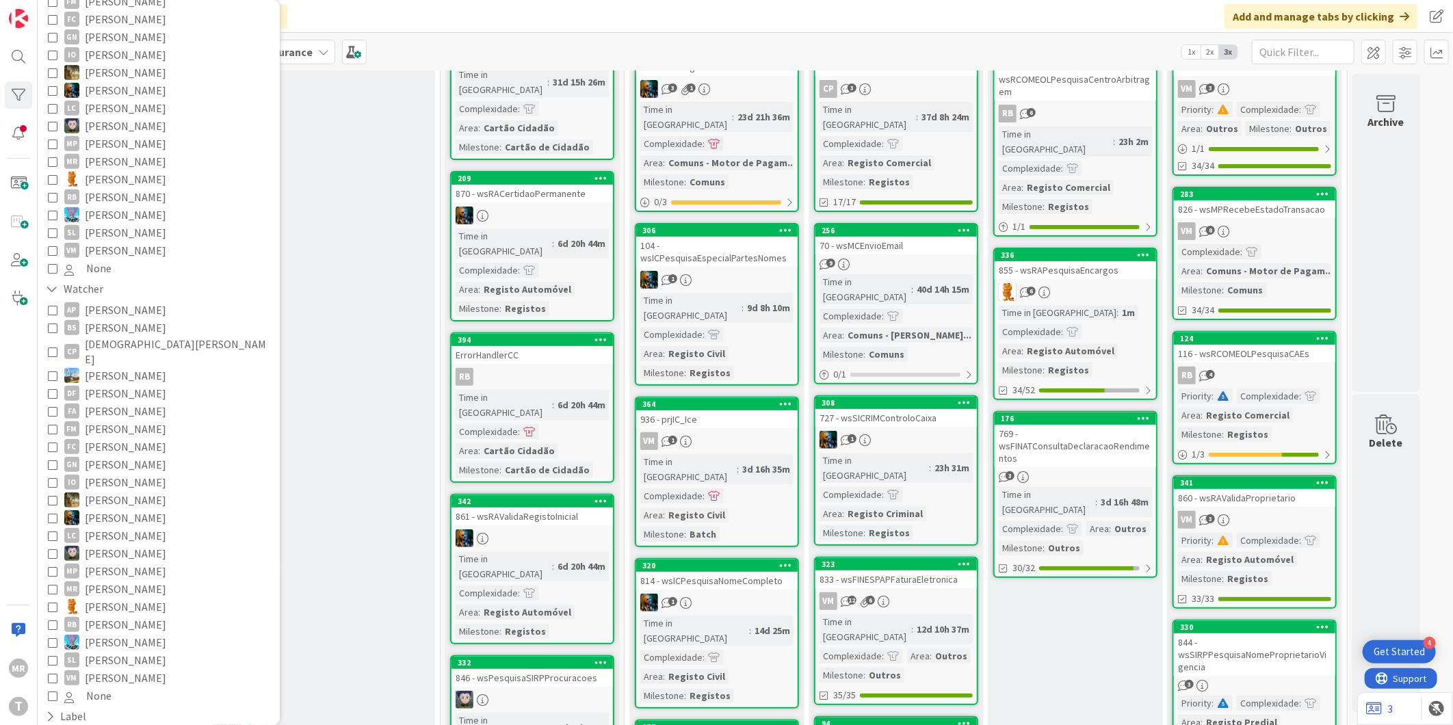
scroll to position [464, 0]
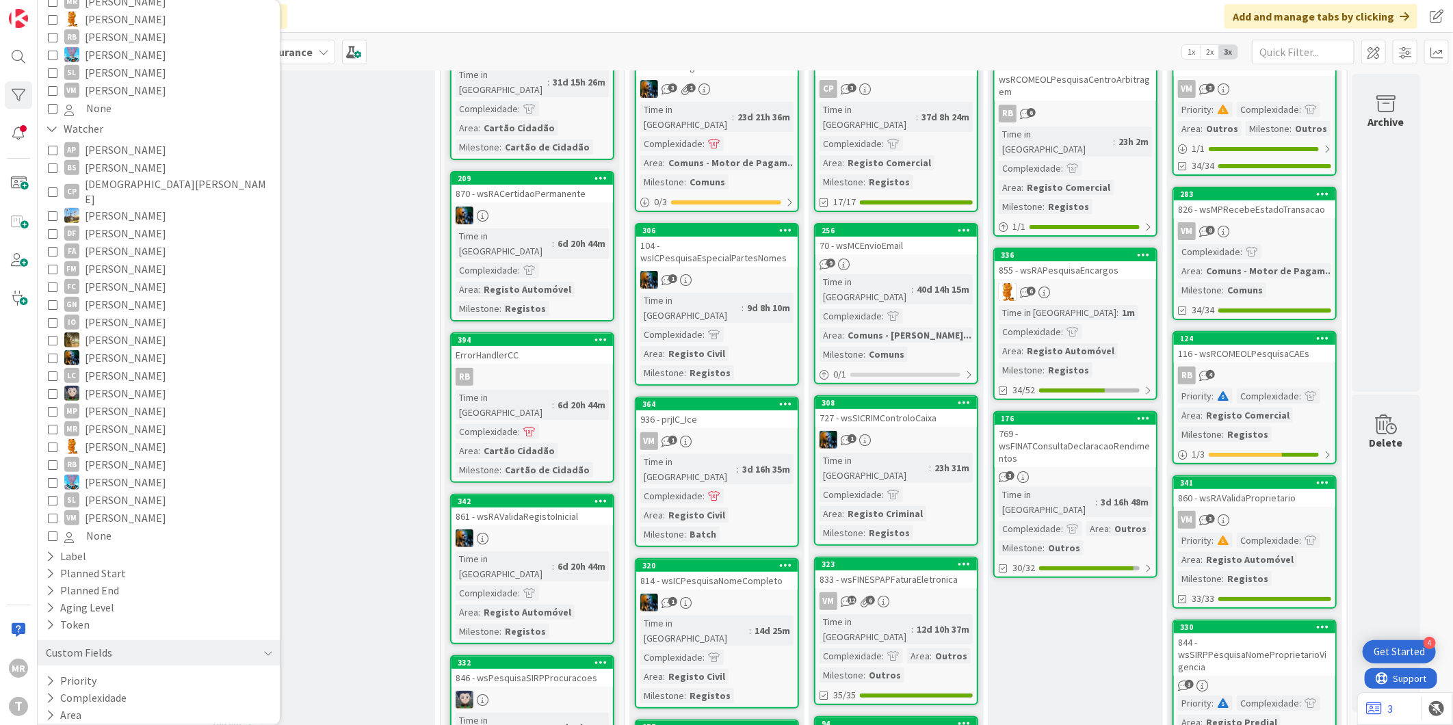
click at [46, 724] on icon at bounding box center [50, 732] width 9 height 12
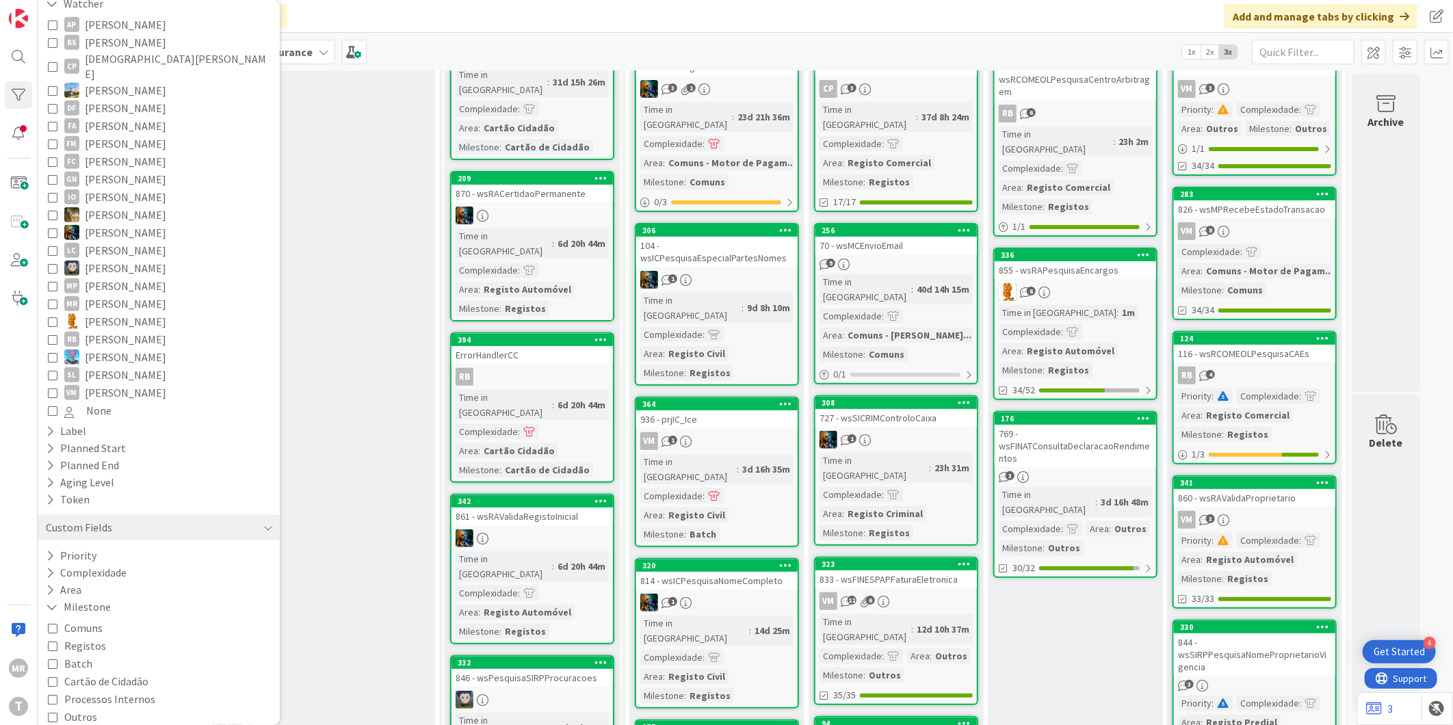
scroll to position [596, 0]
click at [85, 630] on span "Registos" at bounding box center [85, 639] width 42 height 18
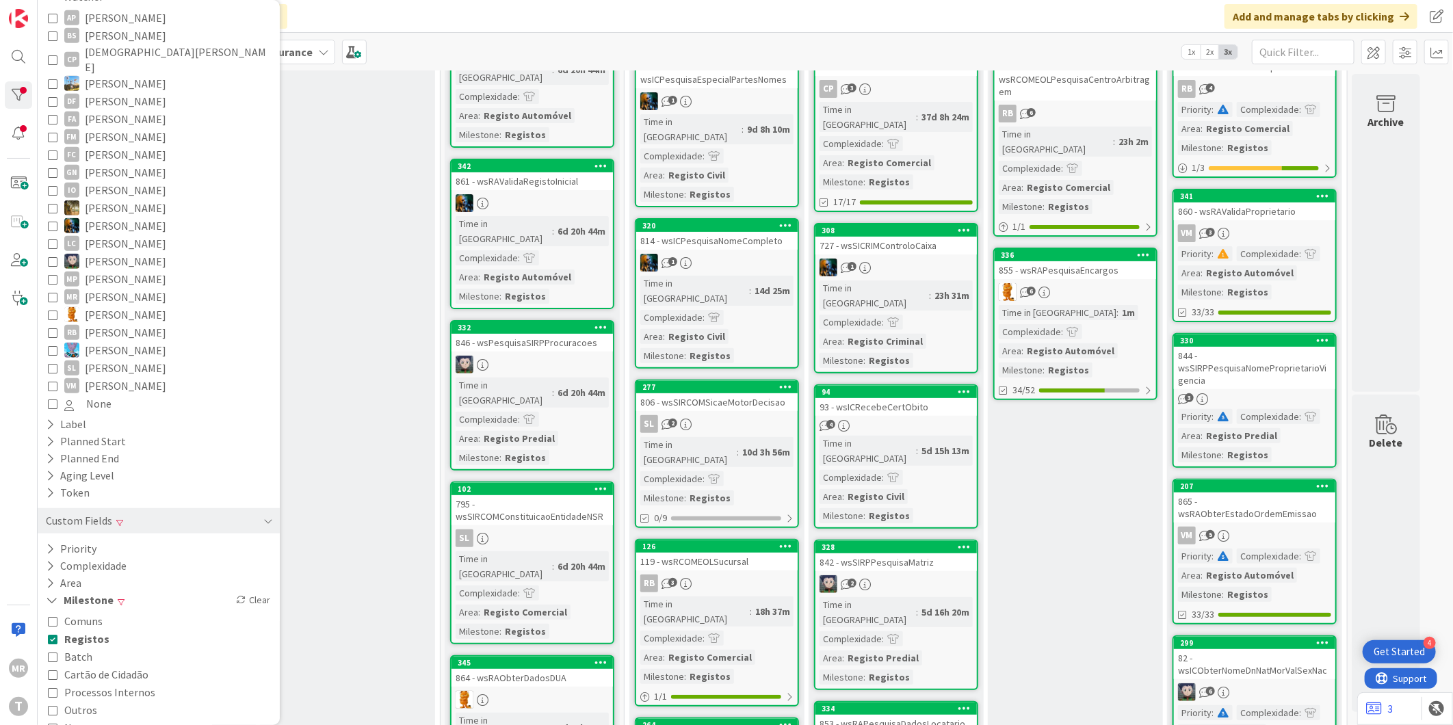
click at [73, 701] on span "Outros" at bounding box center [80, 710] width 33 height 18
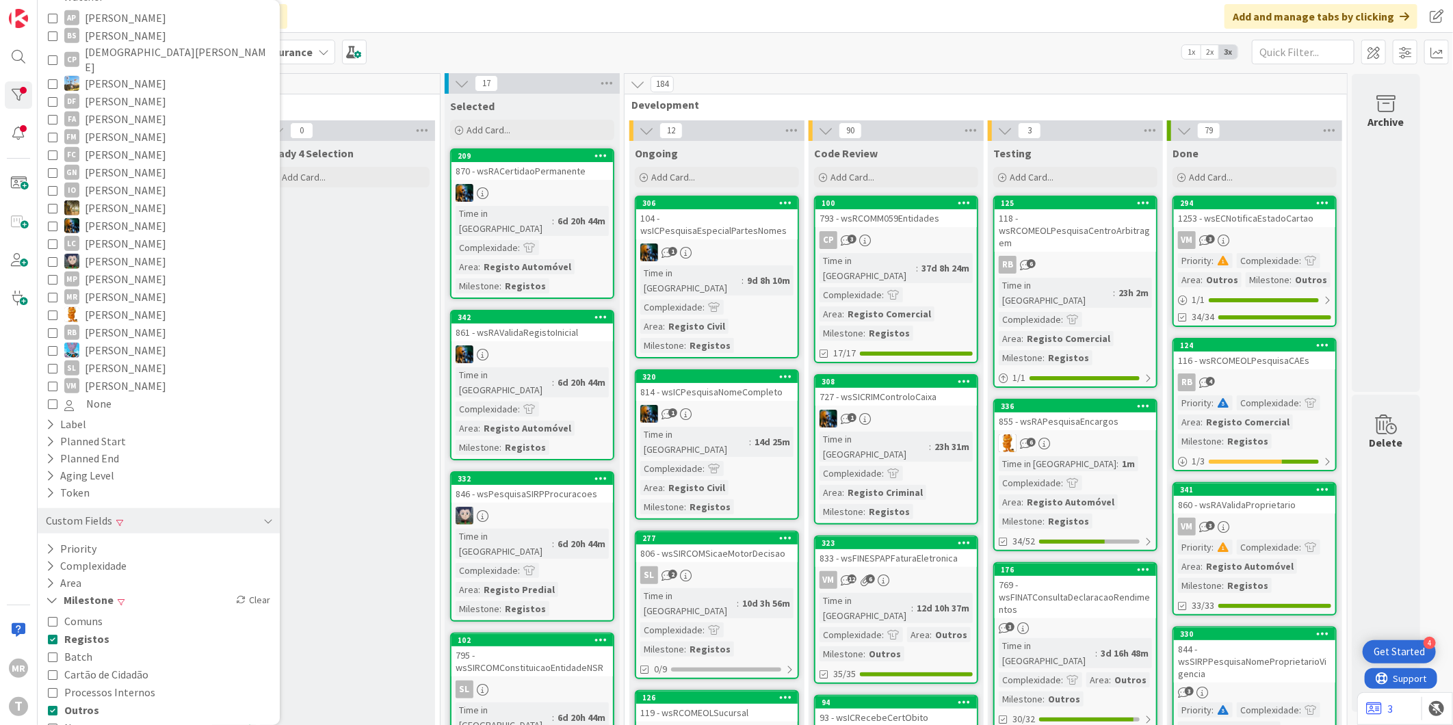
scroll to position [0, 0]
click at [894, 378] on div "308" at bounding box center [898, 383] width 155 height 10
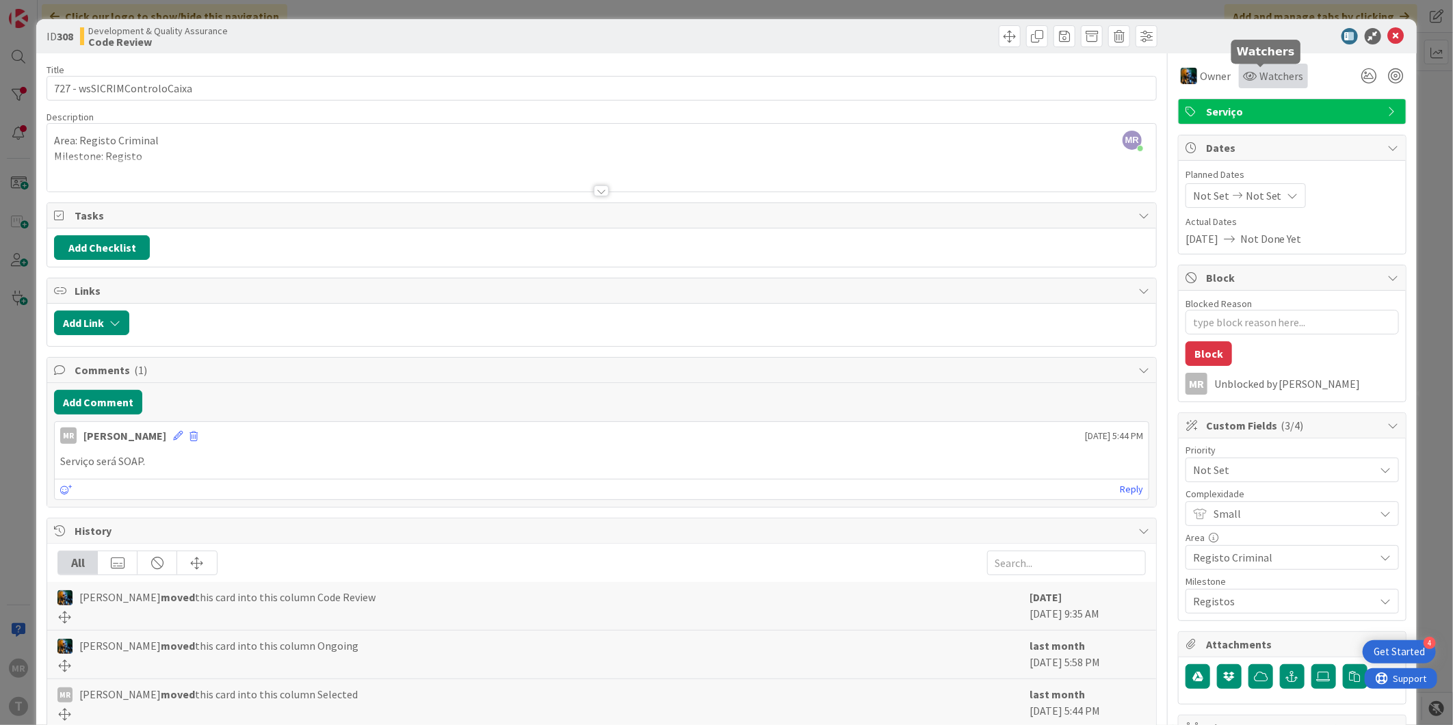
click at [1280, 69] on span "Watchers" at bounding box center [1281, 76] width 44 height 16
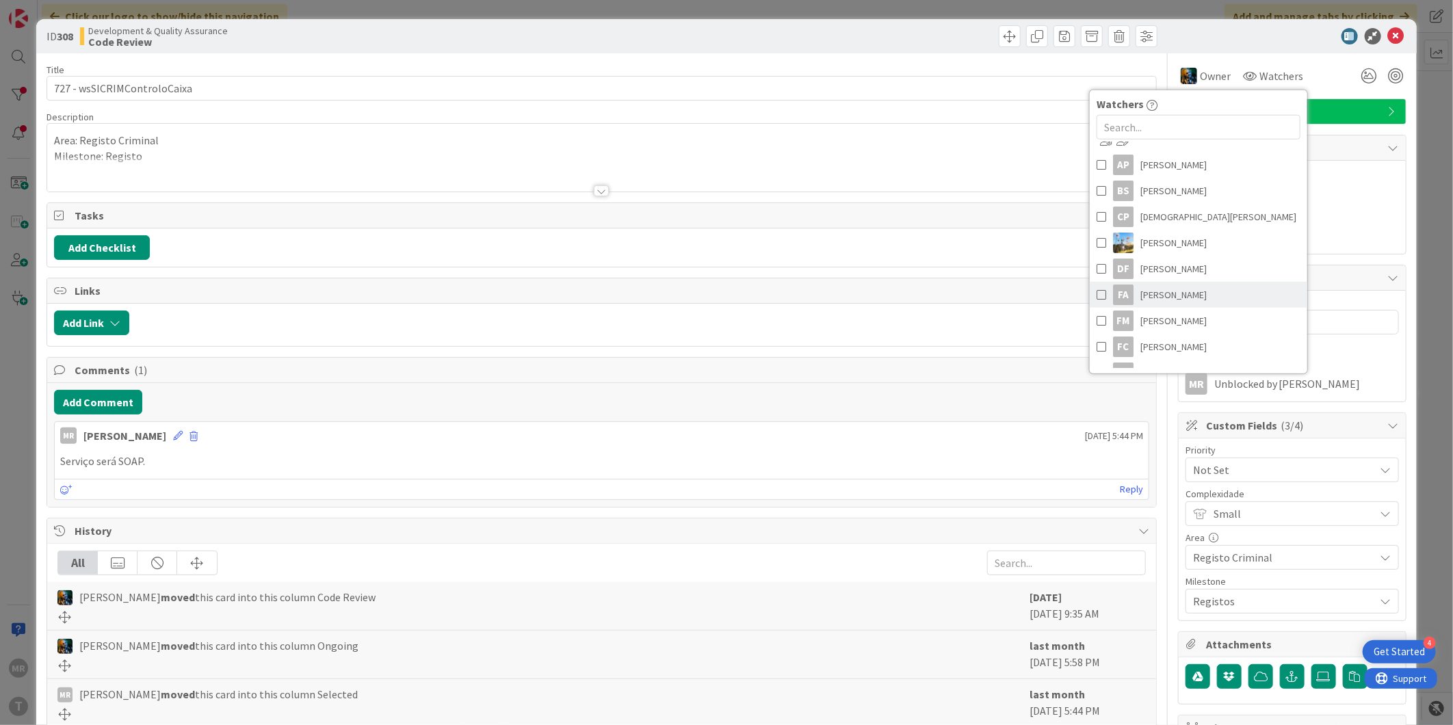
scroll to position [76, 0]
click at [1168, 306] on span "[PERSON_NAME]" at bounding box center [1173, 303] width 66 height 21
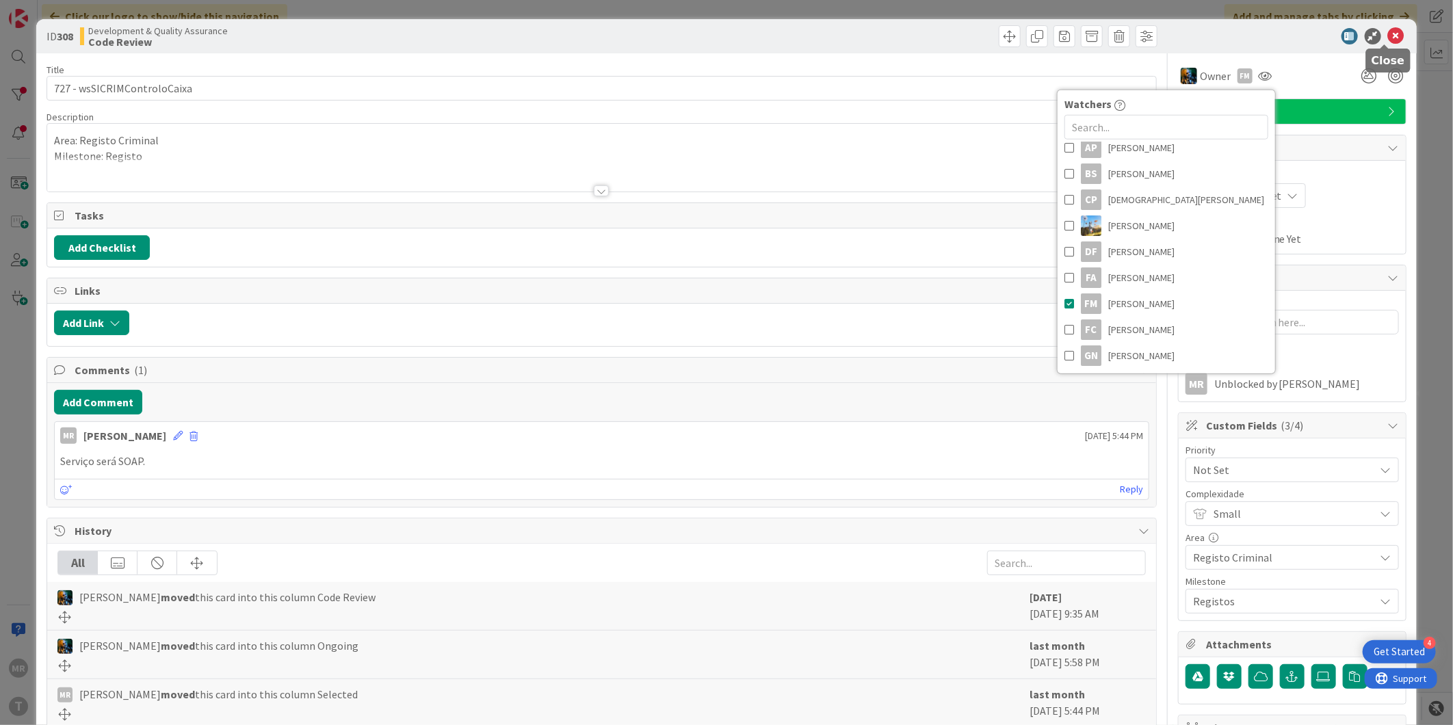
click at [1388, 36] on icon at bounding box center [1396, 36] width 16 height 16
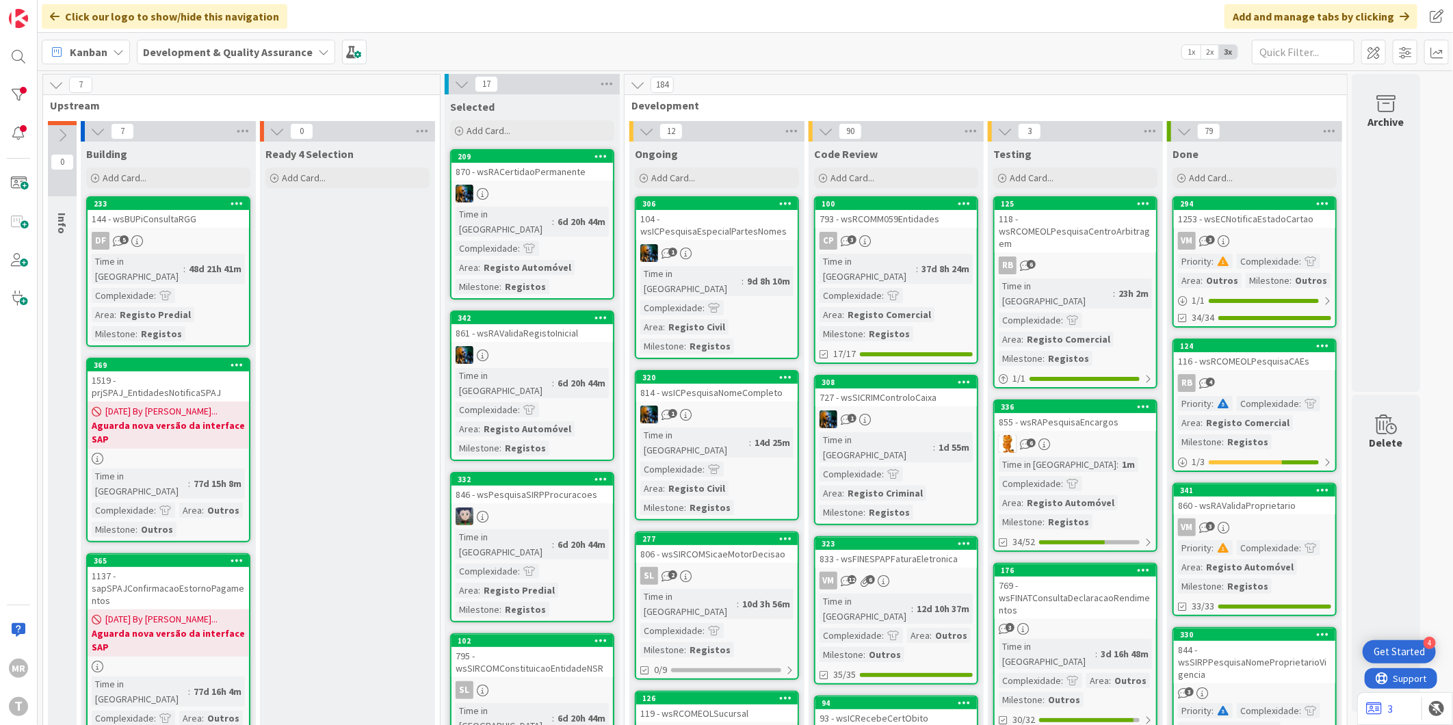
click at [879, 550] on div "833 - wsFINESPAPFaturaEletronica" at bounding box center [895, 559] width 161 height 18
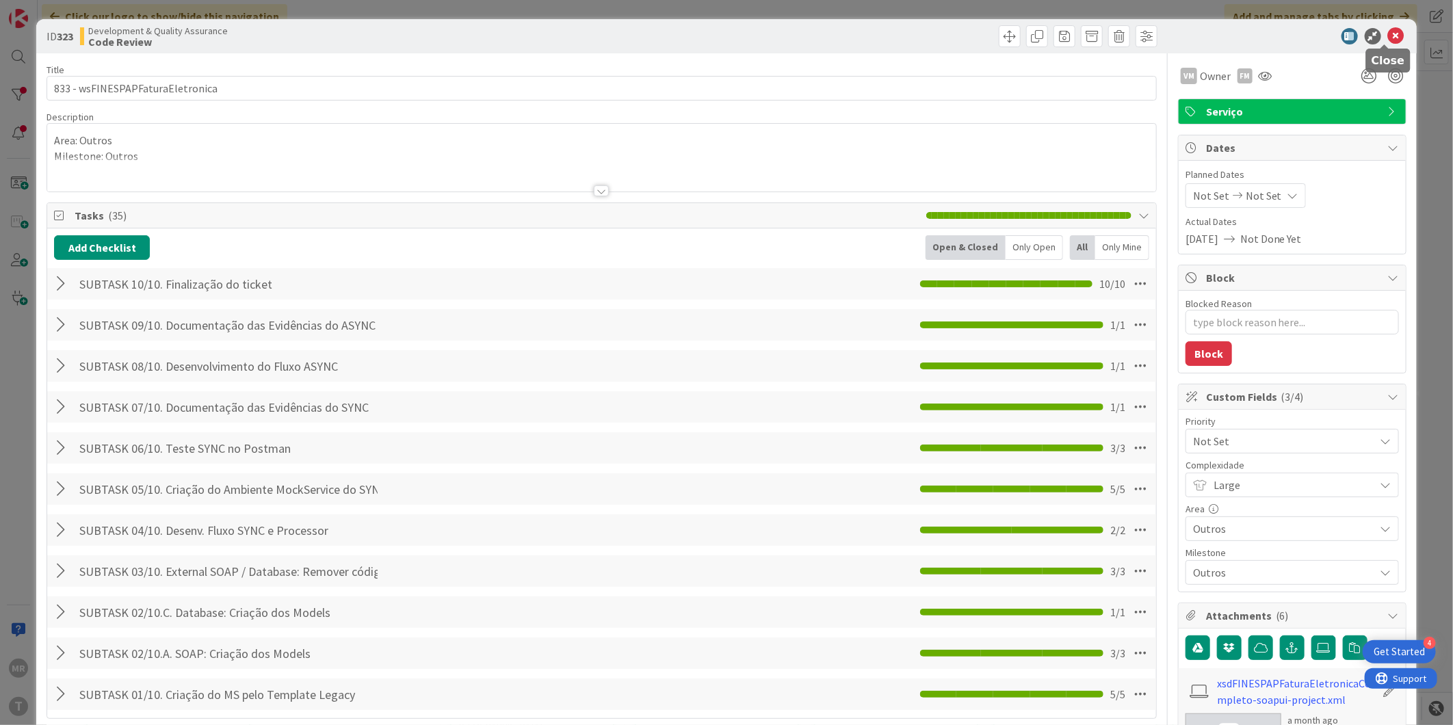
click at [1388, 29] on icon at bounding box center [1396, 36] width 16 height 16
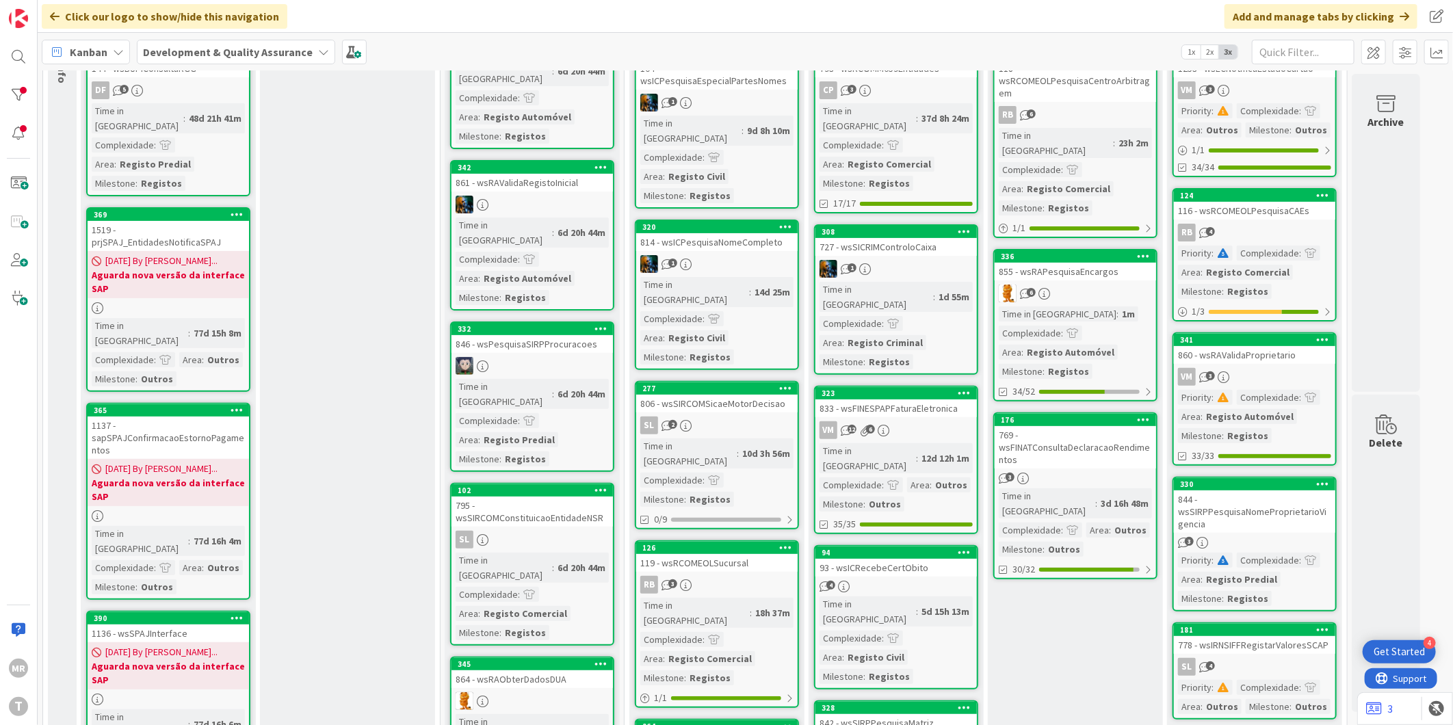
scroll to position [152, 0]
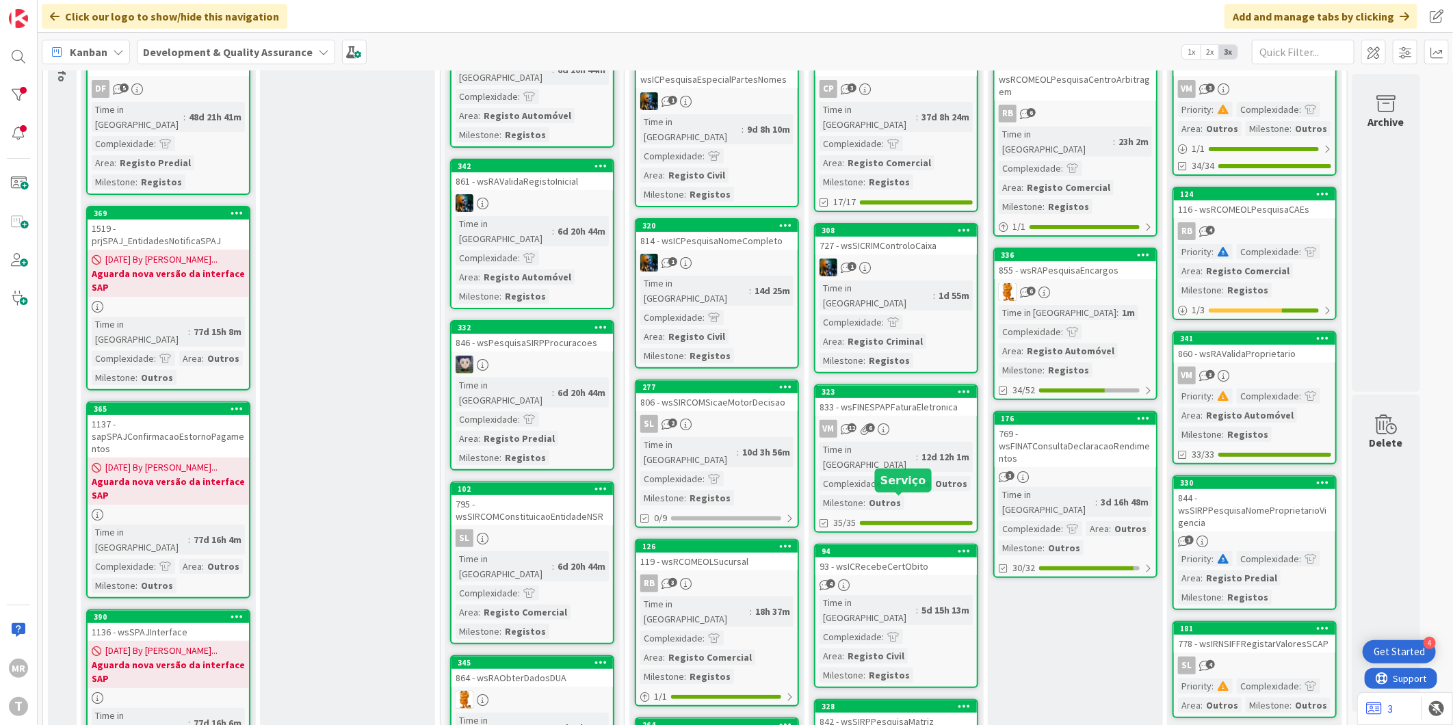
click at [923, 547] on div "94" at bounding box center [898, 552] width 155 height 10
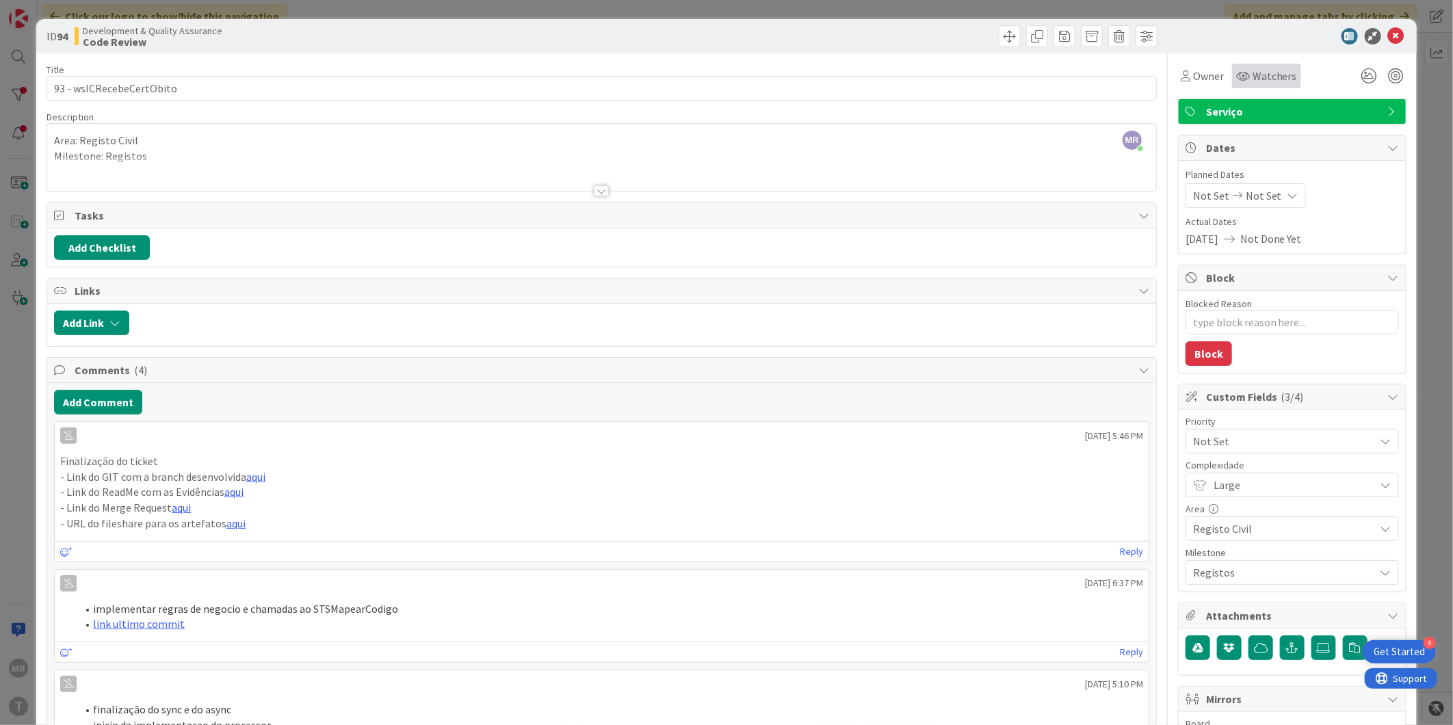
click at [1267, 88] on div "Watchers" at bounding box center [1266, 76] width 69 height 25
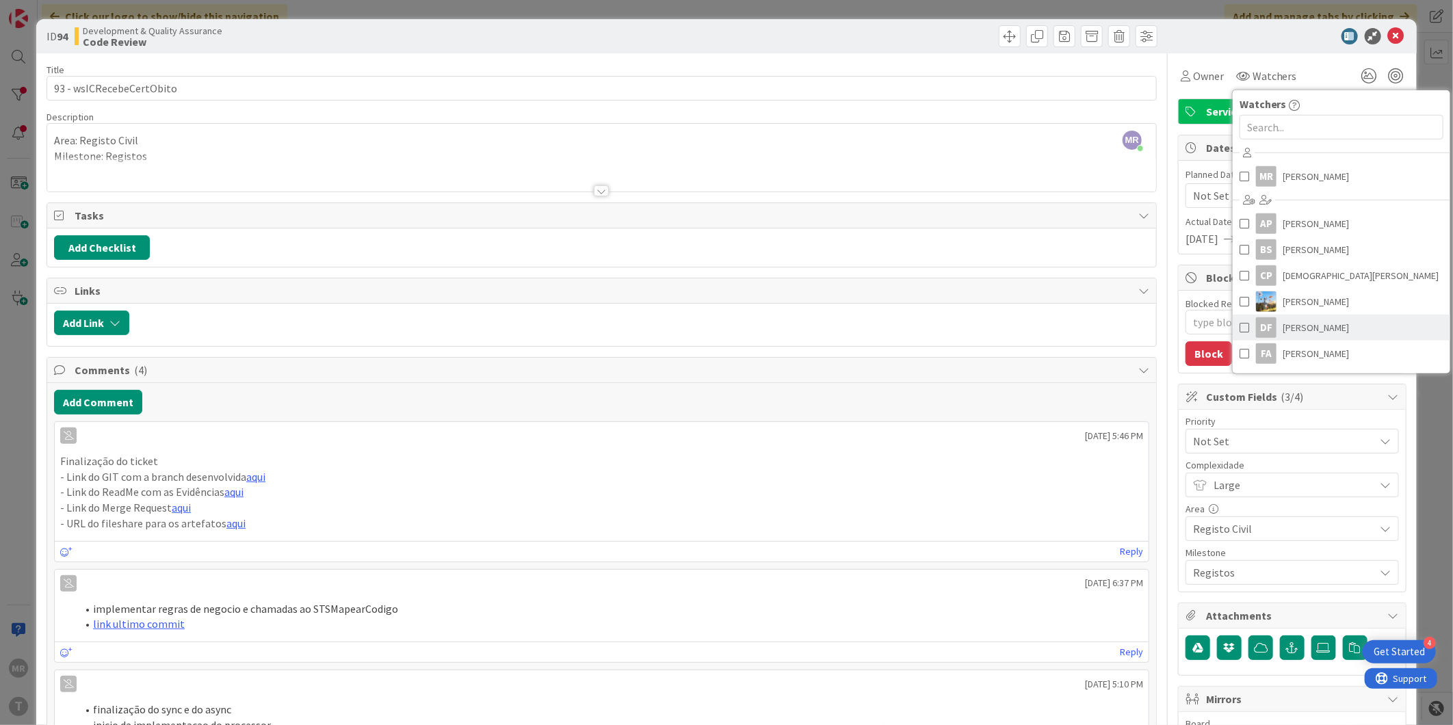
scroll to position [152, 0]
click at [1298, 226] on span "[PERSON_NAME]" at bounding box center [1316, 228] width 66 height 21
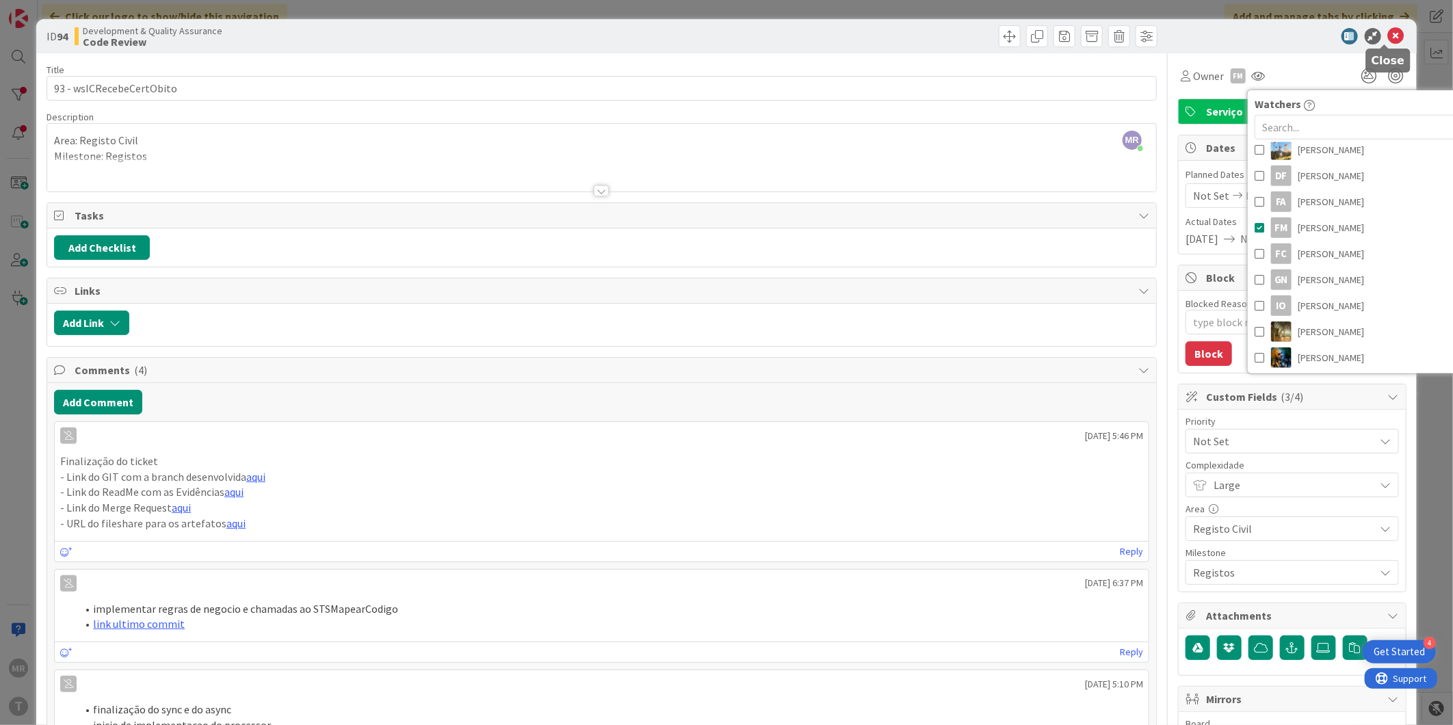
click at [1388, 34] on icon at bounding box center [1396, 36] width 16 height 16
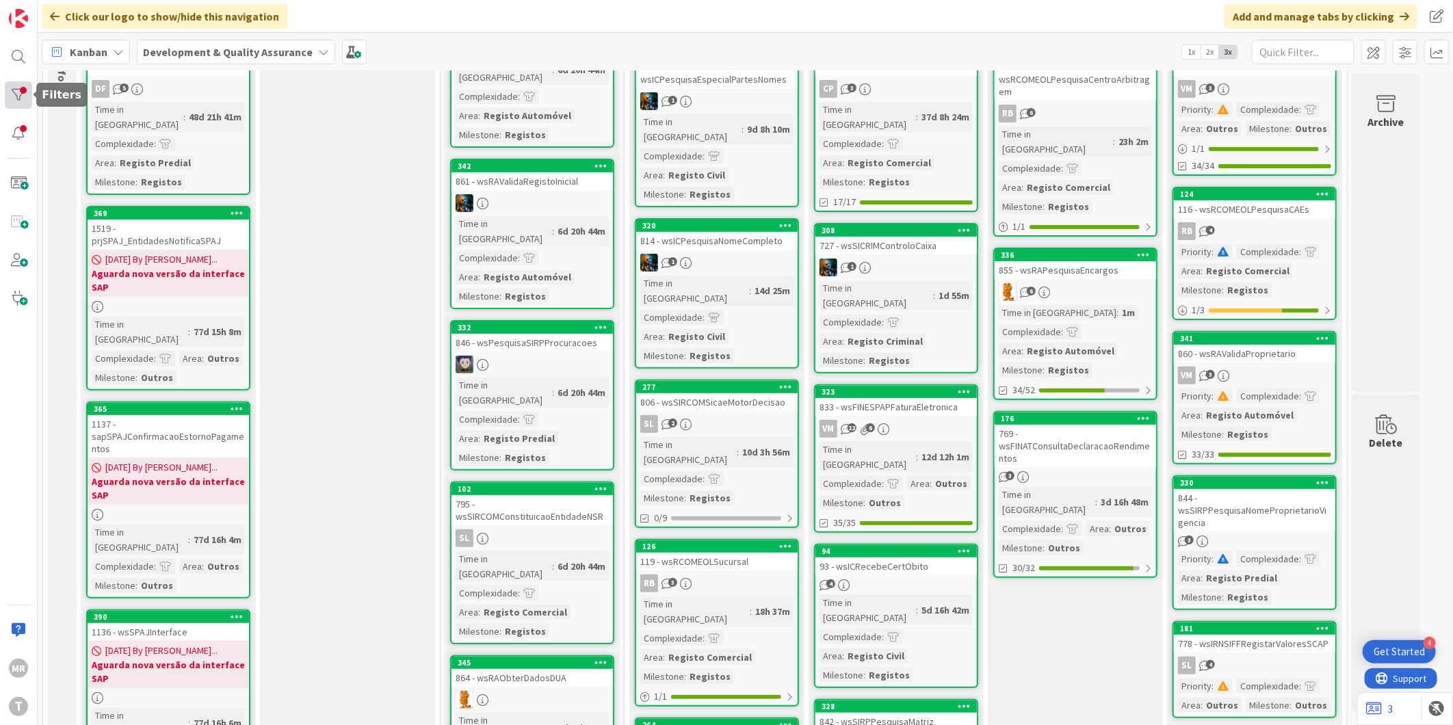
click at [27, 89] on div at bounding box center [18, 94] width 27 height 27
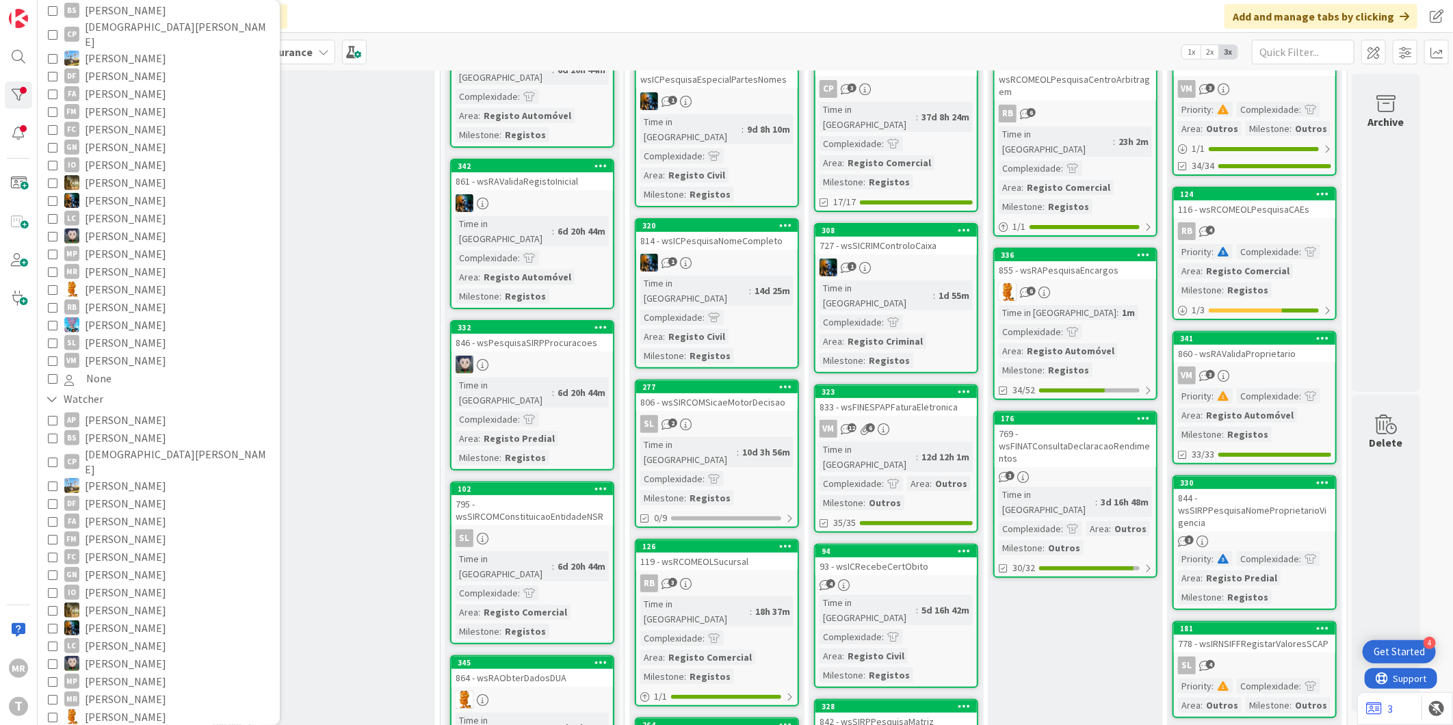
scroll to position [228, 0]
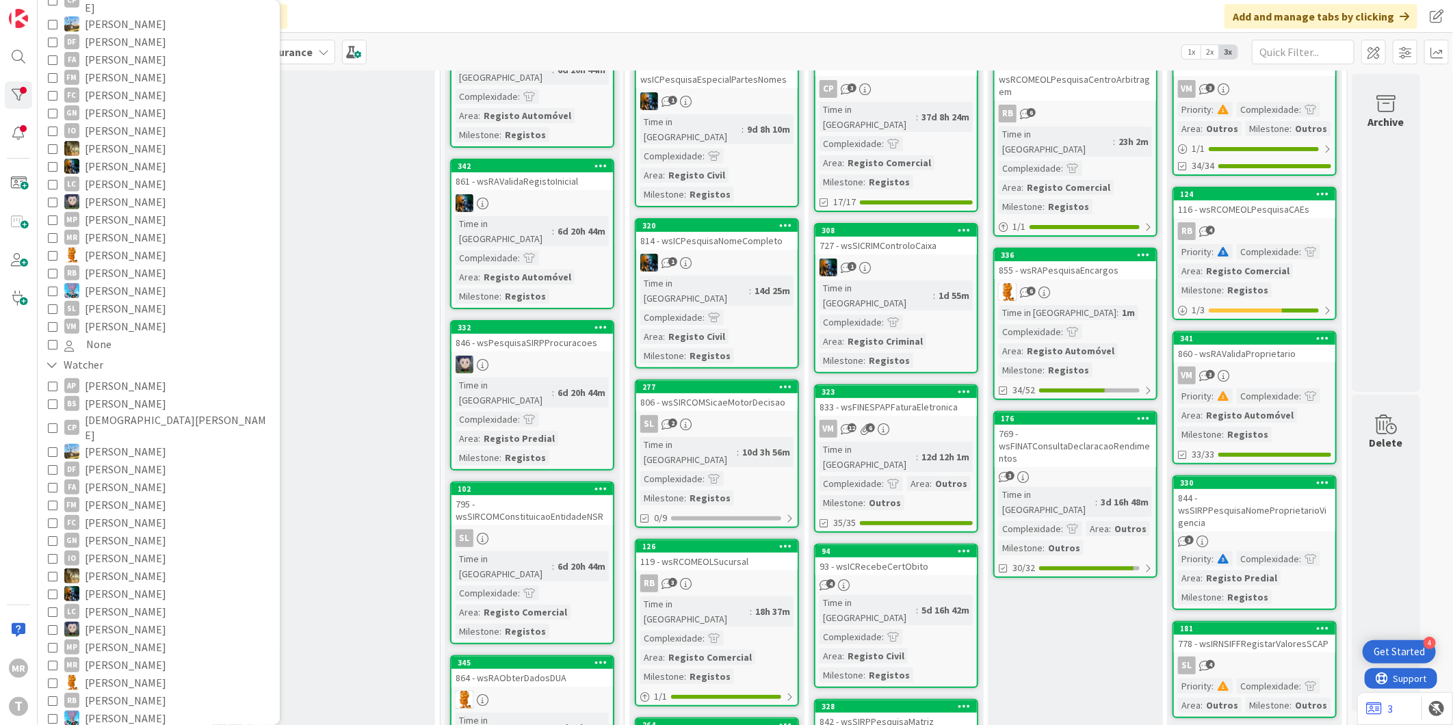
click at [121, 496] on span "[PERSON_NAME]" at bounding box center [125, 505] width 81 height 18
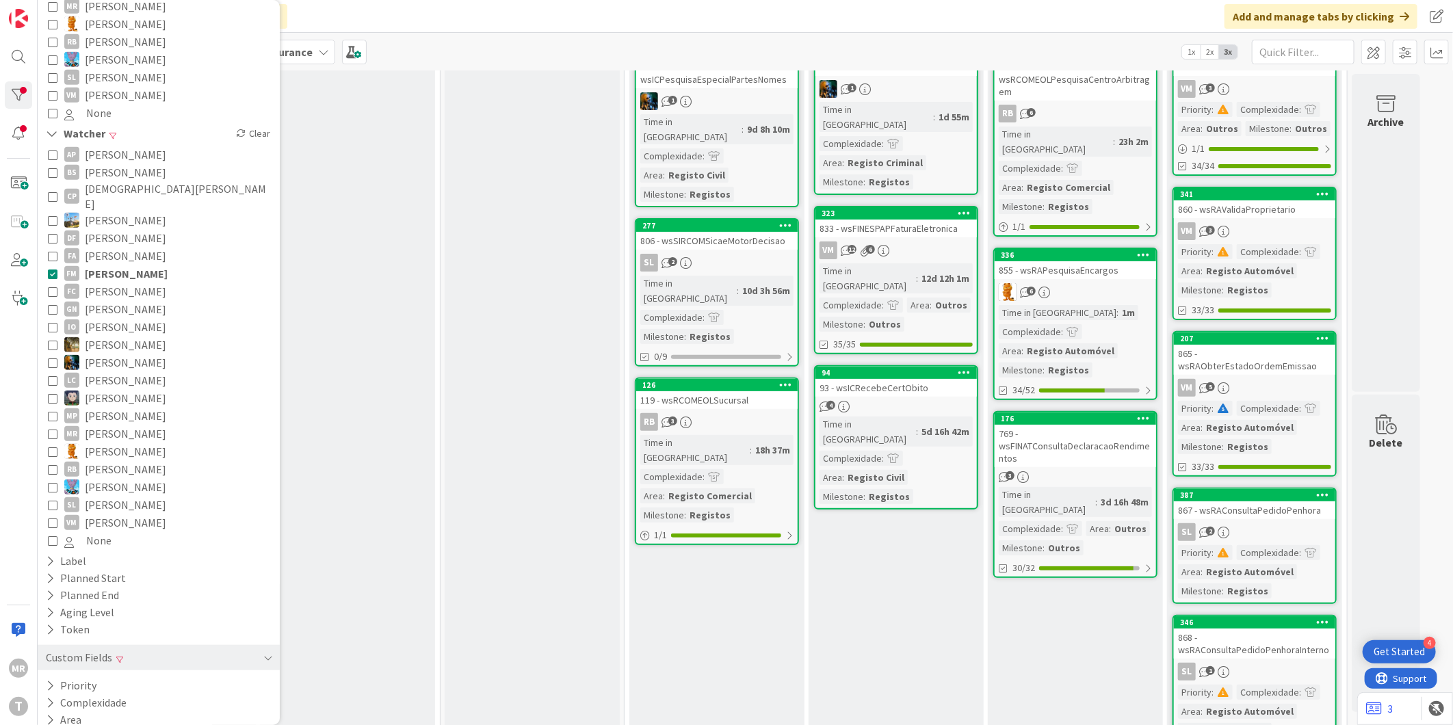
scroll to position [464, 0]
click at [103, 724] on button "Milestone" at bounding box center [77, 732] width 67 height 17
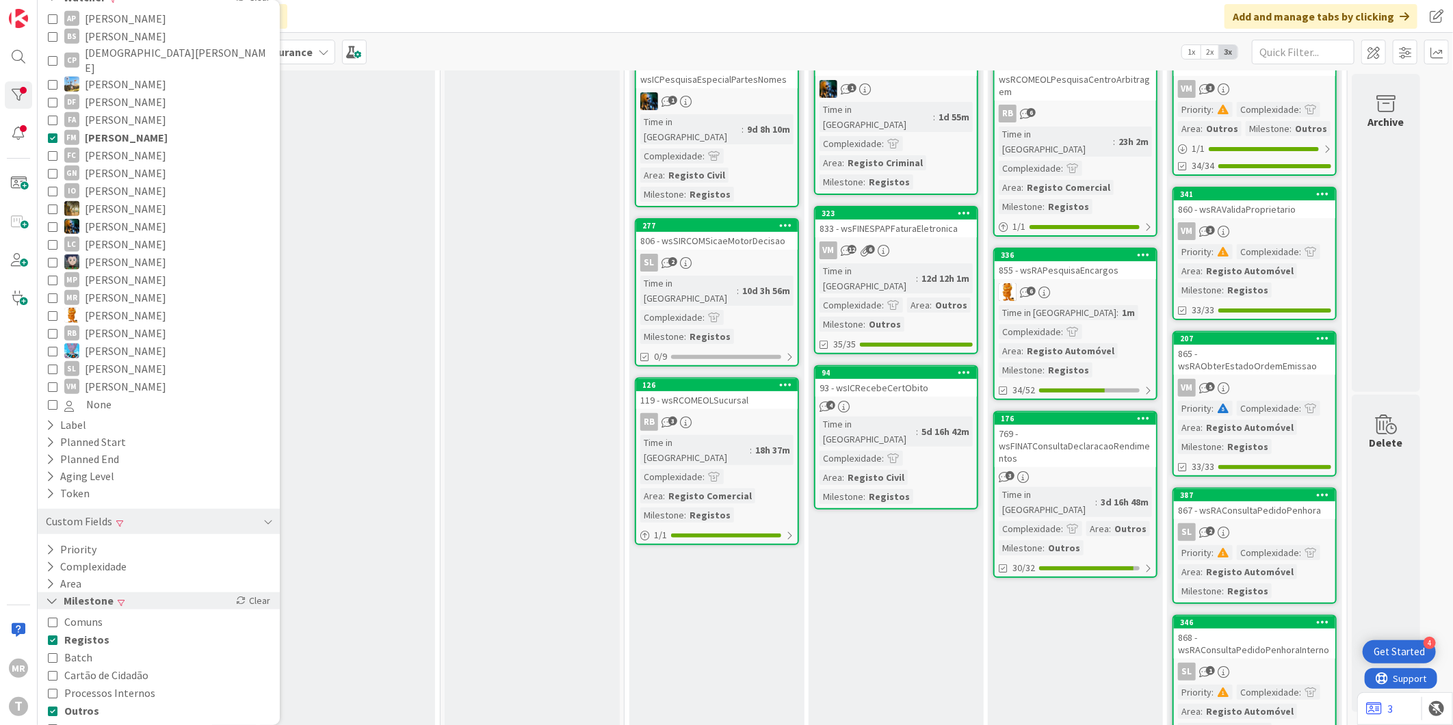
scroll to position [596, 0]
click at [94, 630] on span "Registos" at bounding box center [86, 639] width 45 height 18
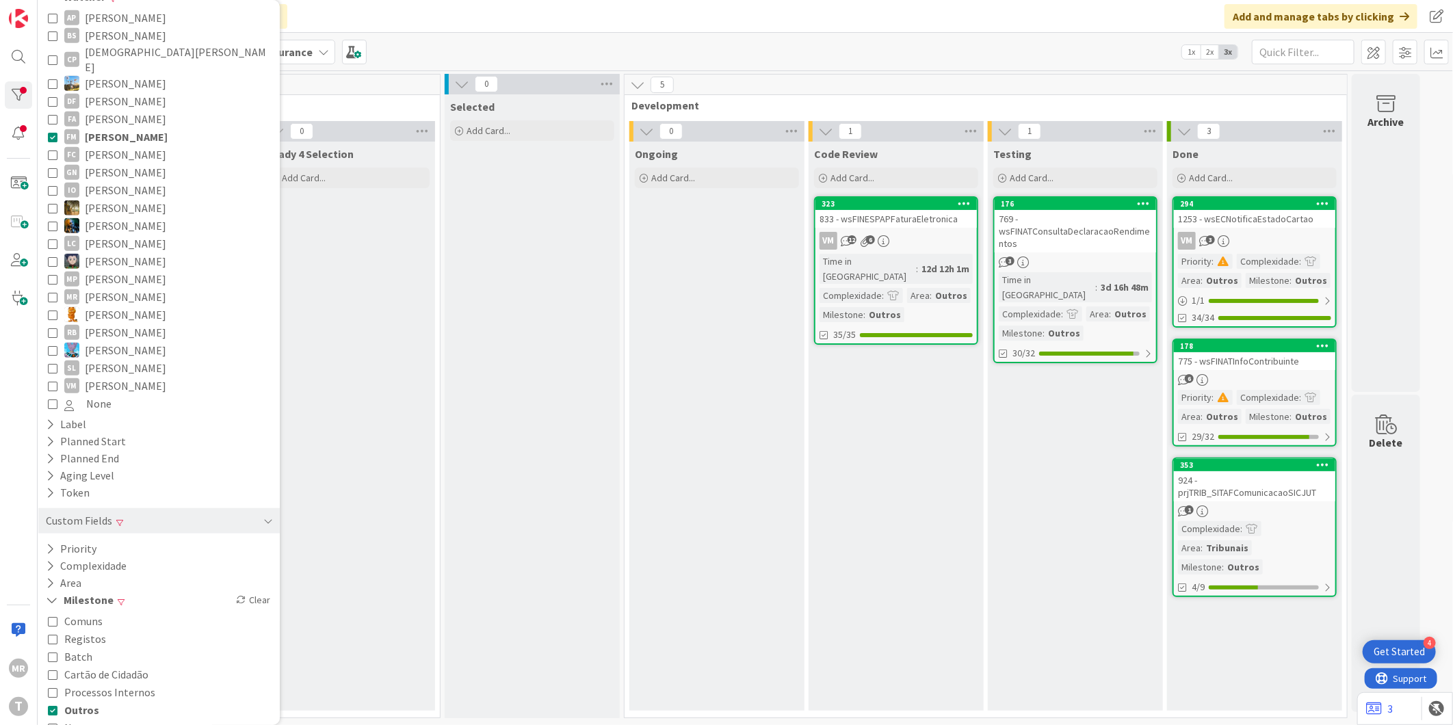
scroll to position [0, 0]
click at [85, 701] on span "Outros" at bounding box center [81, 710] width 35 height 18
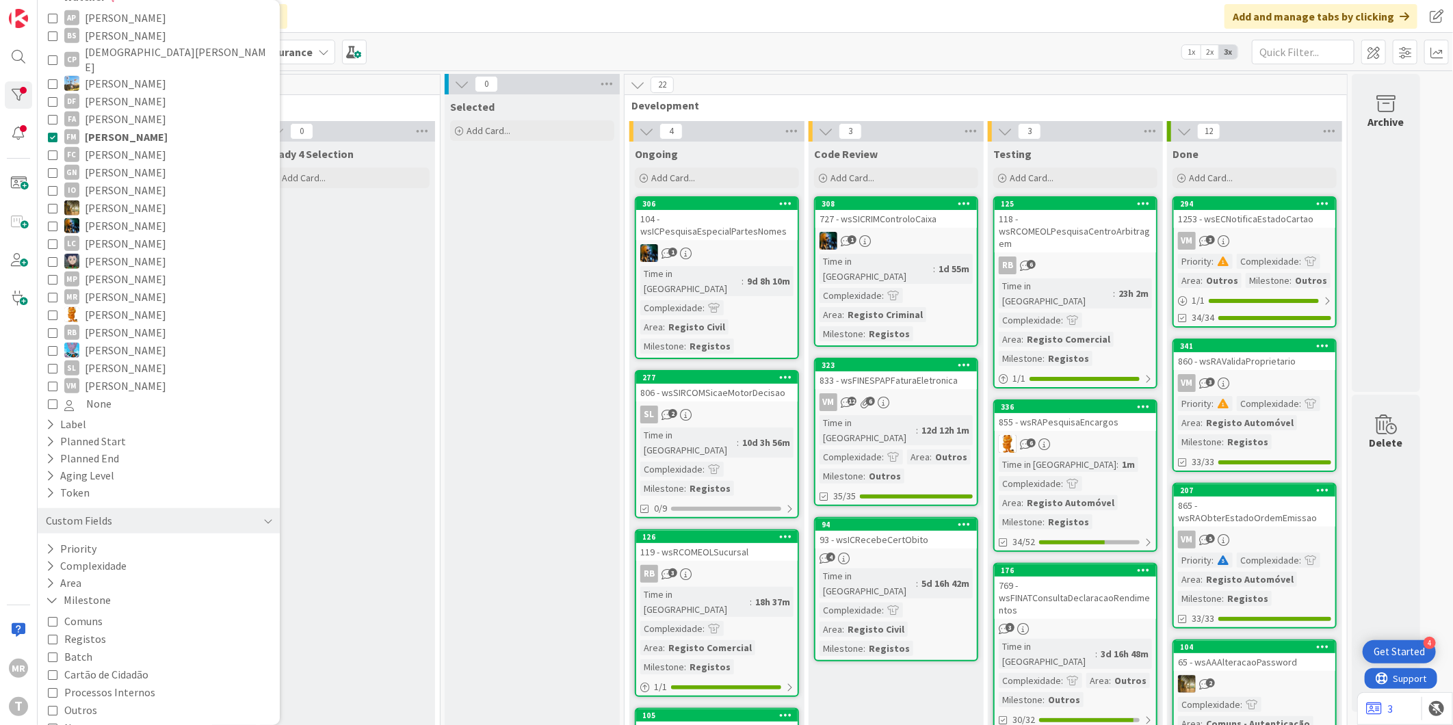
click at [133, 128] on span "[PERSON_NAME]" at bounding box center [126, 137] width 83 height 18
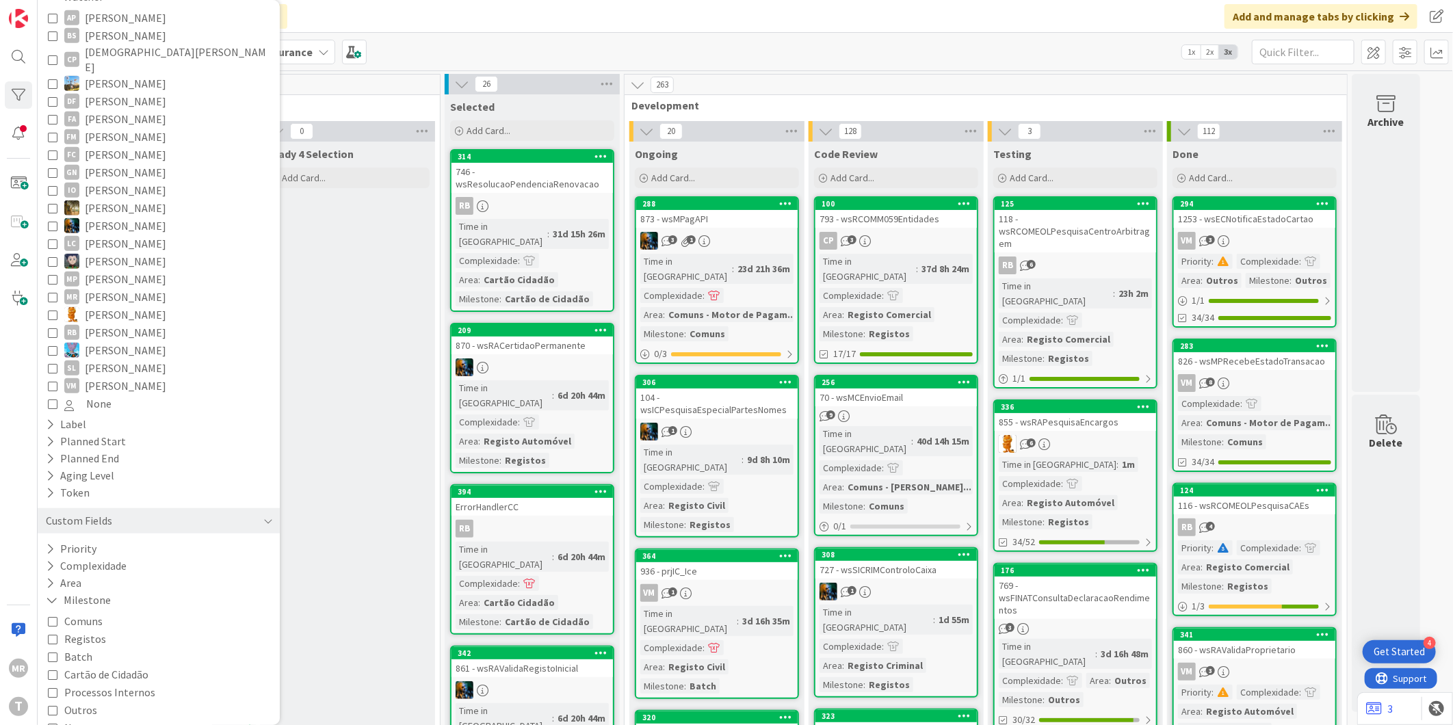
click at [79, 612] on span "Comuns" at bounding box center [83, 621] width 38 height 18
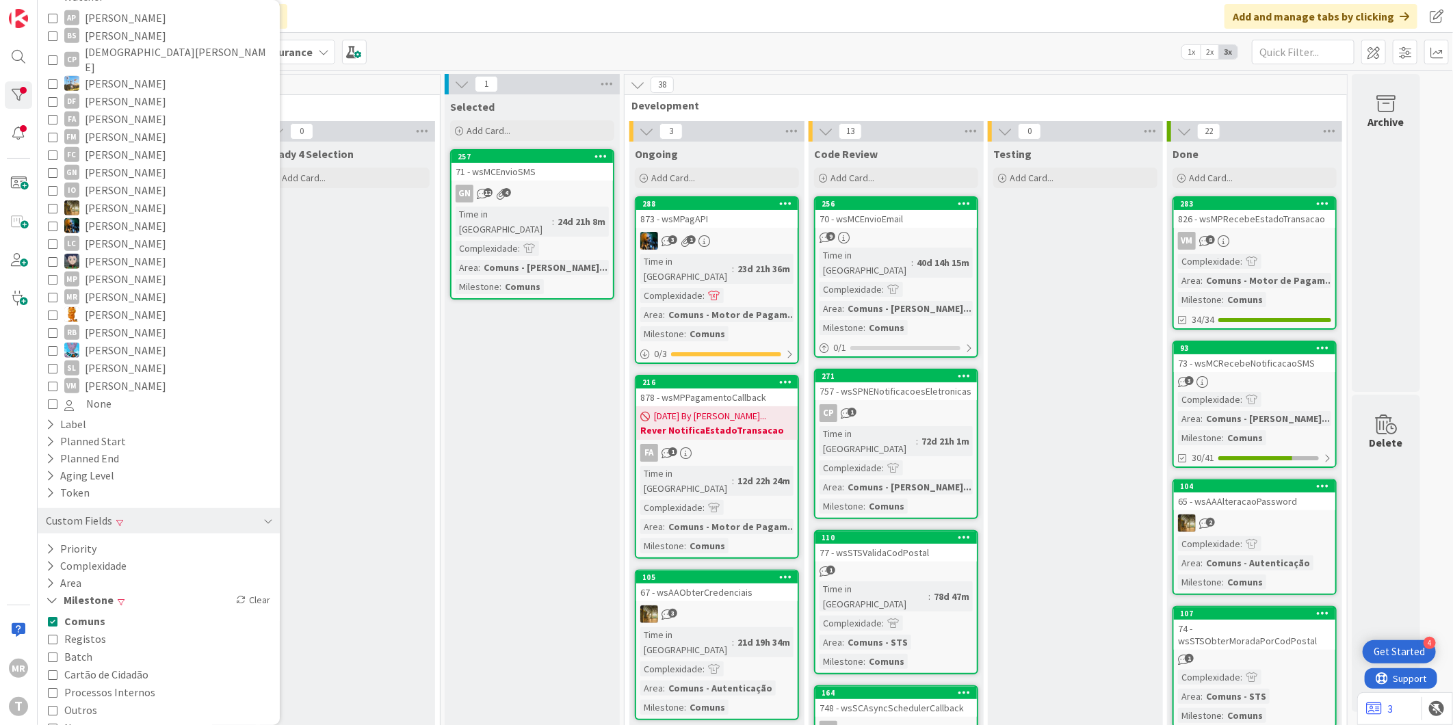
click at [82, 630] on span "Registos" at bounding box center [85, 639] width 42 height 18
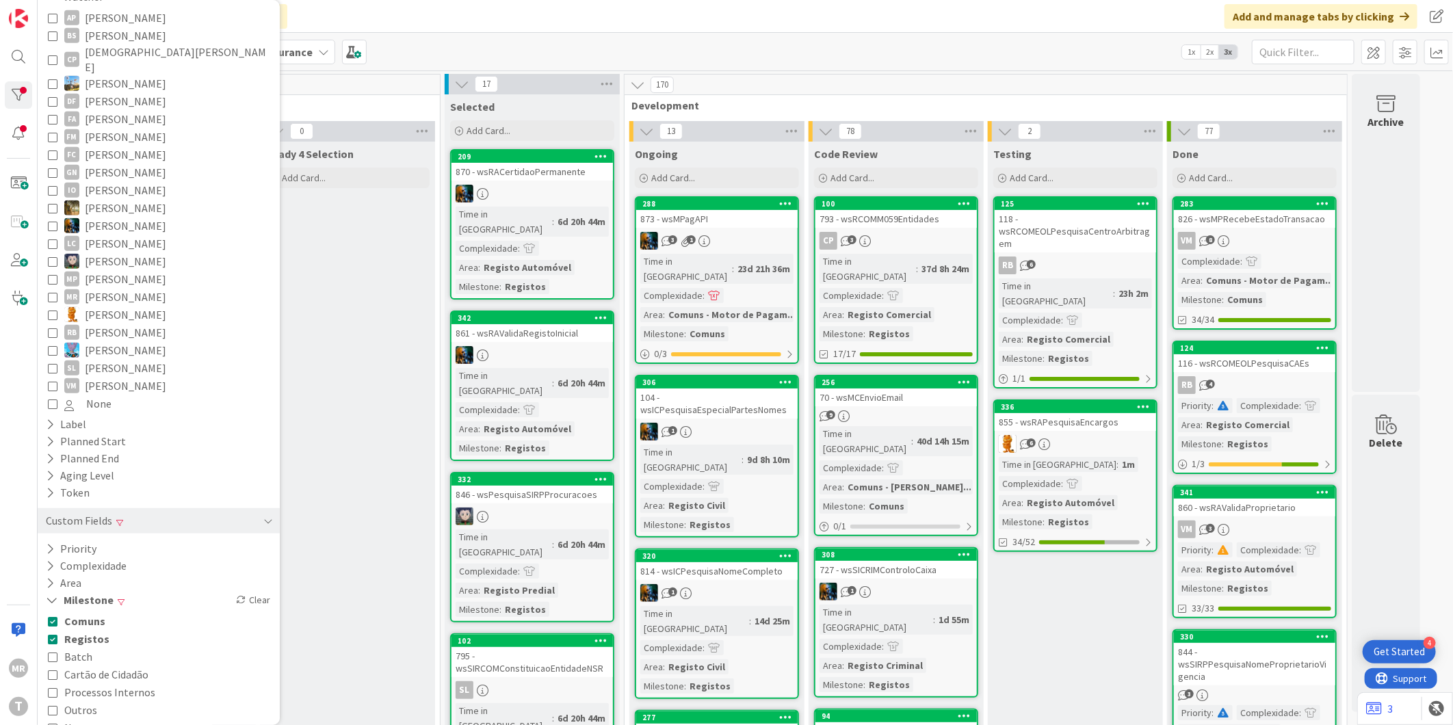
click at [82, 612] on span "Comuns" at bounding box center [84, 621] width 41 height 18
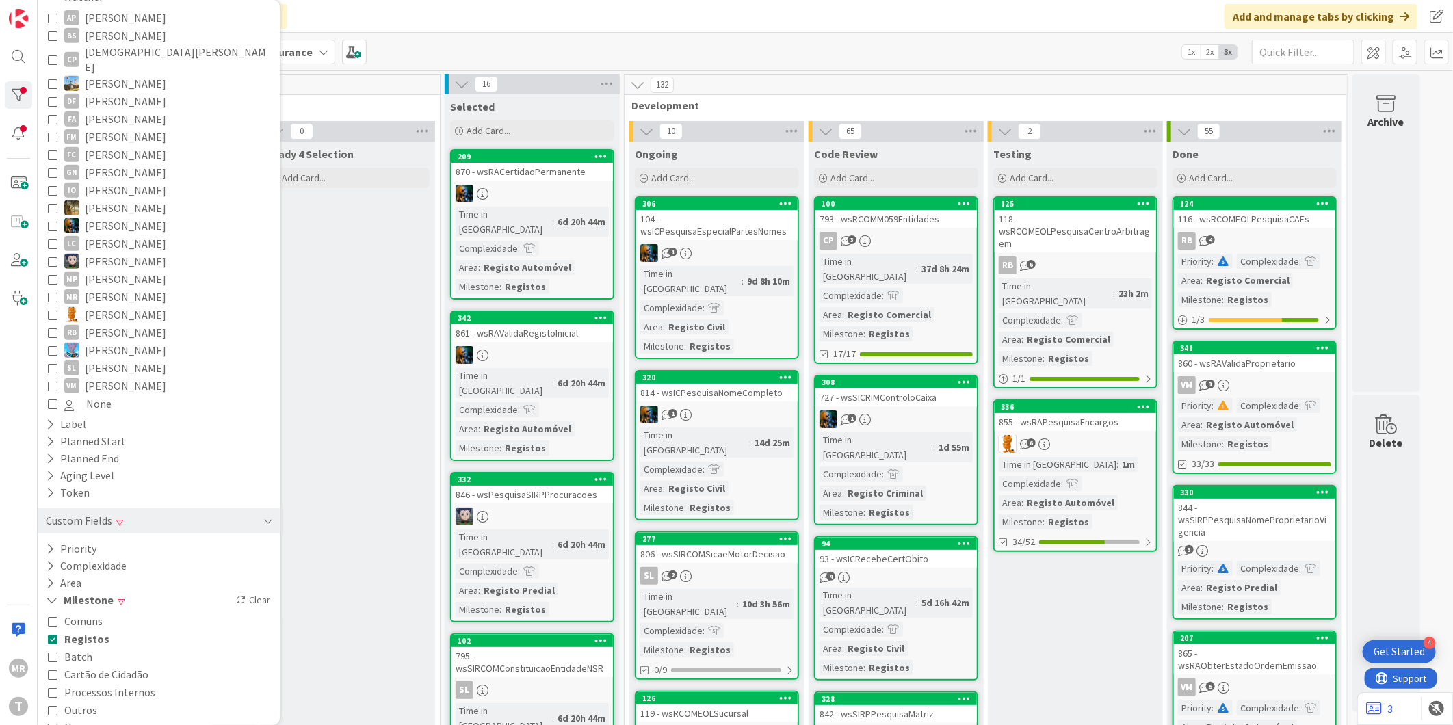
click at [75, 701] on span "Outros" at bounding box center [80, 710] width 33 height 18
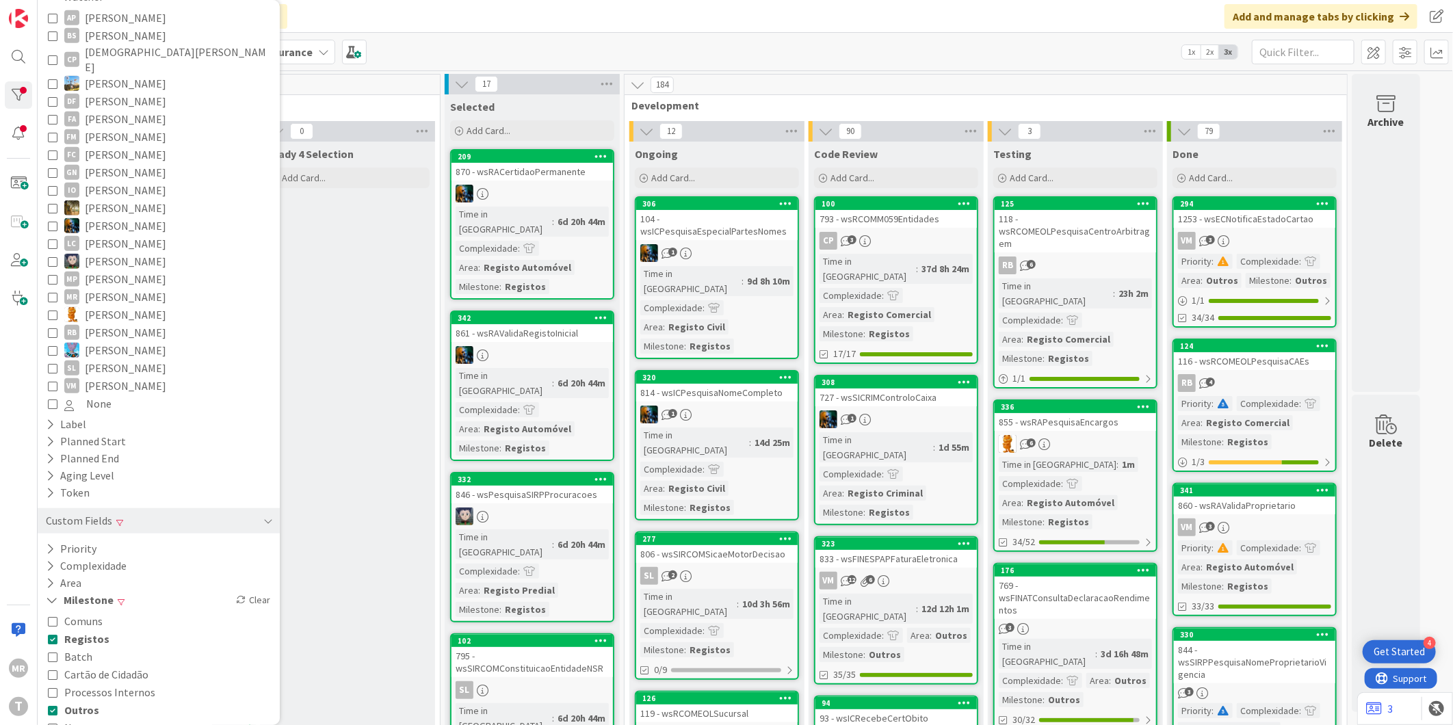
scroll to position [152, 0]
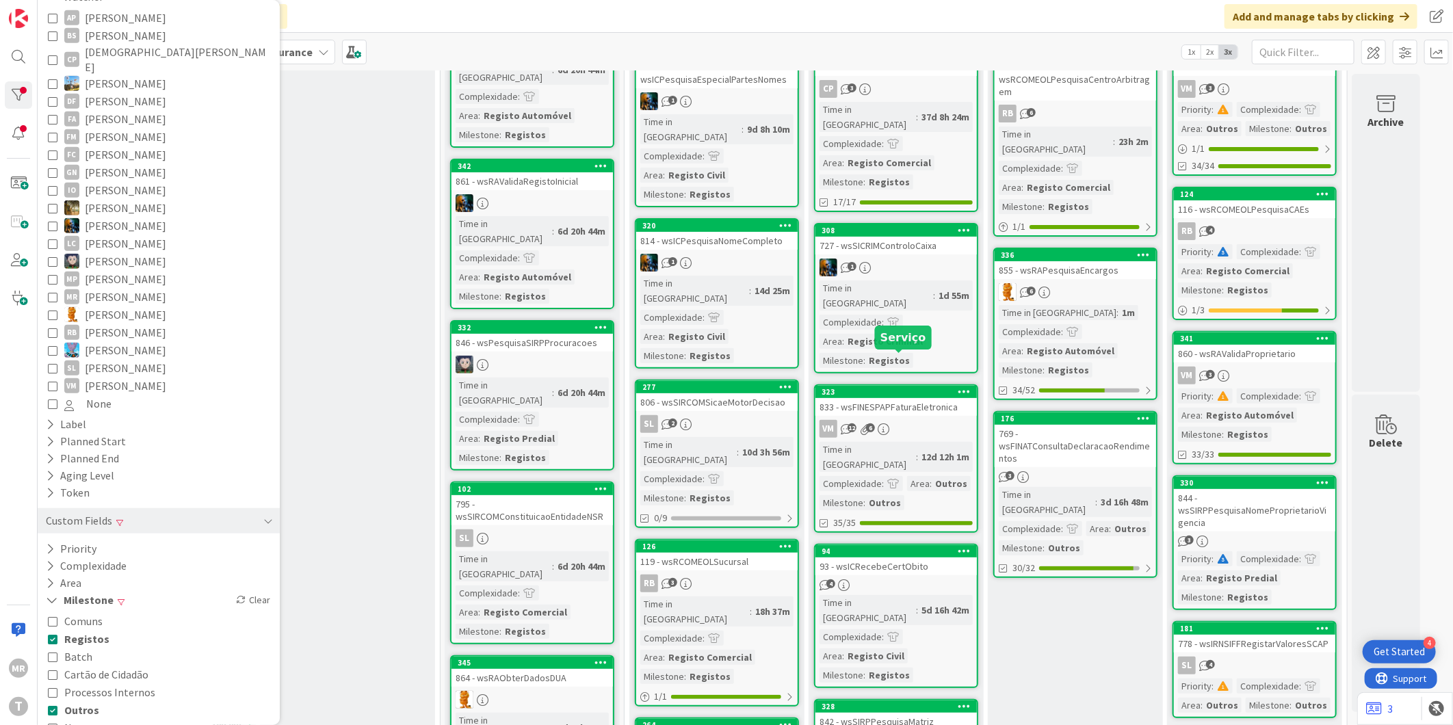
click at [893, 387] on div "323" at bounding box center [898, 392] width 155 height 10
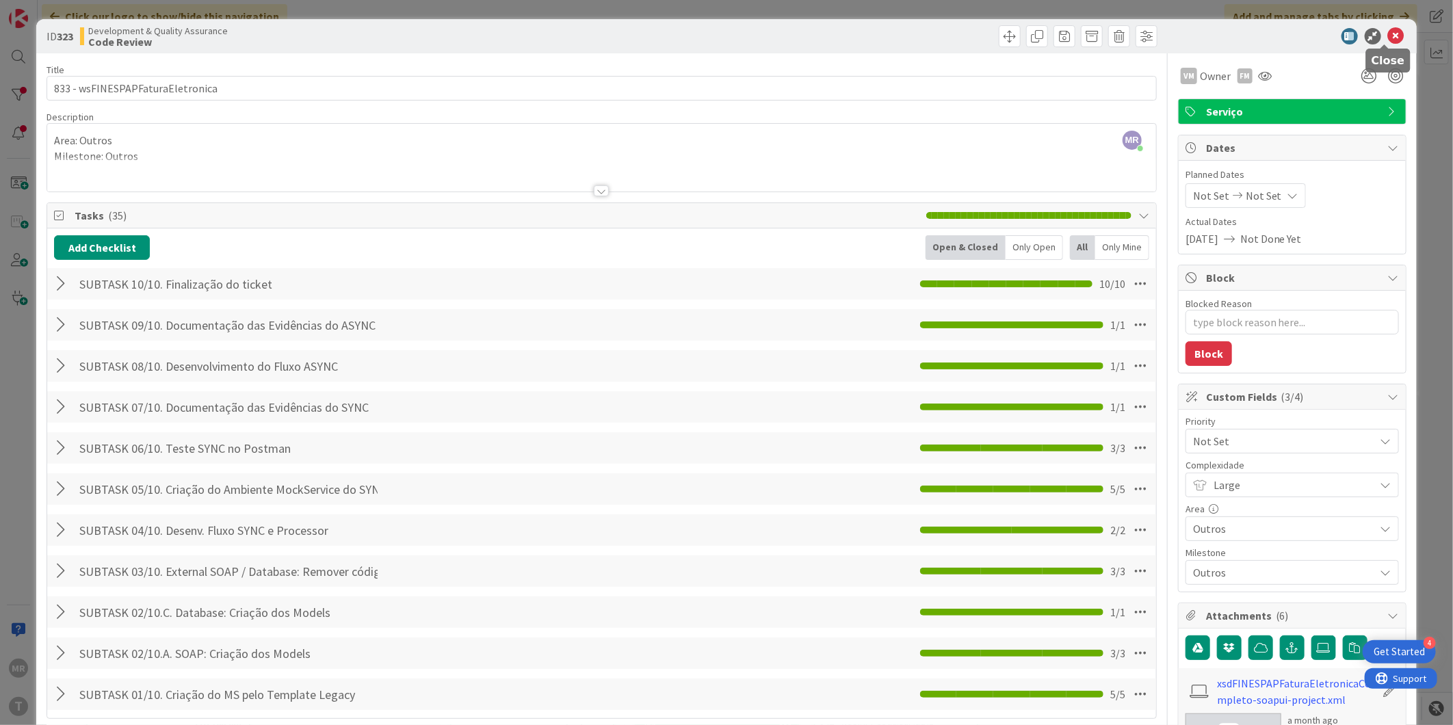
click at [1388, 39] on icon at bounding box center [1396, 36] width 16 height 16
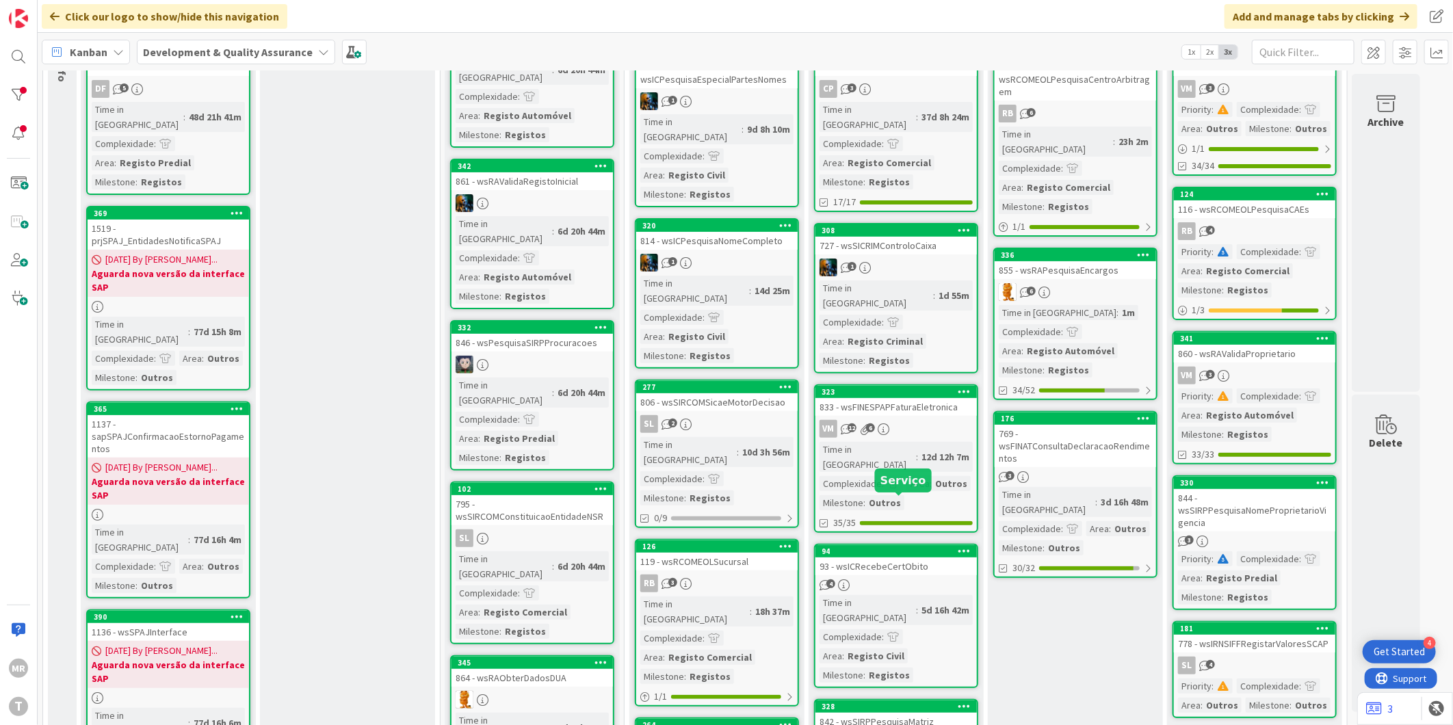
click at [869, 547] on div "94" at bounding box center [898, 552] width 155 height 10
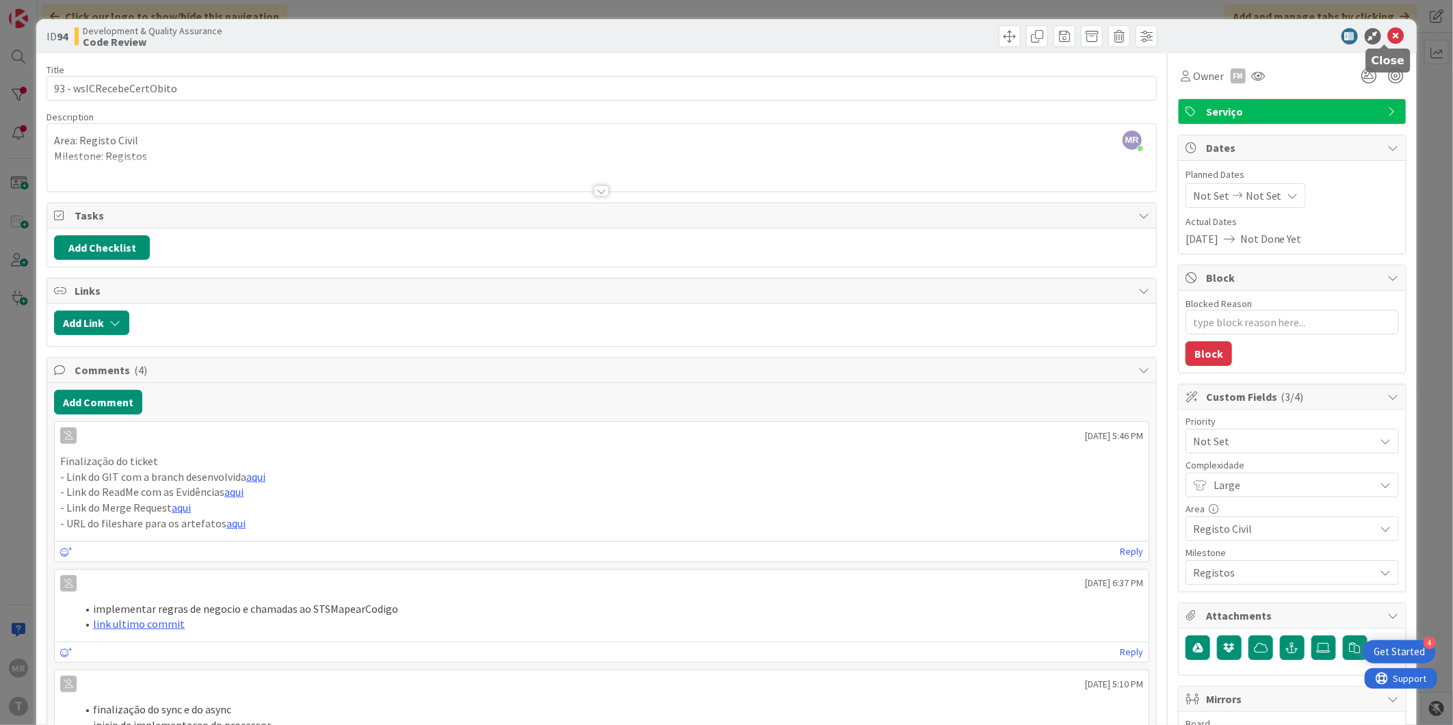
click at [1388, 38] on icon at bounding box center [1396, 36] width 16 height 16
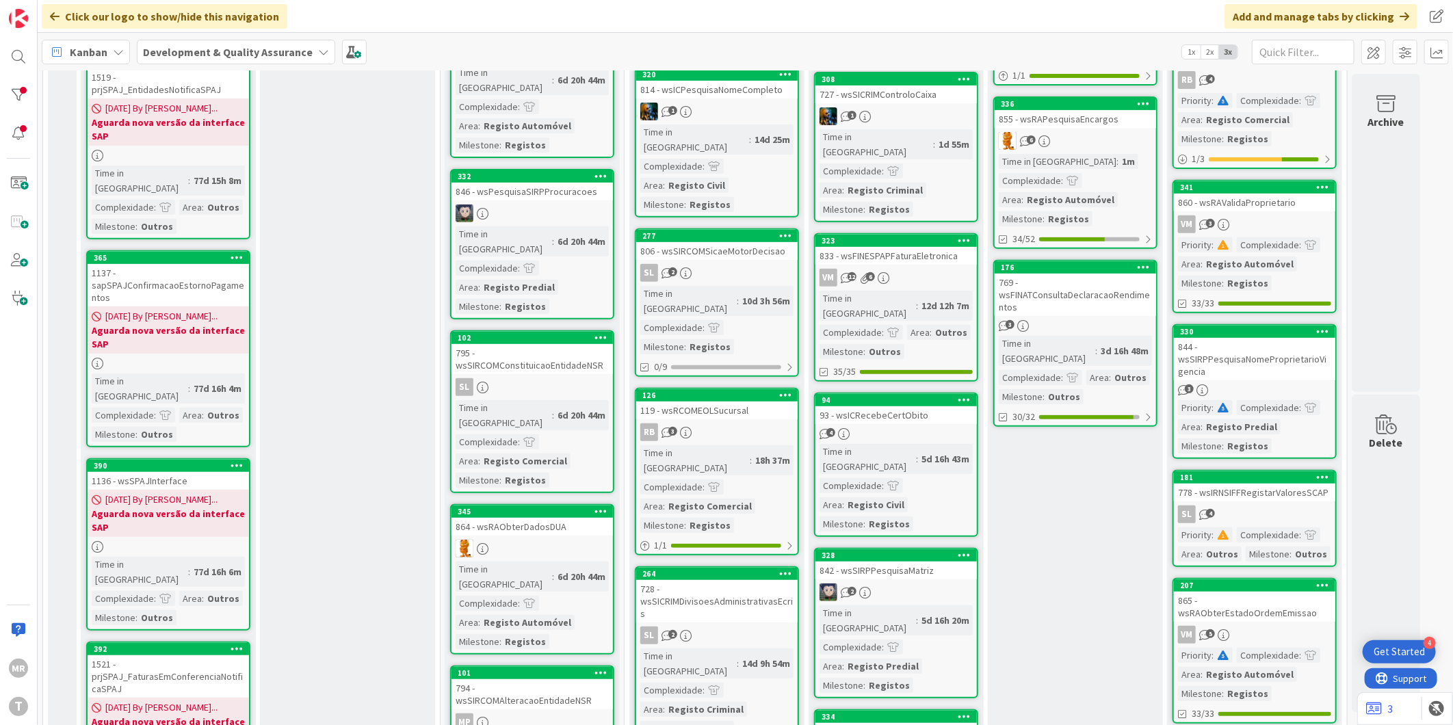
scroll to position [304, 0]
click at [914, 550] on div "328" at bounding box center [898, 555] width 155 height 10
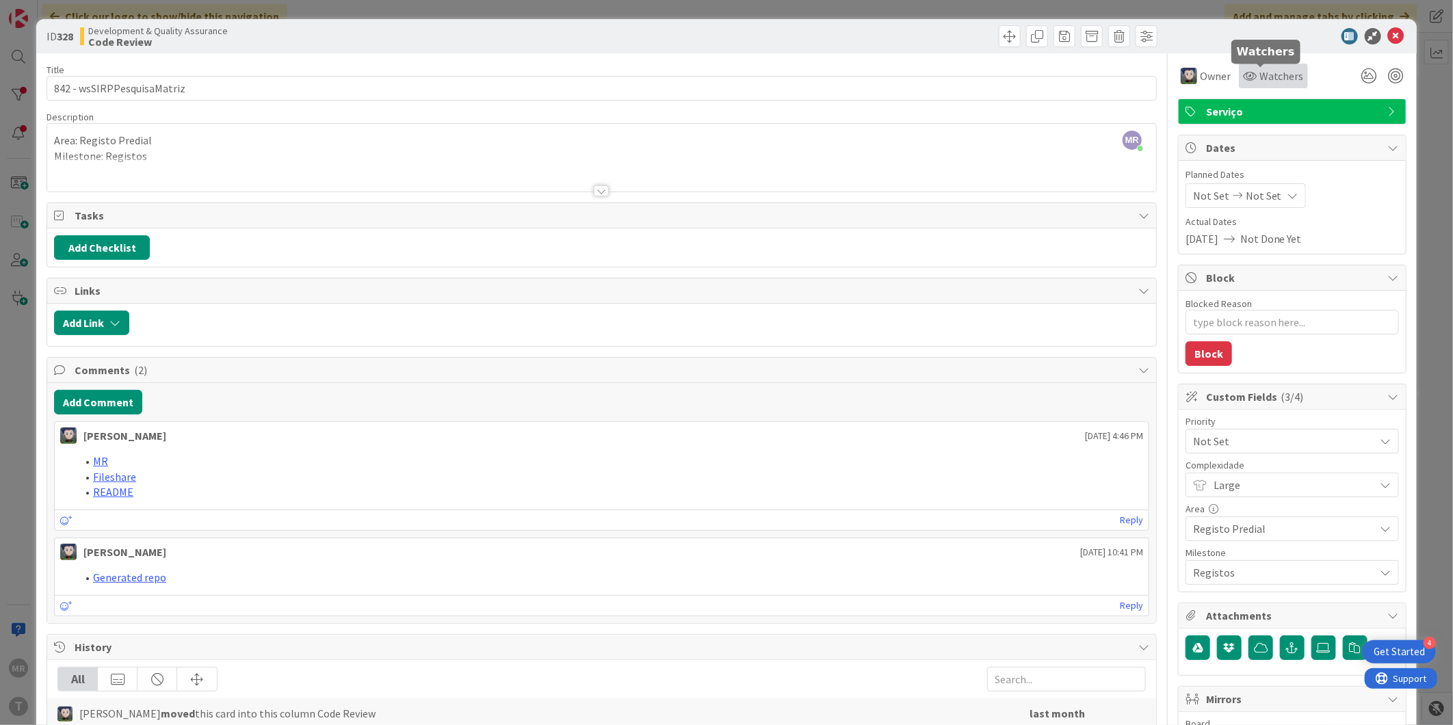
click at [1268, 83] on span "Watchers" at bounding box center [1281, 76] width 44 height 16
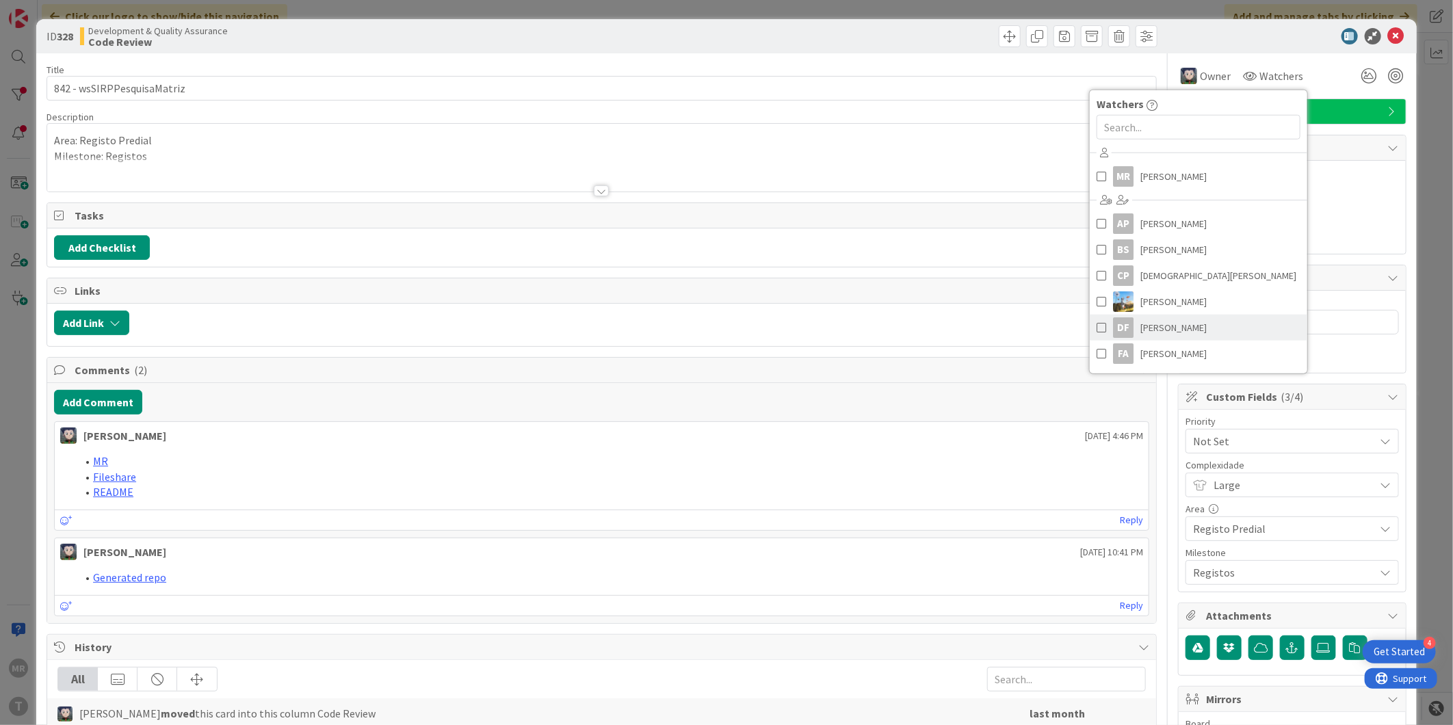
scroll to position [152, 0]
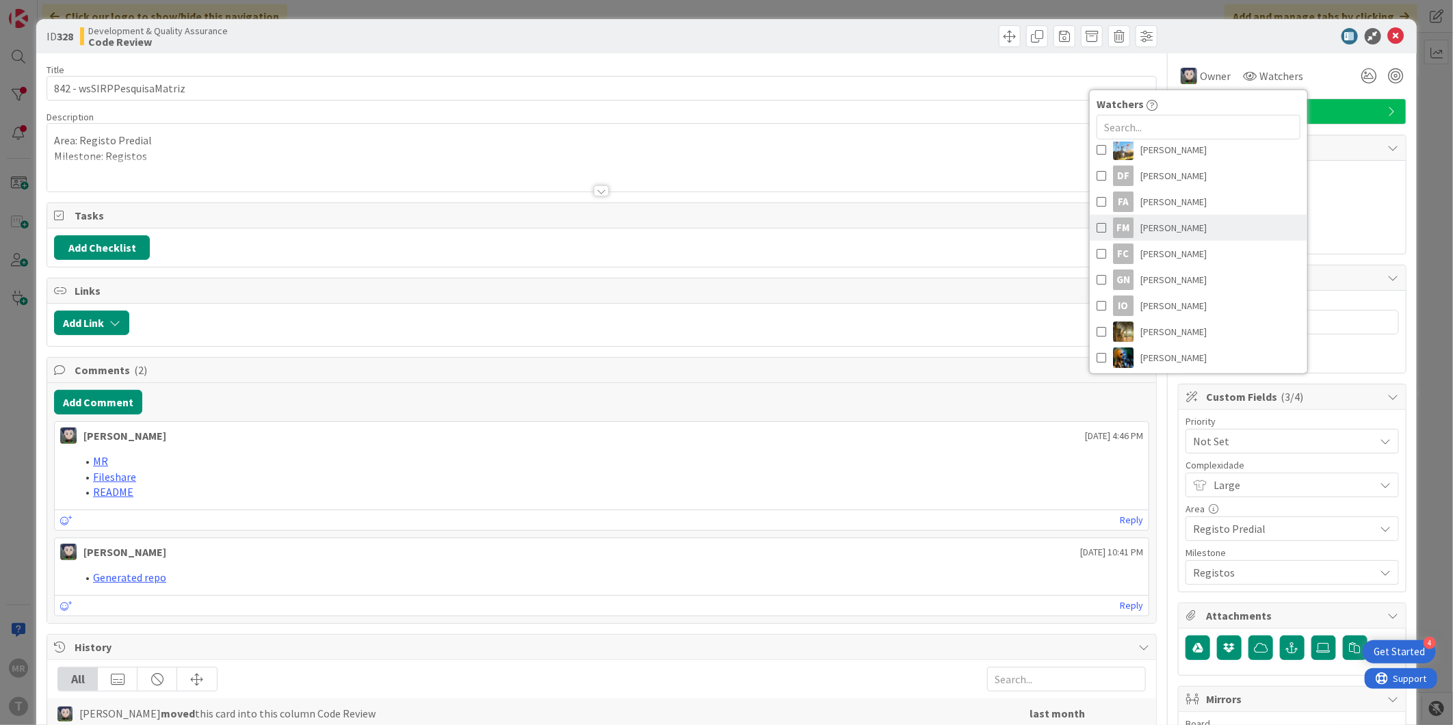
click at [1187, 228] on link "FM [PERSON_NAME]" at bounding box center [1199, 228] width 218 height 26
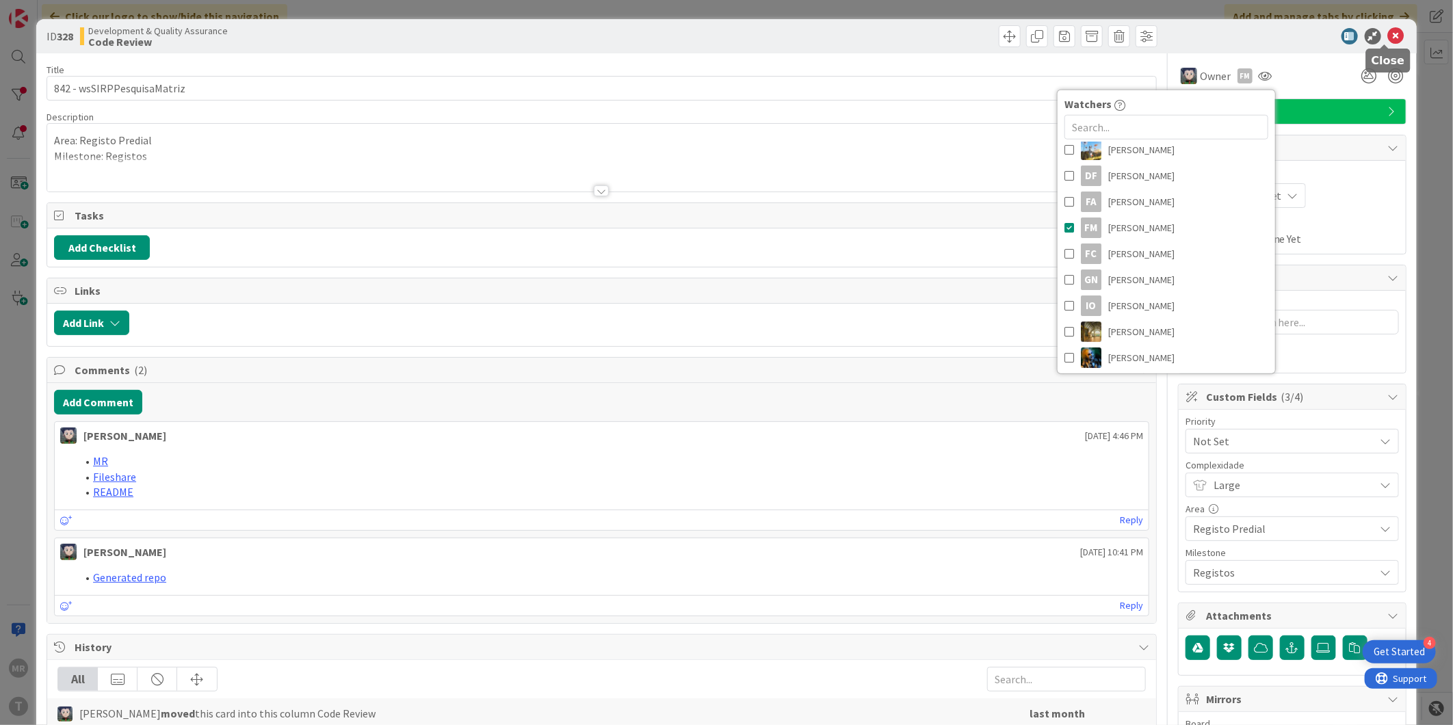
click at [1392, 37] on icon at bounding box center [1396, 36] width 16 height 16
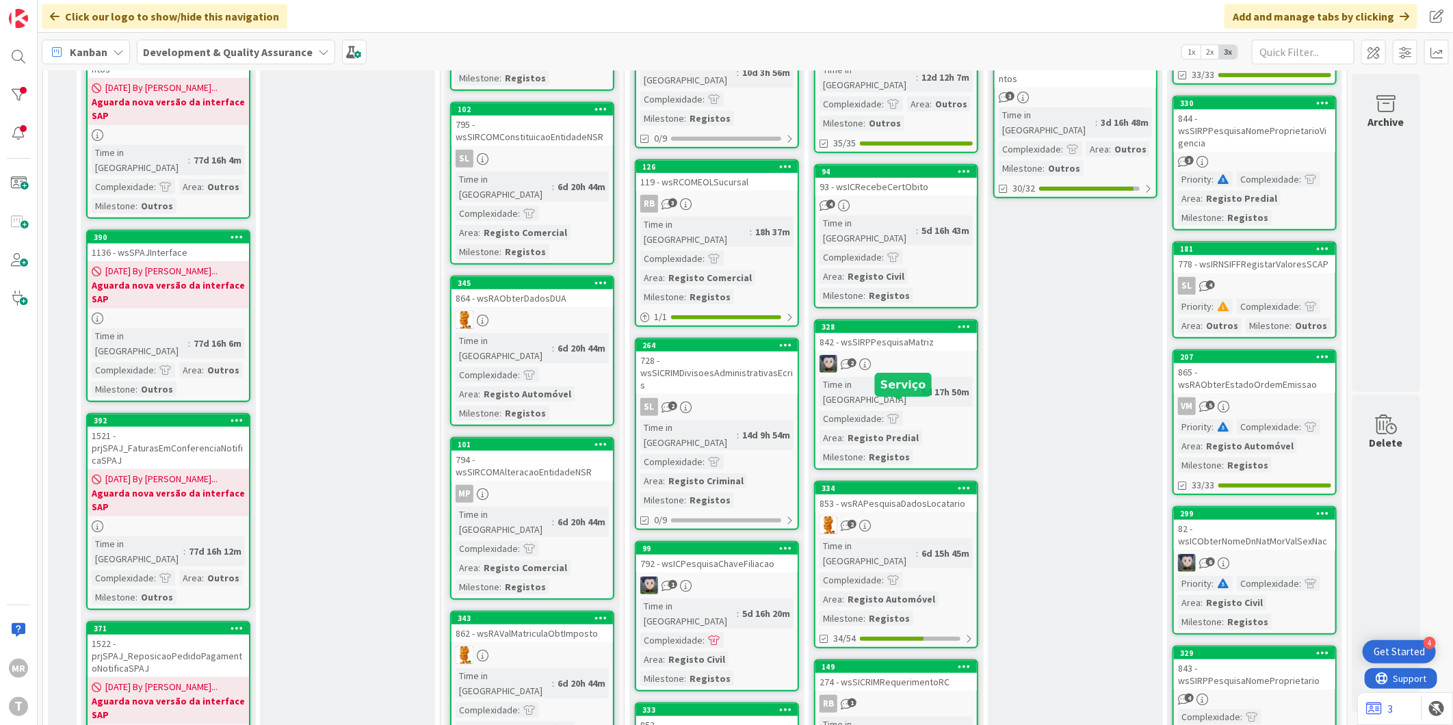
click at [914, 484] on div "334" at bounding box center [898, 489] width 155 height 10
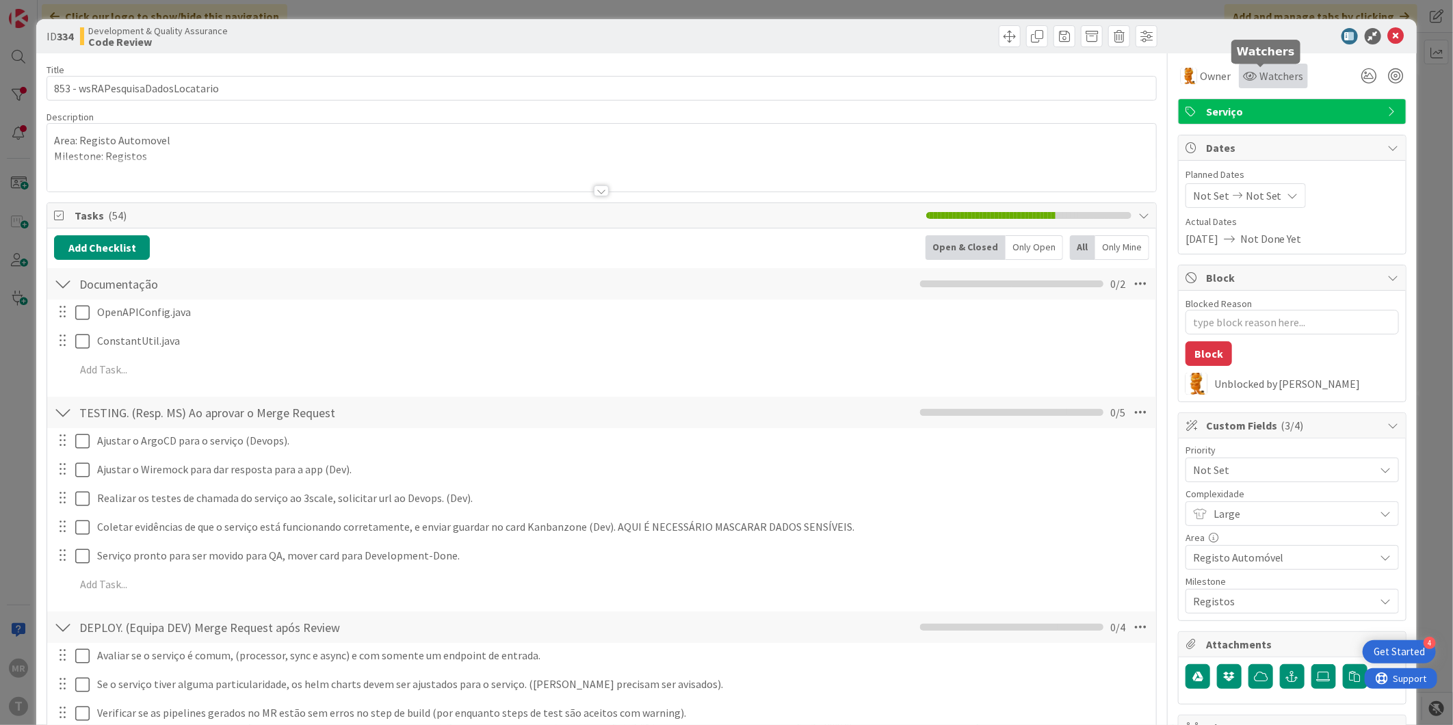
click at [1259, 81] on span "Watchers" at bounding box center [1281, 76] width 44 height 16
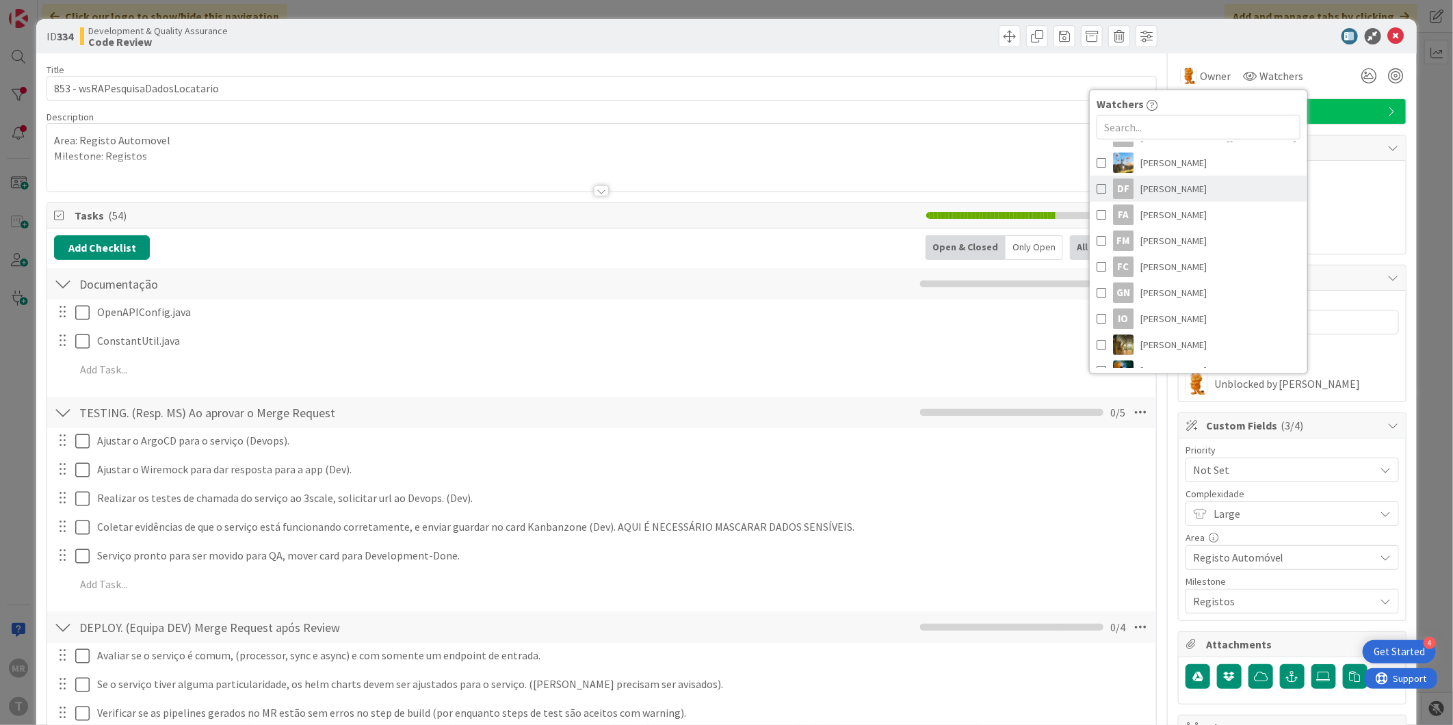
scroll to position [152, 0]
click at [1156, 229] on span "[PERSON_NAME]" at bounding box center [1173, 228] width 66 height 21
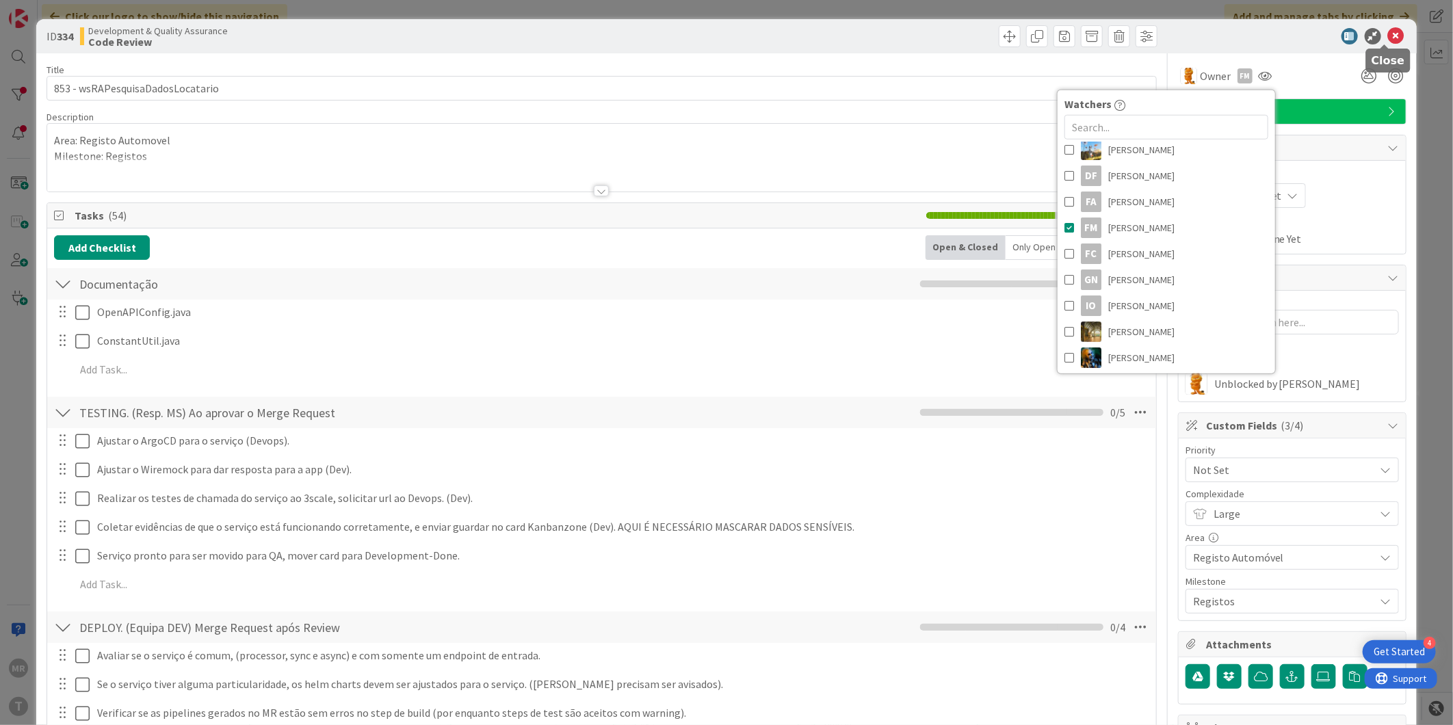
click at [1390, 35] on icon at bounding box center [1396, 36] width 16 height 16
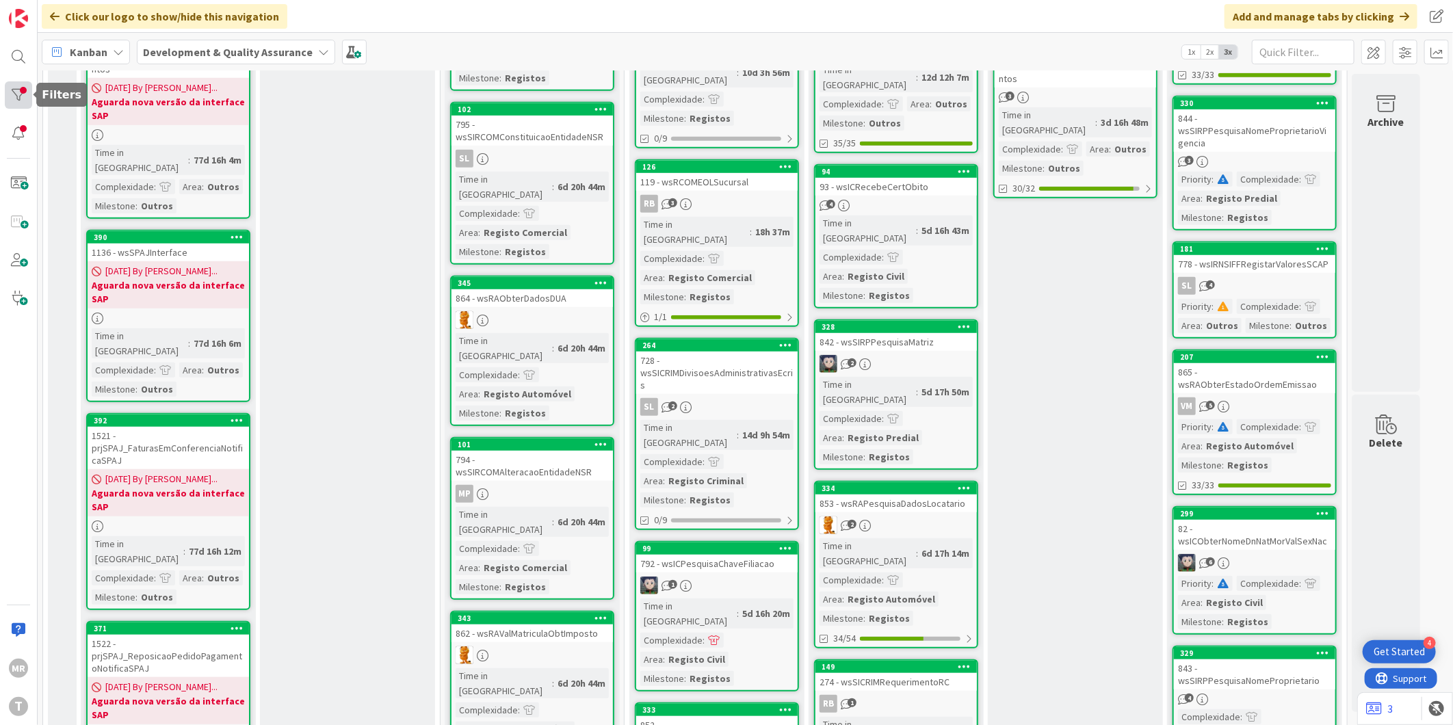
click at [16, 89] on div at bounding box center [18, 94] width 27 height 27
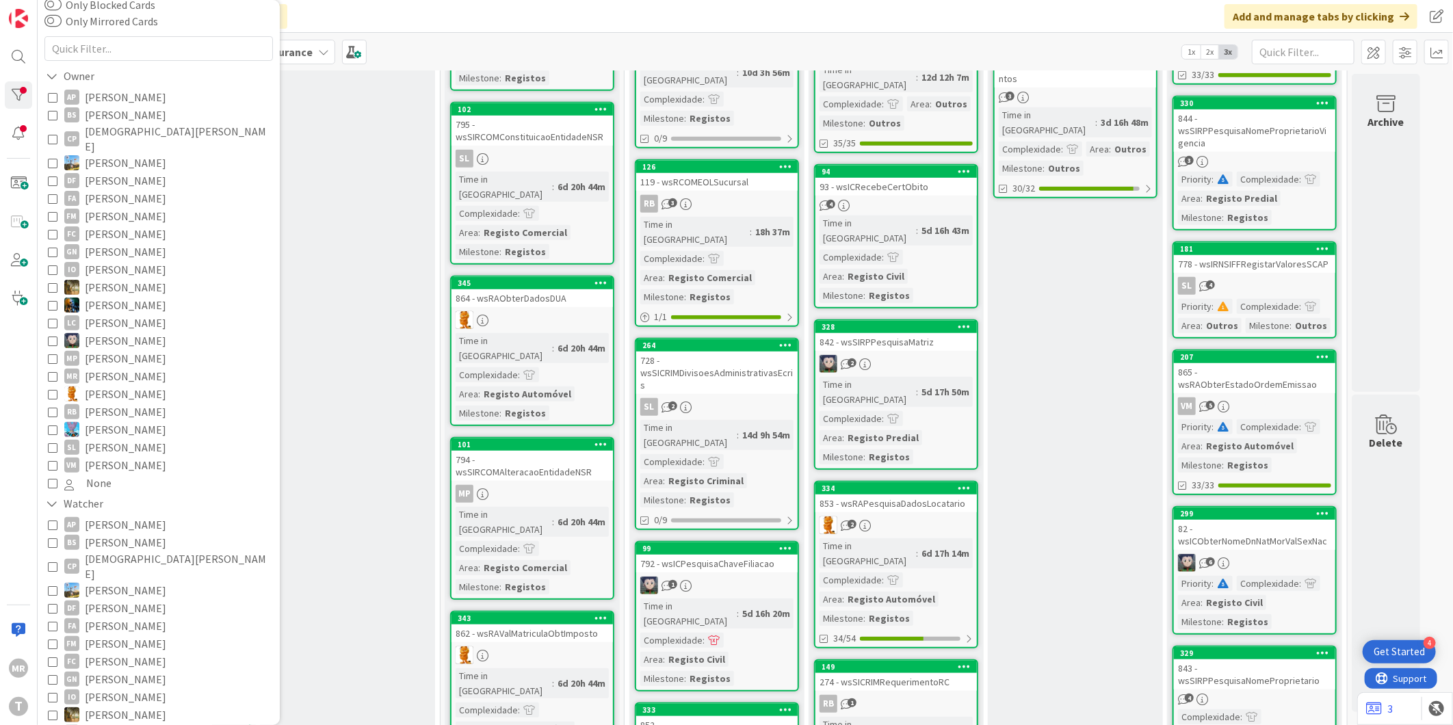
scroll to position [228, 0]
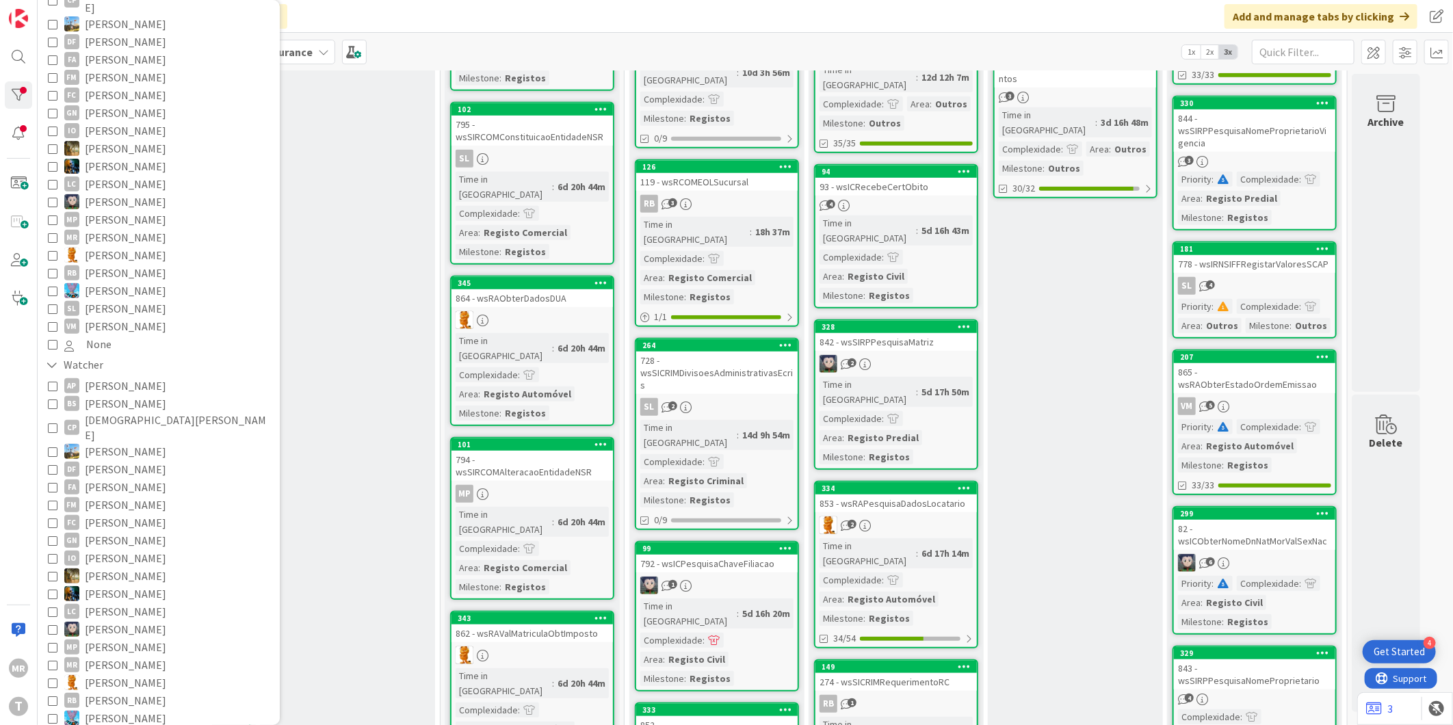
click at [125, 496] on span "[PERSON_NAME]" at bounding box center [125, 505] width 81 height 18
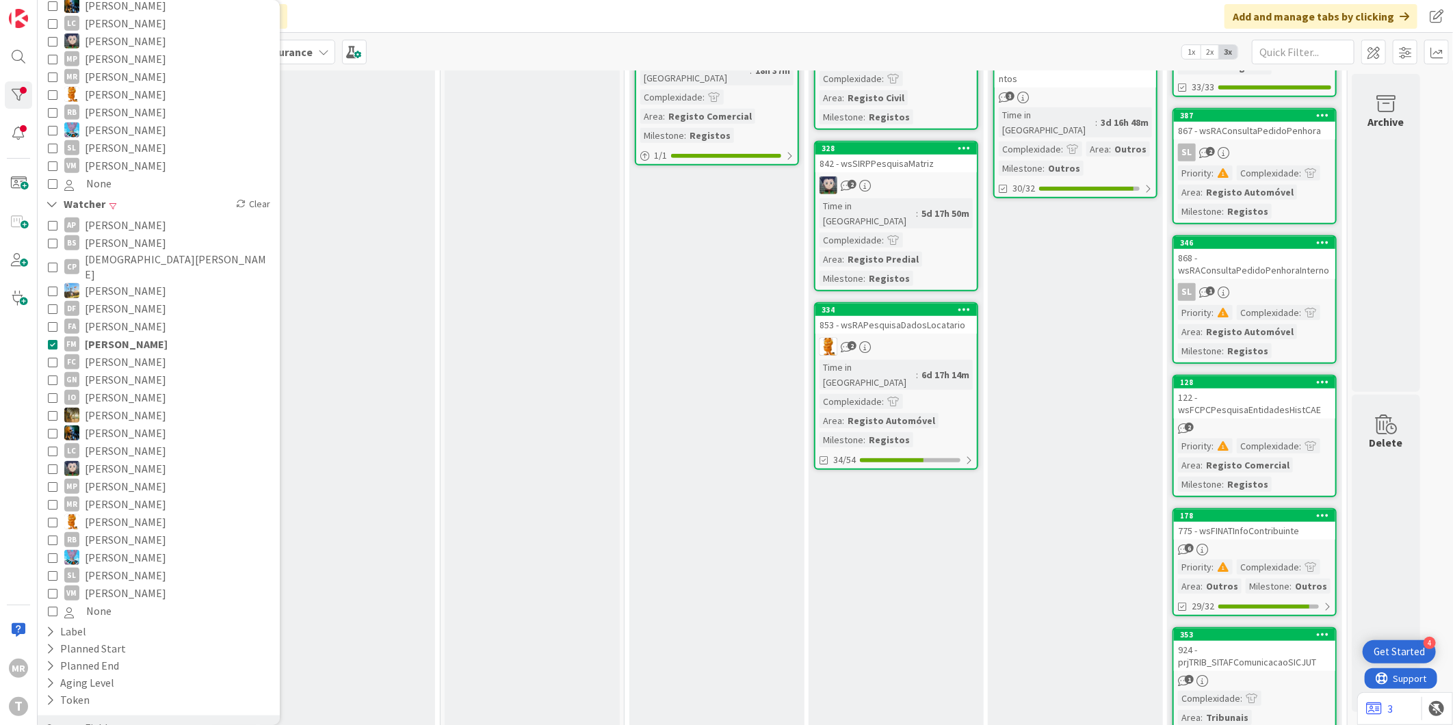
scroll to position [464, 0]
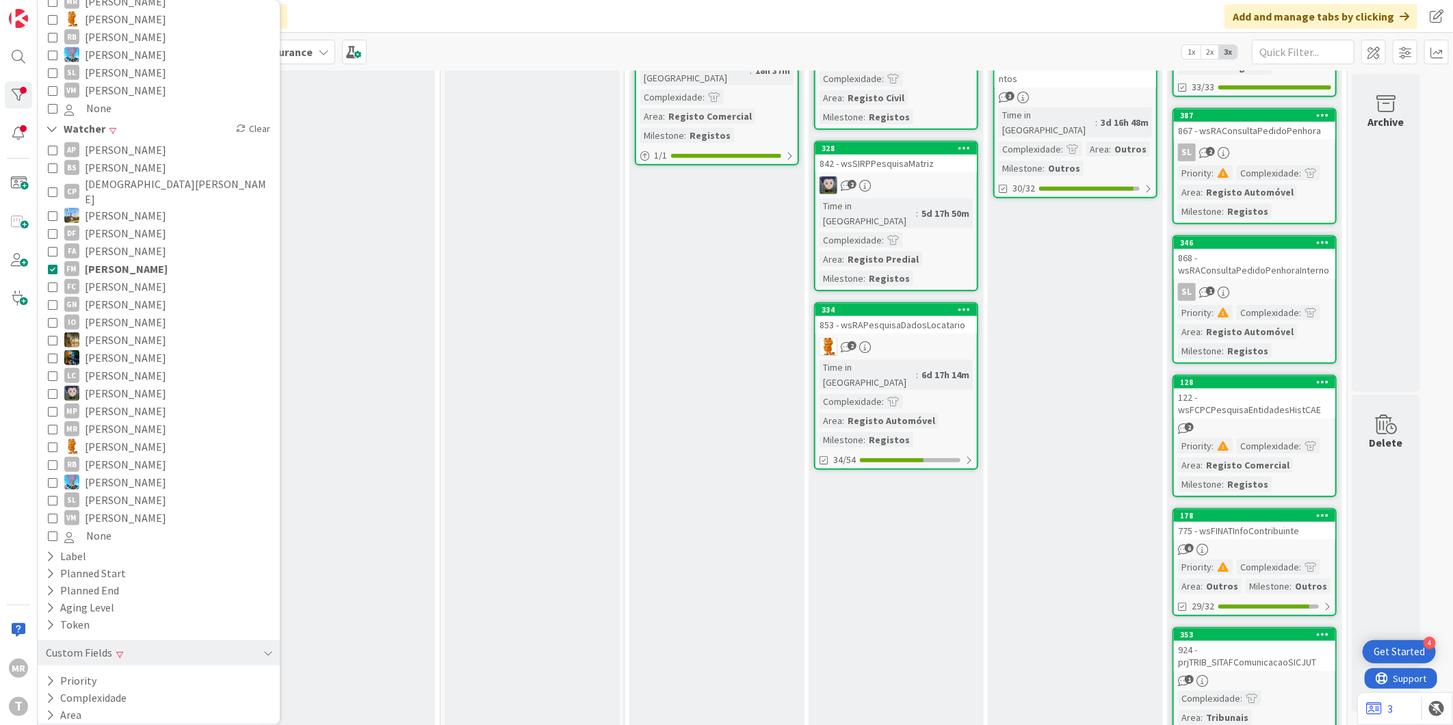
click at [105, 724] on button "Milestone" at bounding box center [77, 732] width 67 height 17
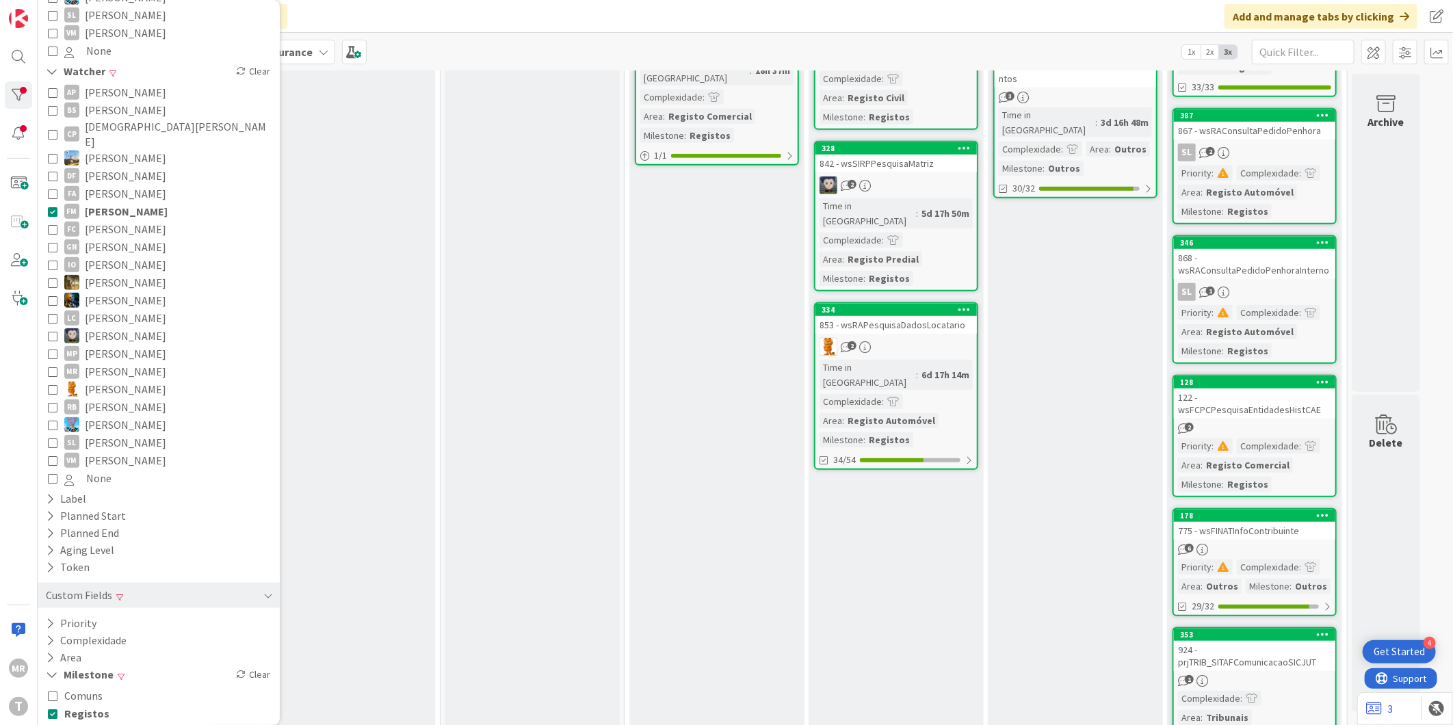
scroll to position [596, 0]
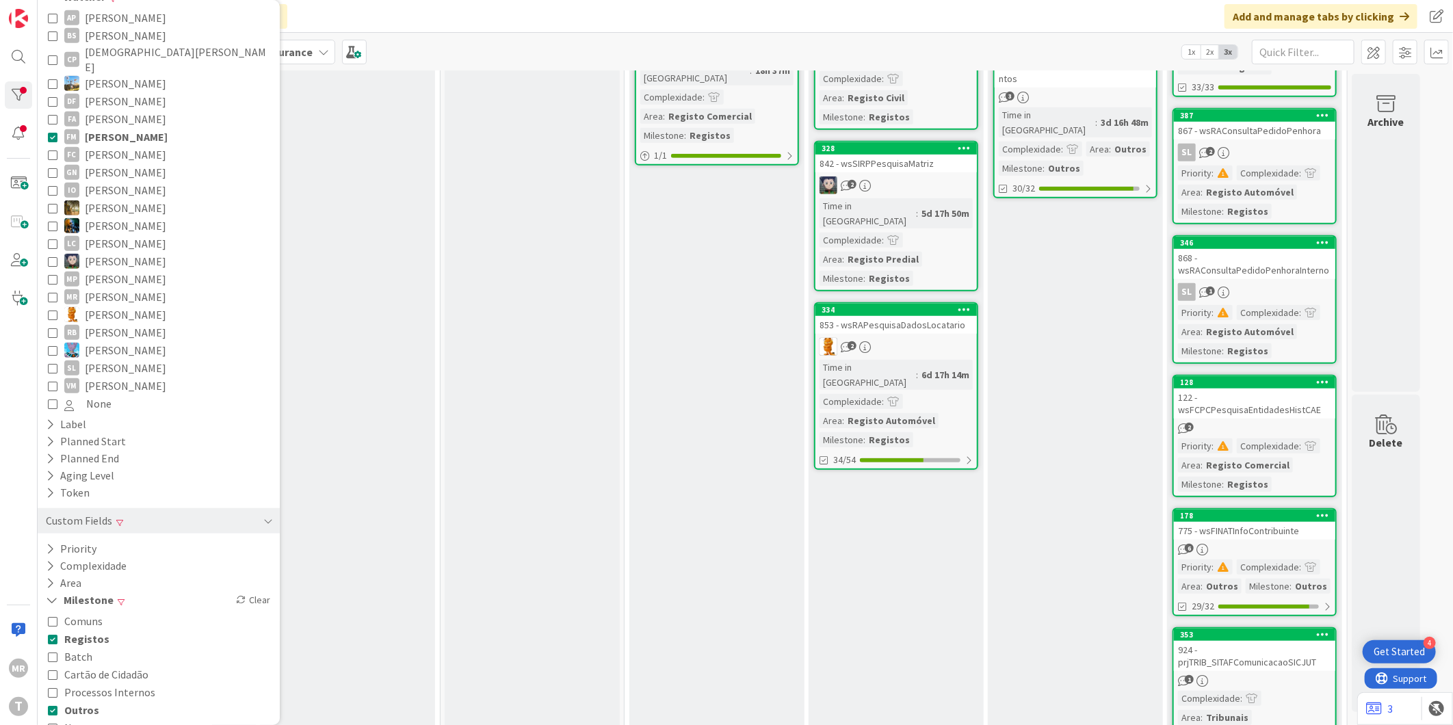
click at [77, 630] on span "Registos" at bounding box center [86, 639] width 45 height 18
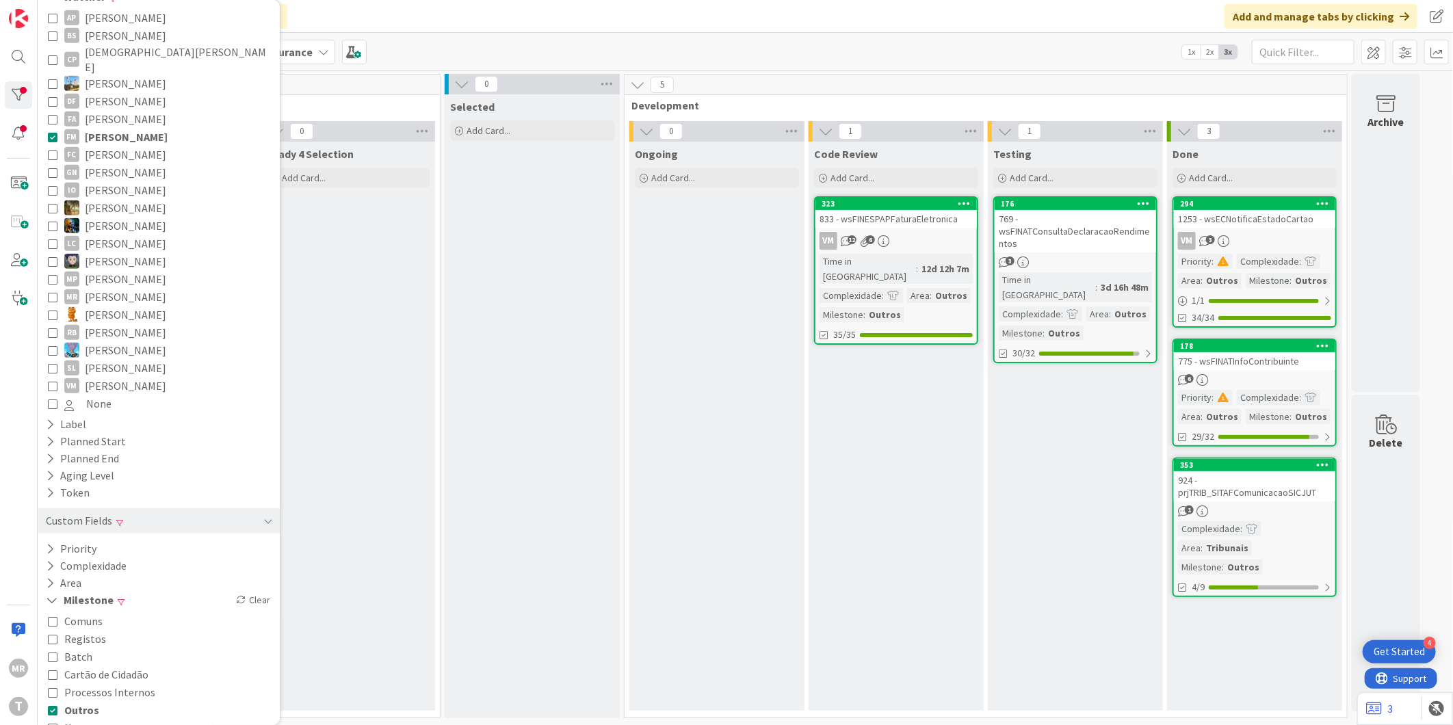
scroll to position [0, 0]
click at [80, 719] on span "None" at bounding box center [76, 728] width 25 height 18
click at [83, 701] on span "Outros" at bounding box center [81, 710] width 35 height 18
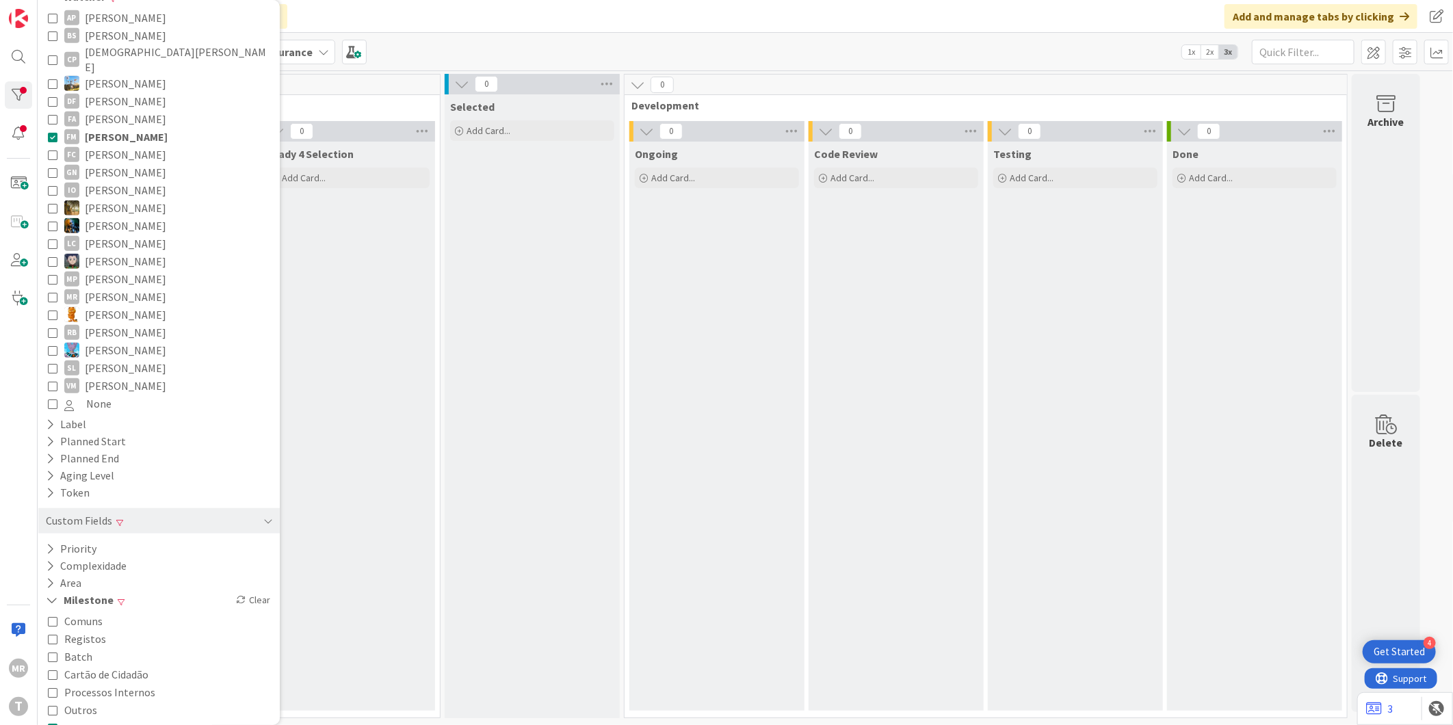
click at [81, 719] on span "None" at bounding box center [77, 728] width 27 height 18
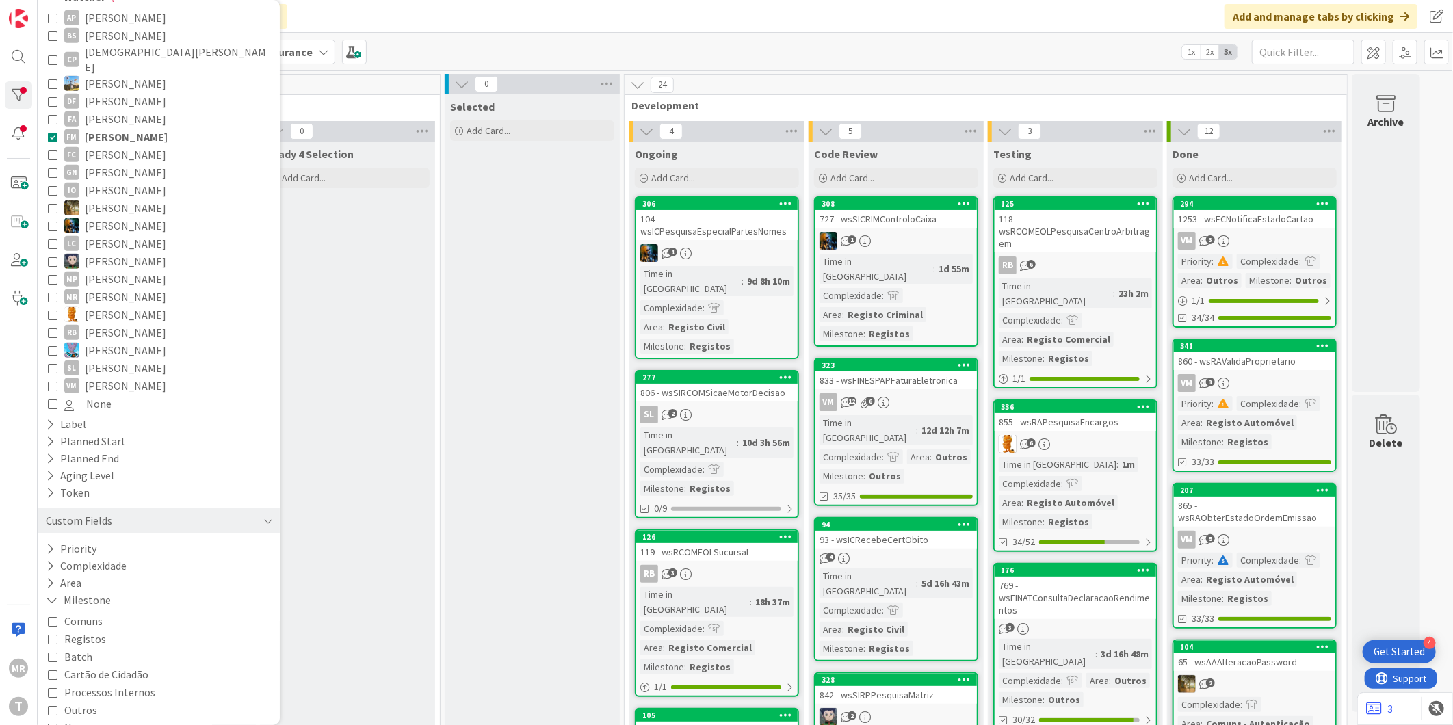
click at [128, 128] on span "[PERSON_NAME]" at bounding box center [126, 137] width 83 height 18
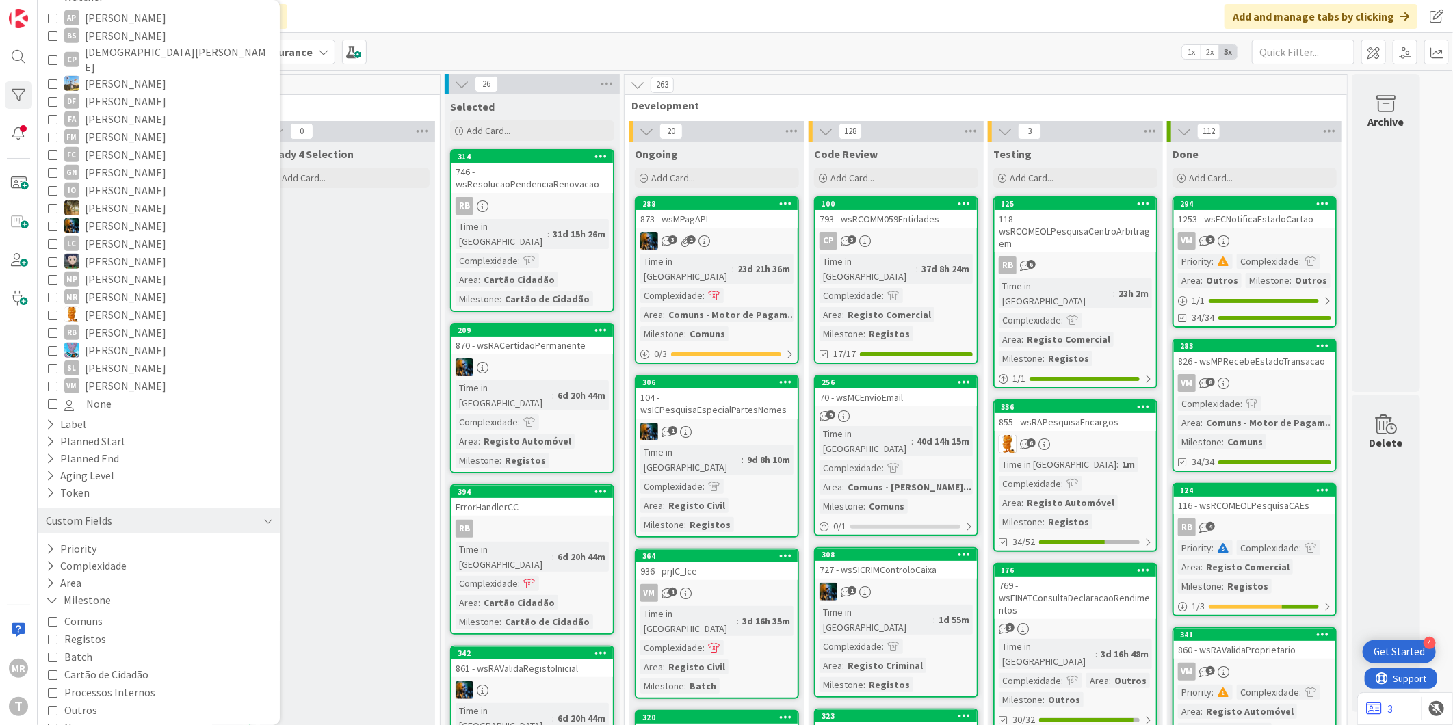
scroll to position [367, 0]
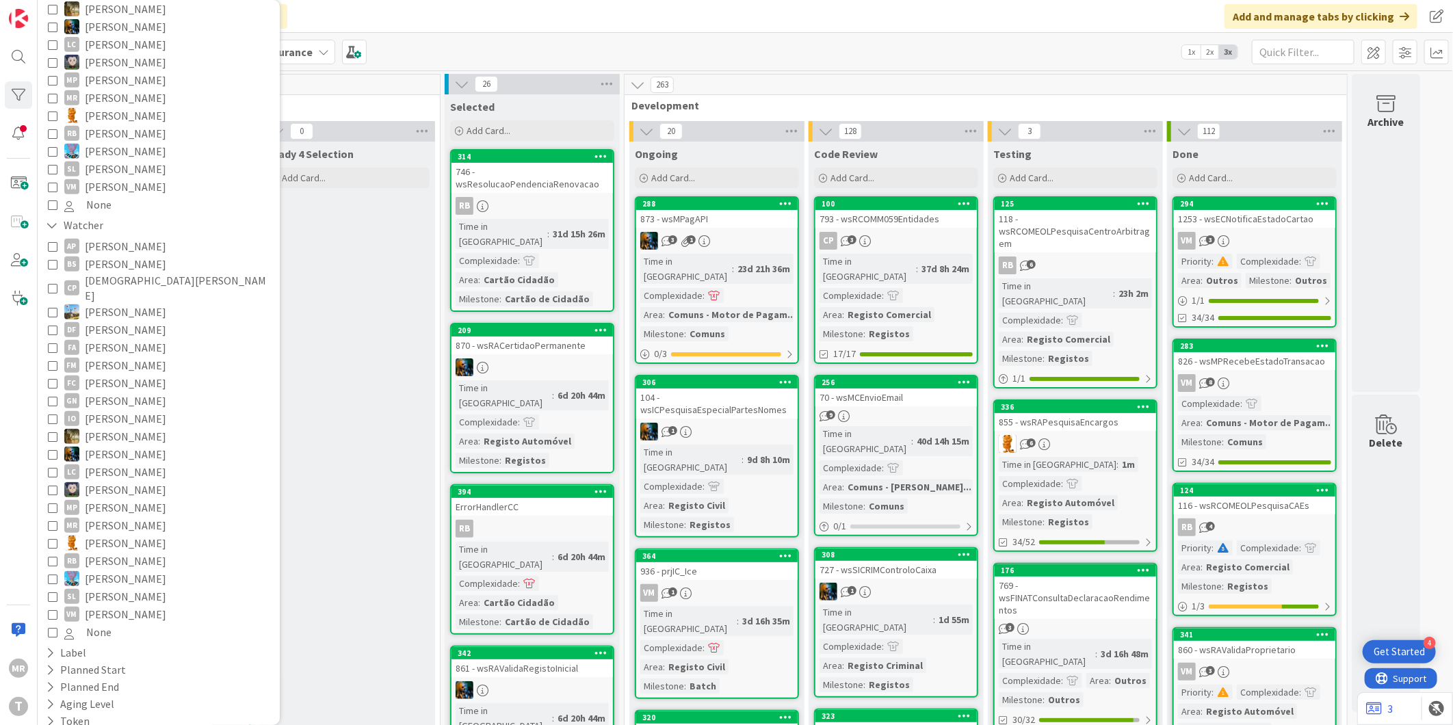
click at [120, 339] on span "[PERSON_NAME]" at bounding box center [125, 348] width 81 height 18
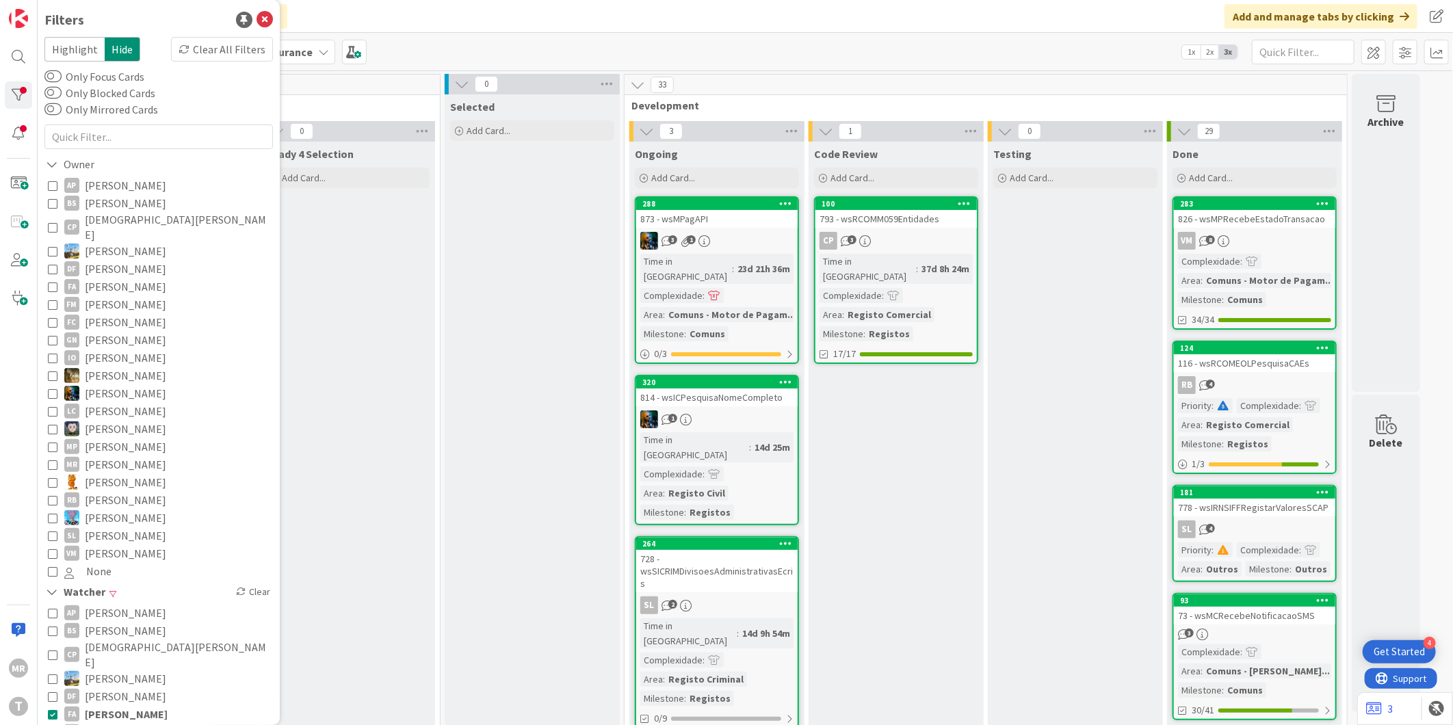
scroll to position [0, 0]
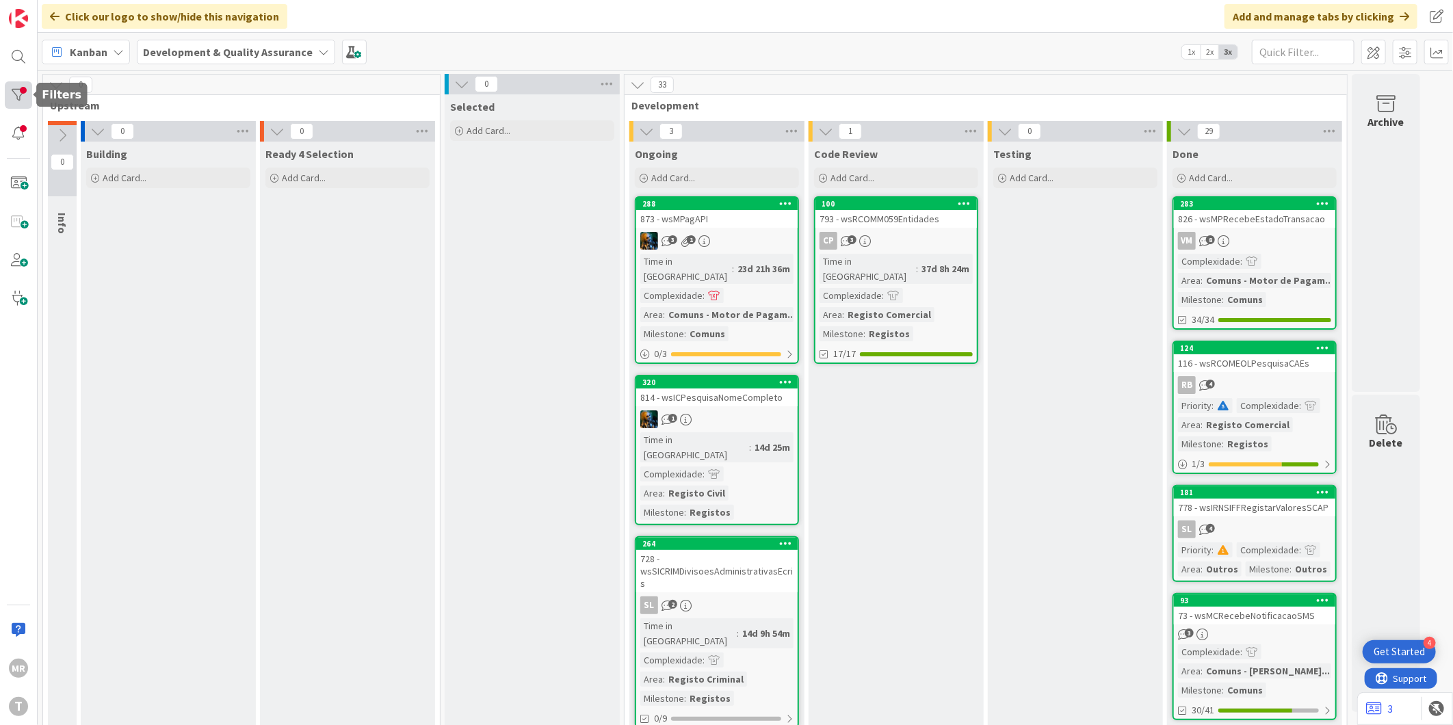
click at [8, 103] on div at bounding box center [18, 94] width 27 height 27
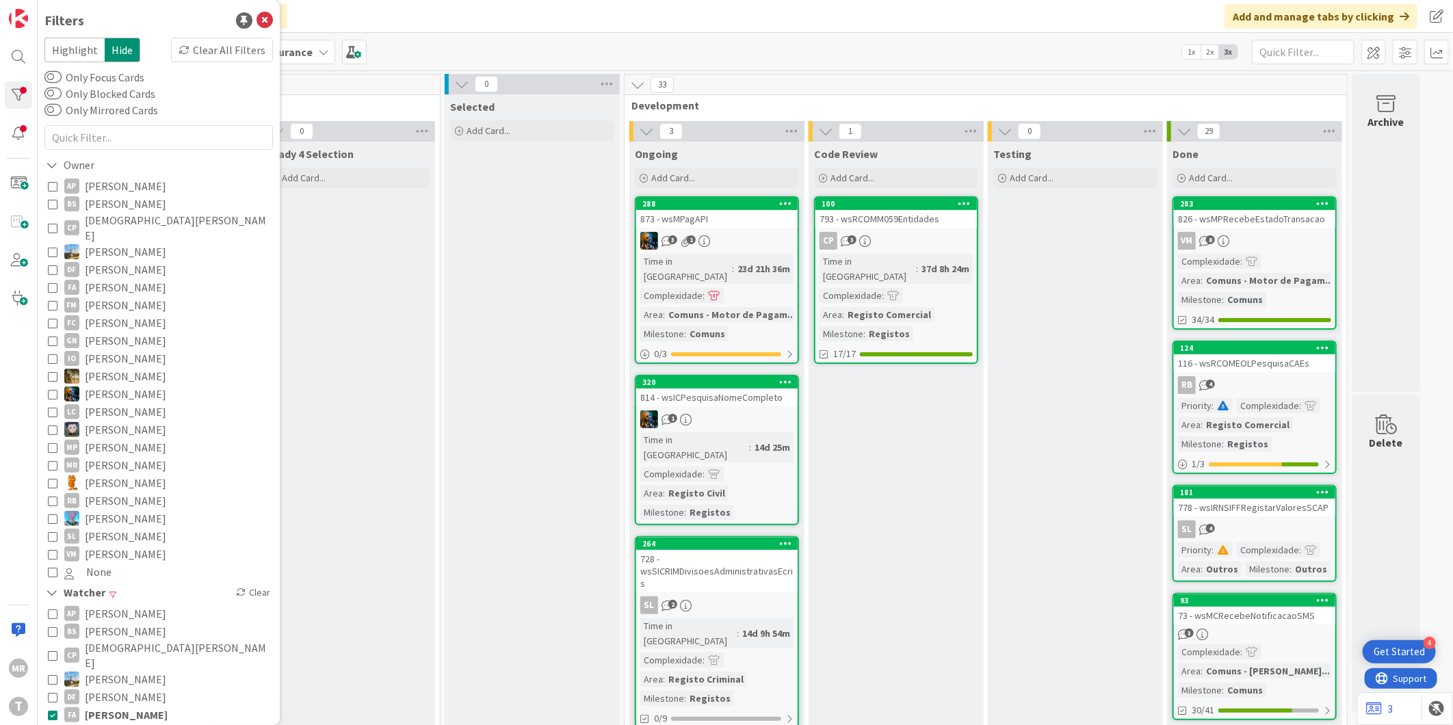
click at [141, 706] on span "[PERSON_NAME]" at bounding box center [126, 715] width 83 height 18
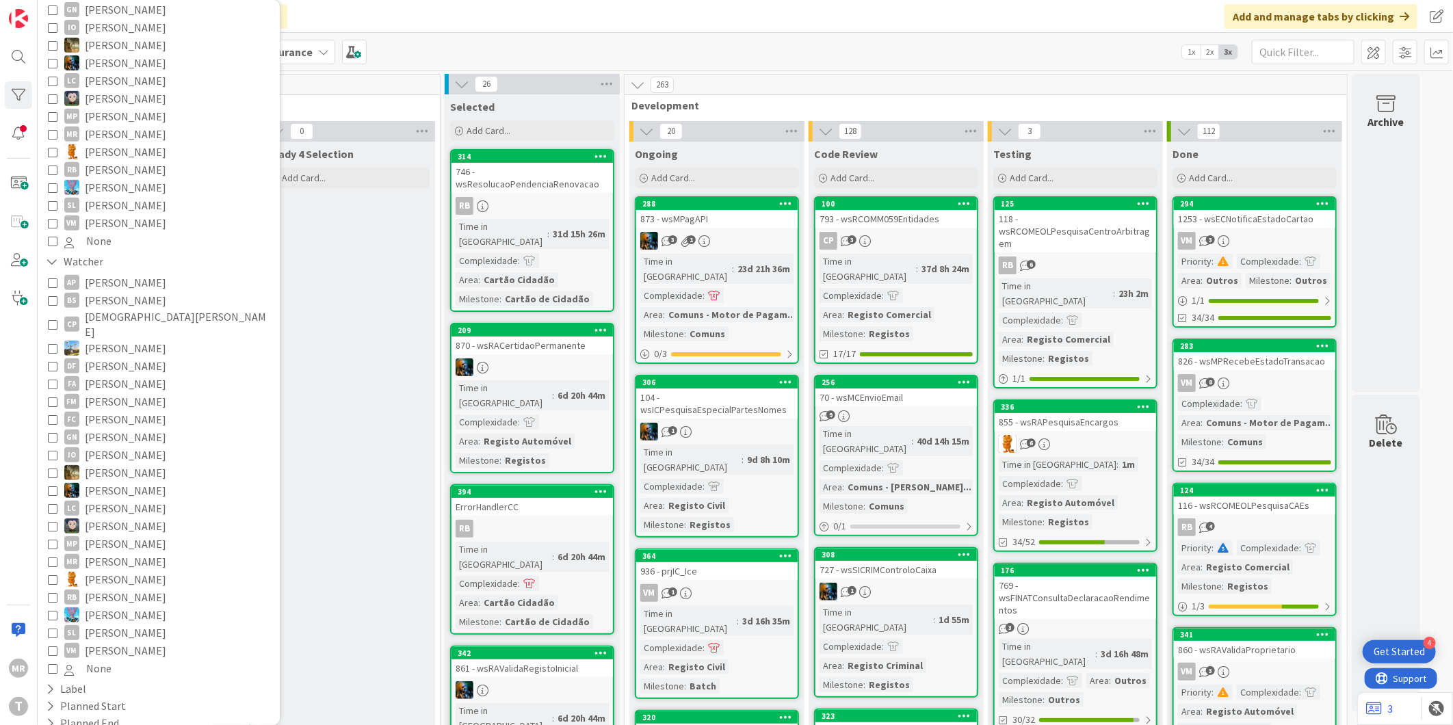
scroll to position [464, 0]
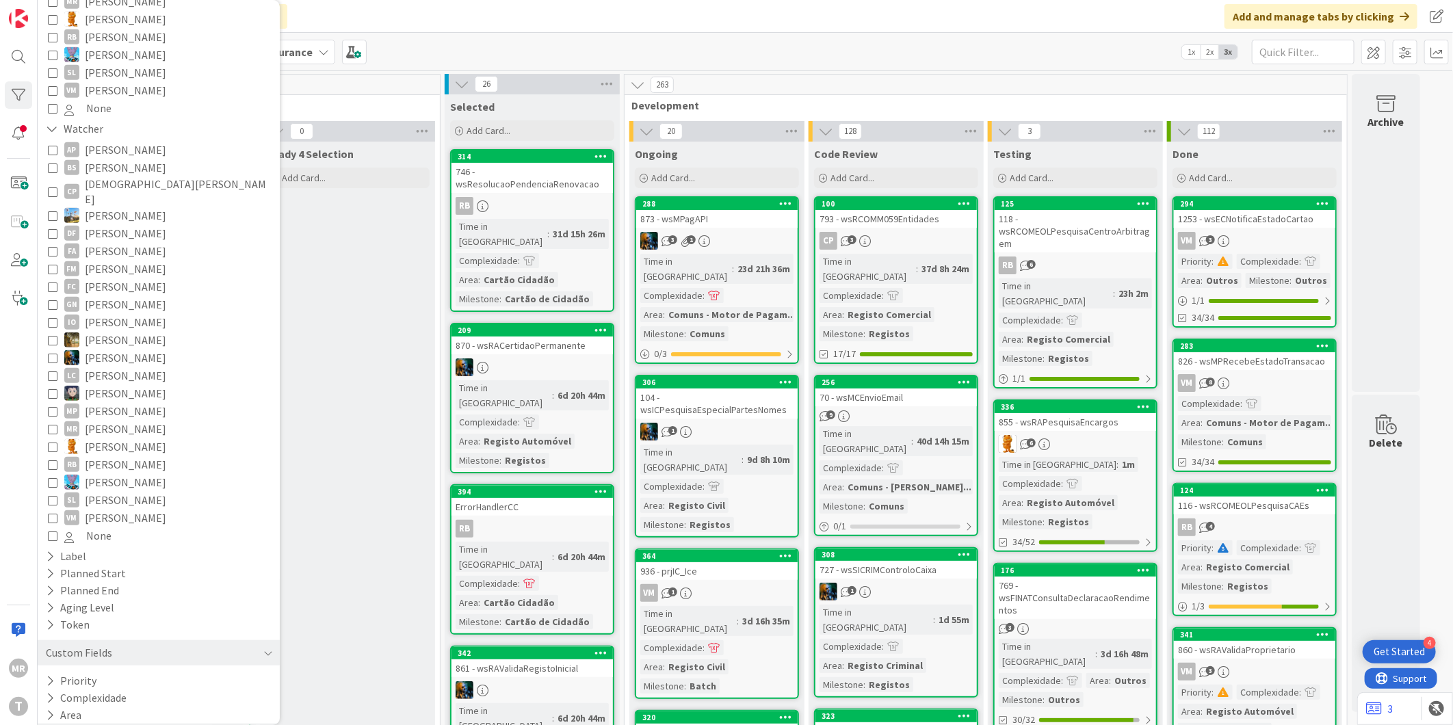
click at [78, 724] on button "Milestone" at bounding box center [76, 732] width 64 height 17
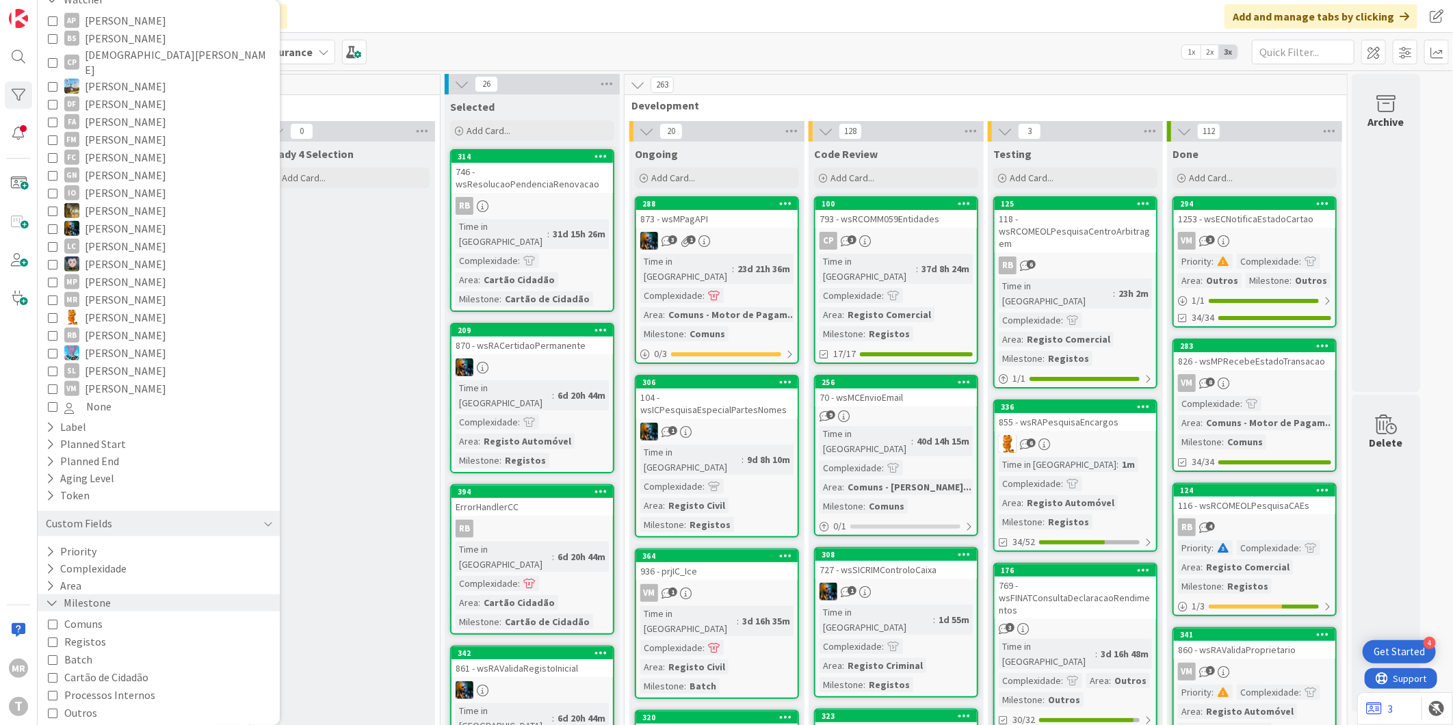
scroll to position [596, 0]
click at [85, 630] on span "Registos" at bounding box center [85, 639] width 42 height 18
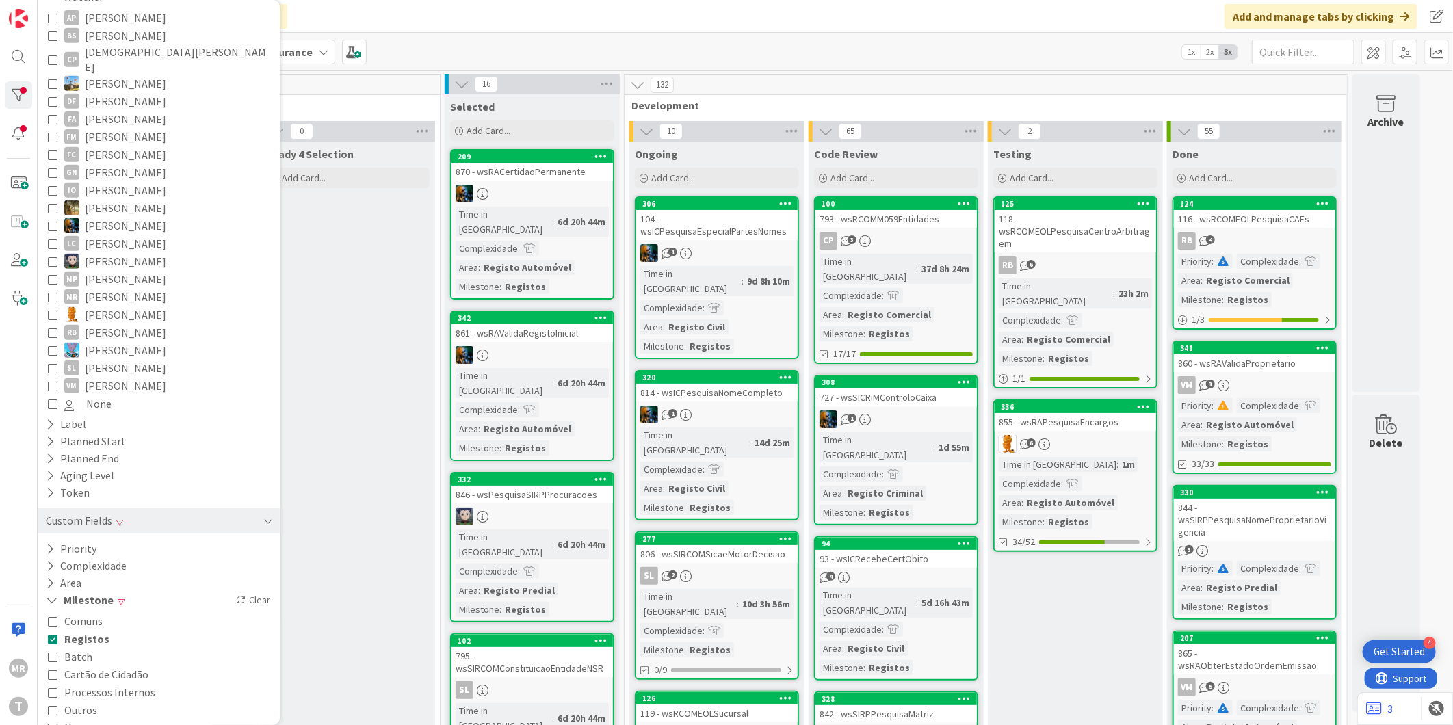
click at [66, 701] on span "Outros" at bounding box center [80, 710] width 33 height 18
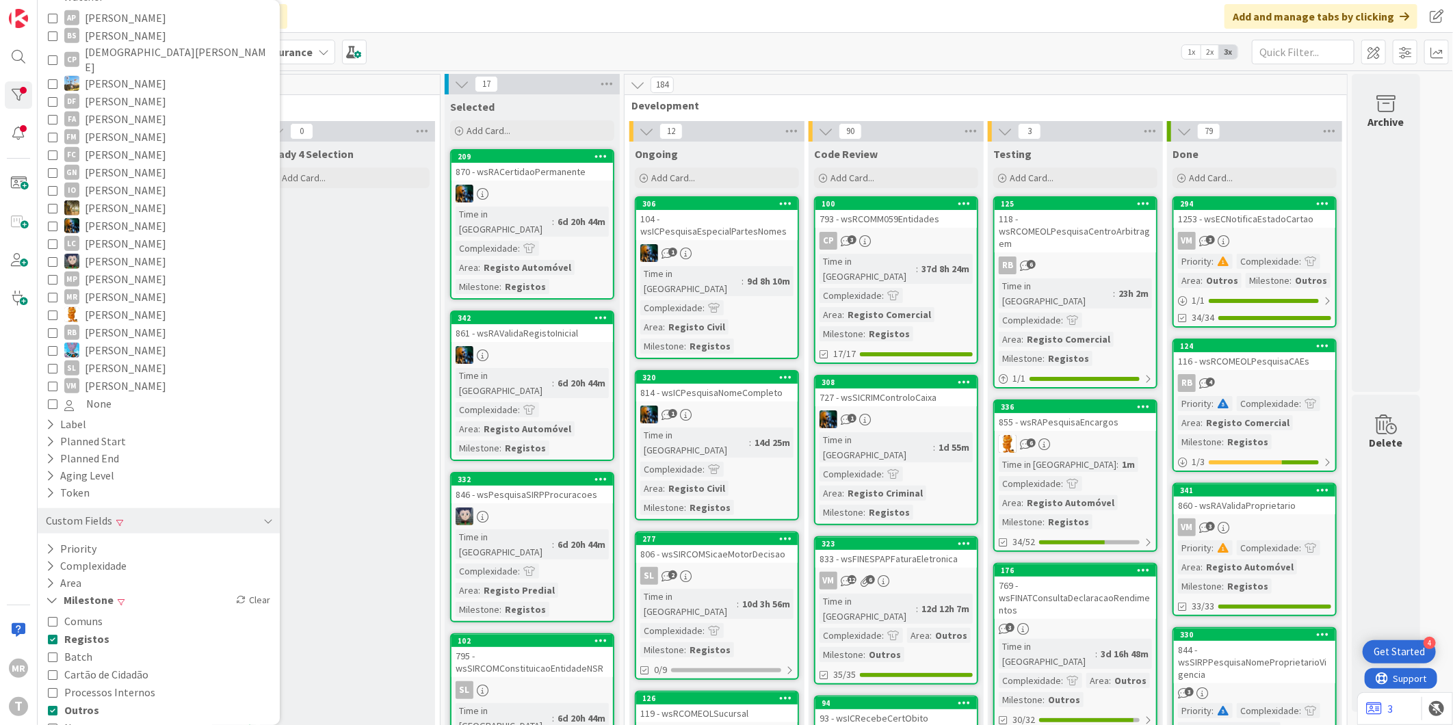
scroll to position [228, 0]
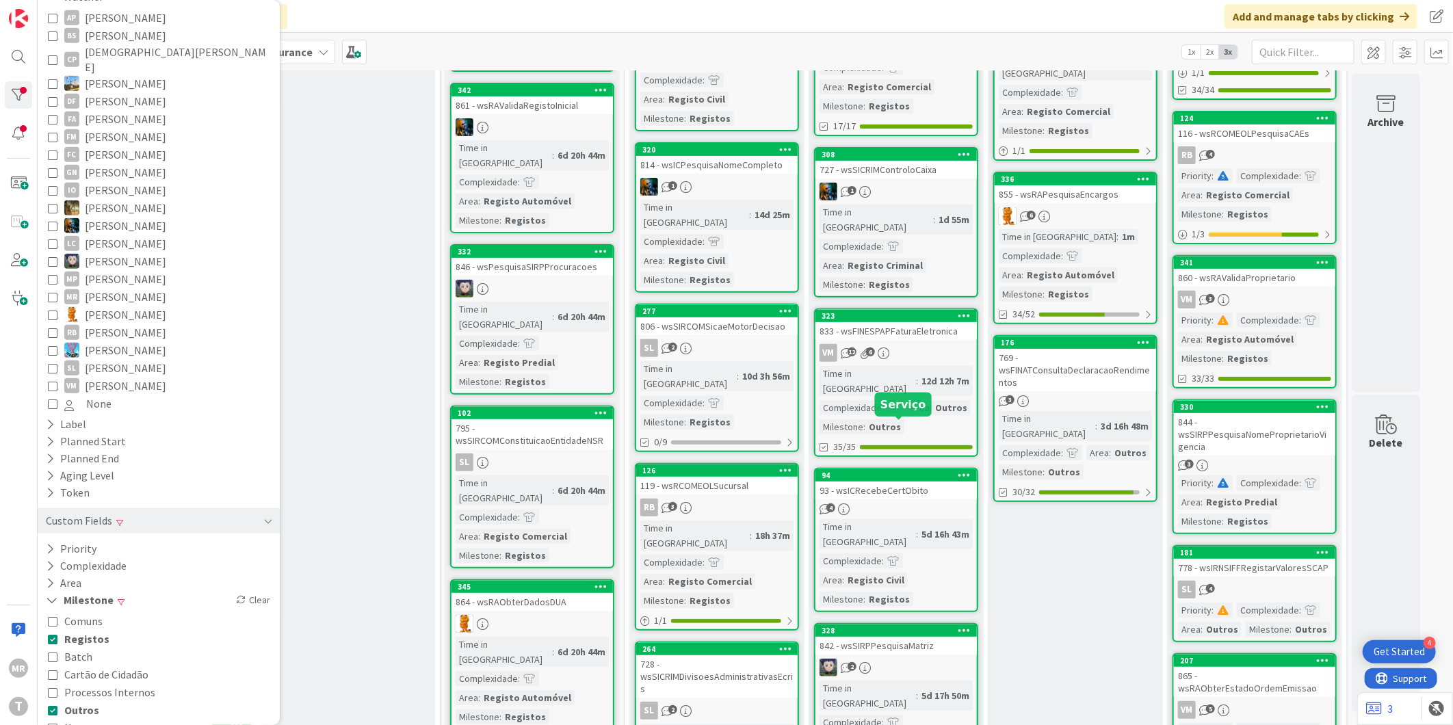
click at [899, 471] on div "94" at bounding box center [898, 476] width 155 height 10
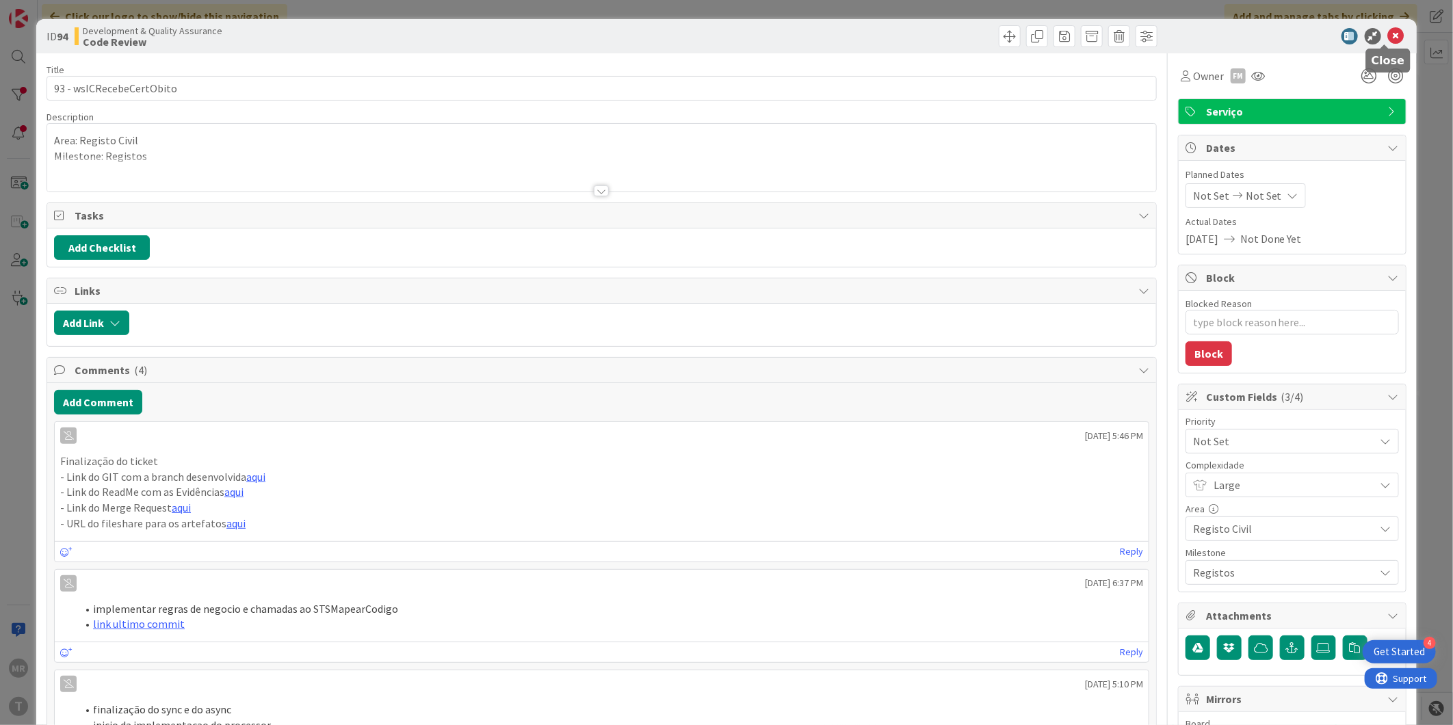
click at [1389, 31] on icon at bounding box center [1396, 36] width 16 height 16
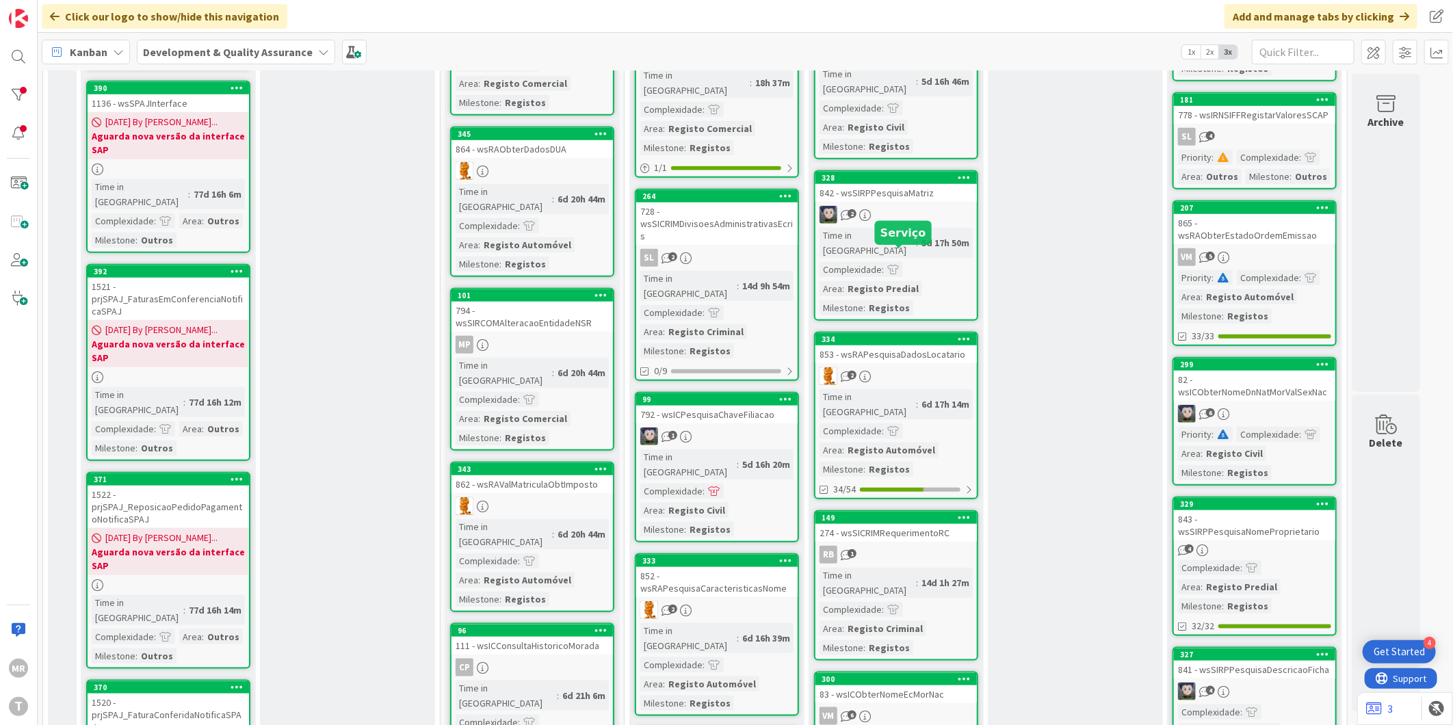
scroll to position [684, 0]
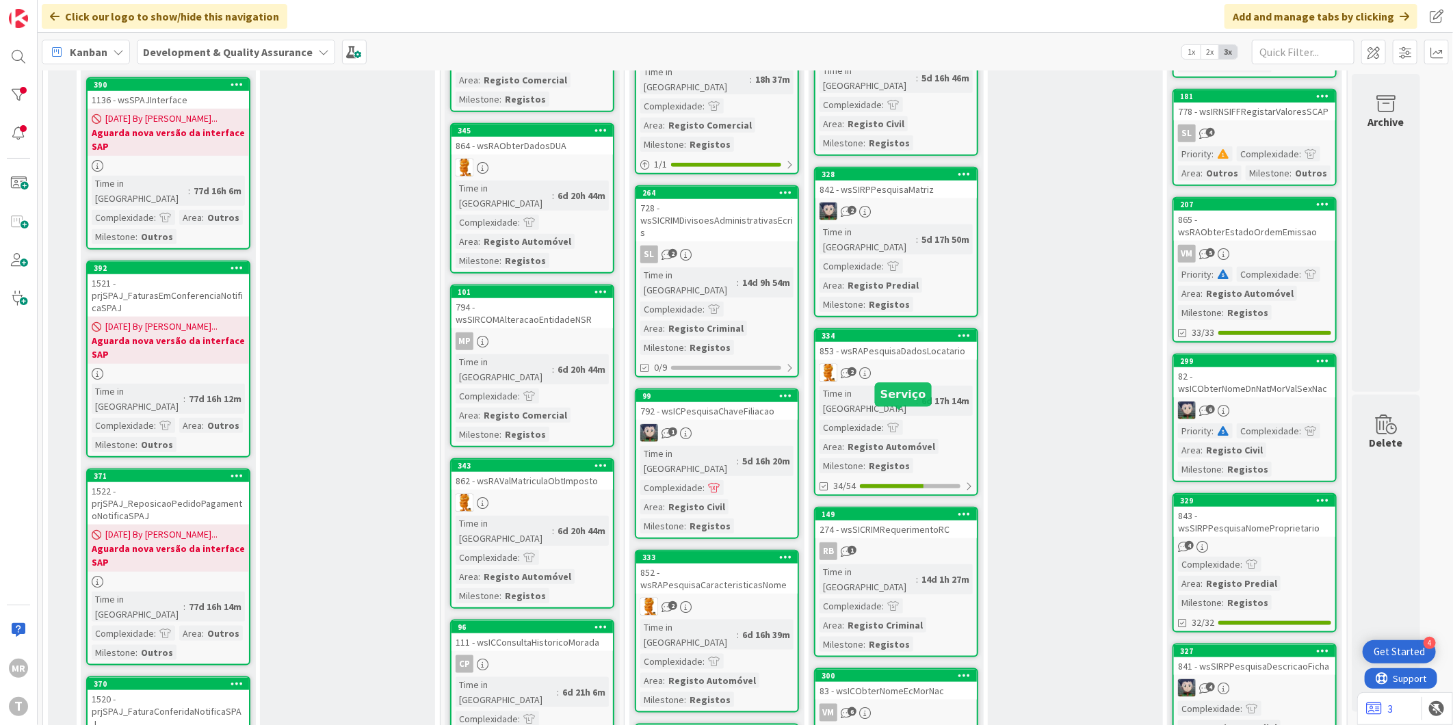
click at [932, 510] on div "149" at bounding box center [898, 515] width 155 height 10
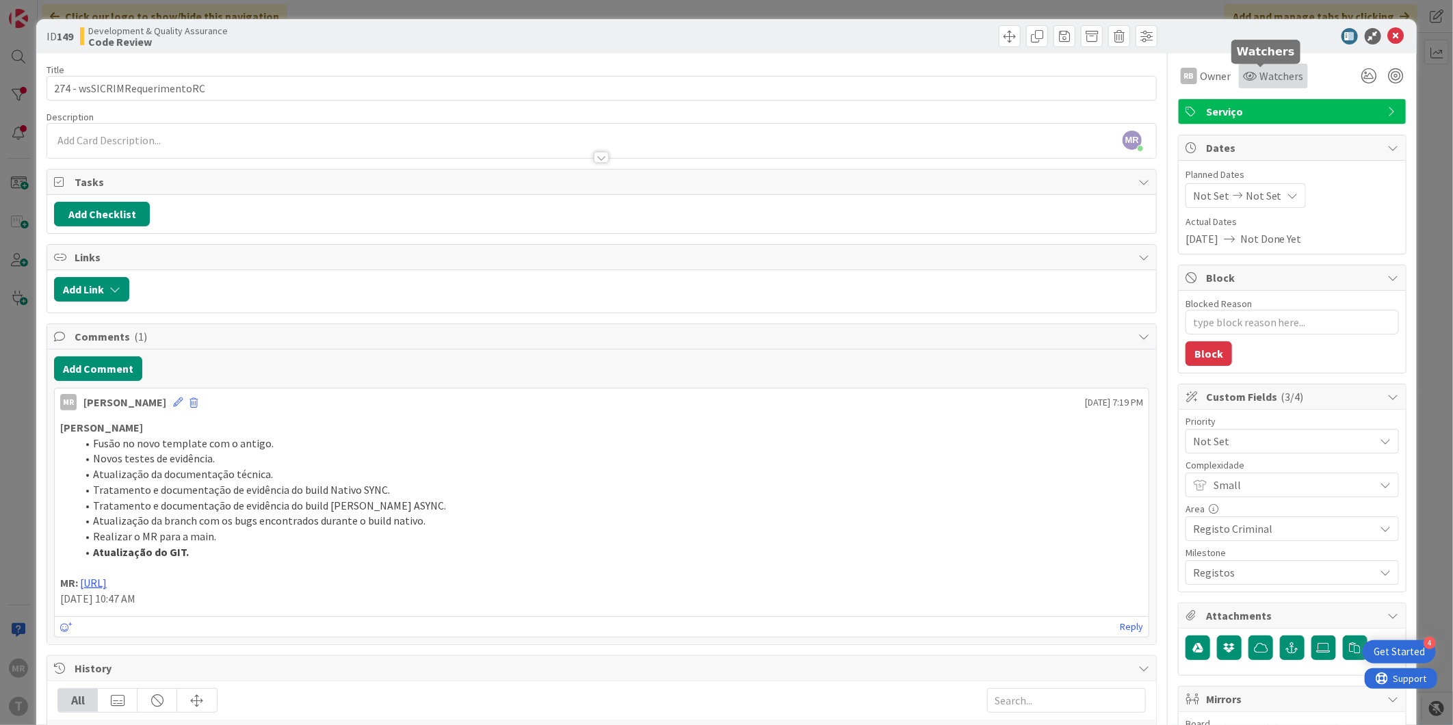
click at [1243, 83] on div "Watchers" at bounding box center [1273, 76] width 61 height 16
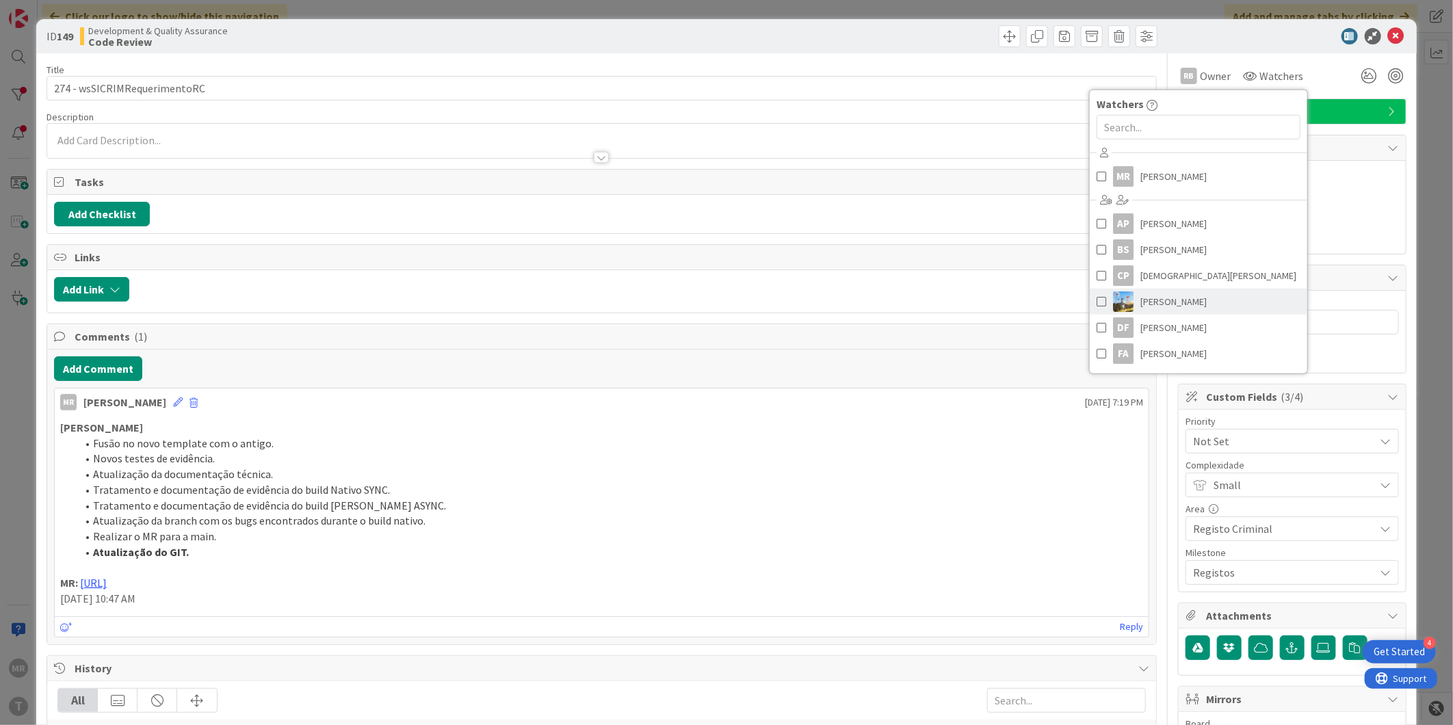
scroll to position [76, 0]
click at [1159, 283] on span "[PERSON_NAME]" at bounding box center [1173, 277] width 66 height 21
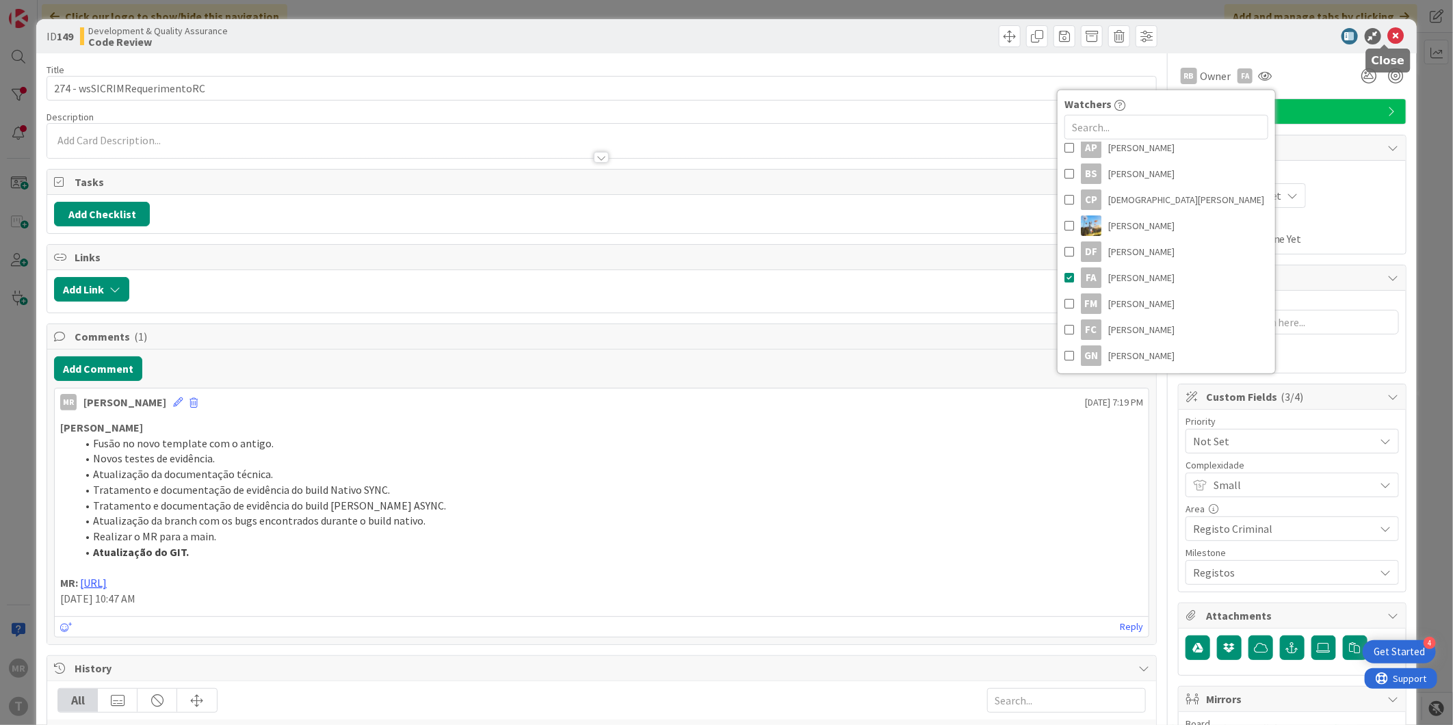
click at [1388, 35] on icon at bounding box center [1396, 36] width 16 height 16
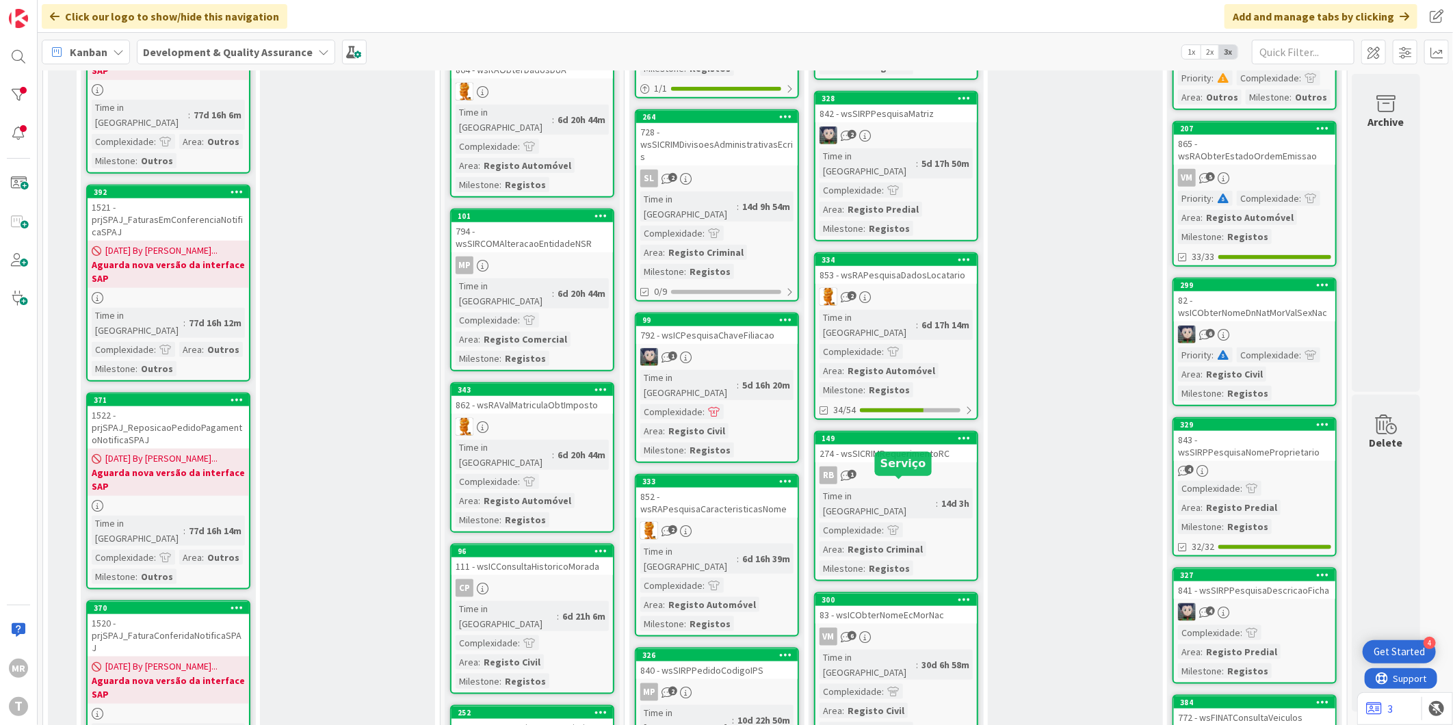
click at [917, 595] on div "300" at bounding box center [898, 600] width 155 height 10
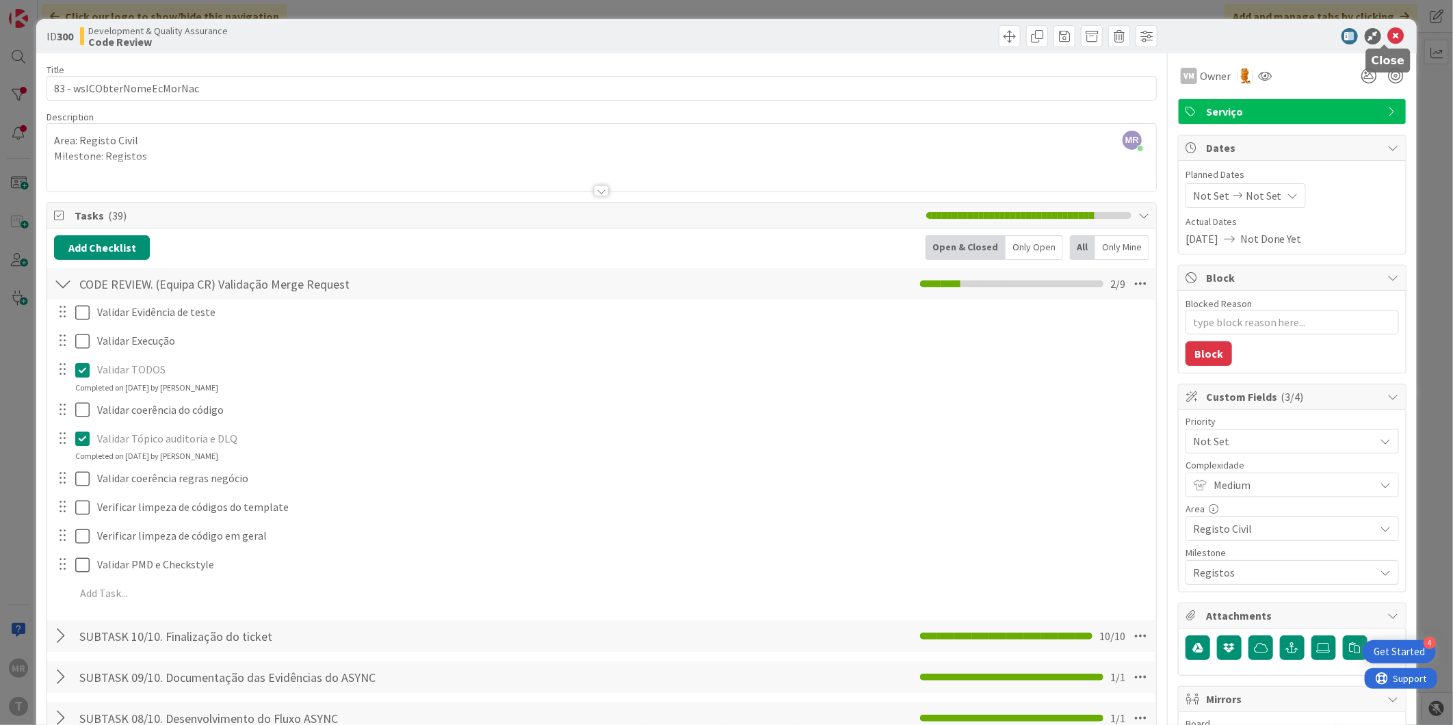
click at [1388, 38] on icon at bounding box center [1396, 36] width 16 height 16
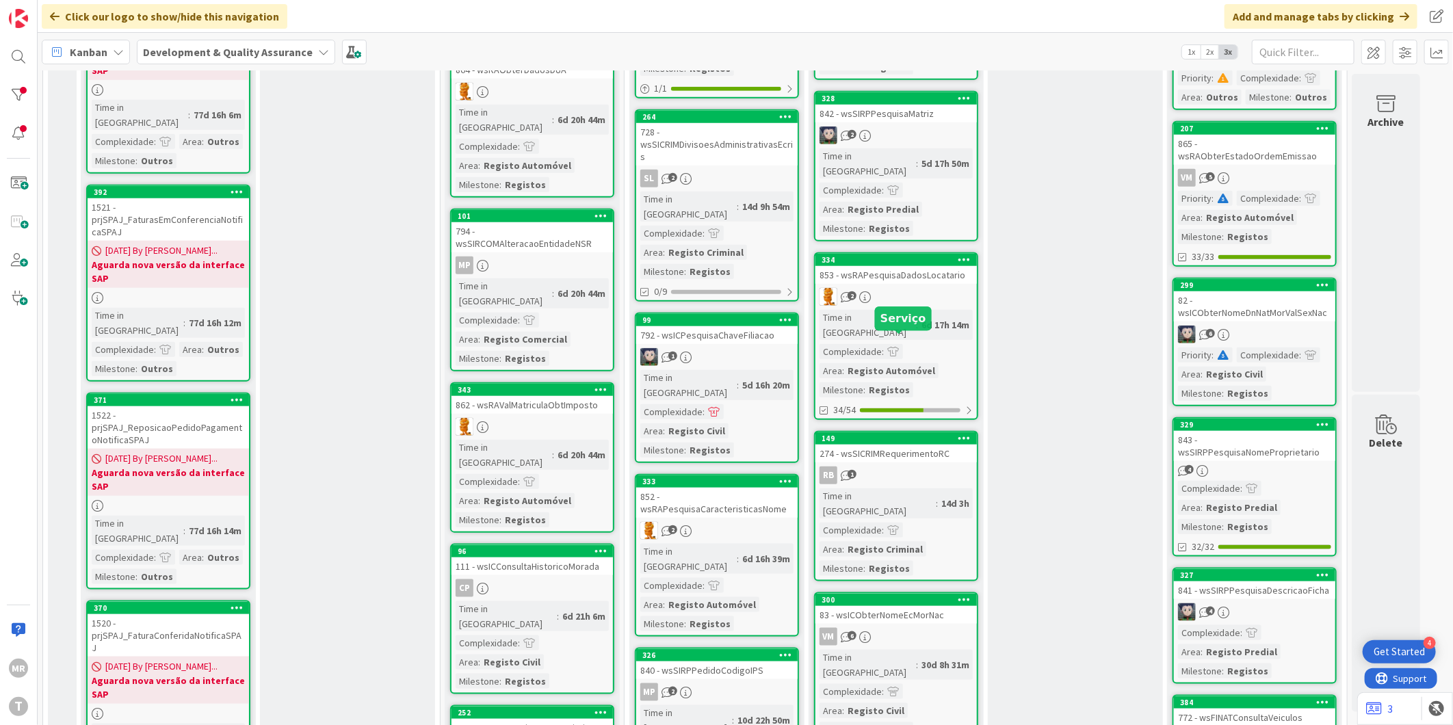
click at [881, 434] on div "149" at bounding box center [898, 439] width 155 height 10
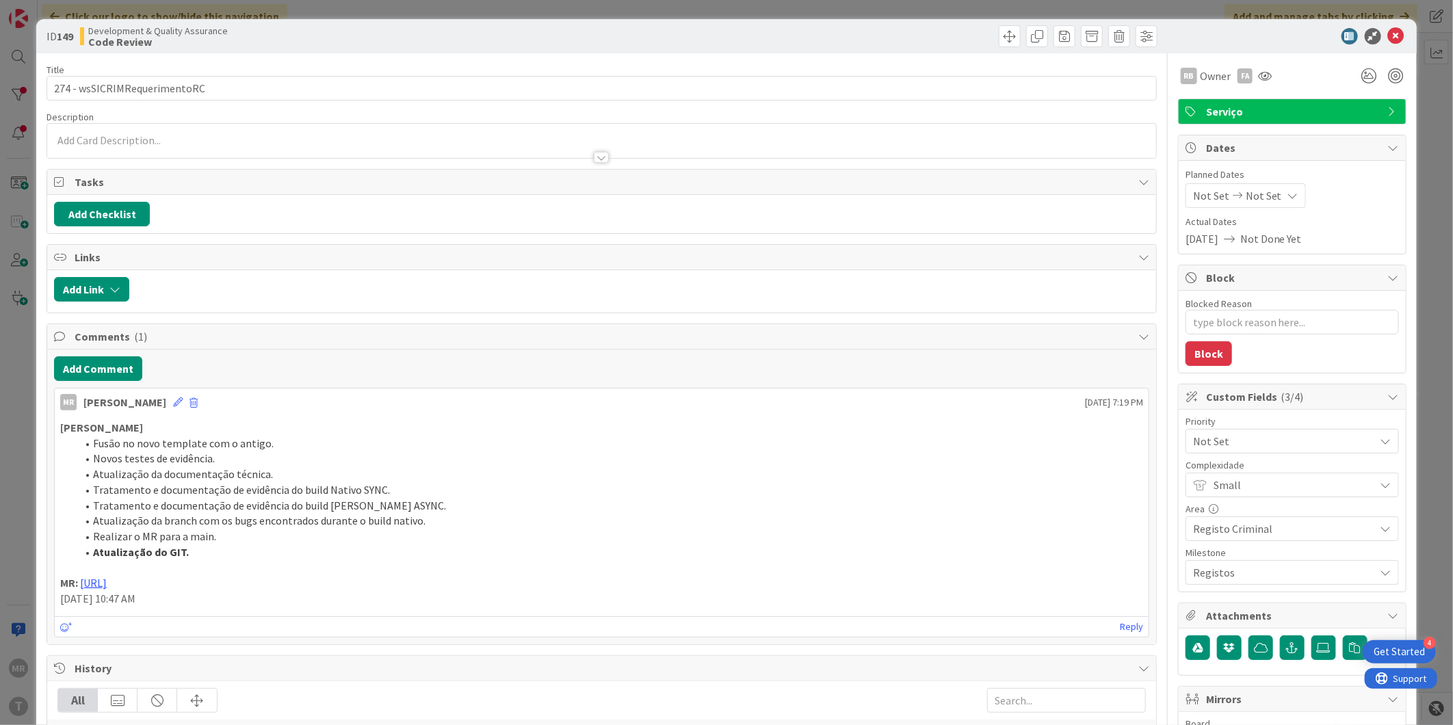
click at [1388, 41] on icon at bounding box center [1396, 36] width 16 height 16
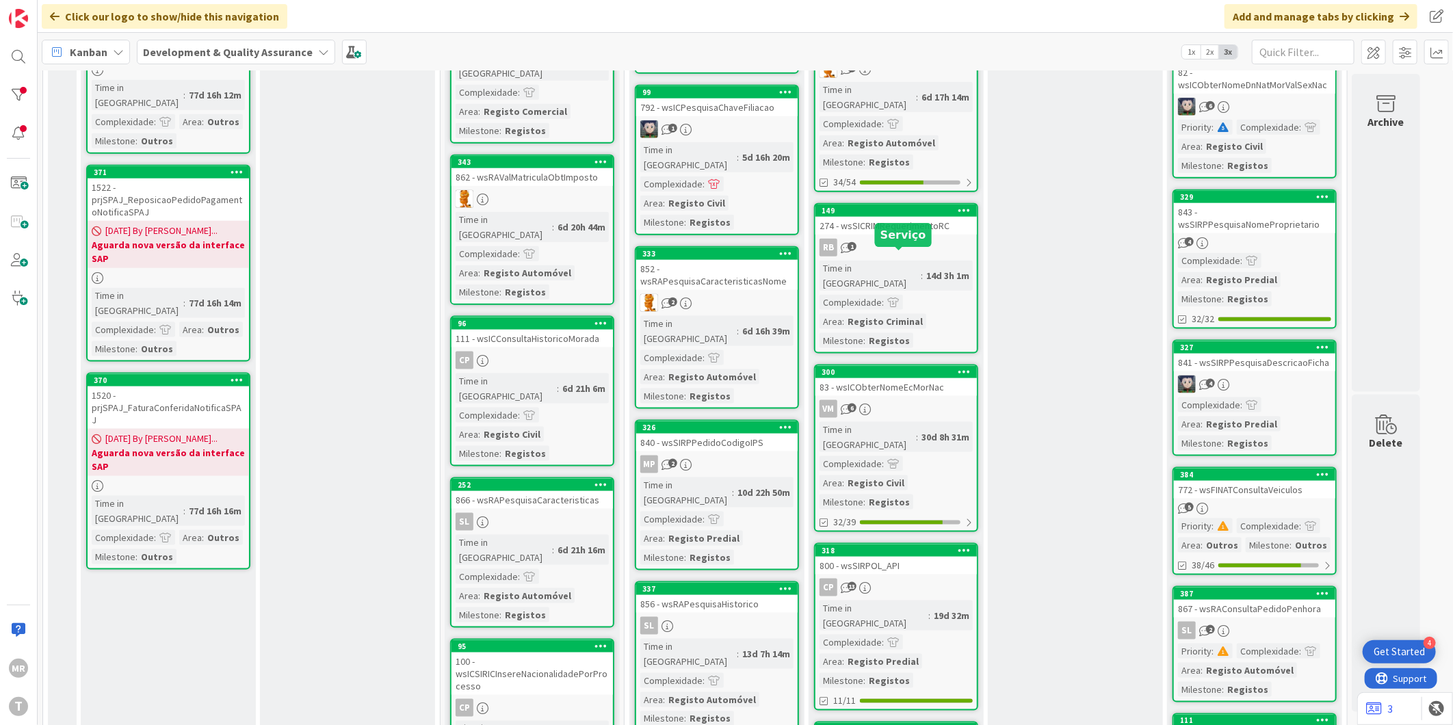
scroll to position [1064, 0]
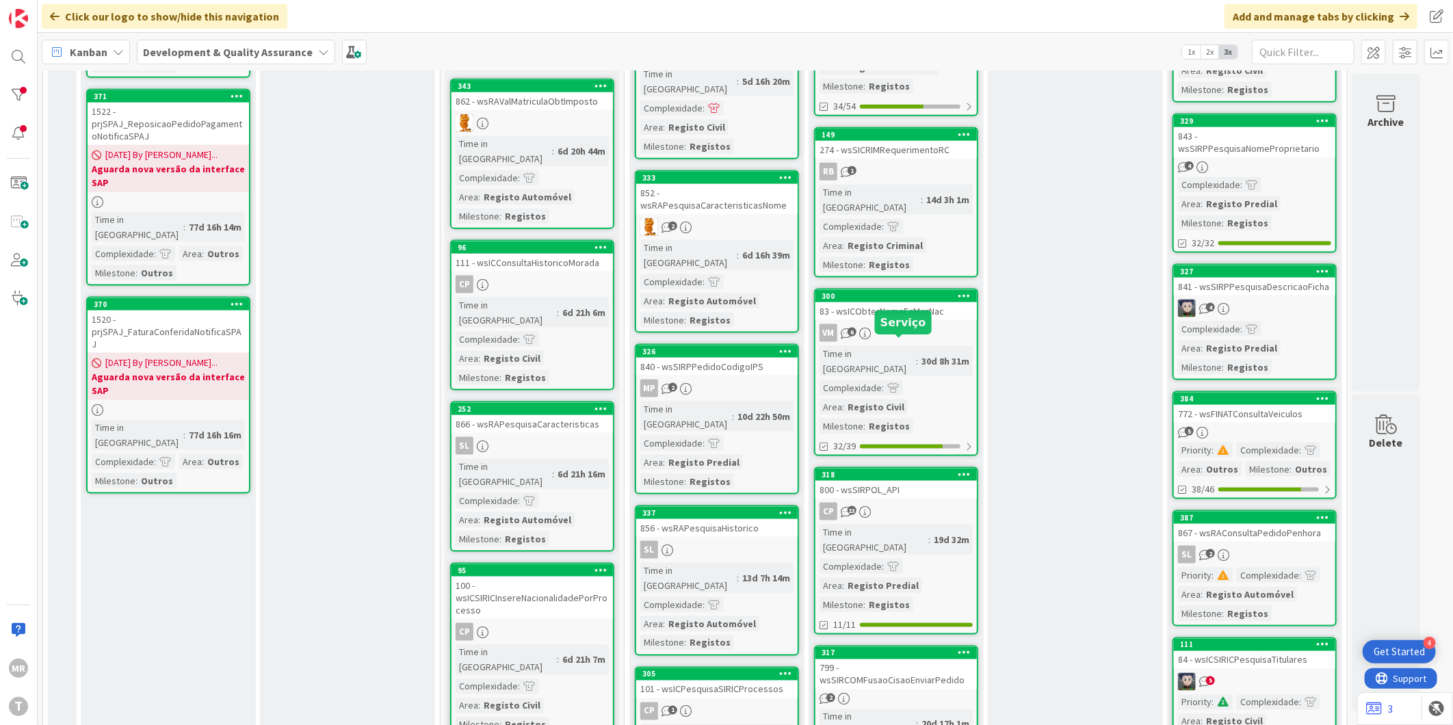
click at [919, 470] on div "318" at bounding box center [898, 475] width 155 height 10
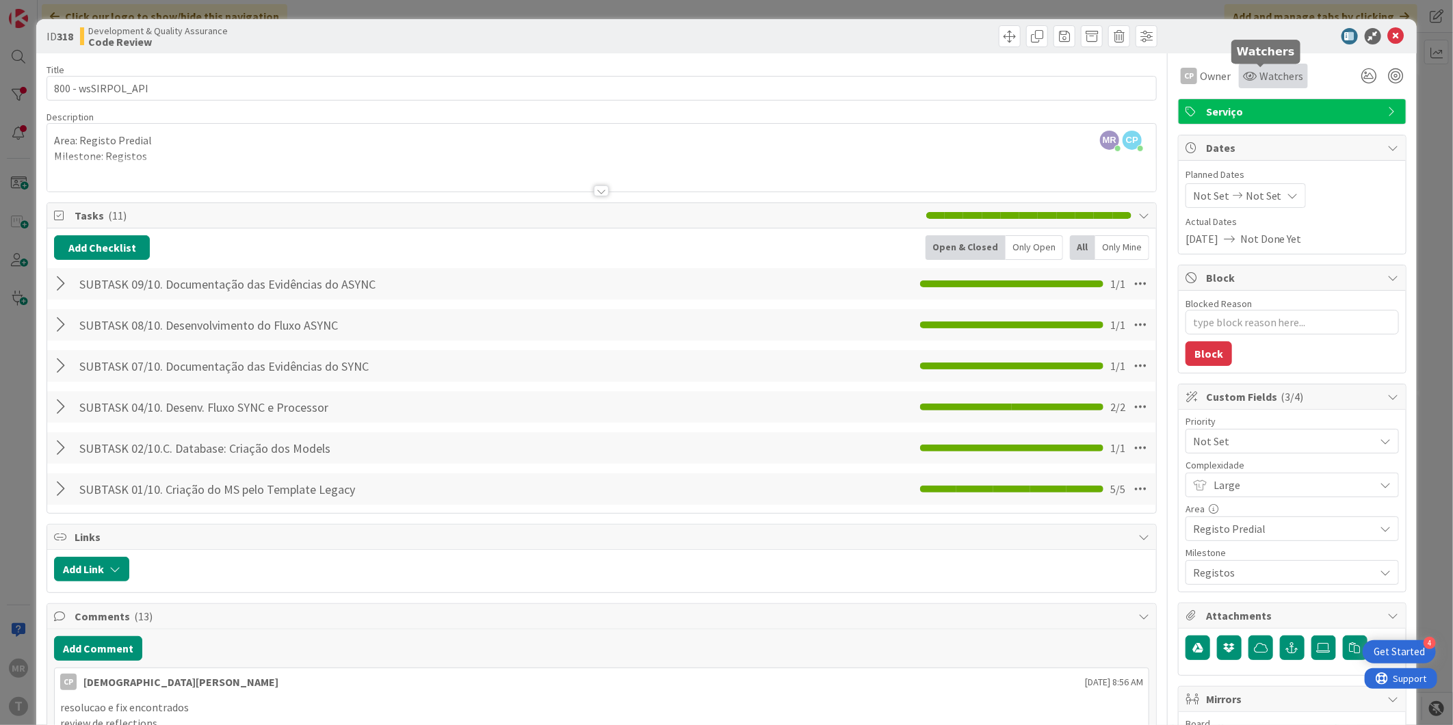
click at [1261, 79] on span "Watchers" at bounding box center [1281, 76] width 44 height 16
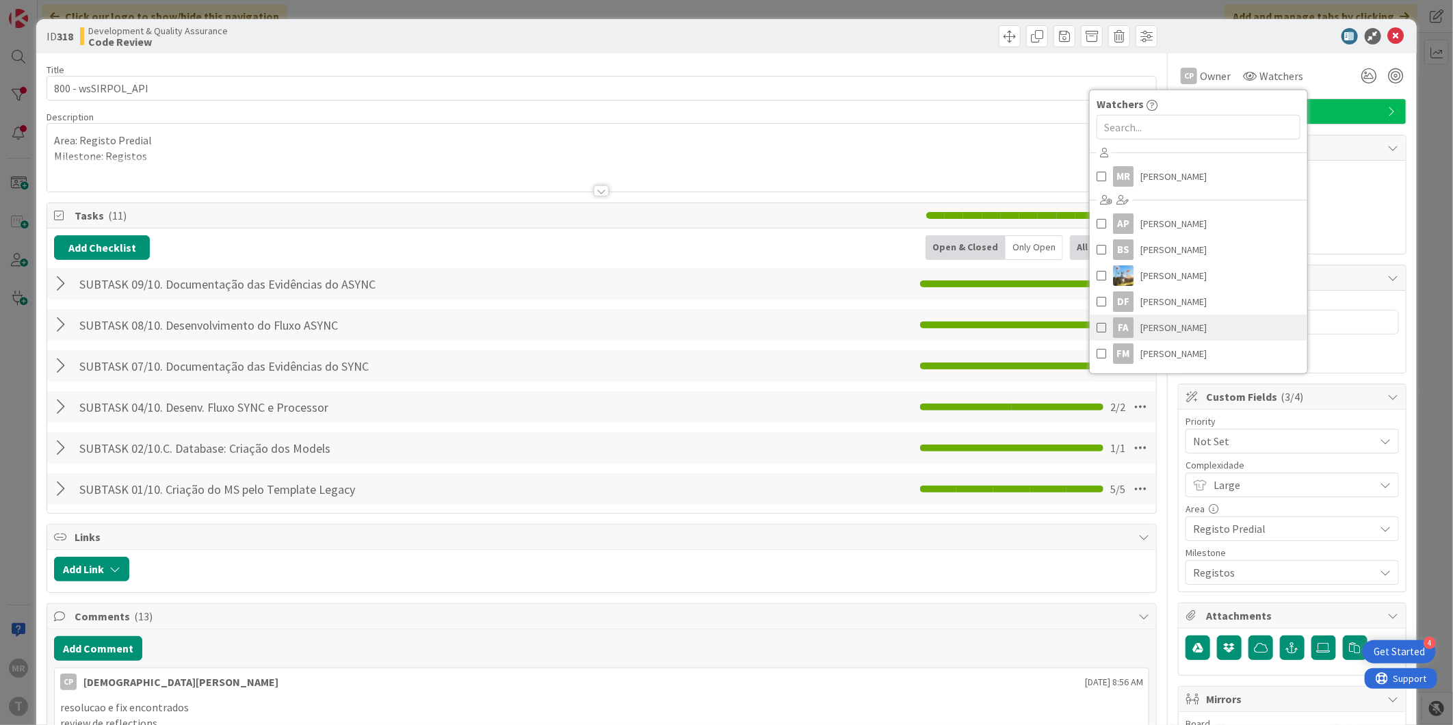
click at [1157, 327] on span "[PERSON_NAME]" at bounding box center [1173, 327] width 66 height 21
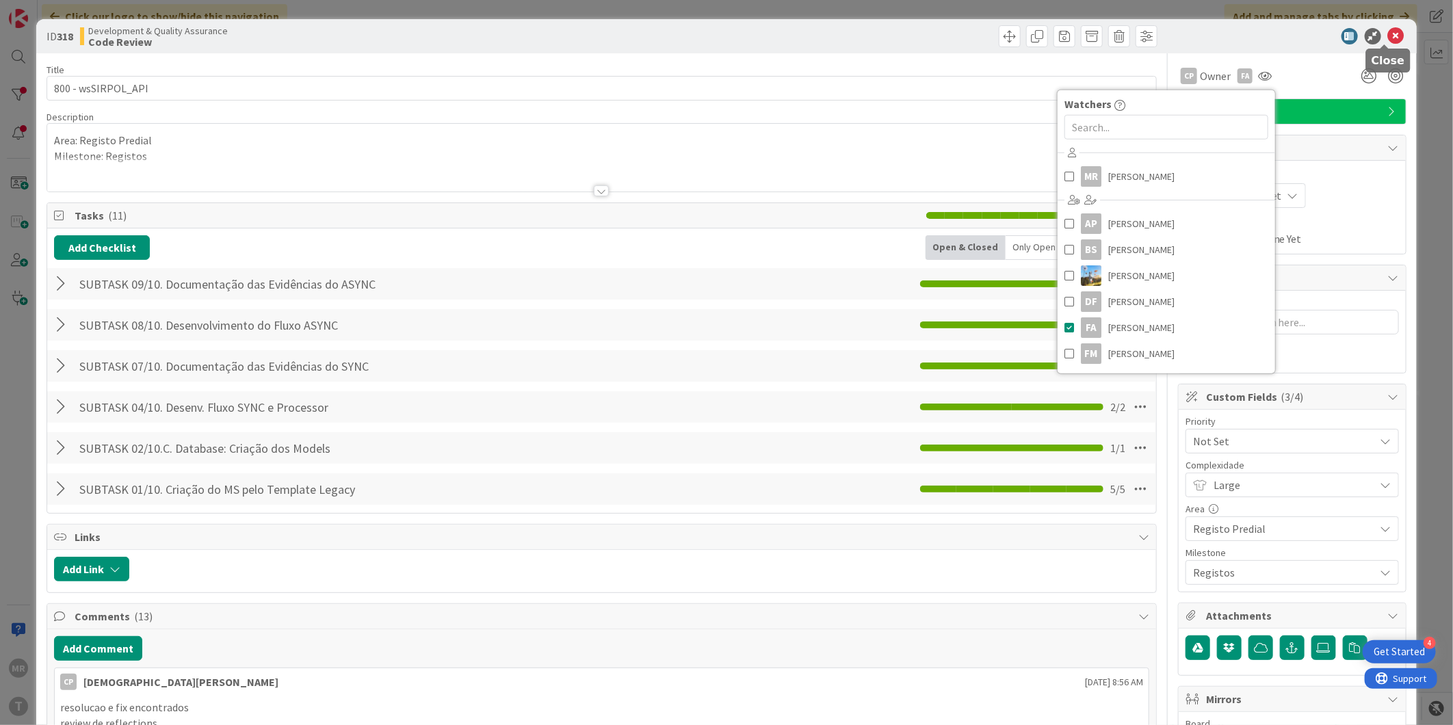
click at [1388, 36] on icon at bounding box center [1396, 36] width 16 height 16
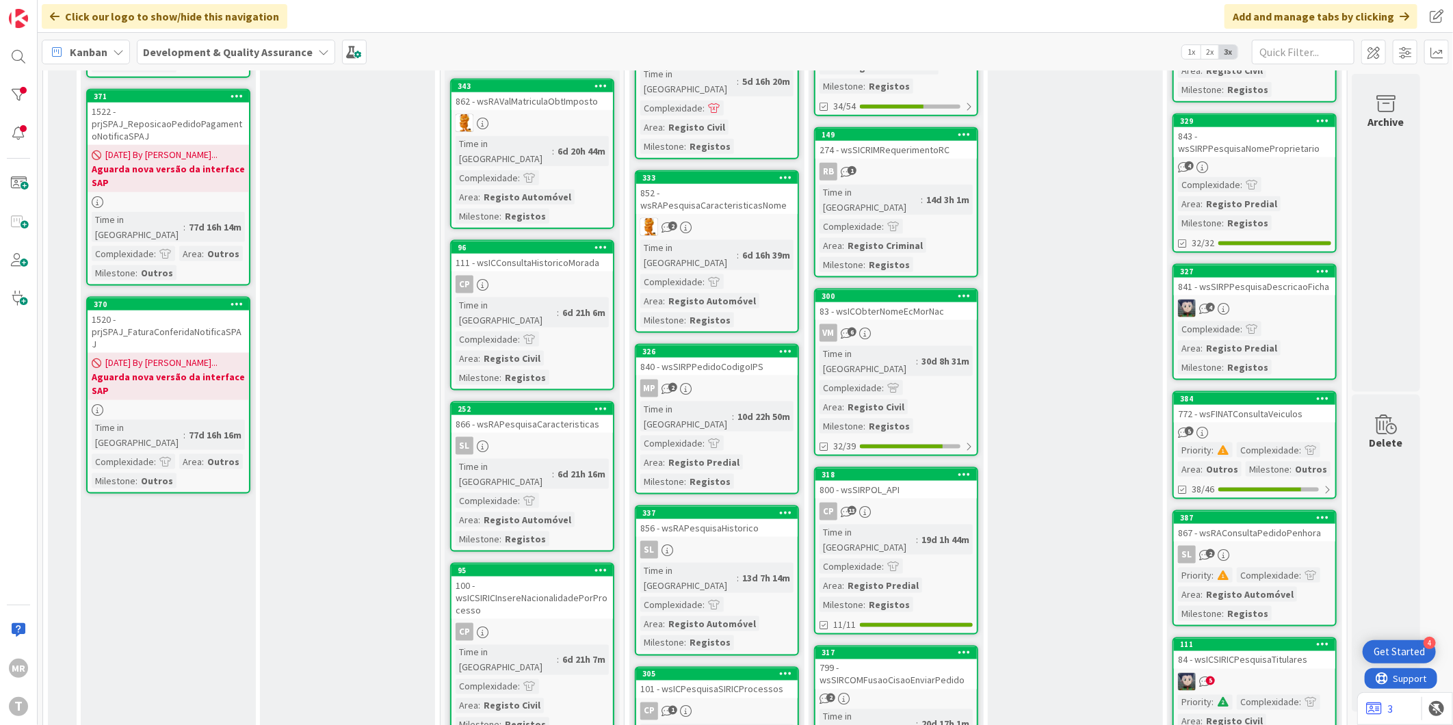
click at [865, 647] on div "317" at bounding box center [895, 653] width 161 height 12
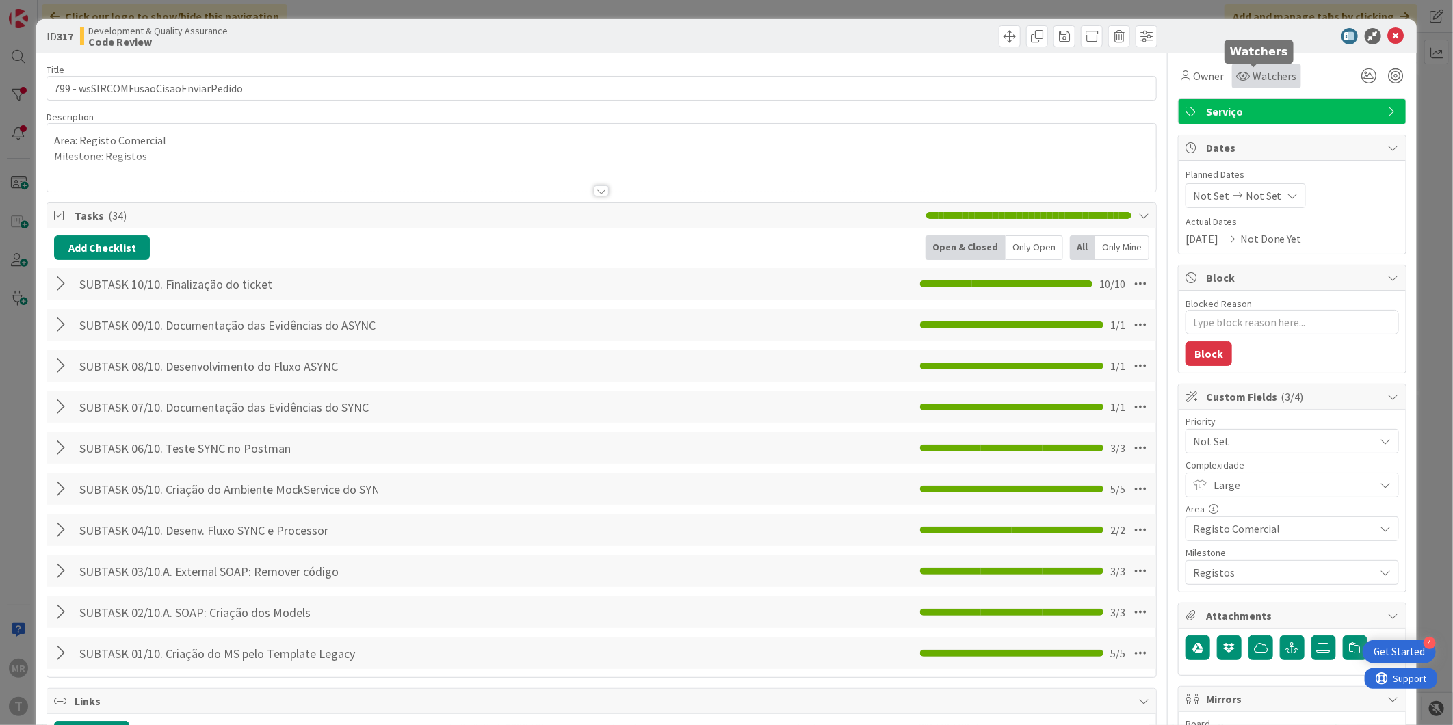
click at [1252, 77] on span "Watchers" at bounding box center [1274, 76] width 44 height 16
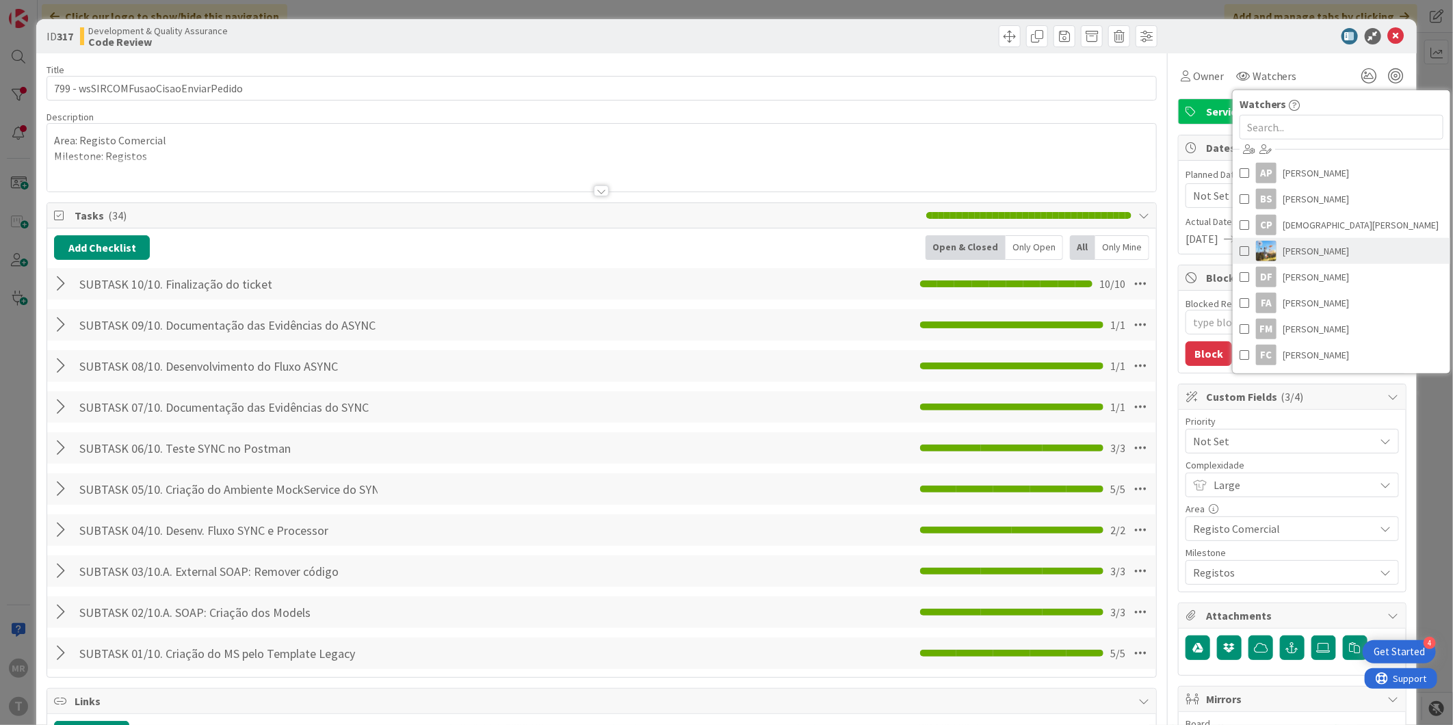
scroll to position [76, 0]
click at [1309, 278] on span "[PERSON_NAME]" at bounding box center [1316, 277] width 66 height 21
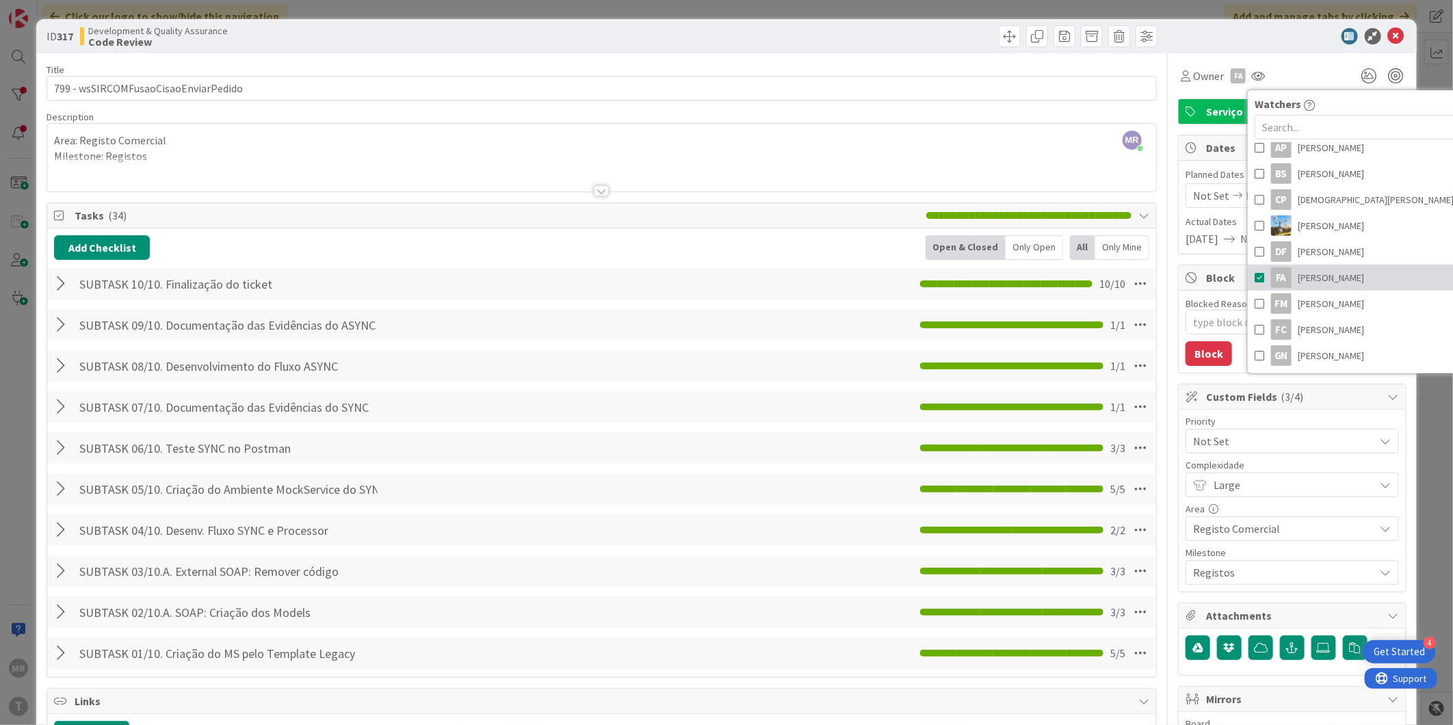
type textarea "x"
click at [1388, 29] on icon at bounding box center [1396, 36] width 16 height 16
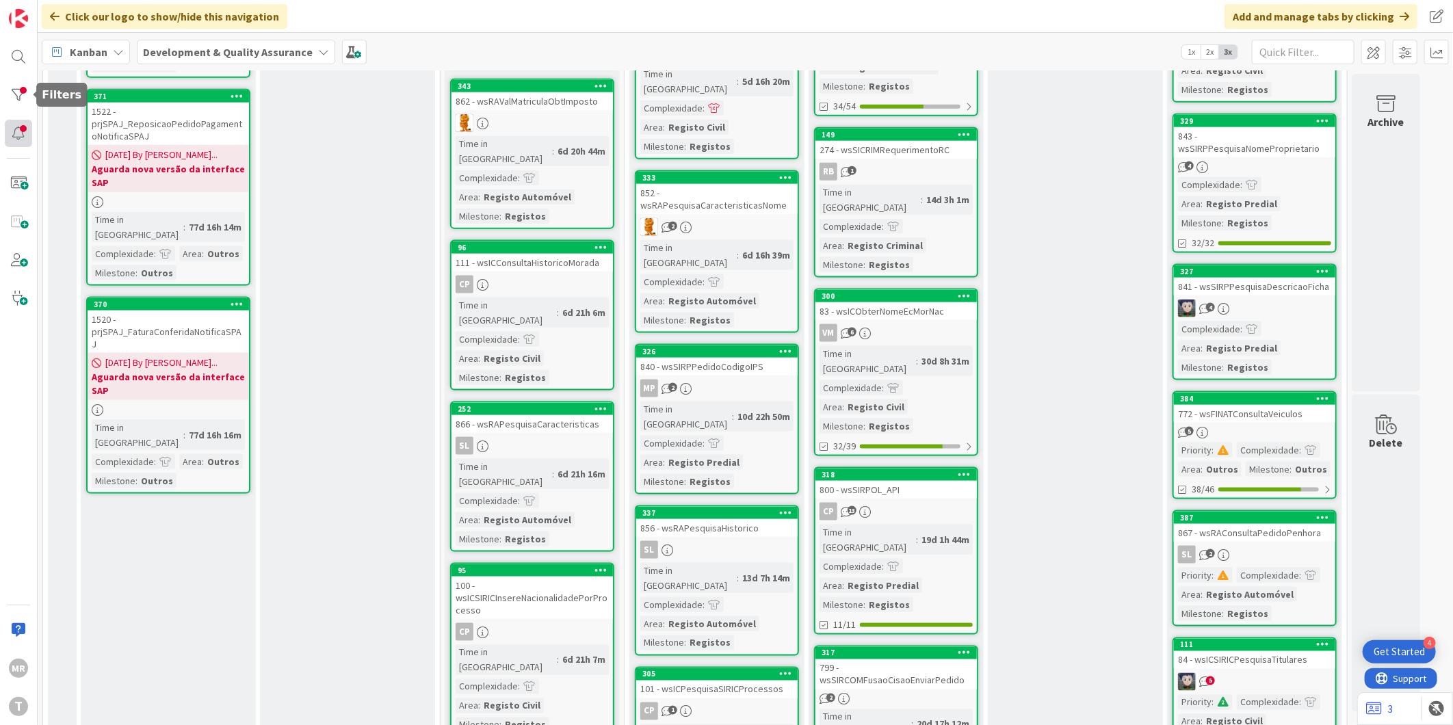
drag, startPoint x: 25, startPoint y: 88, endPoint x: 16, endPoint y: 131, distance: 44.1
click at [25, 88] on div at bounding box center [18, 94] width 27 height 27
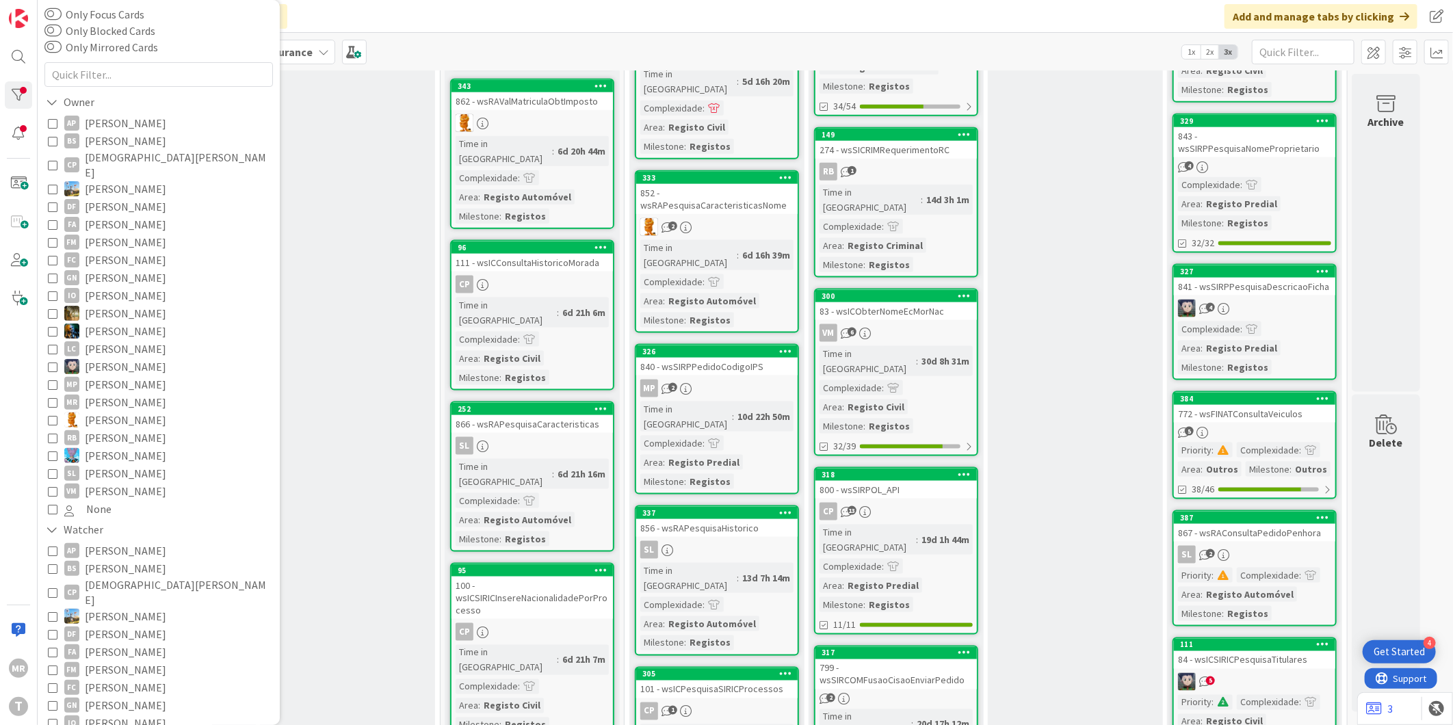
scroll to position [152, 0]
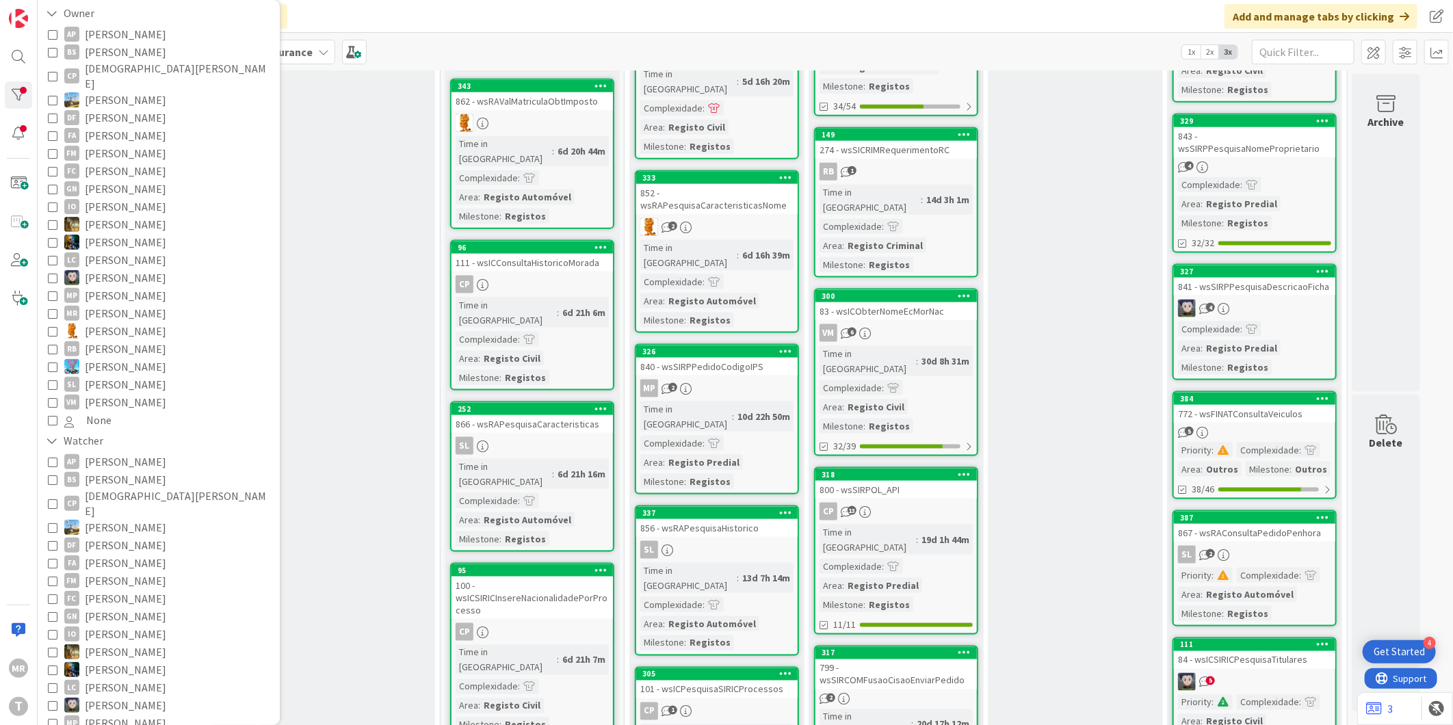
click at [130, 554] on span "[PERSON_NAME]" at bounding box center [125, 563] width 81 height 18
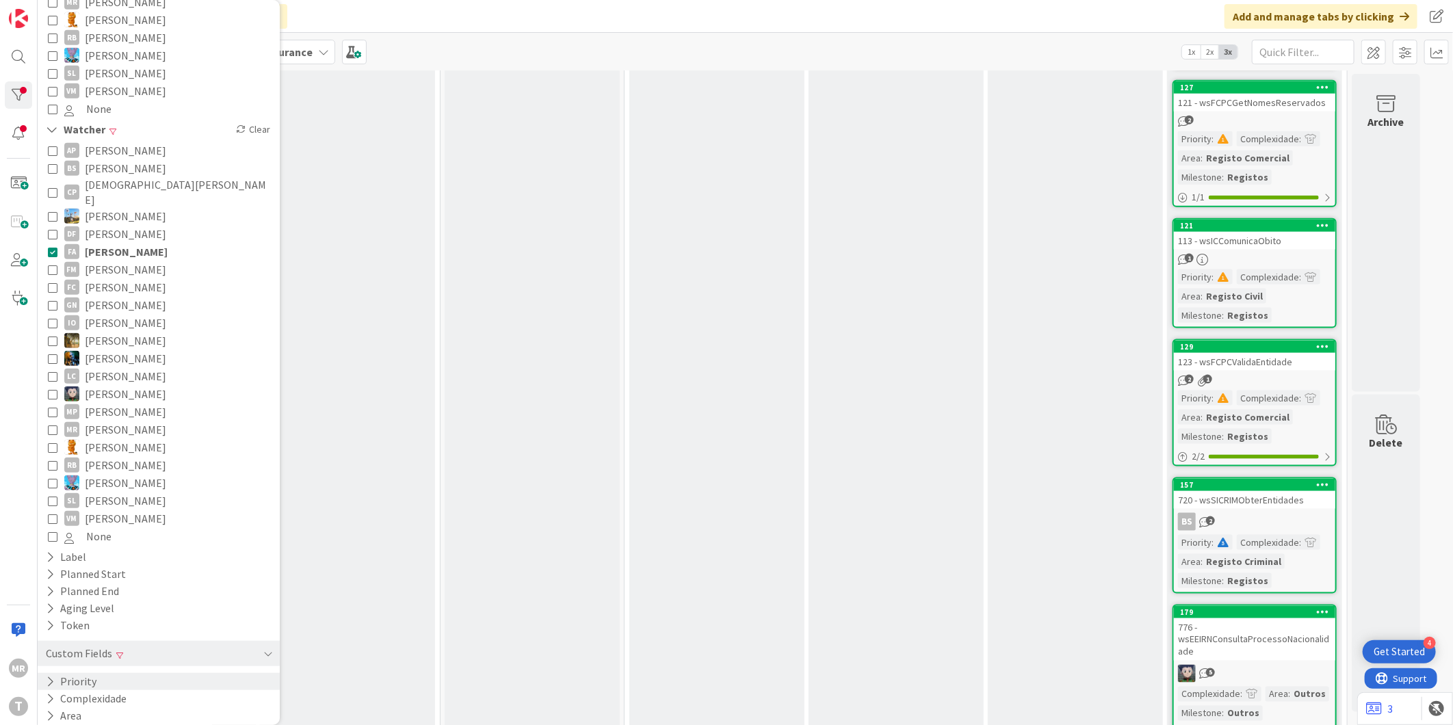
scroll to position [464, 0]
click at [69, 707] on button "Area" at bounding box center [63, 715] width 38 height 17
click at [75, 707] on button "Area" at bounding box center [65, 715] width 42 height 17
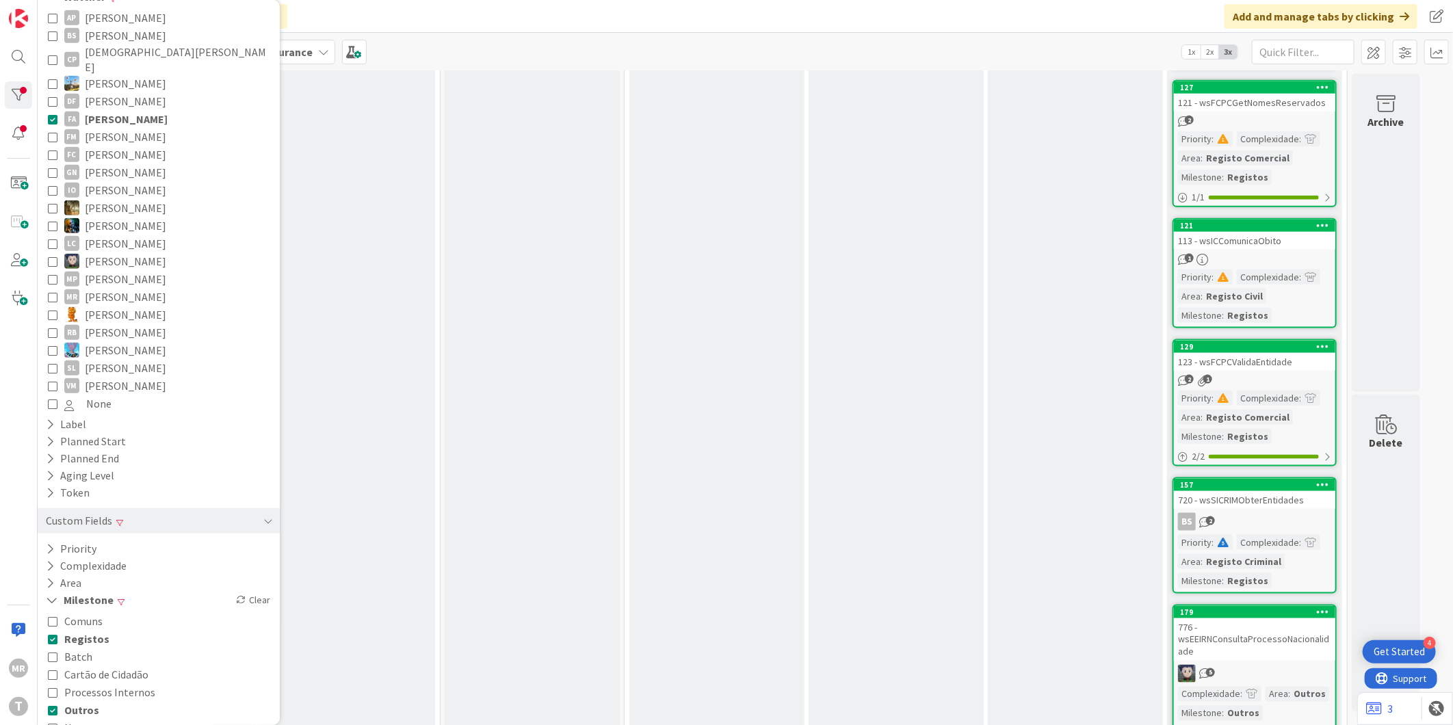
click at [76, 630] on span "Registos" at bounding box center [86, 639] width 45 height 18
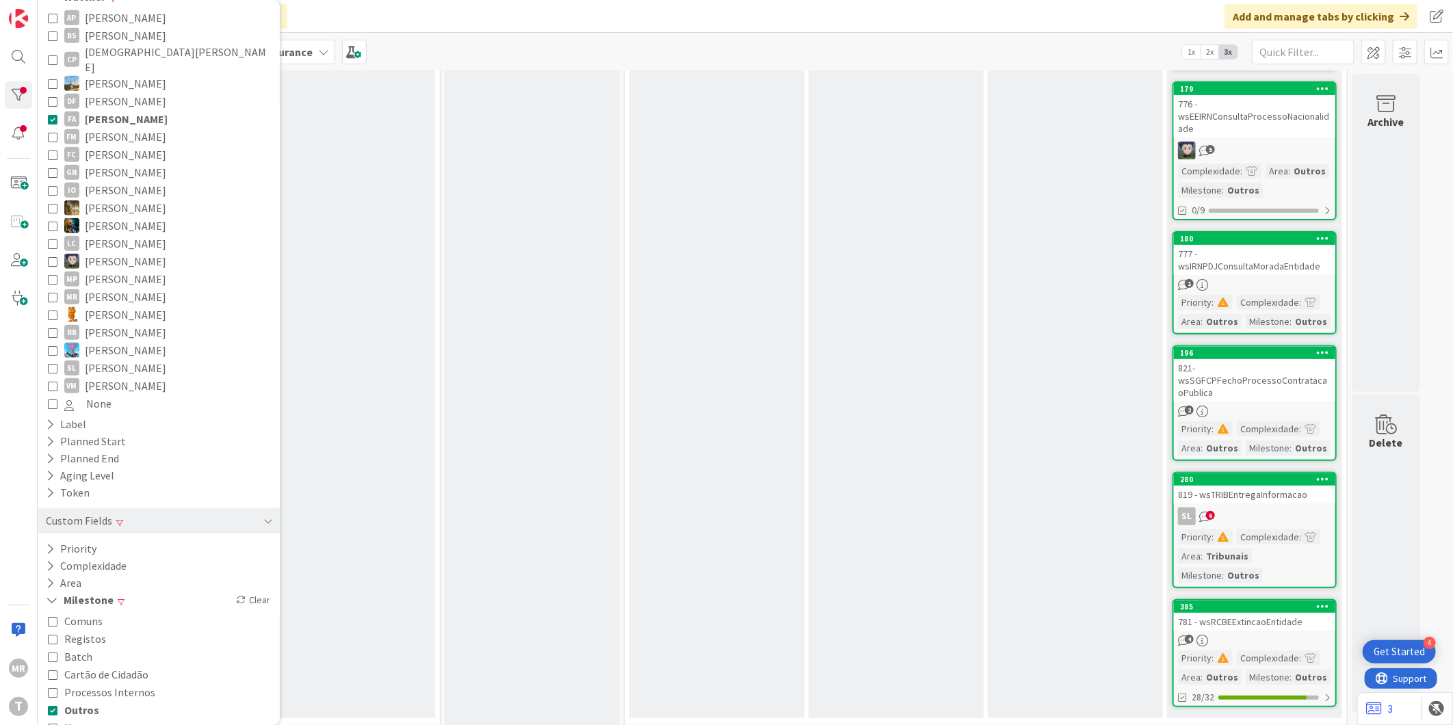
click at [81, 701] on span "Outros" at bounding box center [81, 710] width 35 height 18
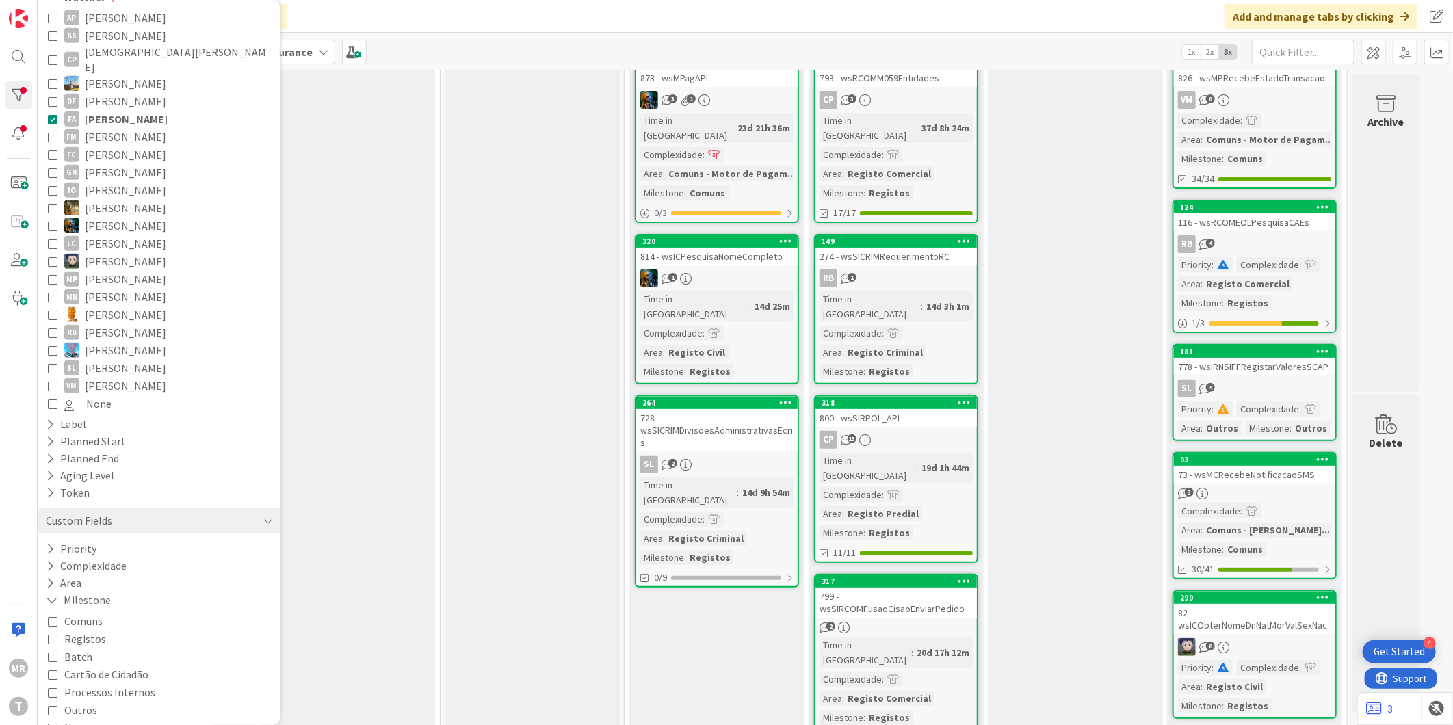
scroll to position [228, 0]
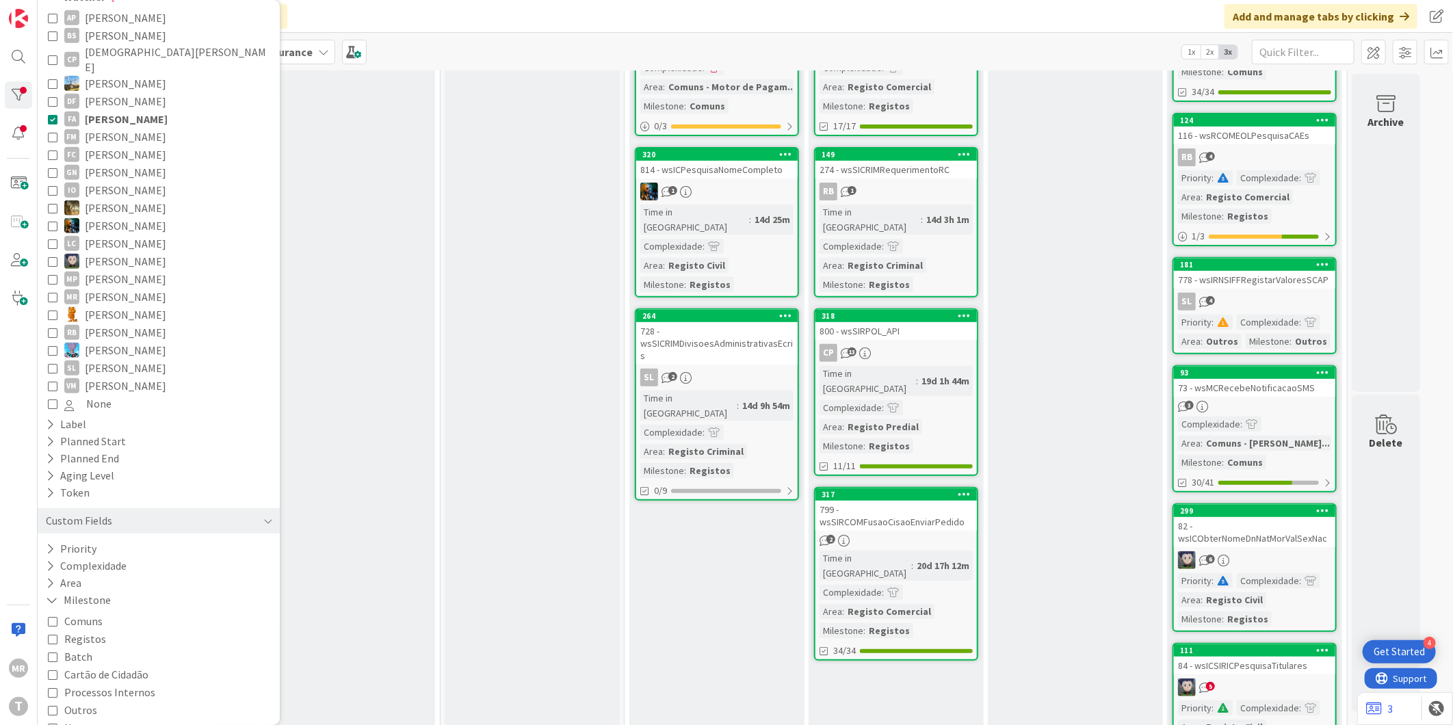
click at [113, 306] on span "[PERSON_NAME]" at bounding box center [125, 315] width 81 height 18
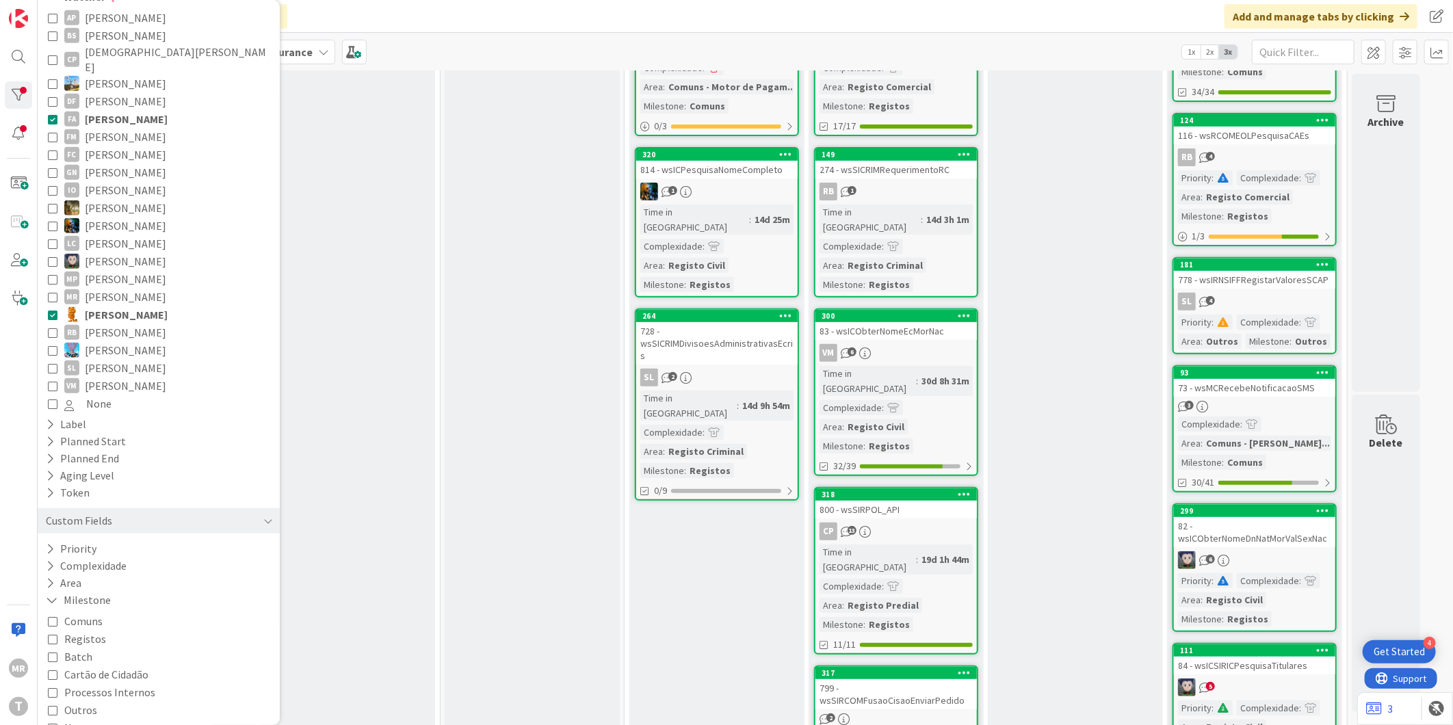
click at [134, 110] on span "[PERSON_NAME]" at bounding box center [126, 119] width 83 height 18
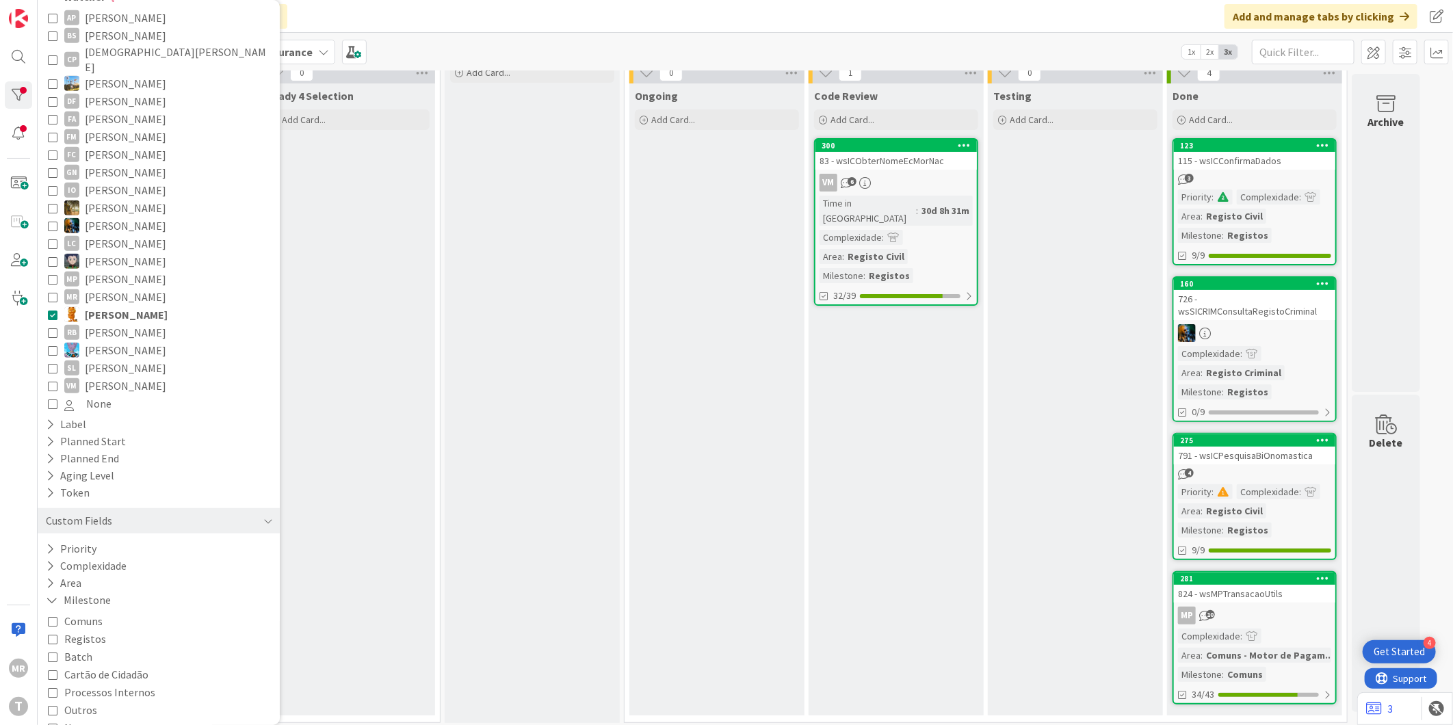
scroll to position [0, 0]
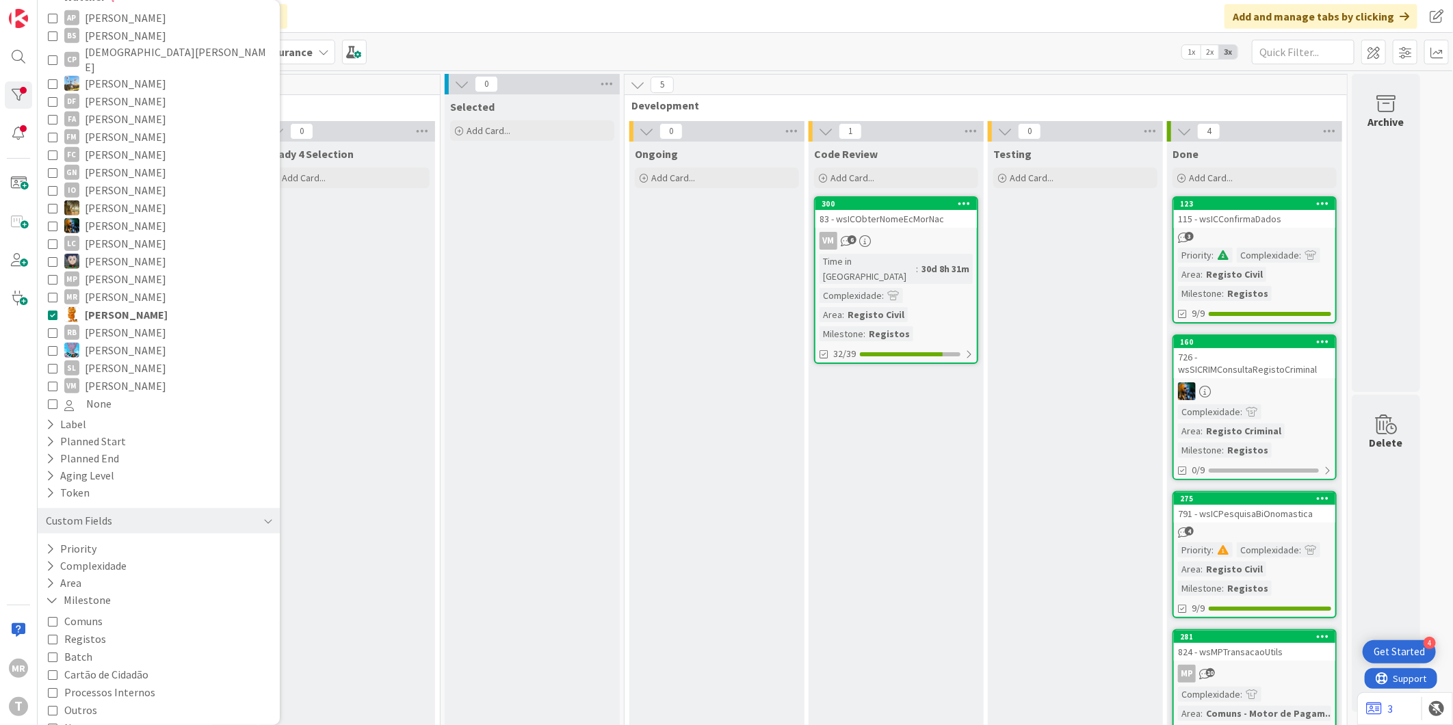
click at [116, 306] on span "[PERSON_NAME]" at bounding box center [126, 315] width 83 height 18
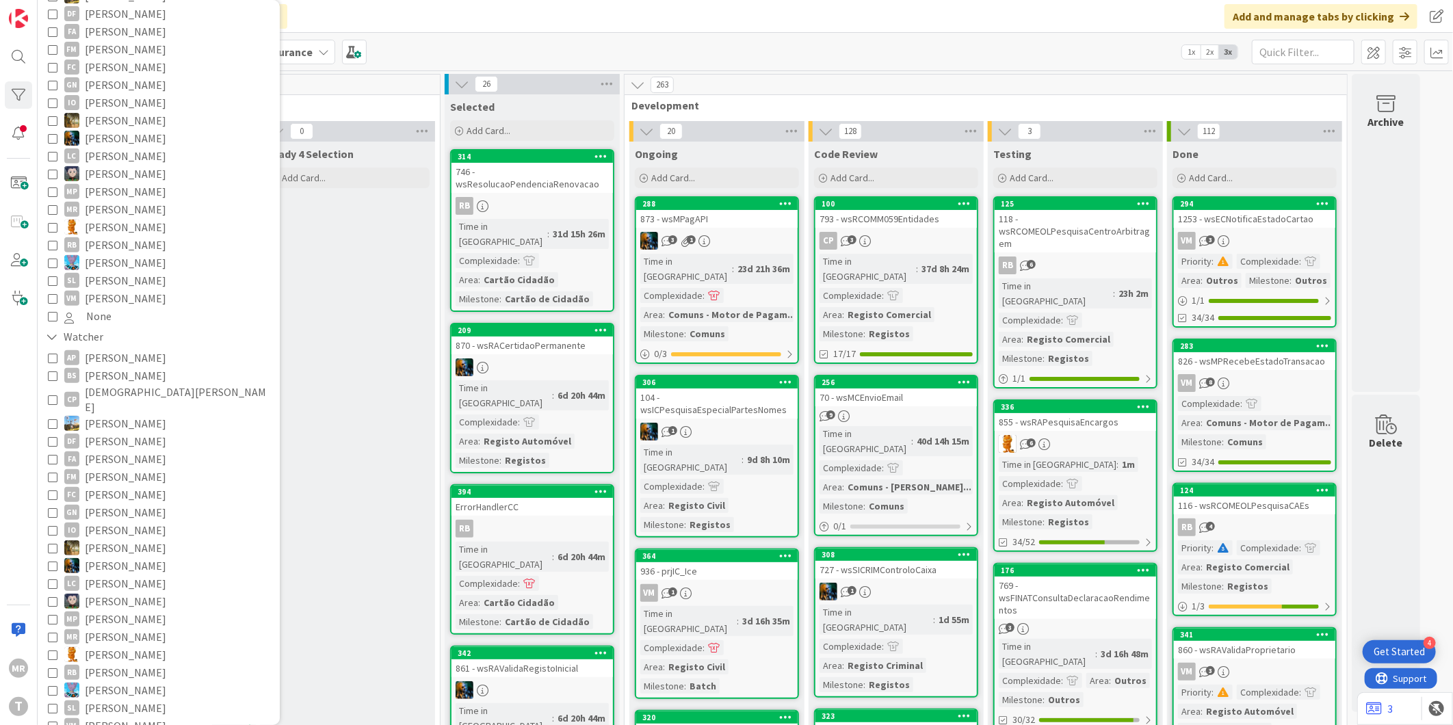
scroll to position [367, 0]
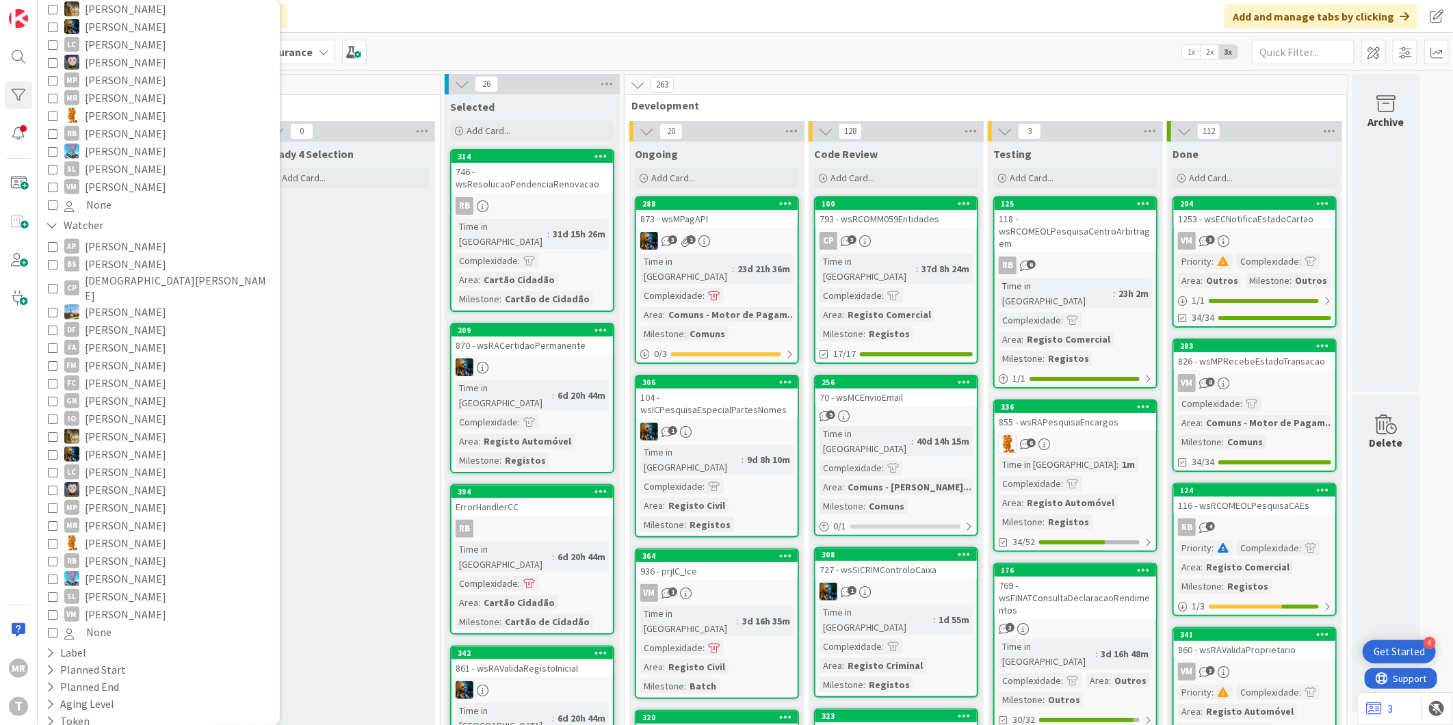
click at [109, 356] on span "[PERSON_NAME]" at bounding box center [125, 365] width 81 height 18
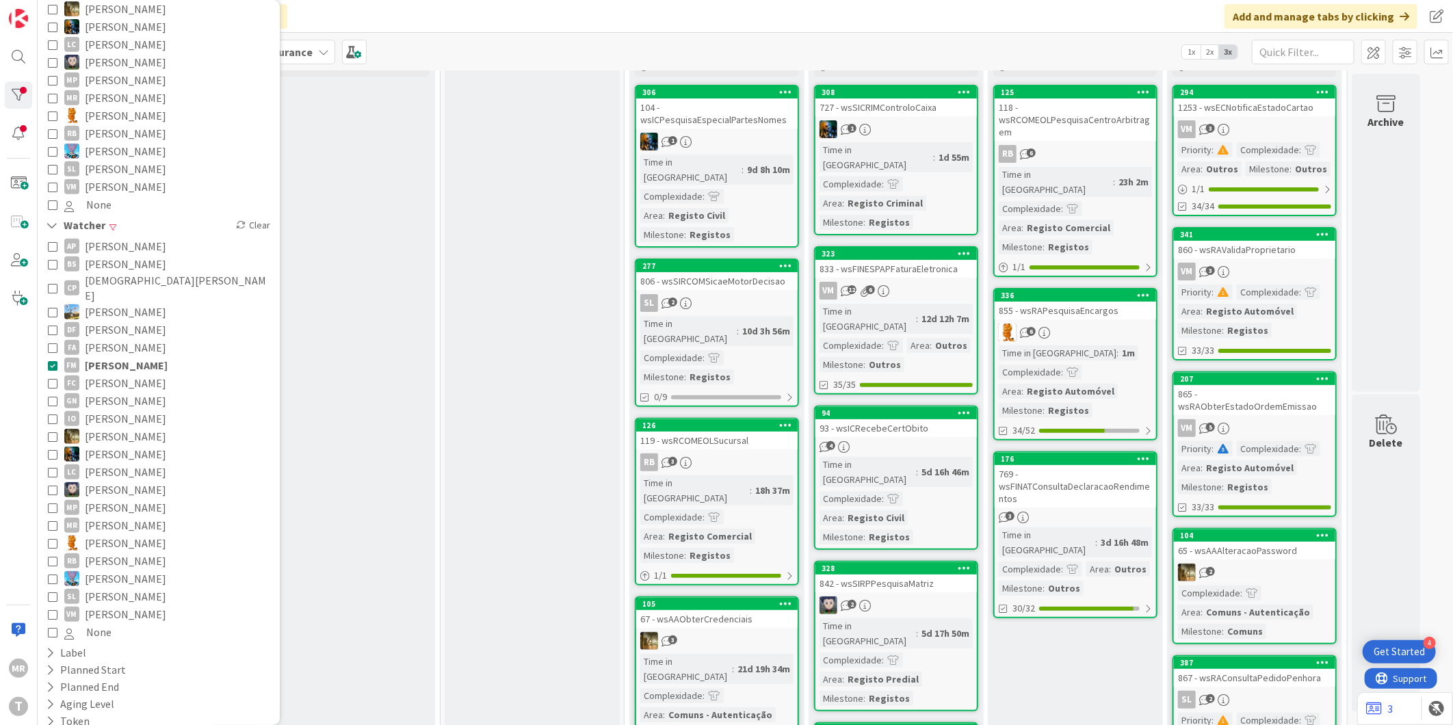
scroll to position [76, 0]
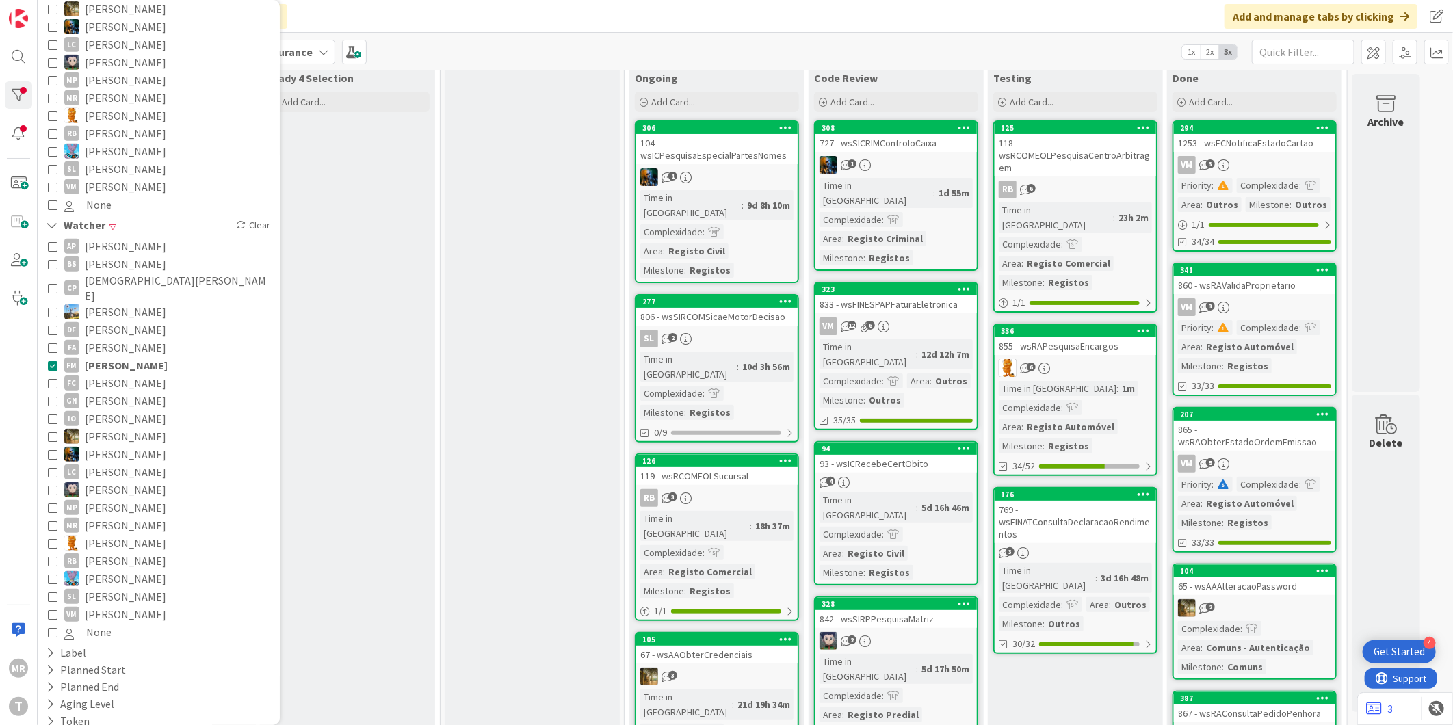
click at [101, 356] on span "[PERSON_NAME]" at bounding box center [126, 365] width 83 height 18
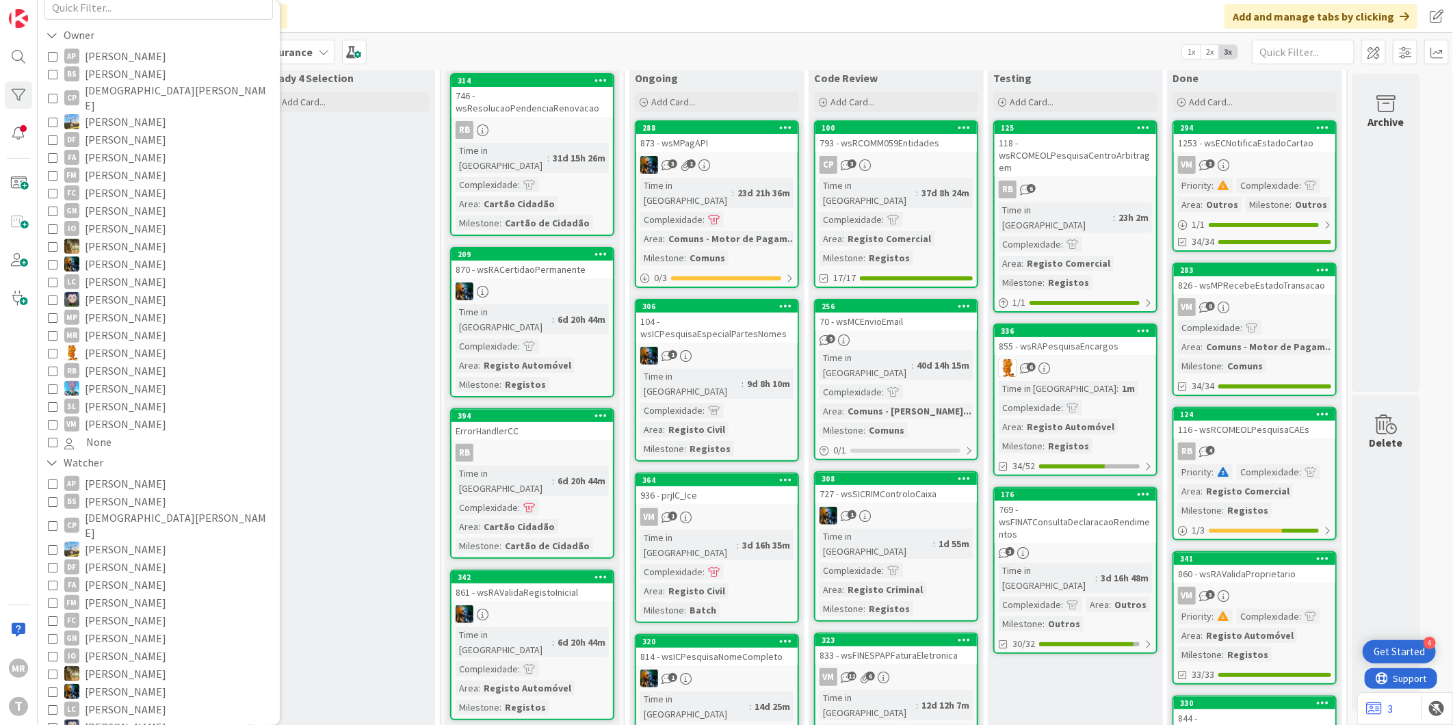
scroll to position [64, 0]
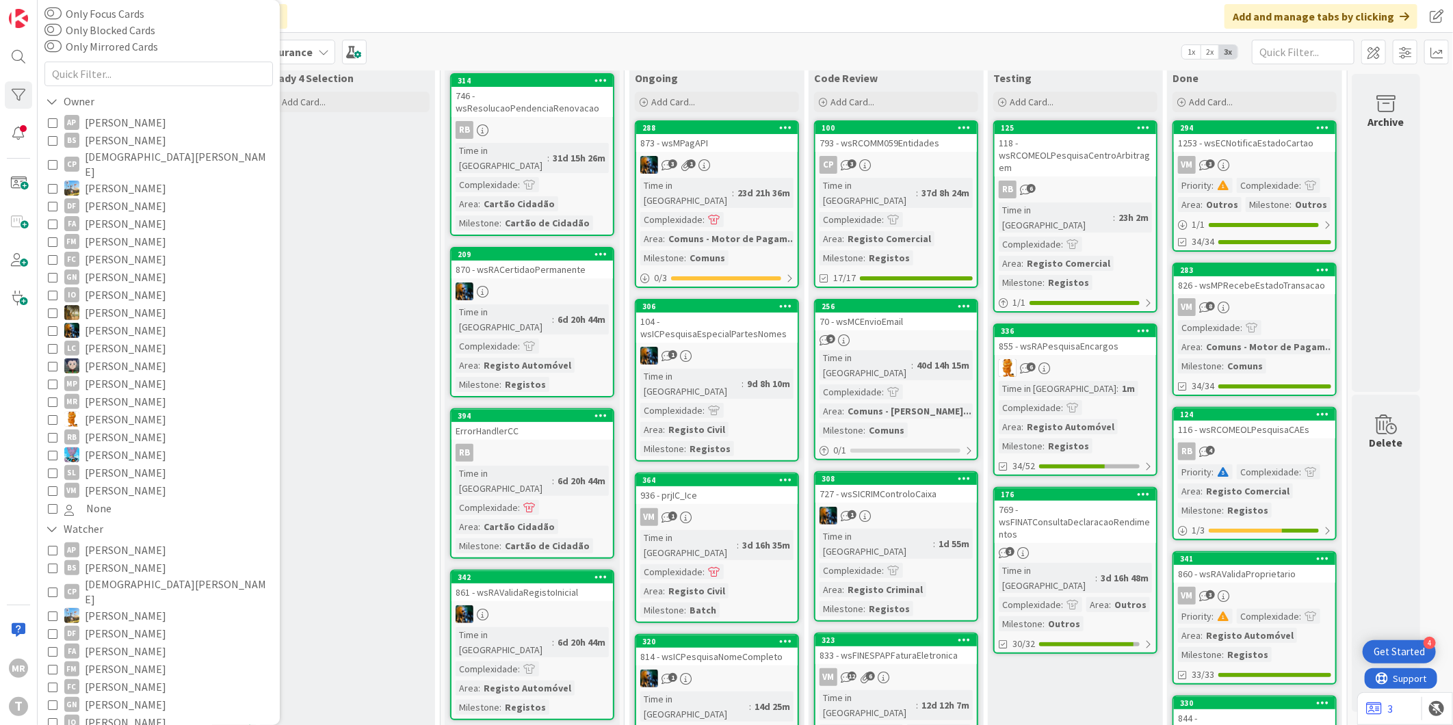
click at [120, 321] on span "[PERSON_NAME]" at bounding box center [125, 330] width 81 height 18
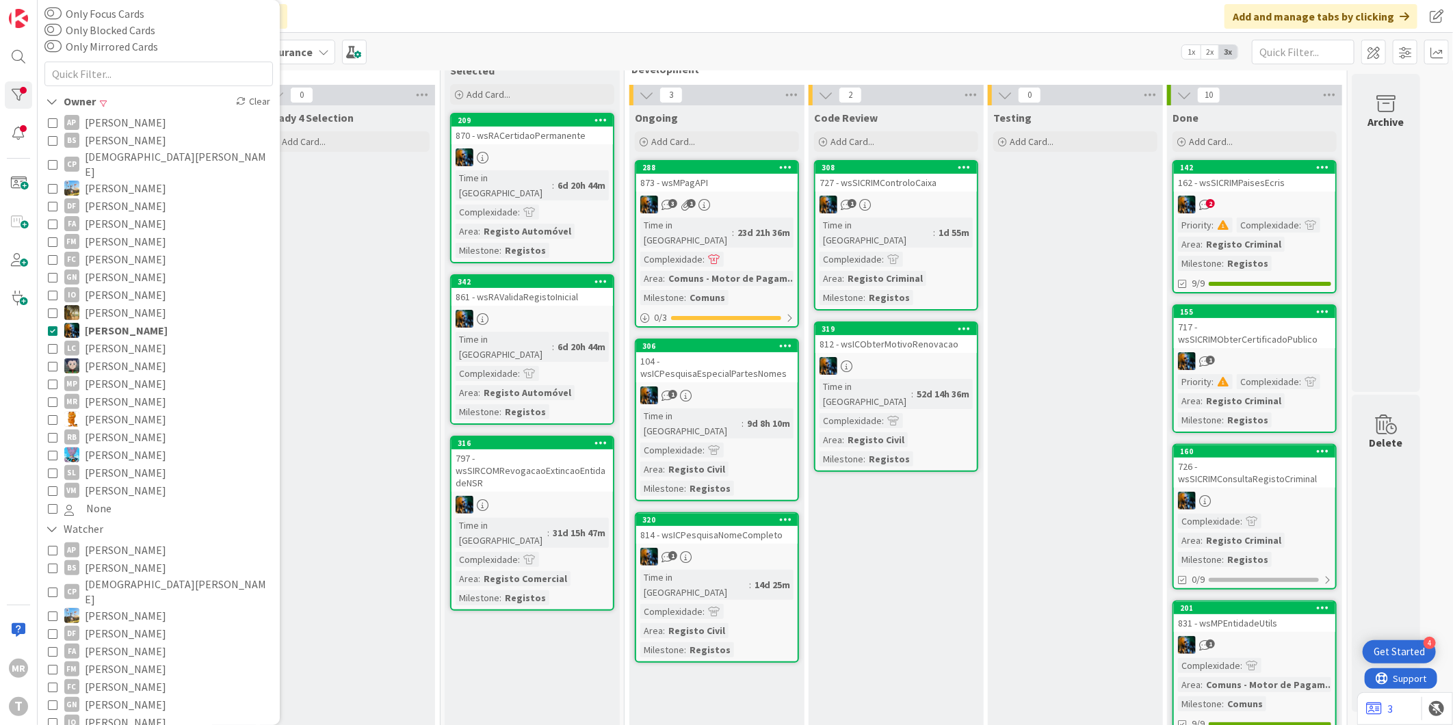
scroll to position [0, 0]
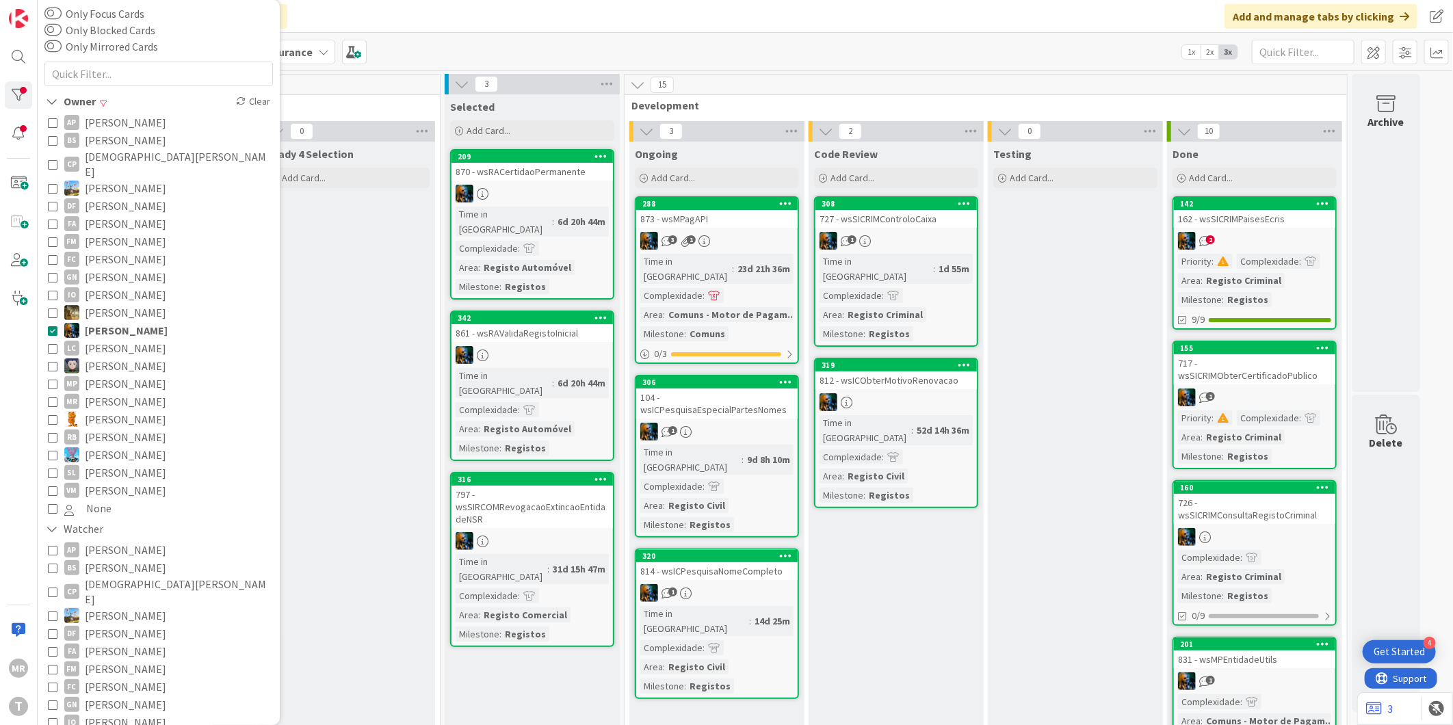
click at [137, 321] on span "[PERSON_NAME]" at bounding box center [126, 330] width 83 height 18
